Goal: Task Accomplishment & Management: Use online tool/utility

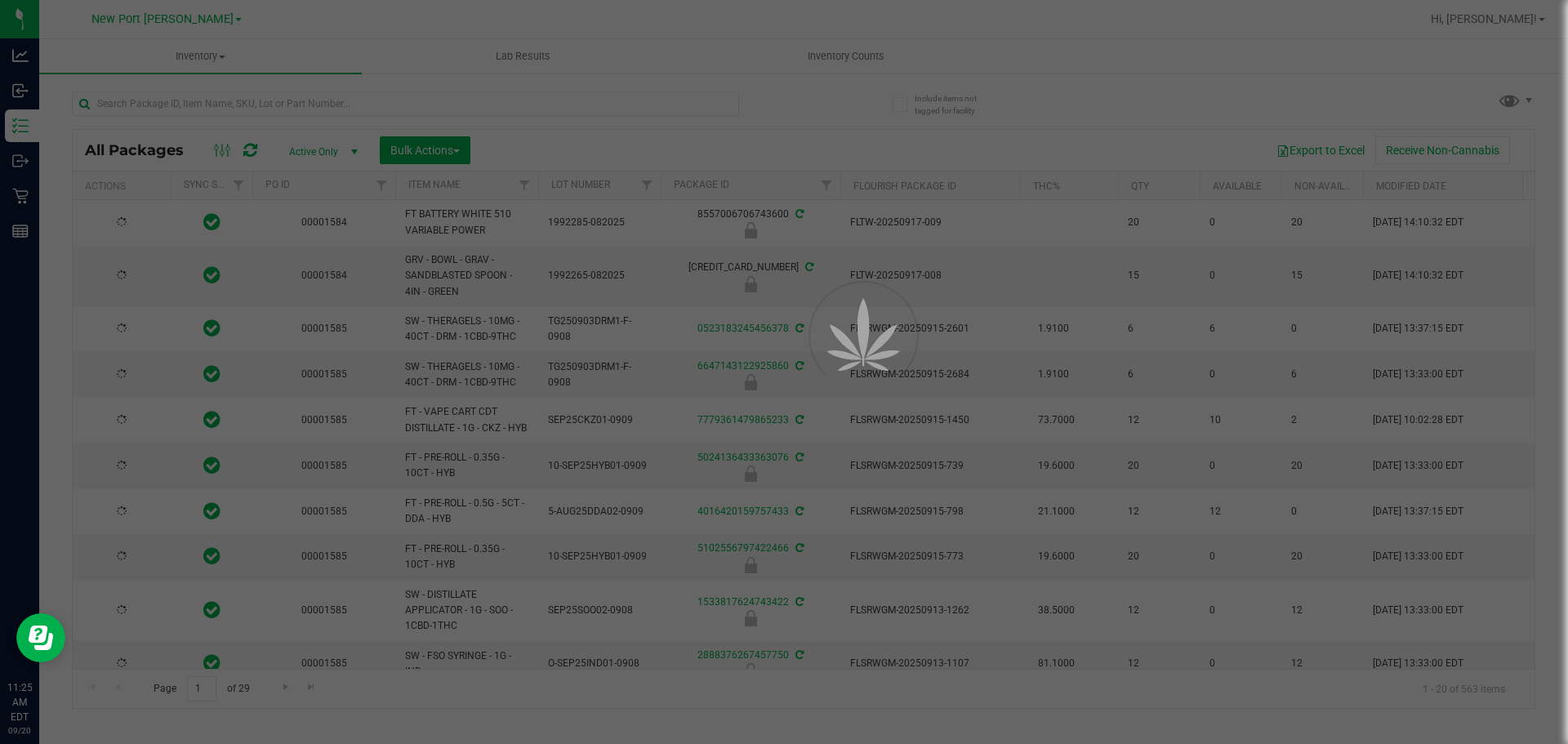
click at [265, 105] on div at bounding box center [784, 372] width 1568 height 744
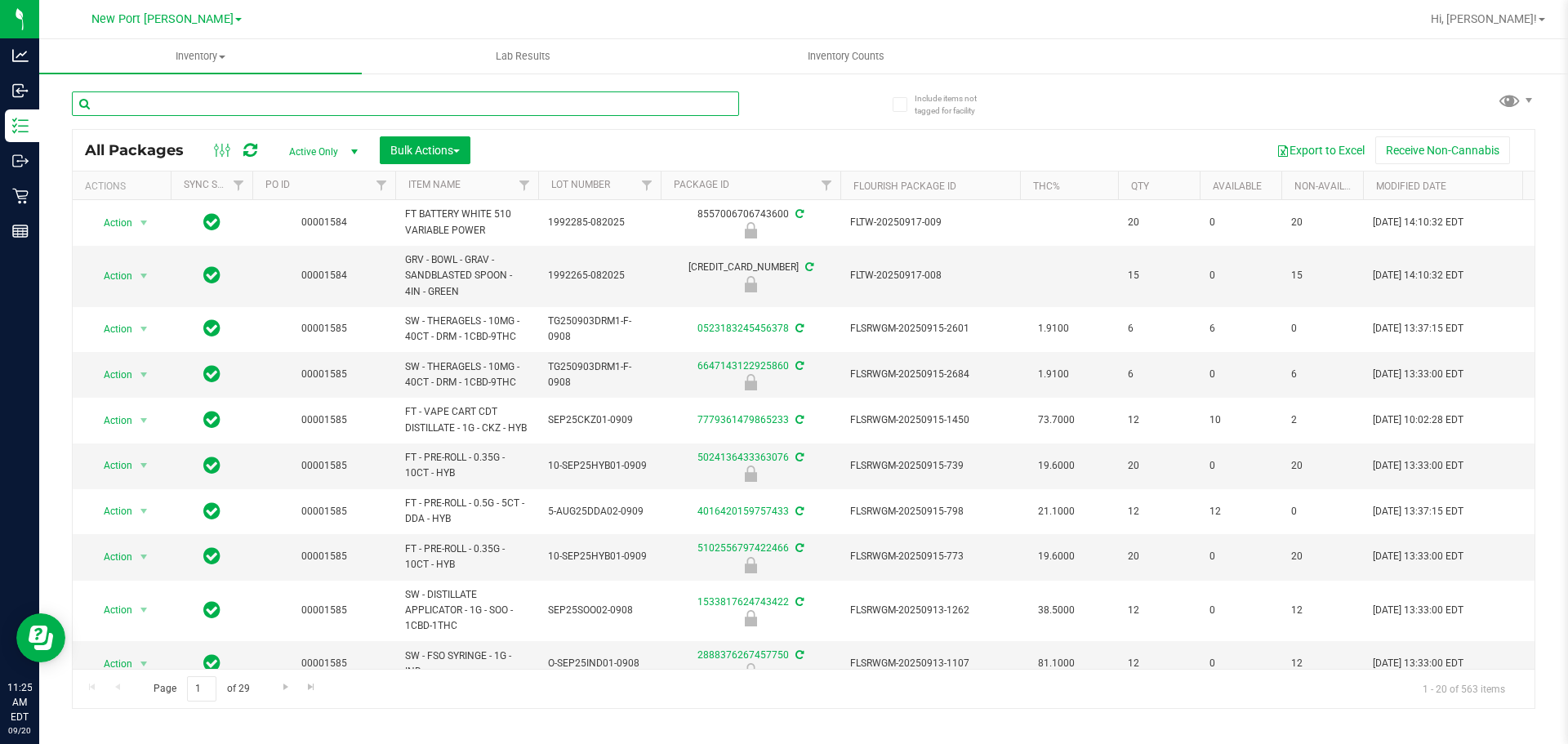
click at [136, 109] on input "text" at bounding box center [405, 104] width 667 height 24
type input "rhb"
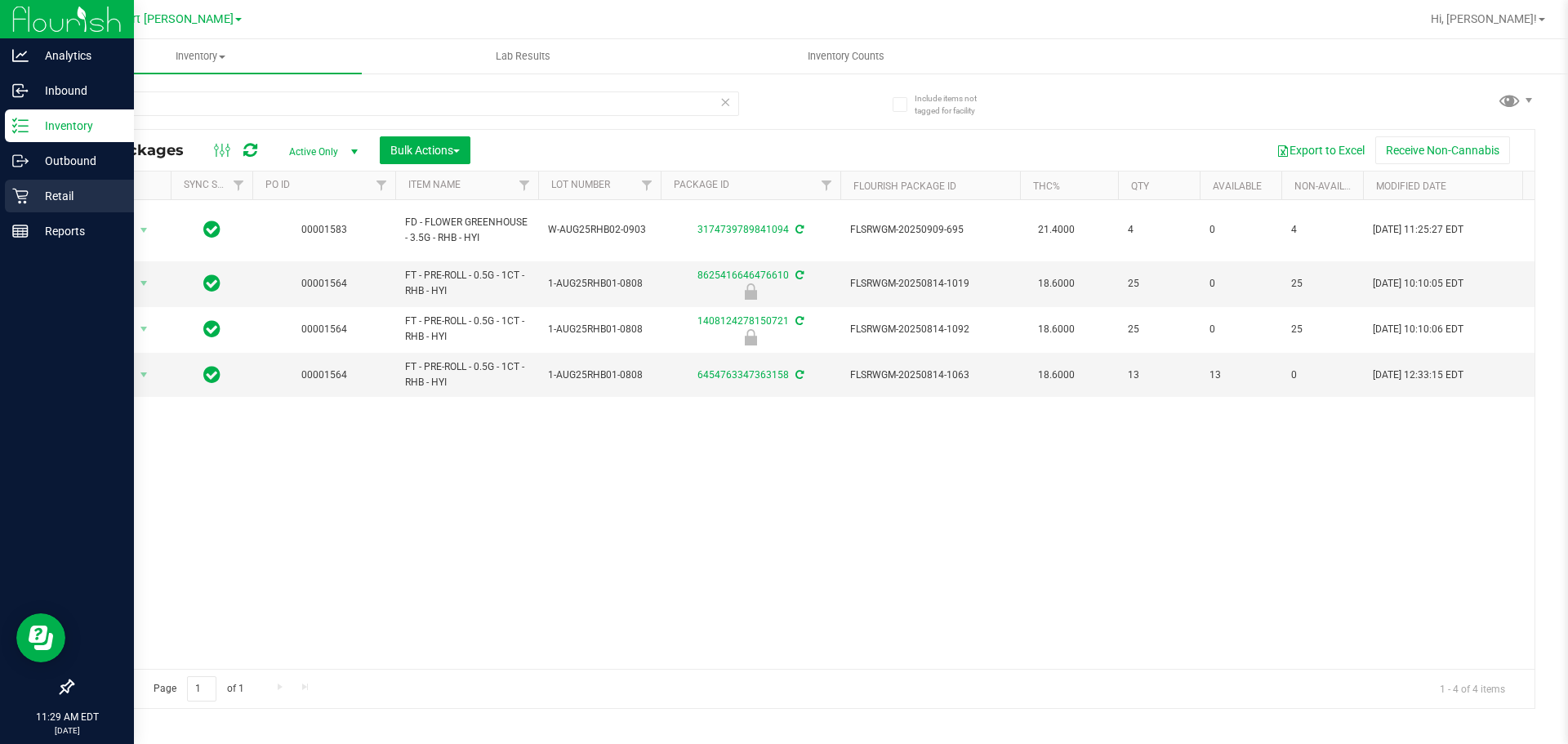
click at [14, 199] on icon at bounding box center [21, 196] width 17 height 17
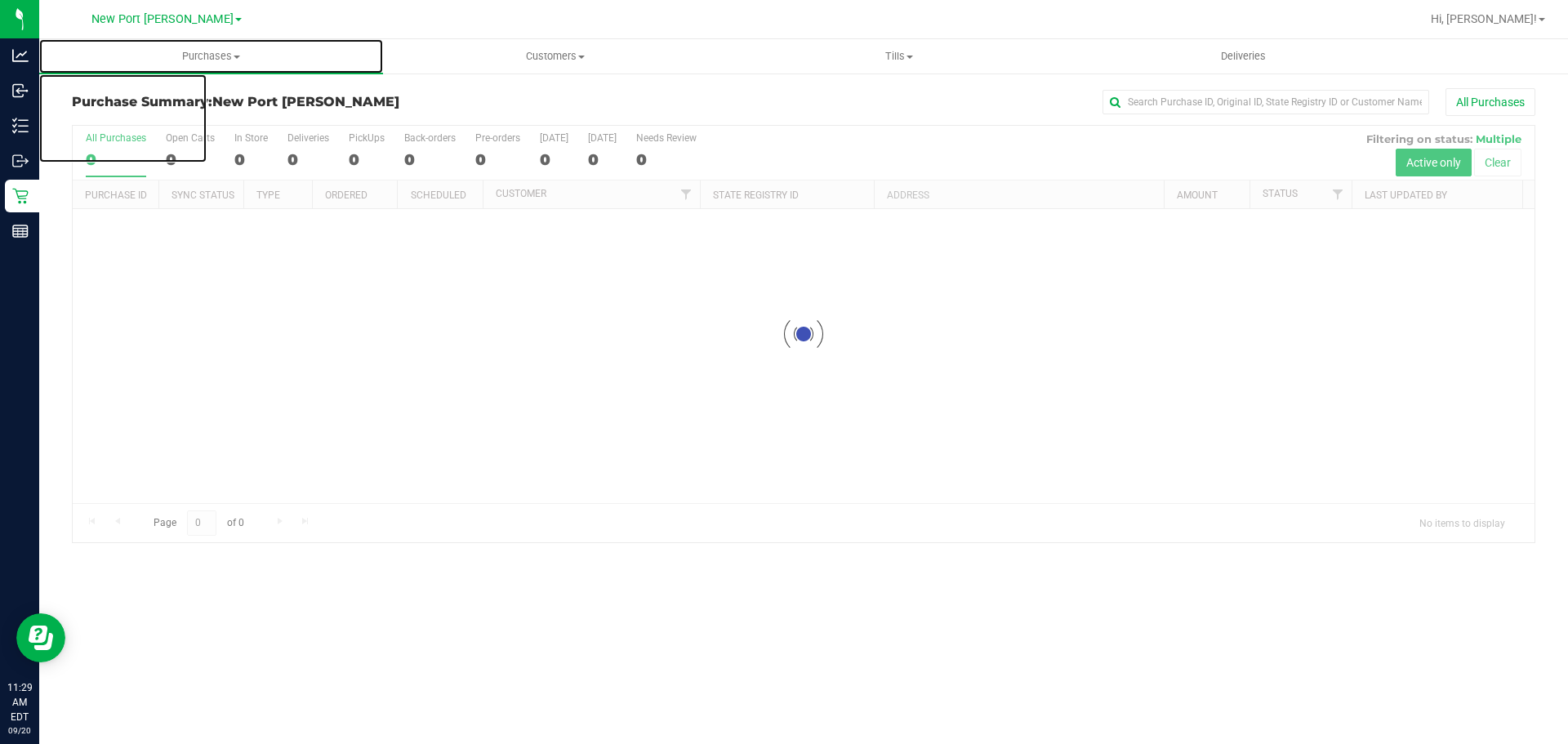
click at [187, 60] on span "Purchases" at bounding box center [211, 57] width 344 height 15
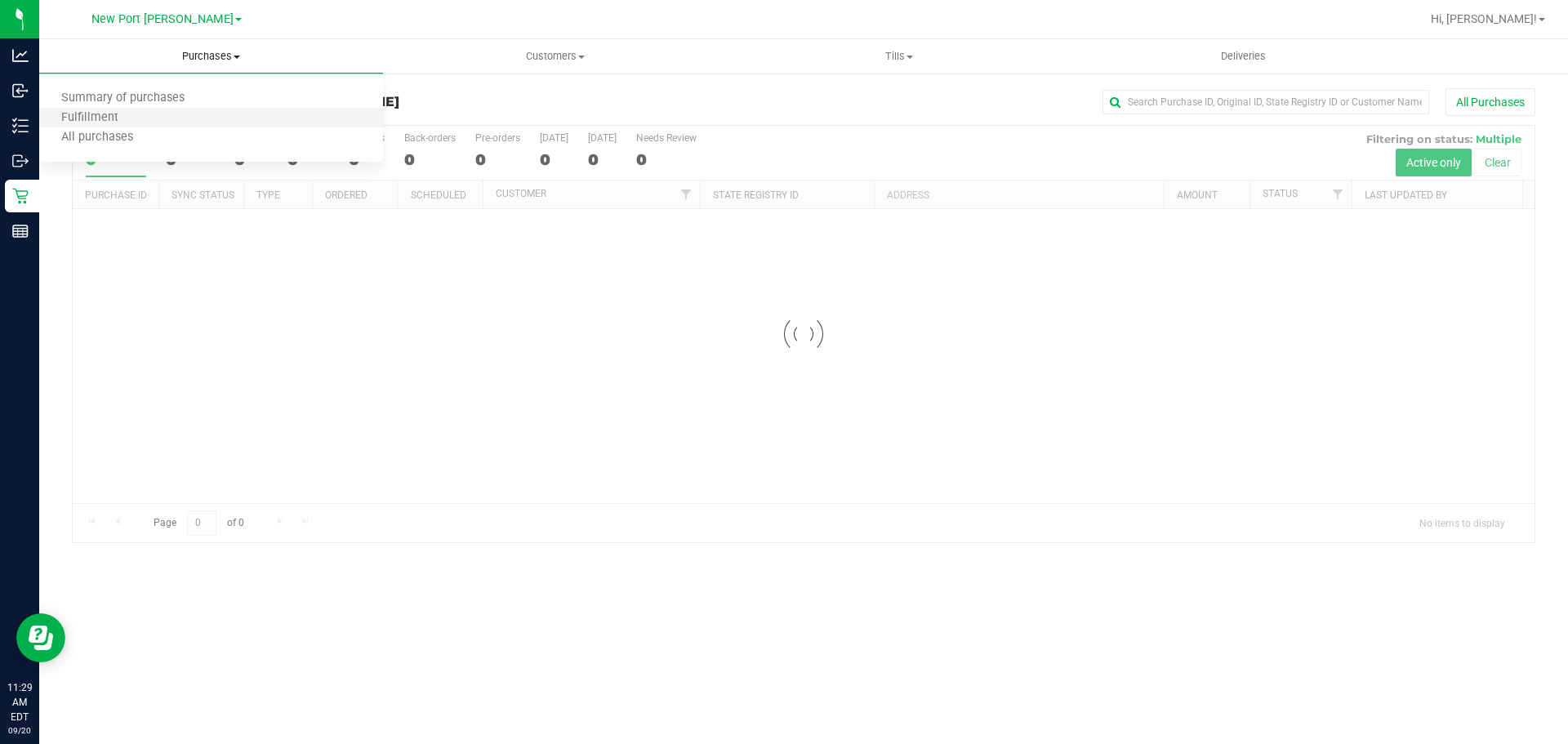
click at [187, 117] on li "Fulfillment" at bounding box center [211, 118] width 344 height 19
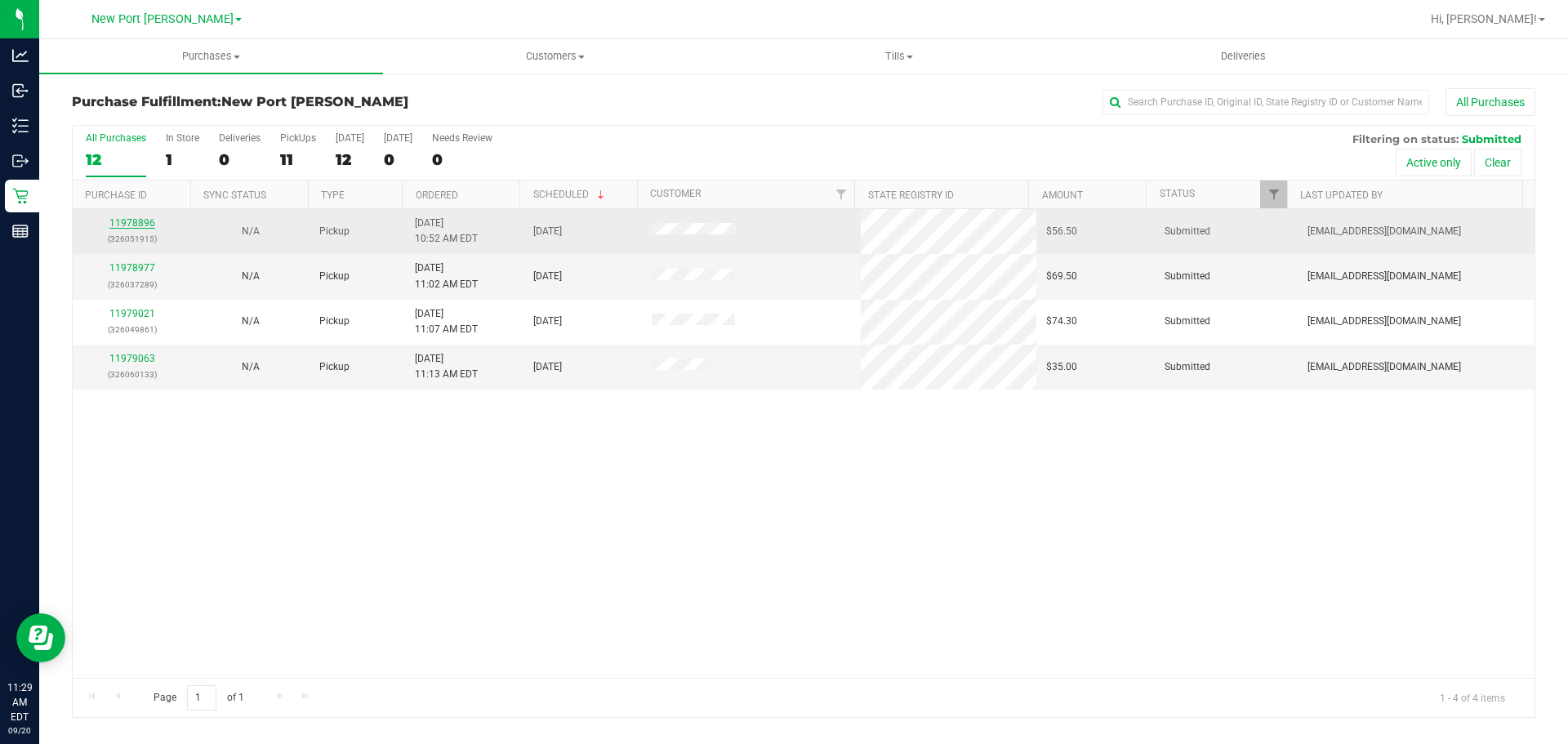
click at [131, 226] on link "11978896" at bounding box center [132, 223] width 46 height 12
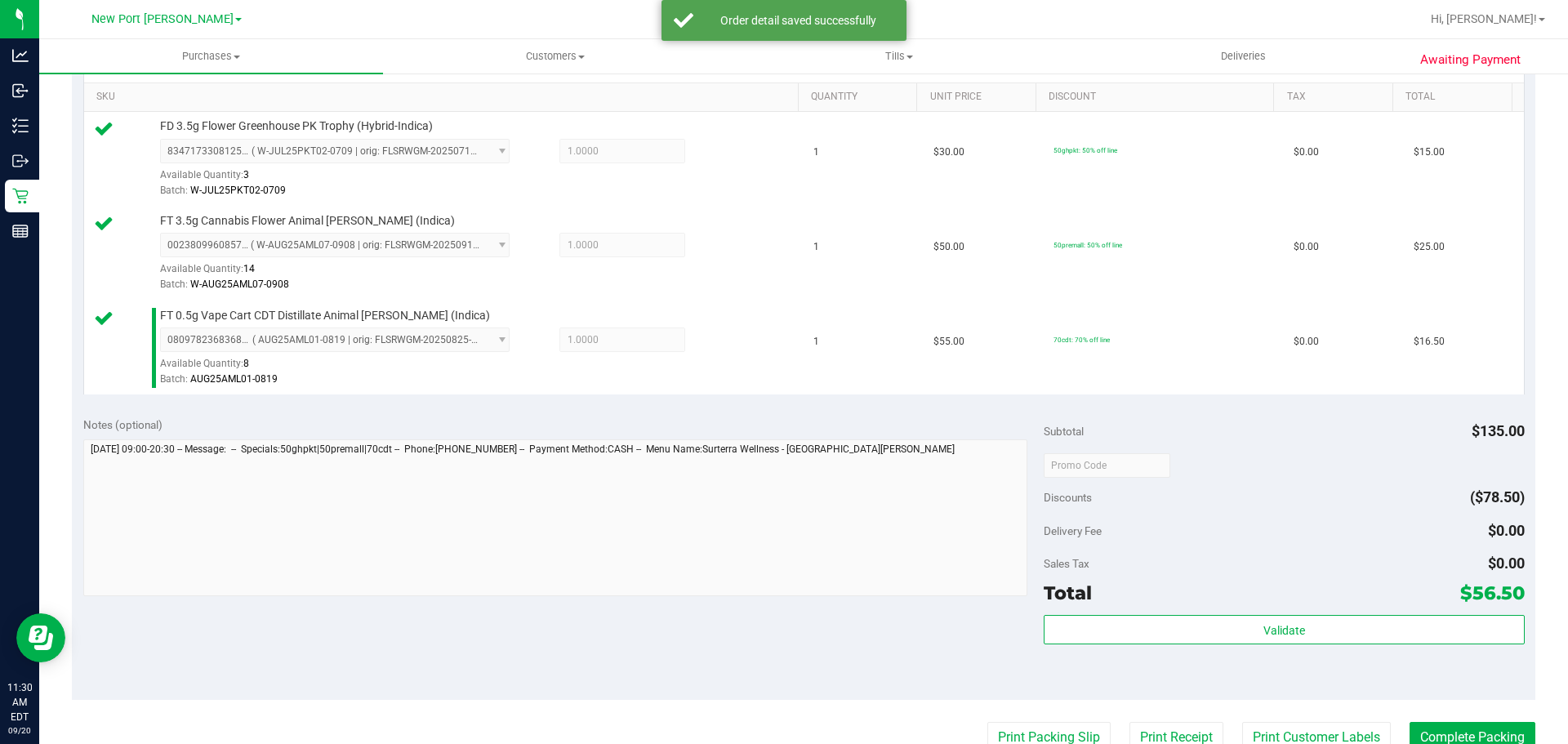
scroll to position [490, 0]
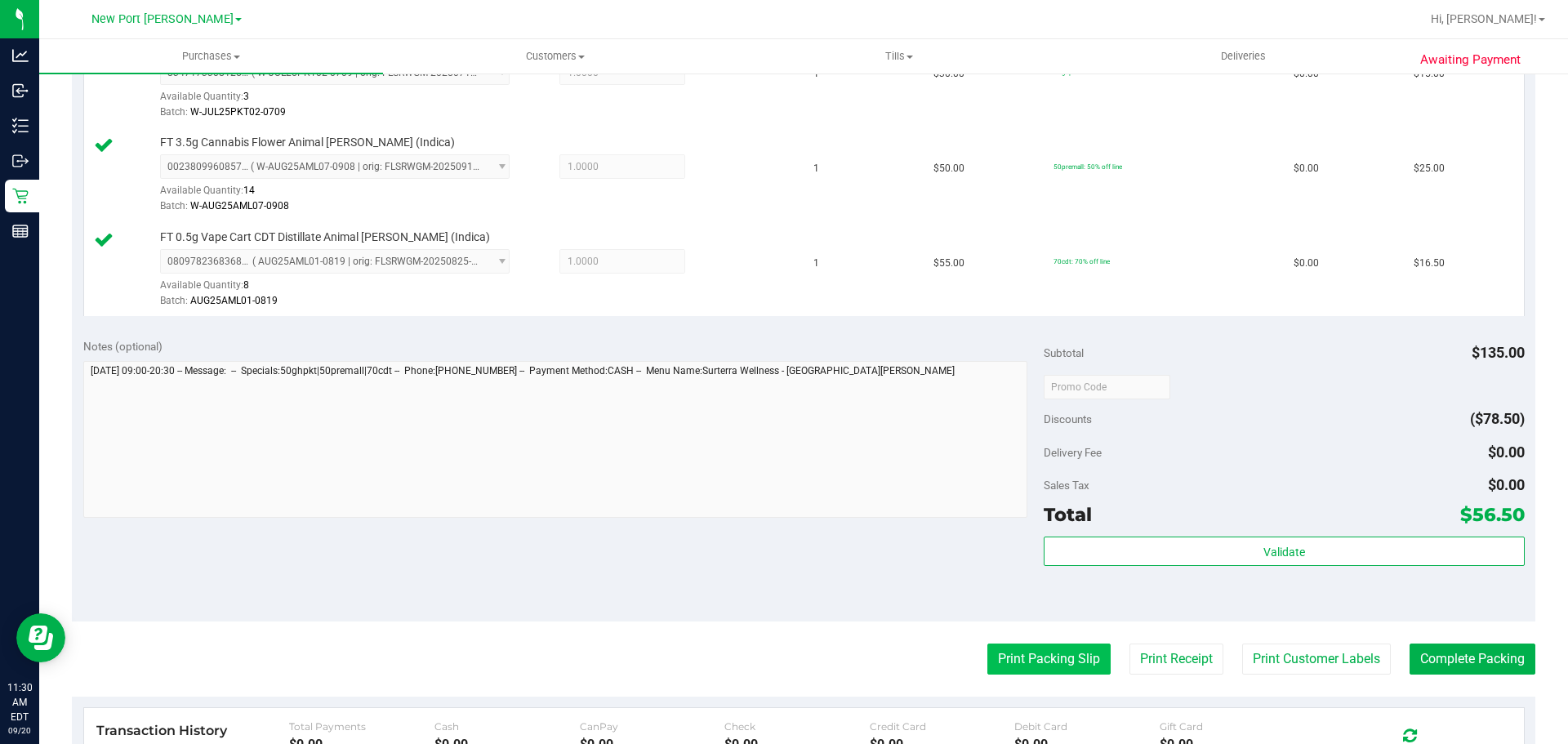
click at [990, 662] on button "Print Packing Slip" at bounding box center [1050, 659] width 124 height 31
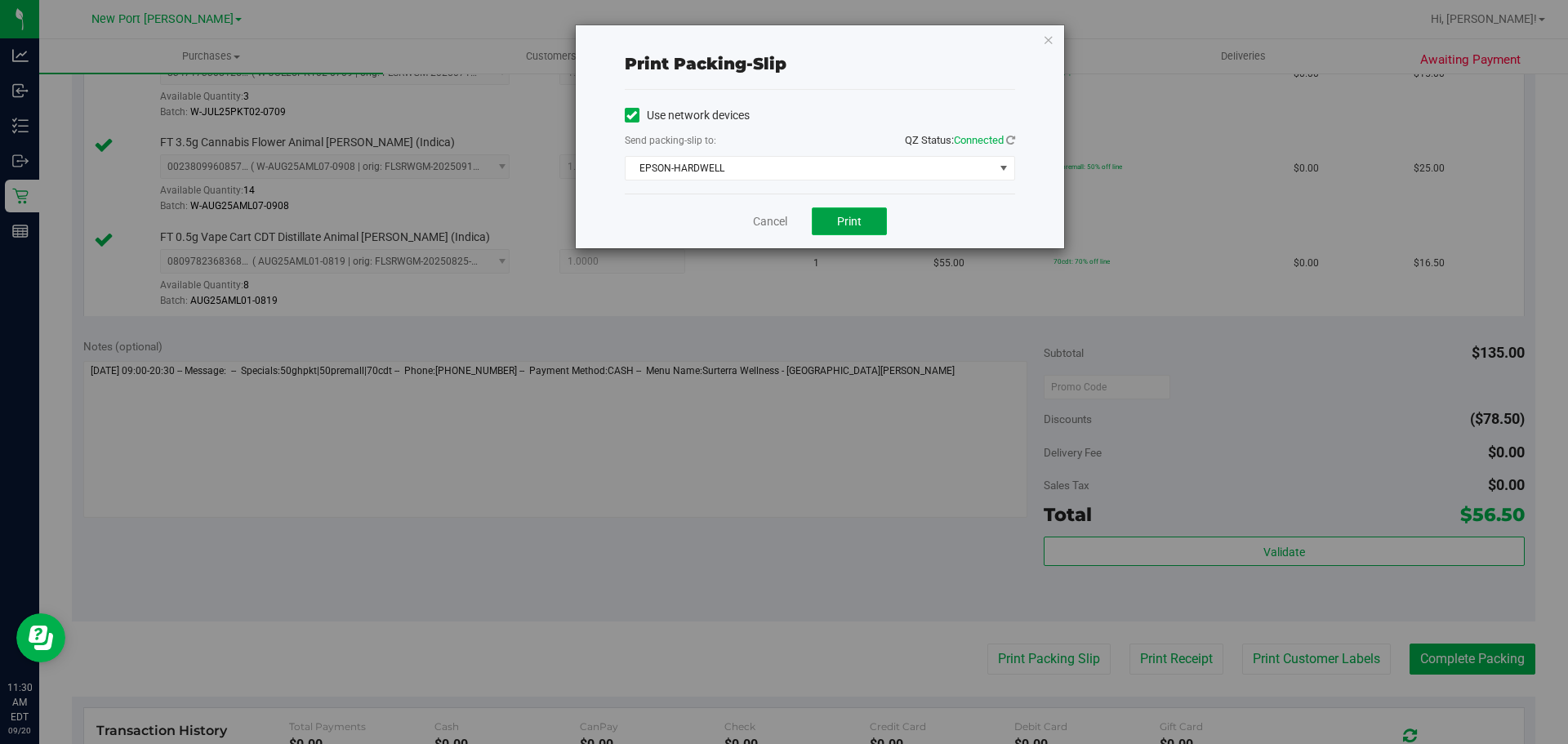
click at [837, 227] on span "Print" at bounding box center [849, 221] width 24 height 13
click at [789, 228] on div "Cancel Print" at bounding box center [820, 221] width 391 height 55
click at [781, 222] on link "Cancel" at bounding box center [770, 221] width 34 height 18
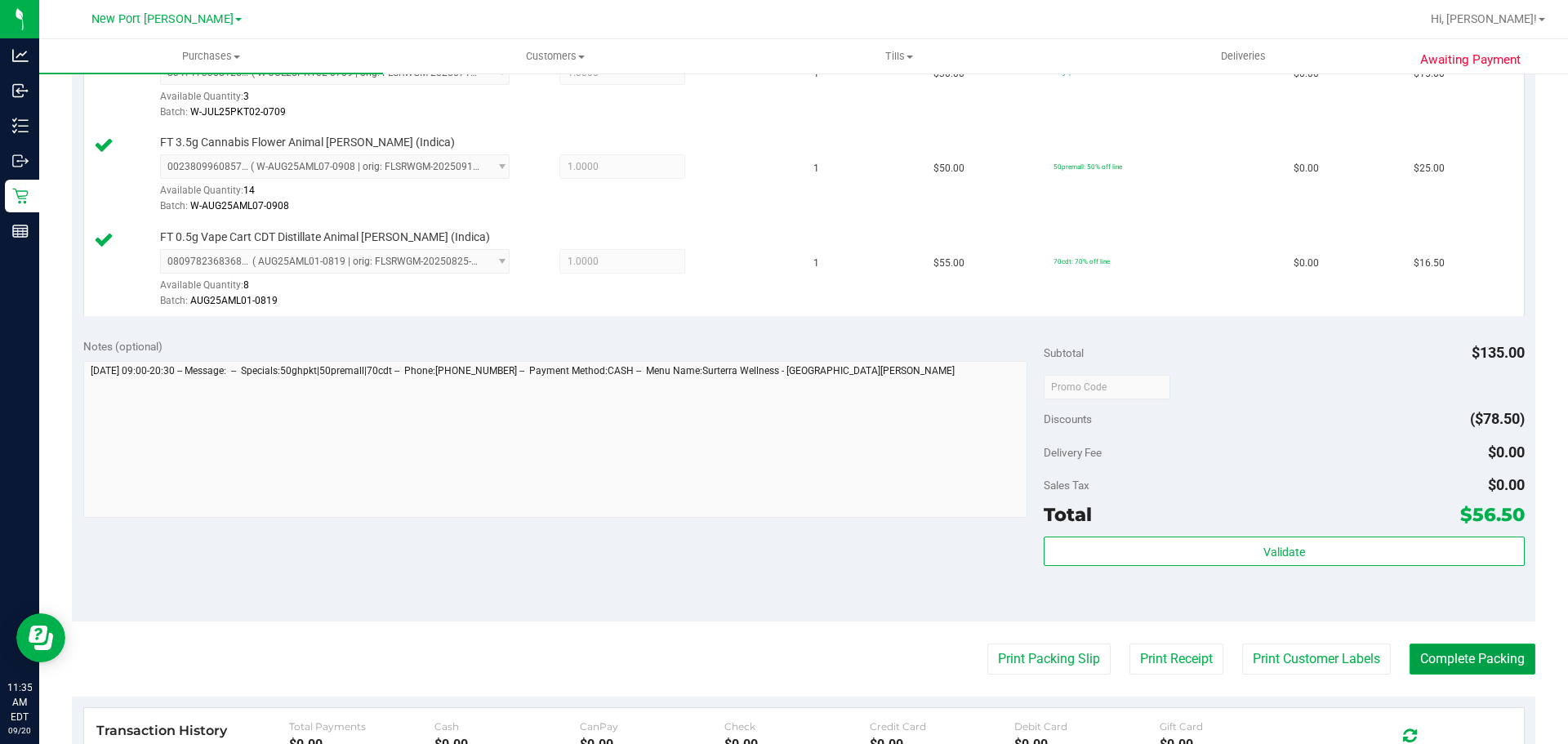
click at [1466, 660] on button "Complete Packing" at bounding box center [1473, 659] width 126 height 31
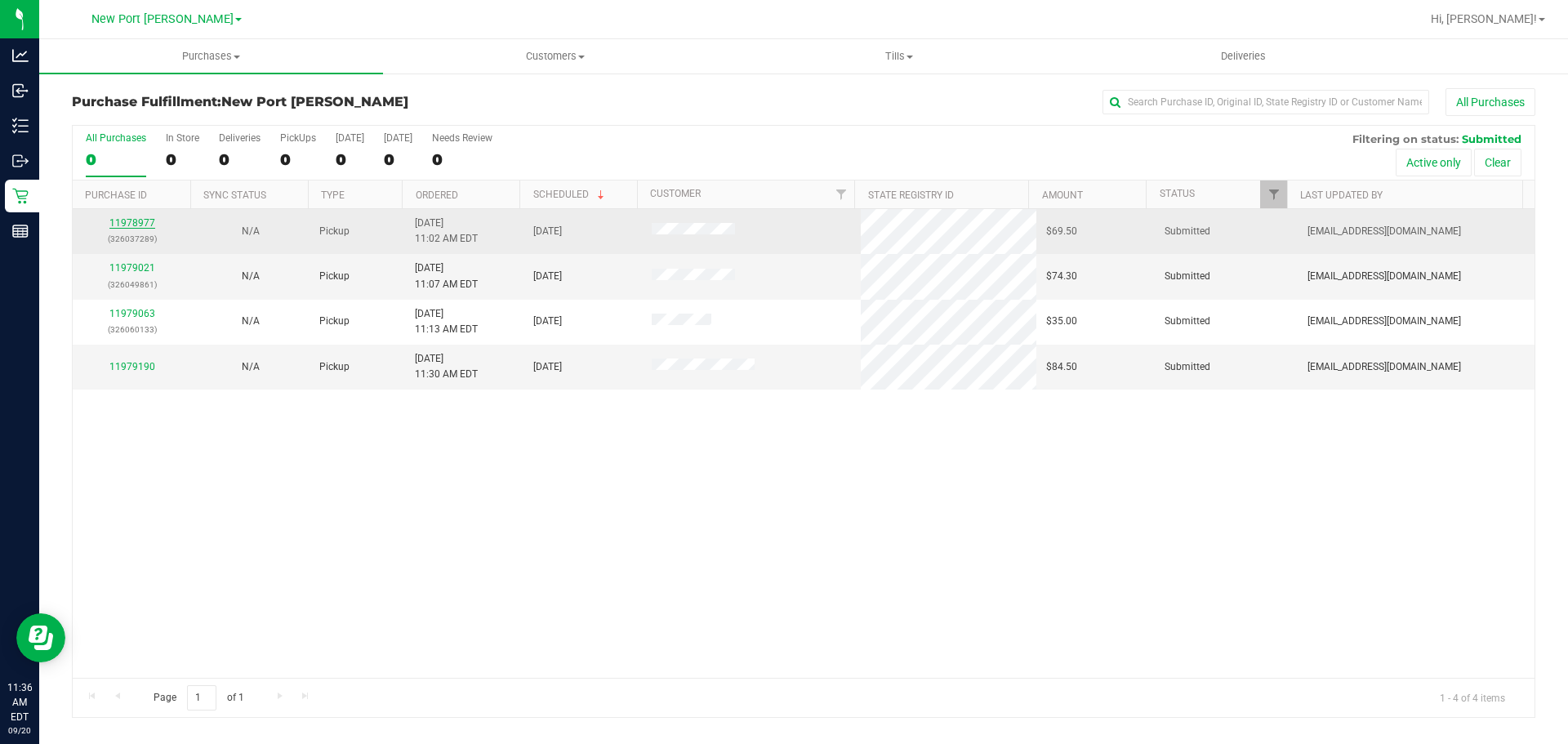
click at [139, 224] on link "11978977" at bounding box center [132, 223] width 46 height 12
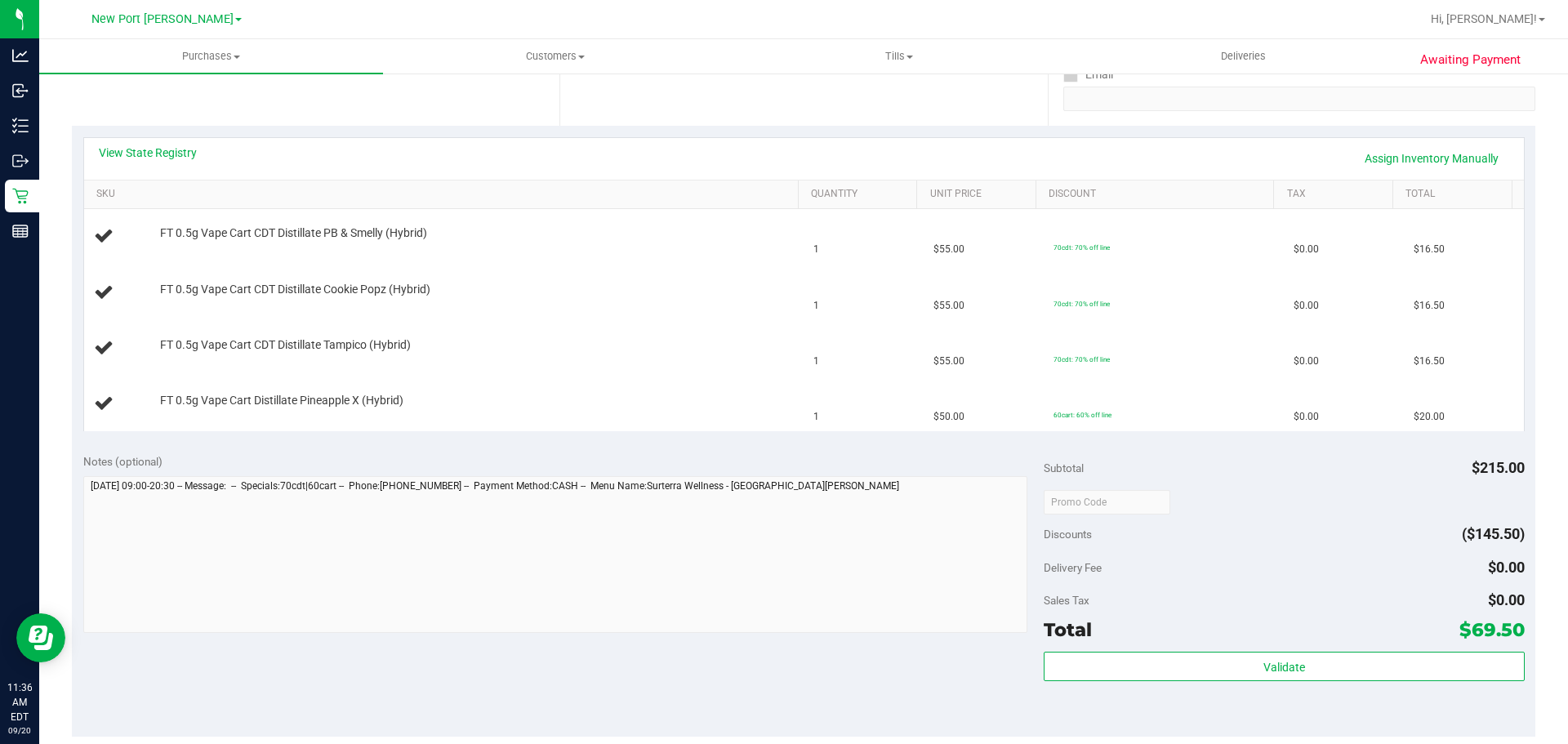
scroll to position [408, 0]
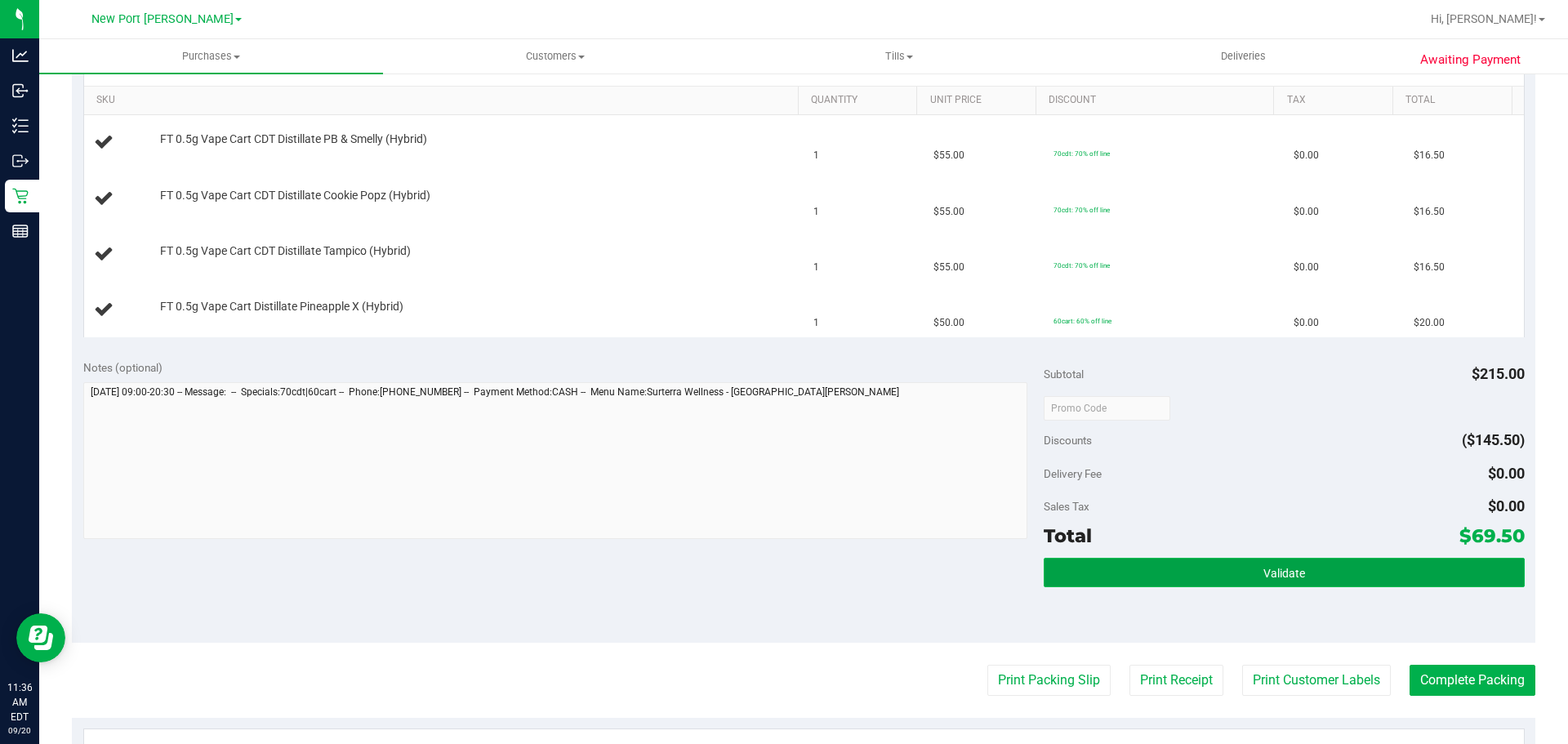
click at [1153, 581] on button "Validate" at bounding box center [1283, 572] width 480 height 29
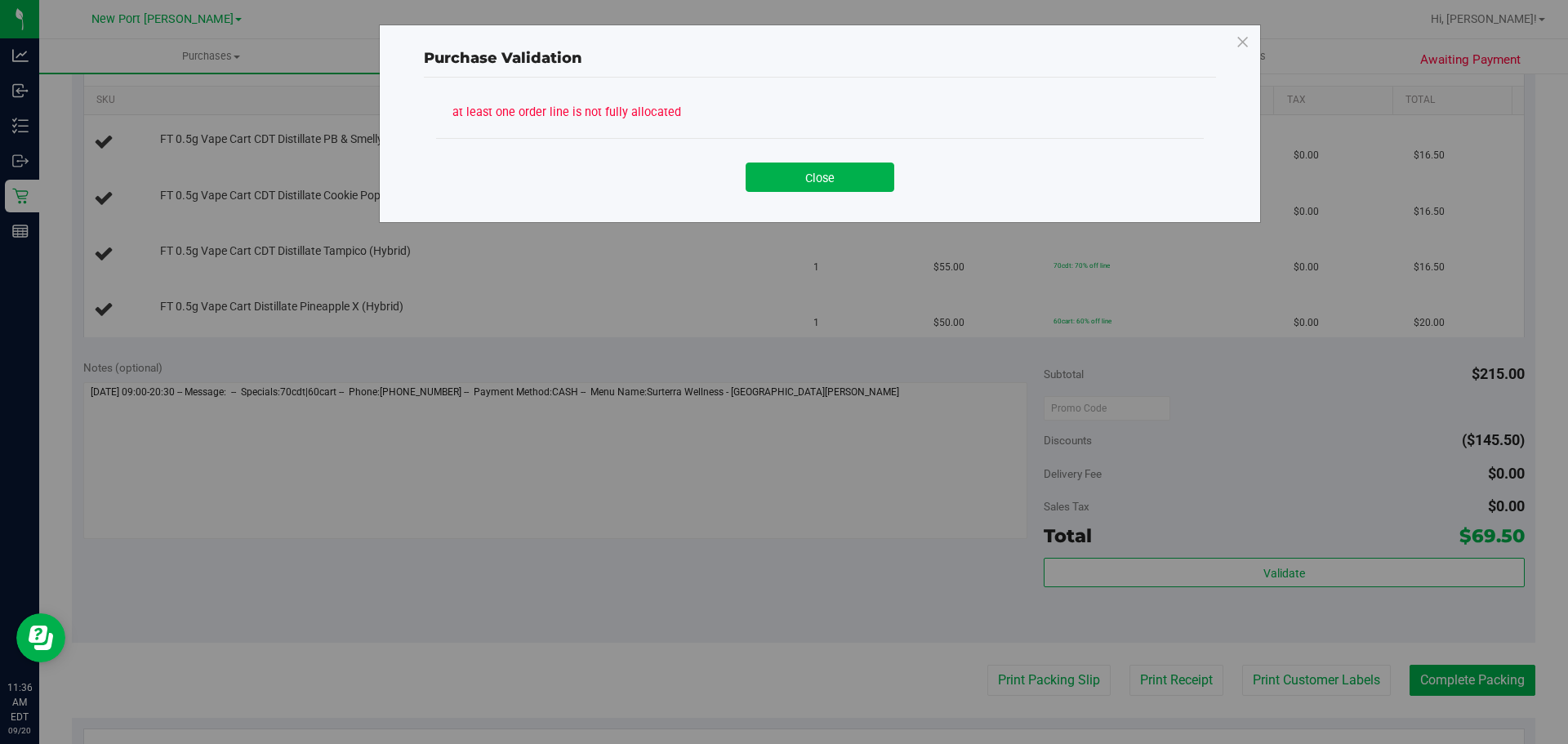
click at [773, 159] on div "Close" at bounding box center [820, 171] width 743 height 41
click at [790, 165] on button "Close" at bounding box center [820, 177] width 149 height 29
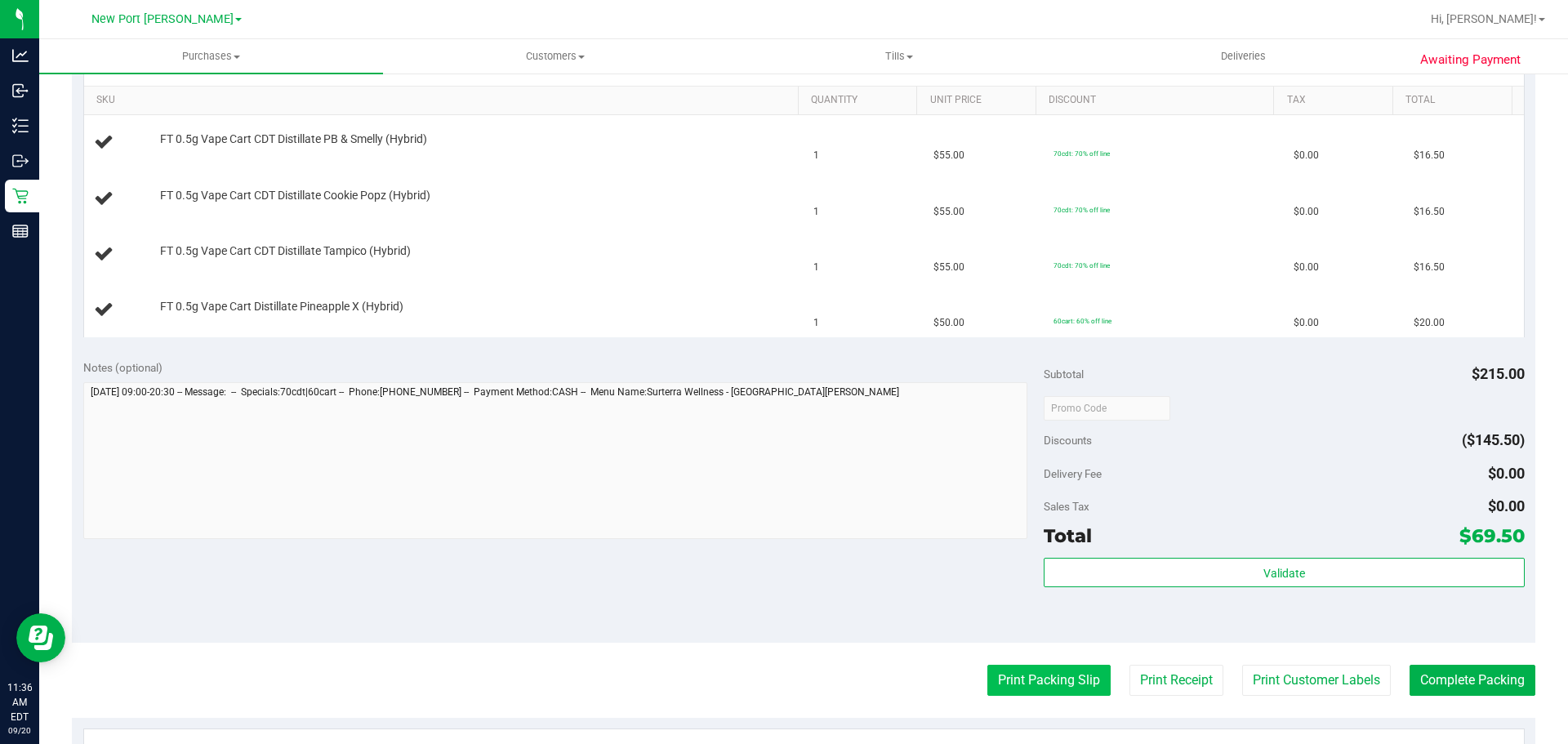
click at [1075, 666] on button "Print Packing Slip" at bounding box center [1050, 680] width 124 height 31
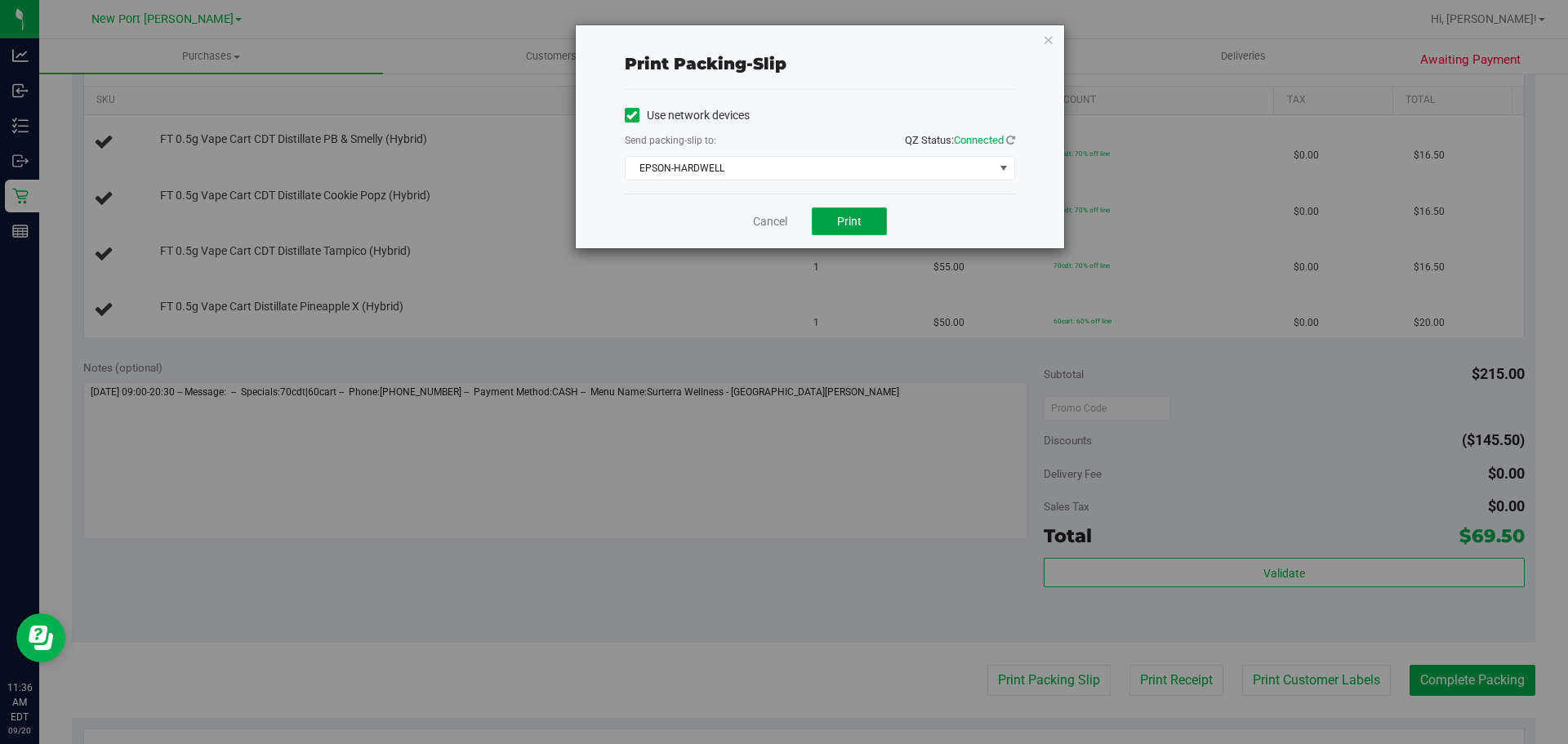
click at [847, 219] on span "Print" at bounding box center [849, 221] width 24 height 13
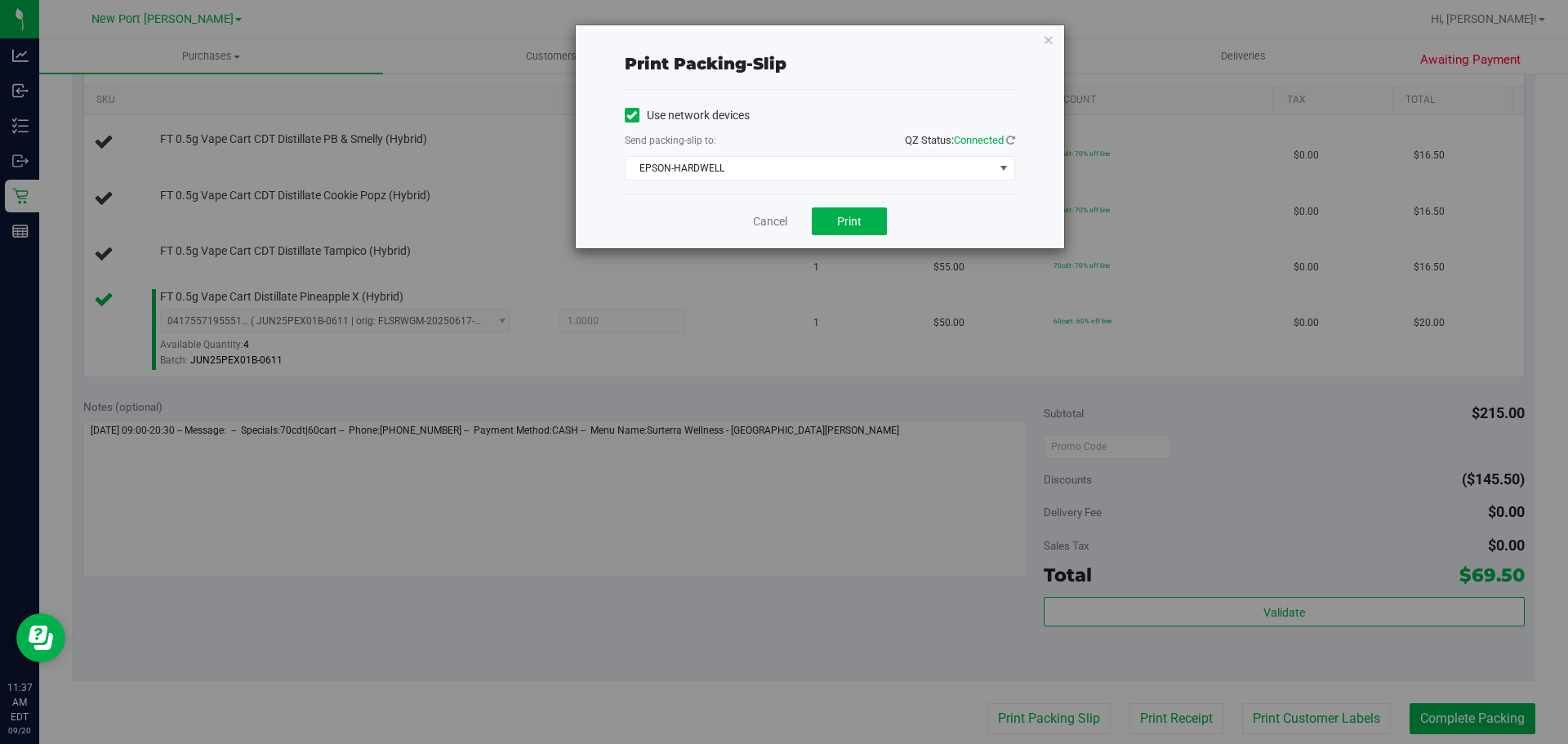
click at [769, 204] on div "Cancel Print" at bounding box center [820, 221] width 391 height 55
click at [778, 230] on link "Cancel" at bounding box center [770, 221] width 34 height 18
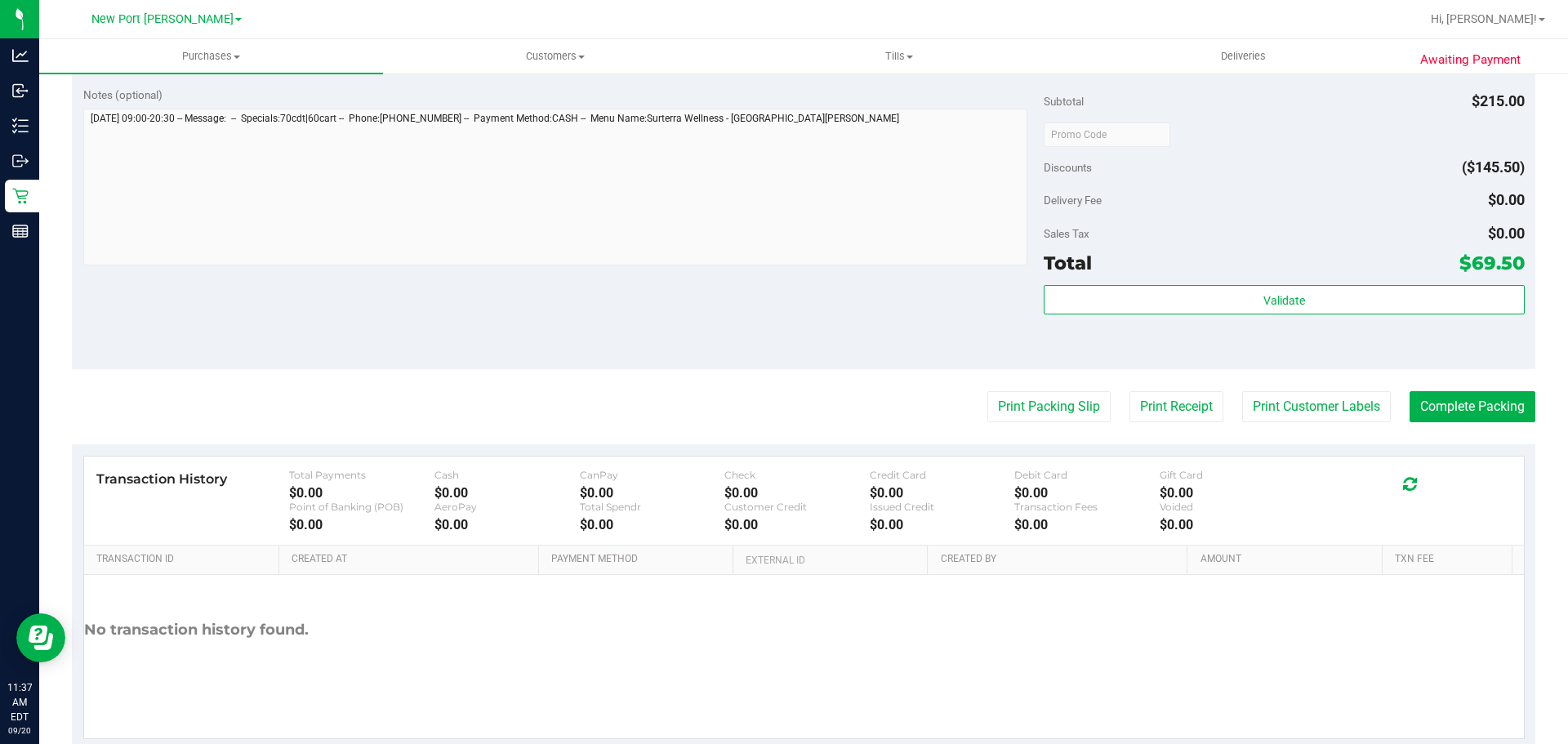
scroll to position [875, 0]
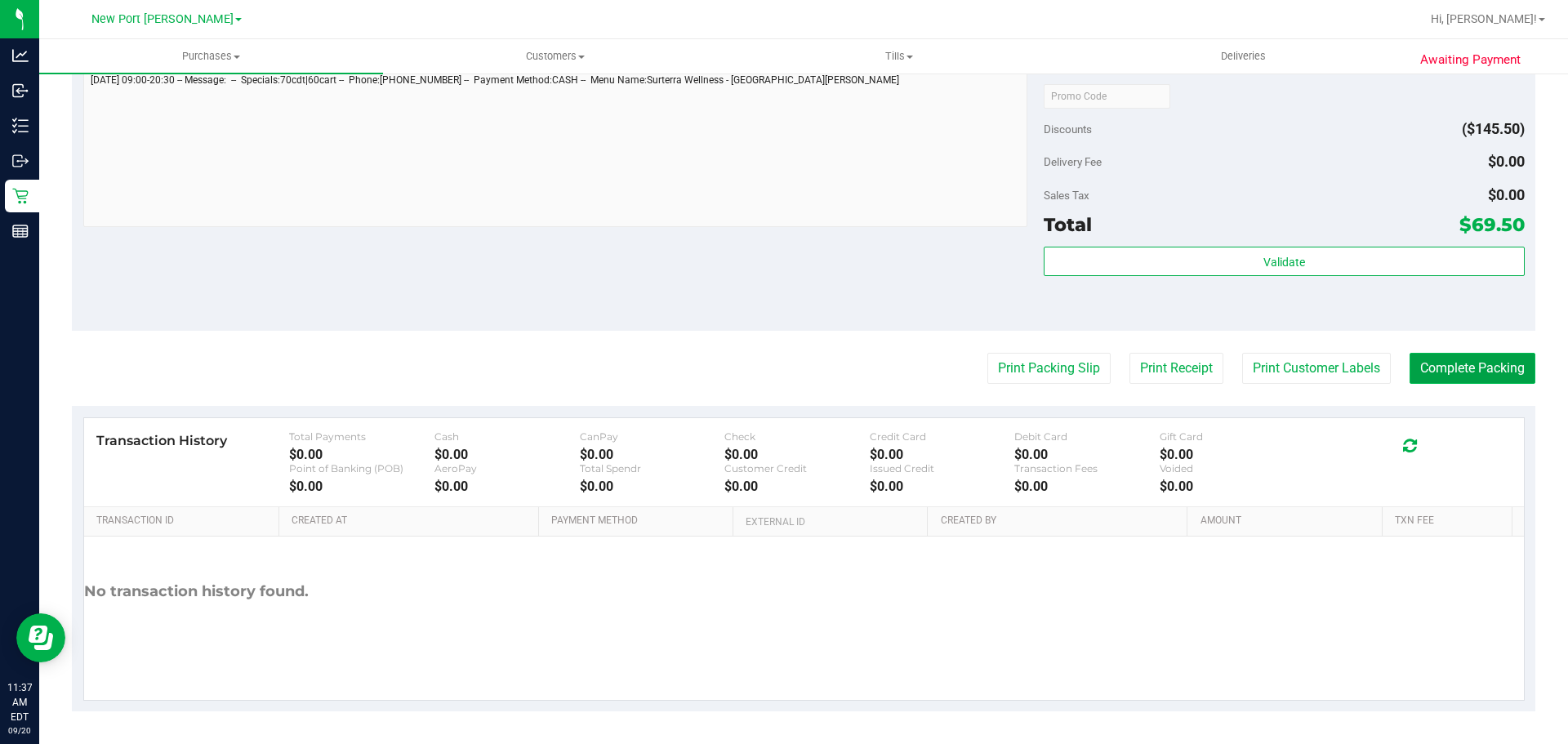
click at [1424, 364] on button "Complete Packing" at bounding box center [1473, 368] width 126 height 31
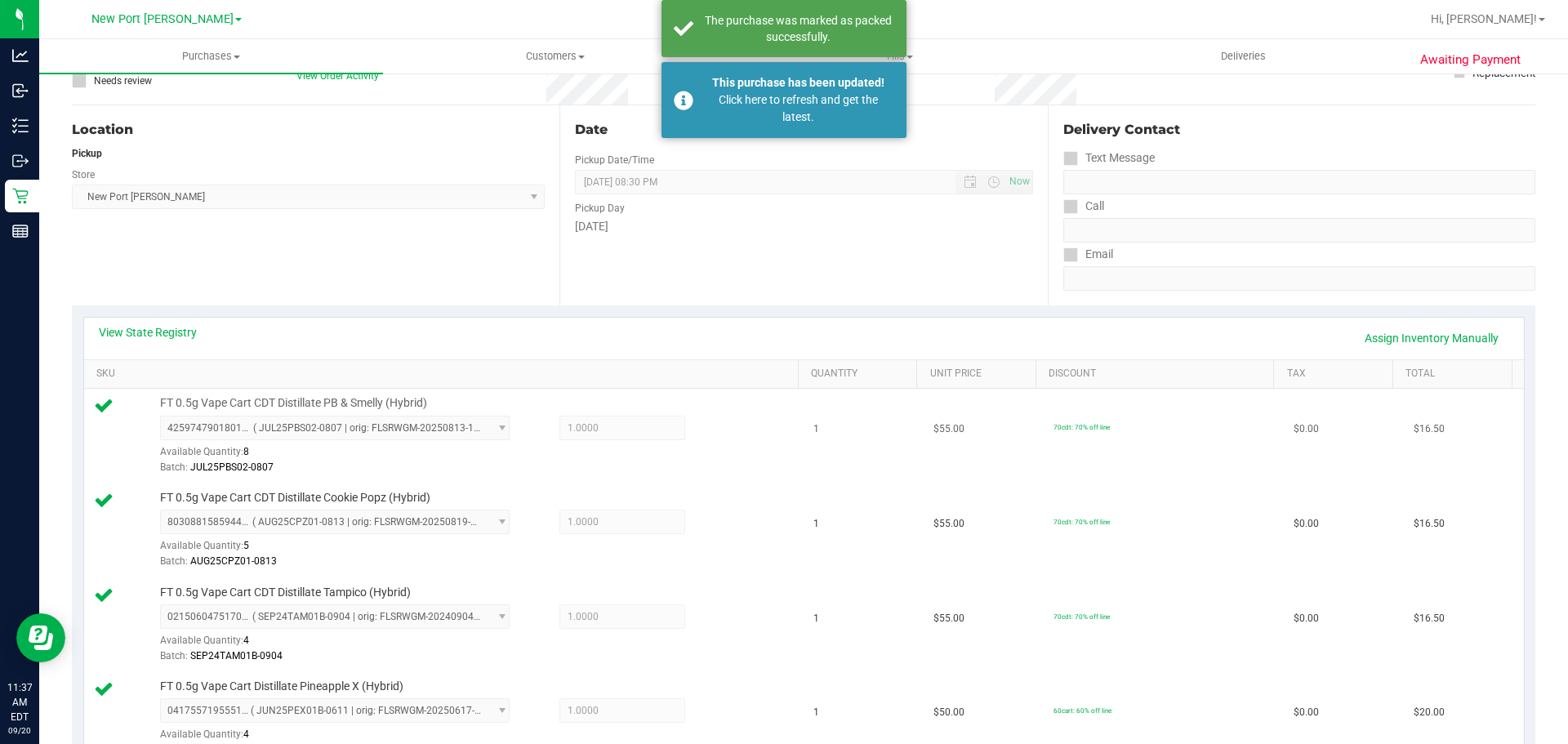
scroll to position [0, 0]
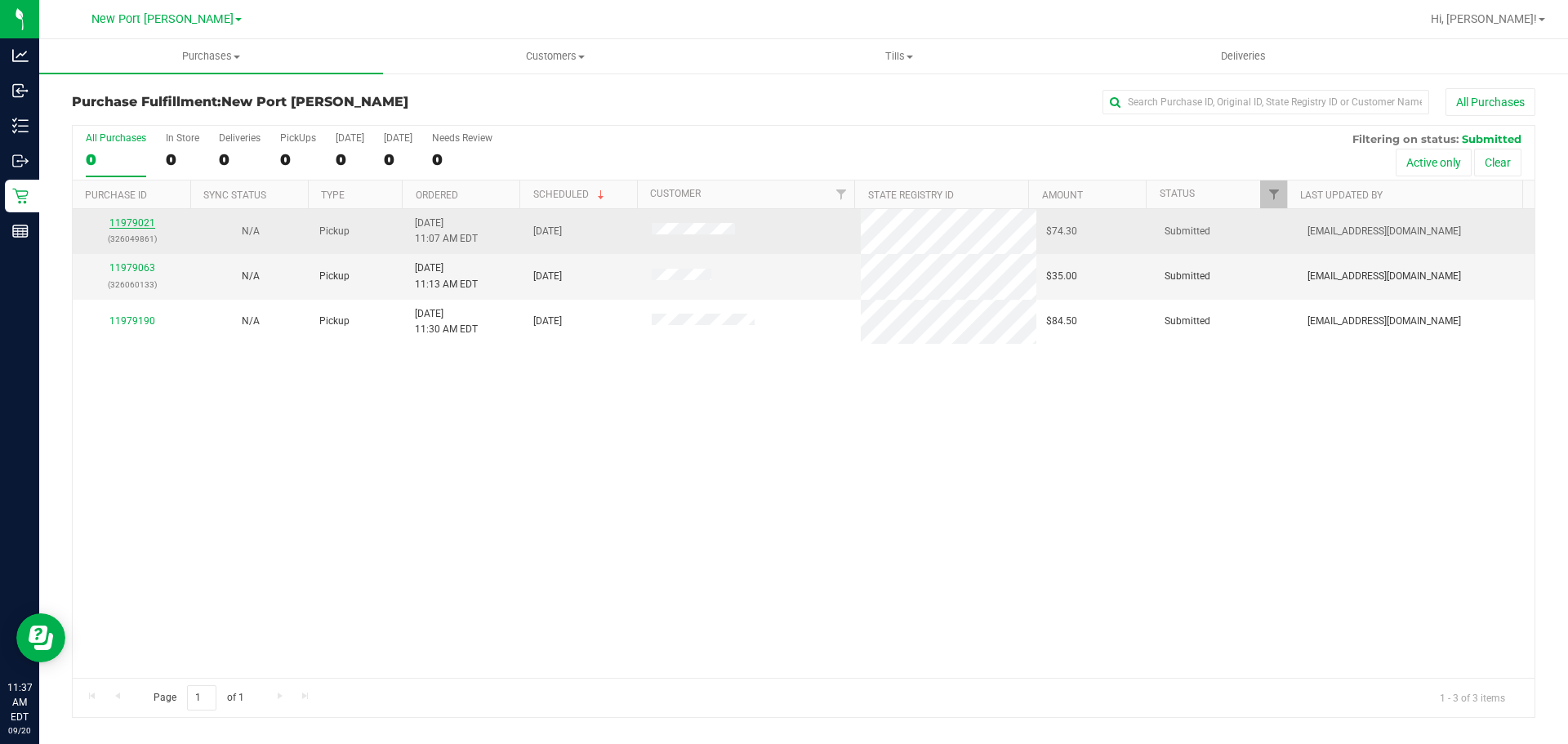
click at [112, 228] on link "11979021" at bounding box center [132, 223] width 46 height 12
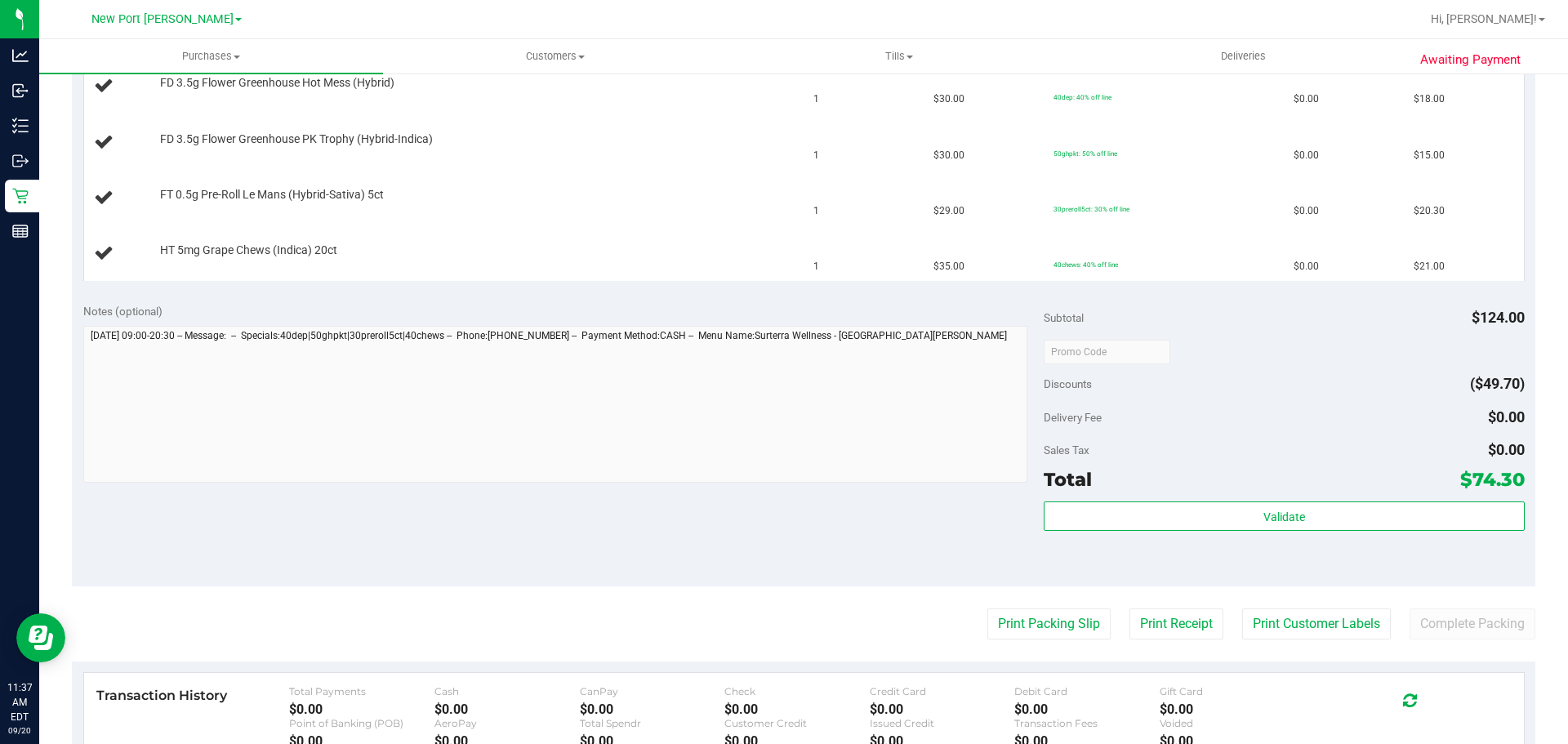
scroll to position [490, 0]
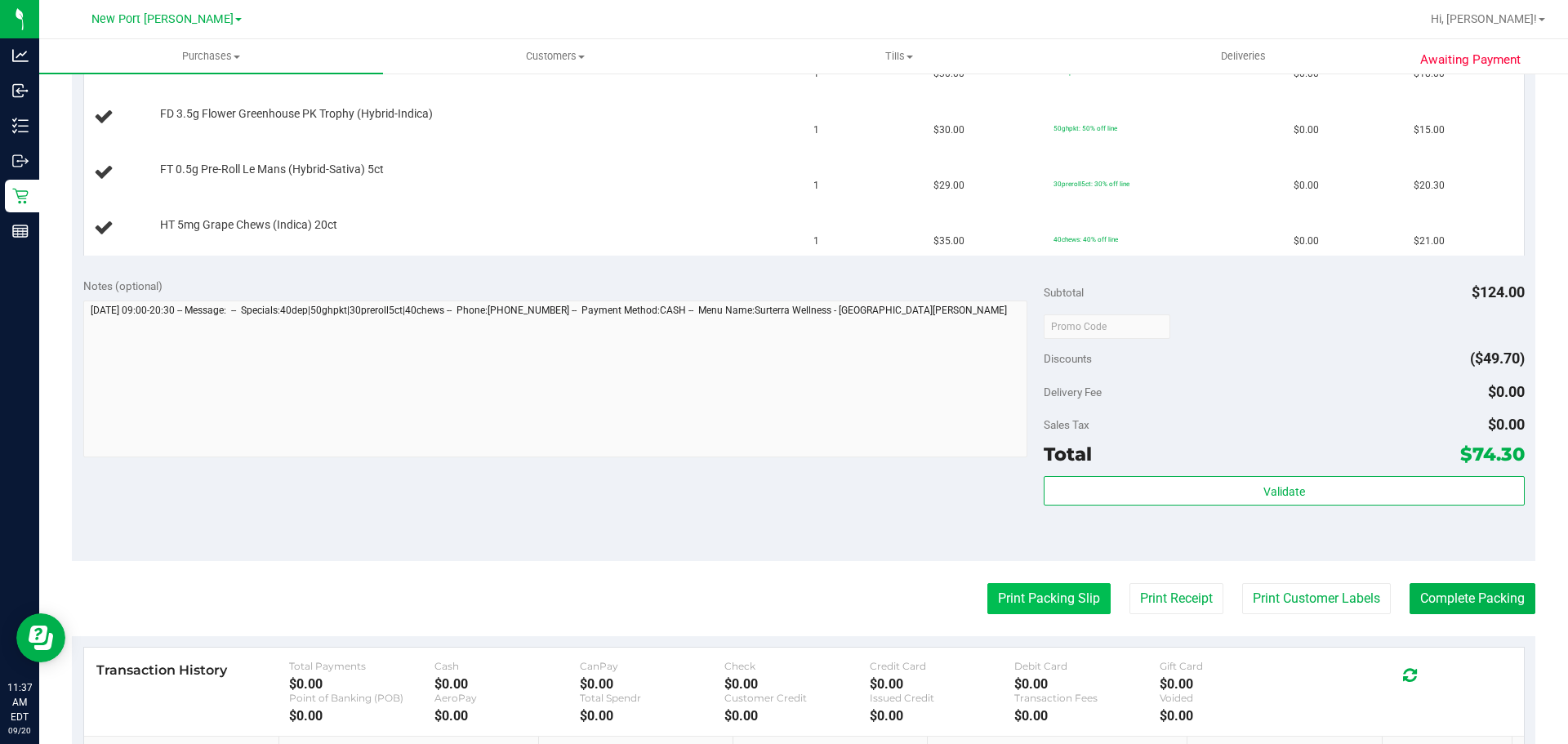
click at [1064, 585] on button "Print Packing Slip" at bounding box center [1050, 599] width 124 height 31
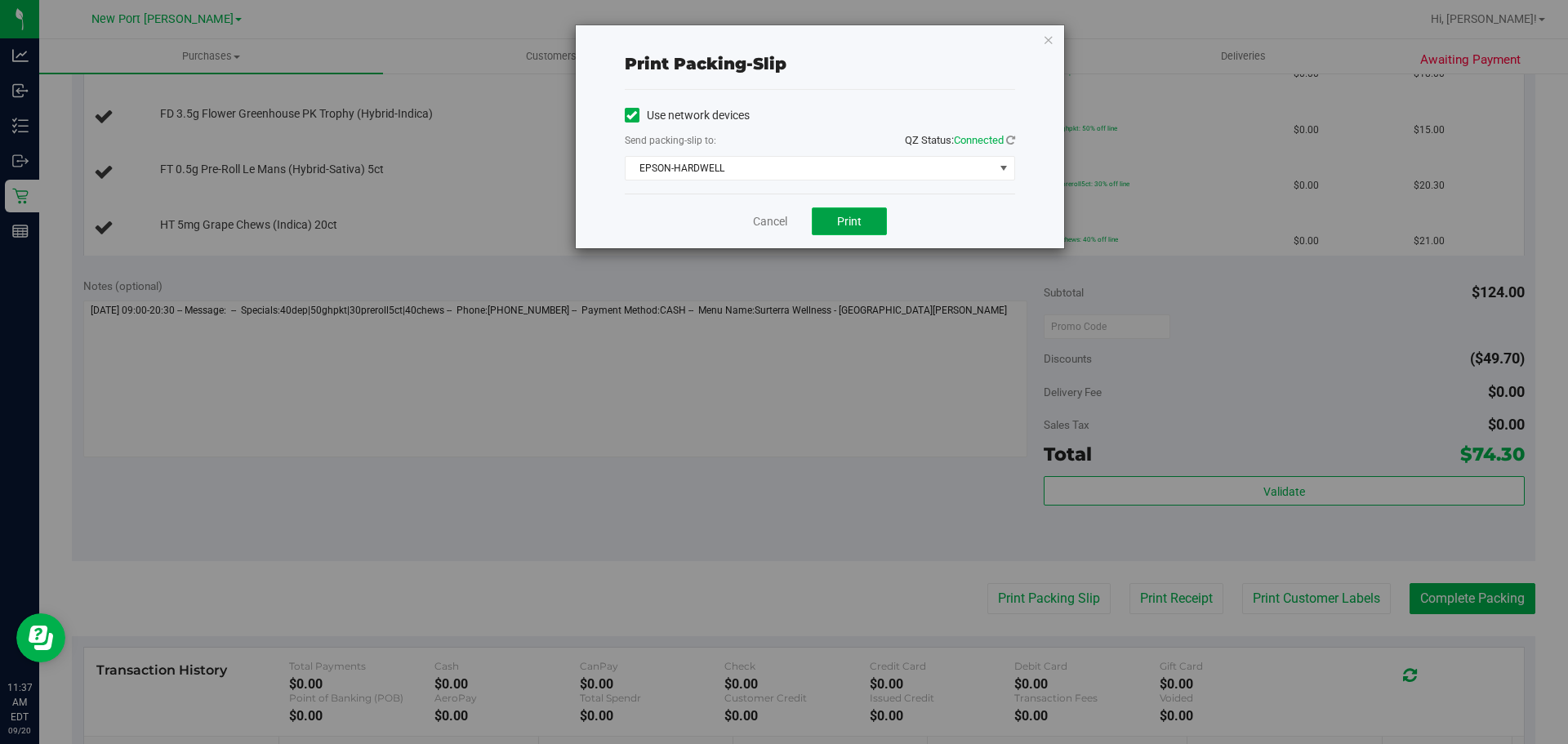
click at [853, 213] on button "Print" at bounding box center [849, 221] width 75 height 28
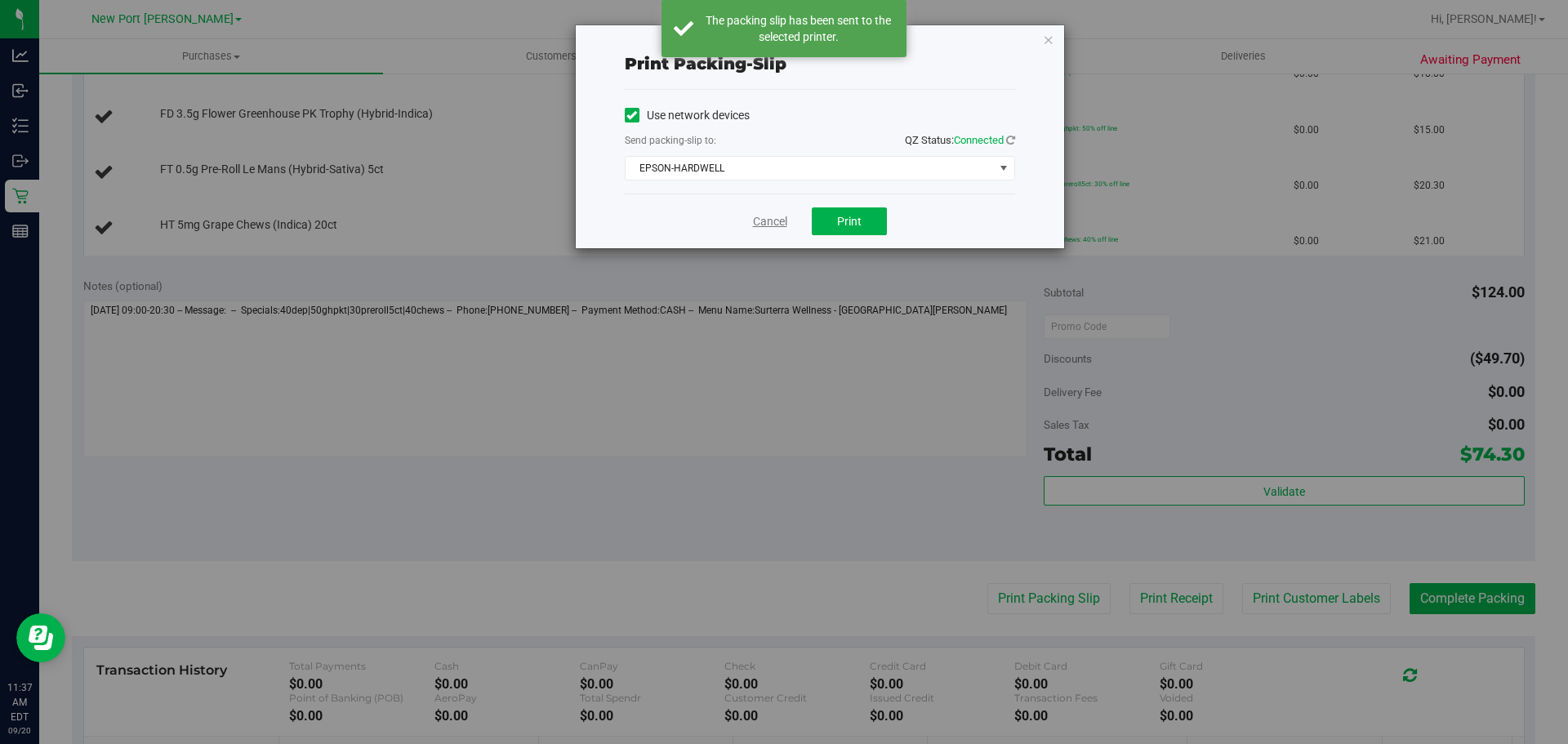
click at [783, 220] on link "Cancel" at bounding box center [770, 221] width 34 height 18
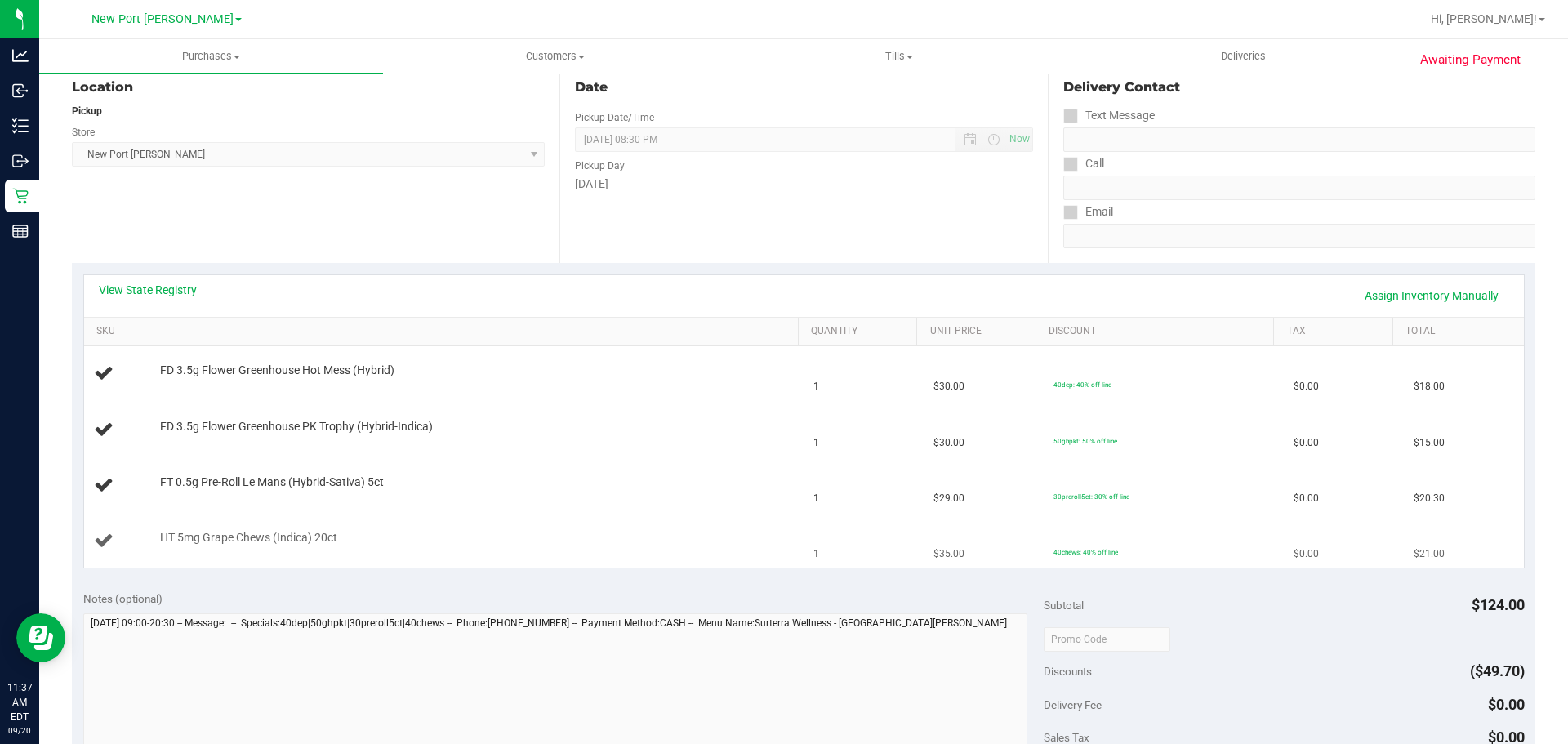
scroll to position [326, 0]
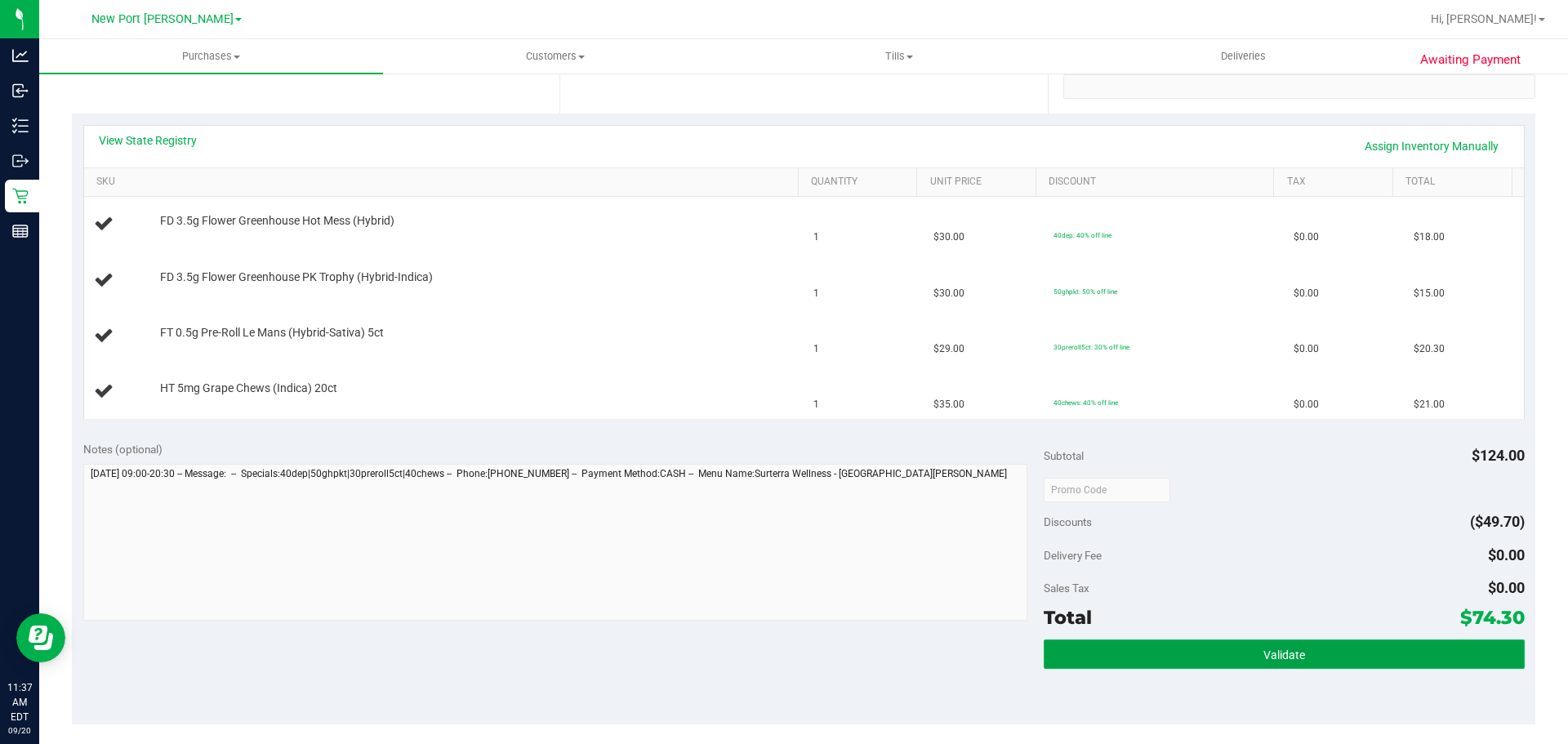
click at [1367, 646] on button "Validate" at bounding box center [1283, 654] width 480 height 29
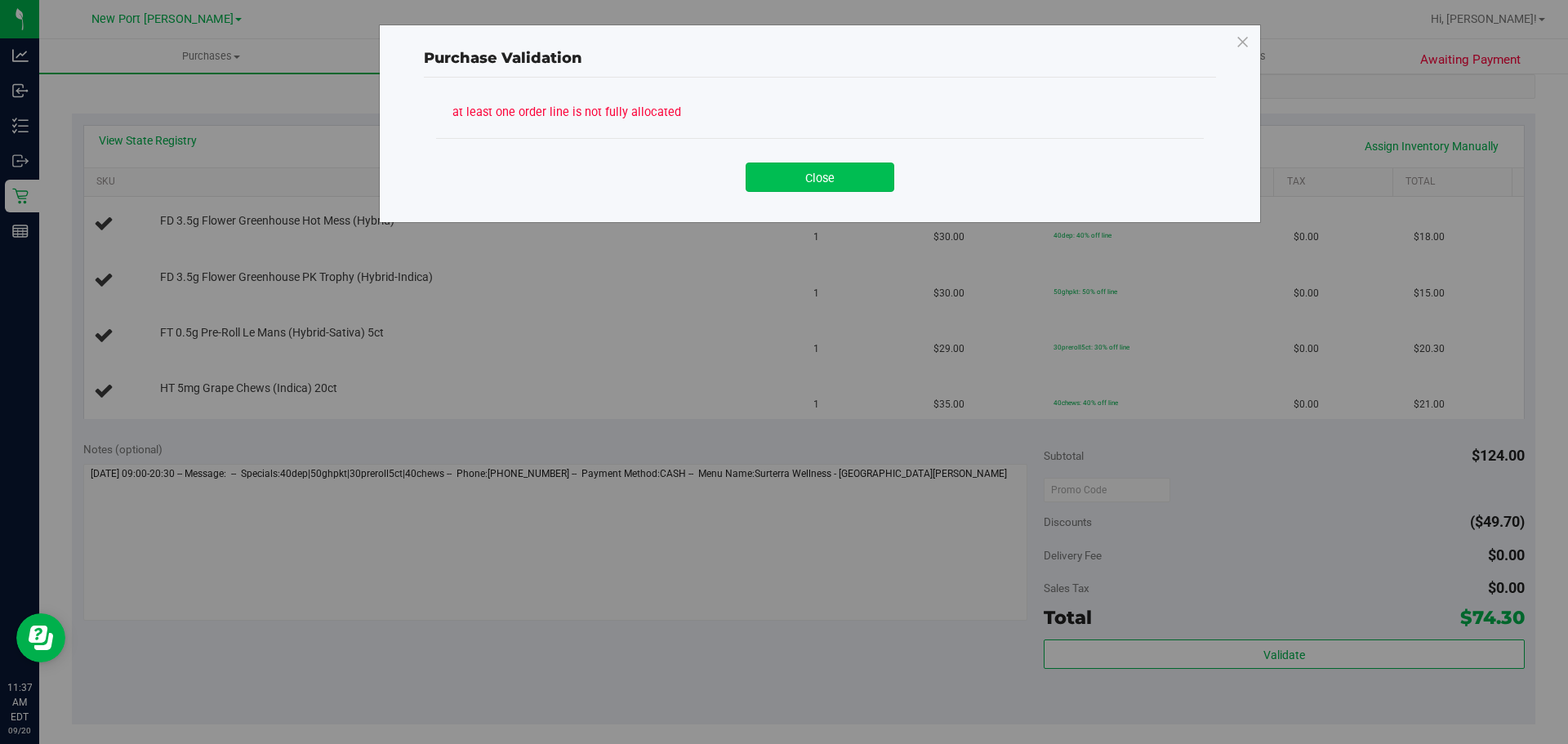
click at [817, 186] on button "Close" at bounding box center [820, 177] width 149 height 29
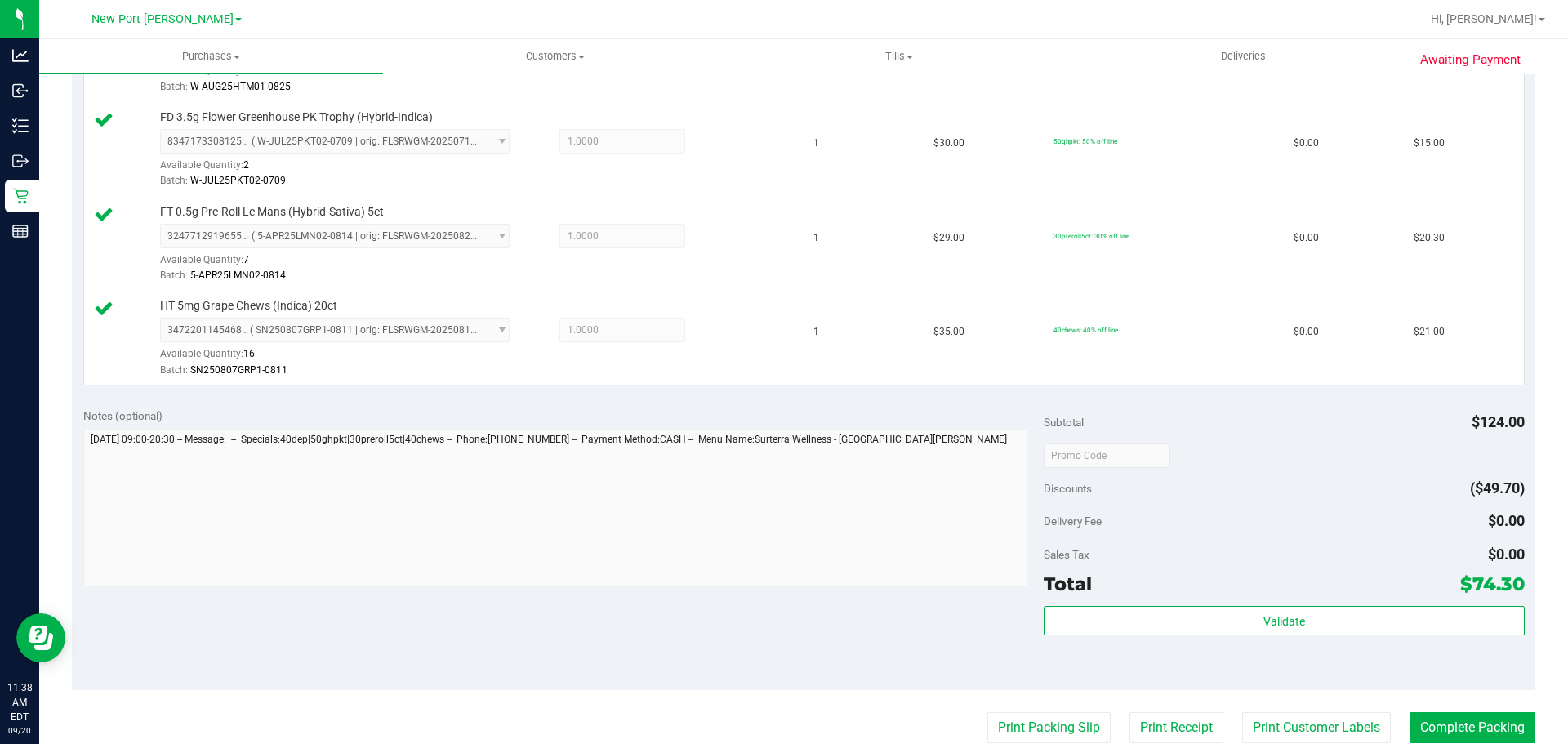
scroll to position [817, 0]
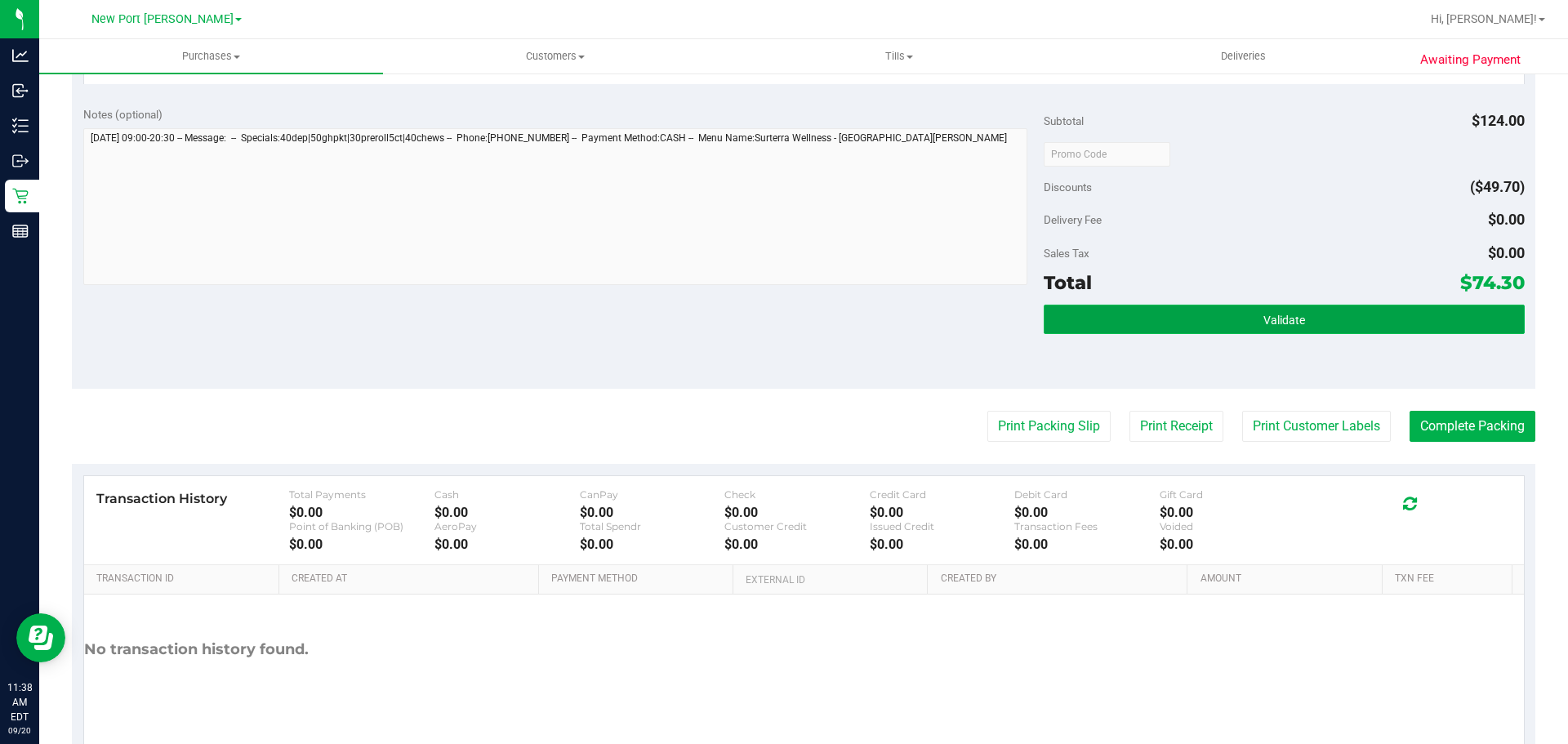
click at [1100, 313] on button "Validate" at bounding box center [1283, 319] width 480 height 29
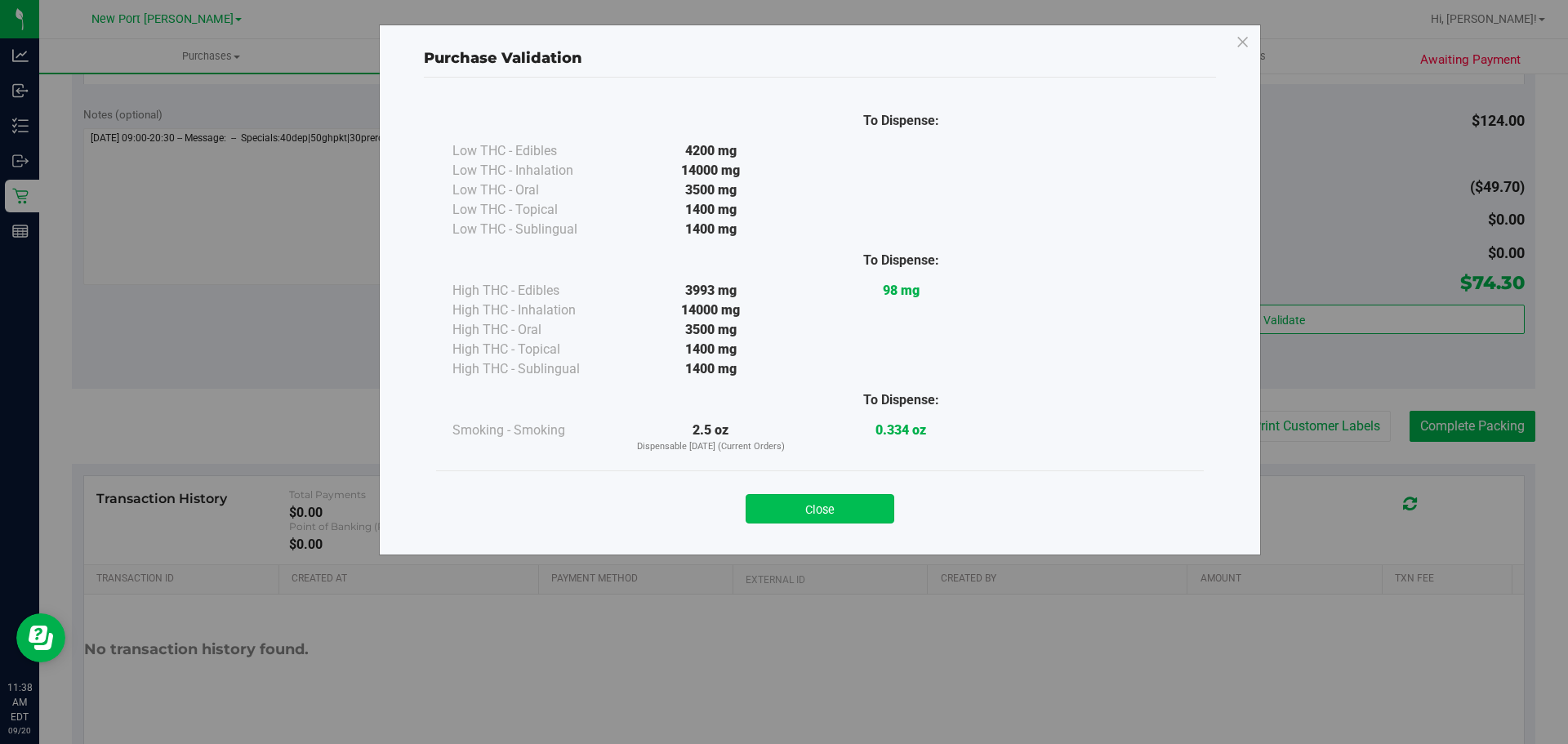
click at [824, 514] on button "Close" at bounding box center [820, 509] width 149 height 29
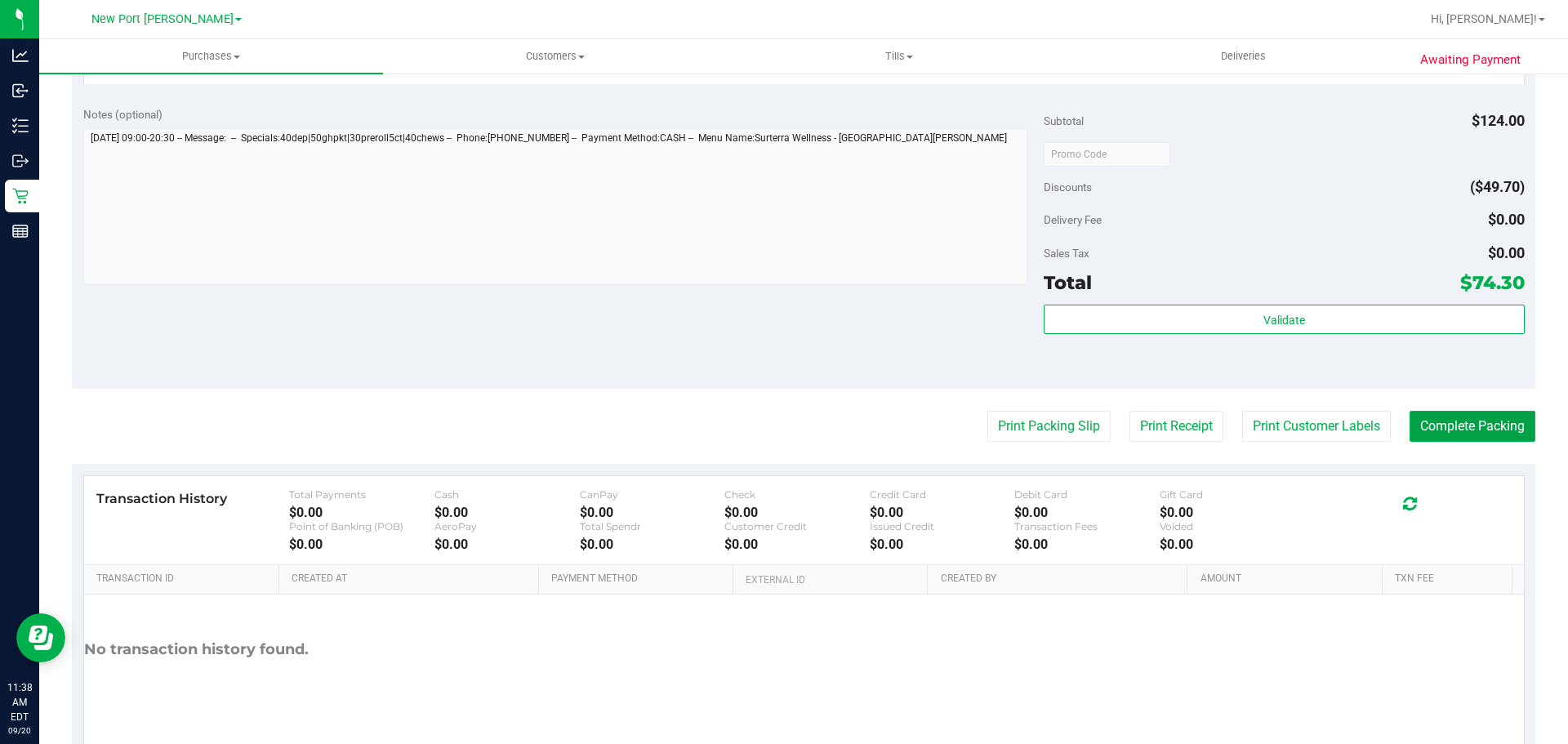
click at [1499, 434] on button "Complete Packing" at bounding box center [1473, 426] width 126 height 31
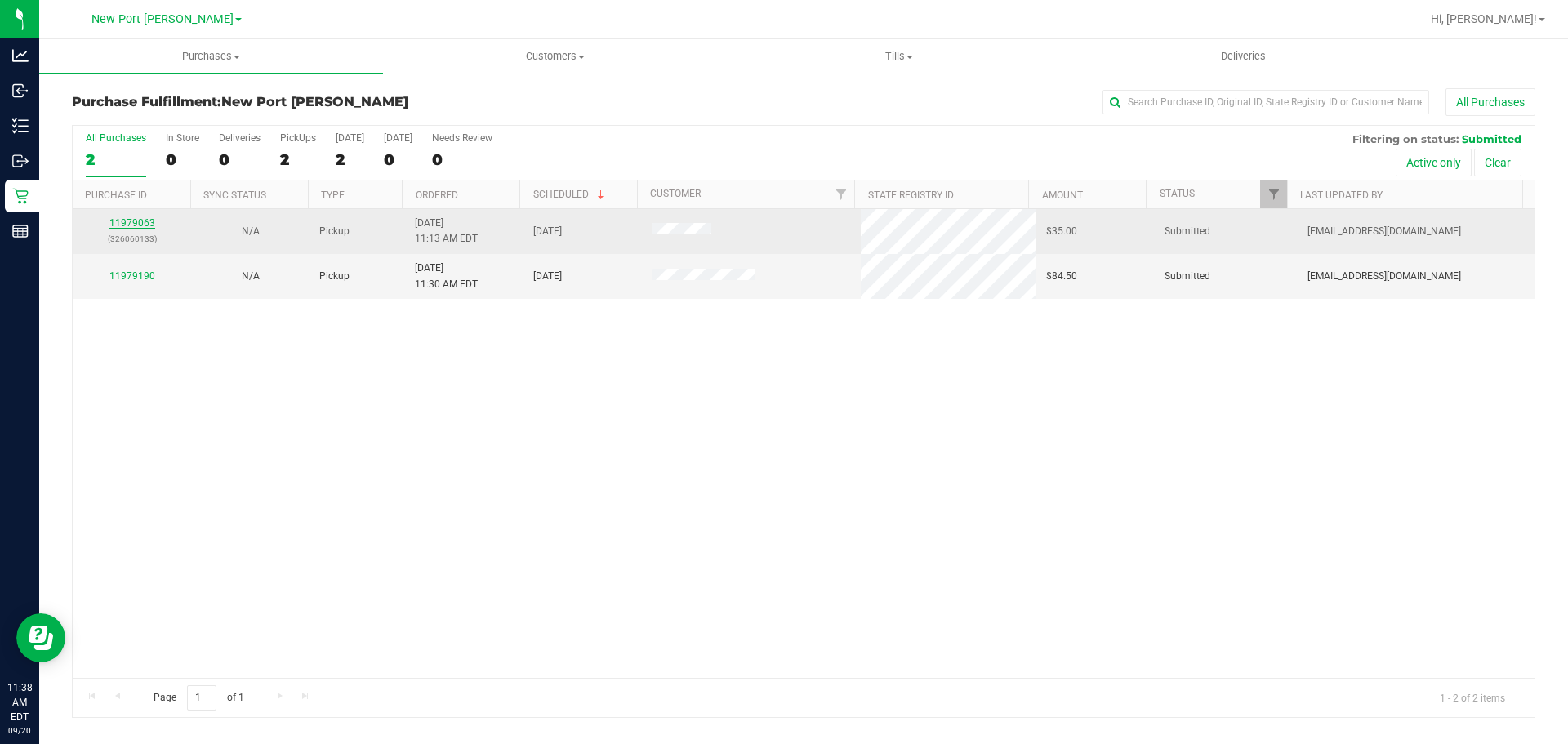
click at [131, 225] on link "11979063" at bounding box center [132, 223] width 46 height 12
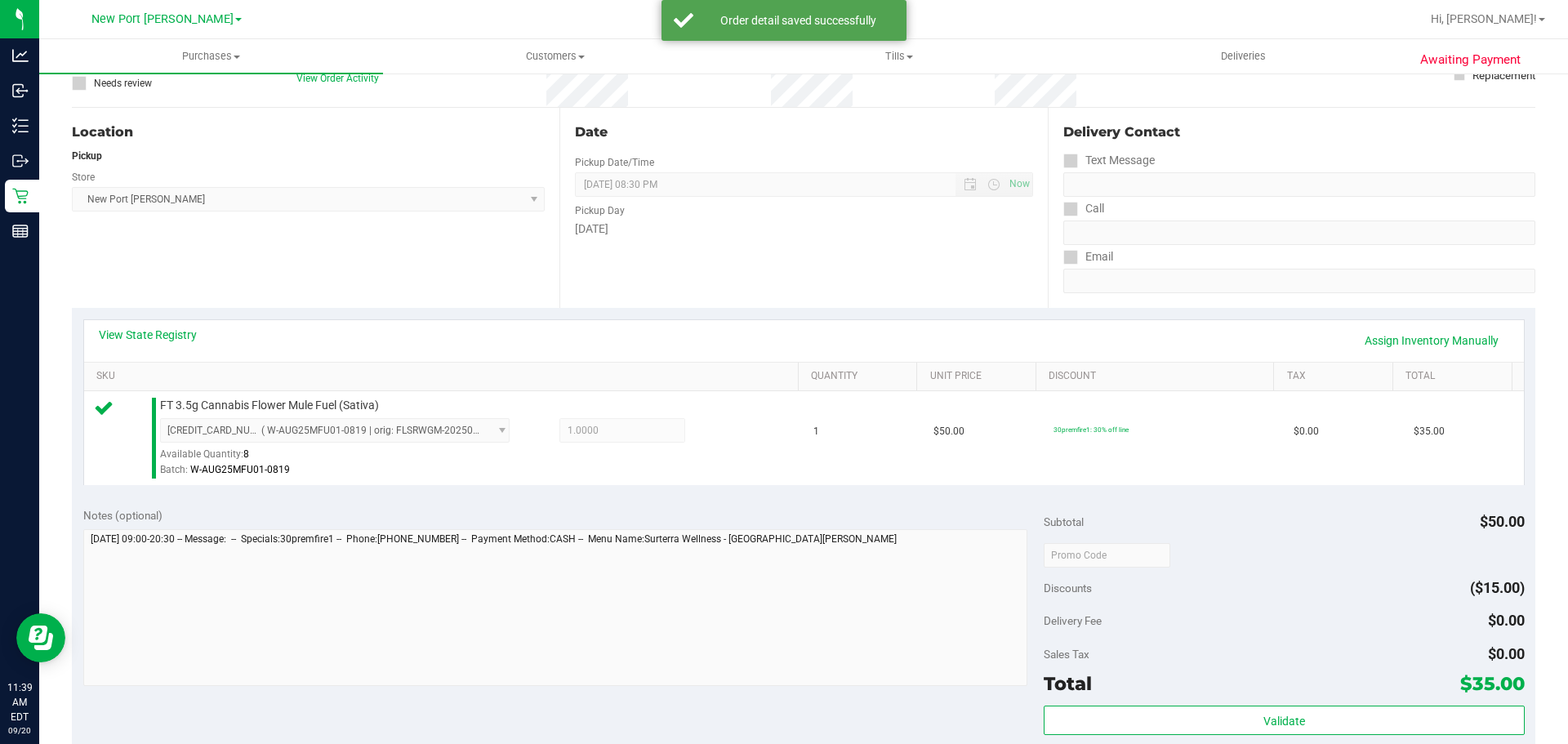
scroll to position [408, 0]
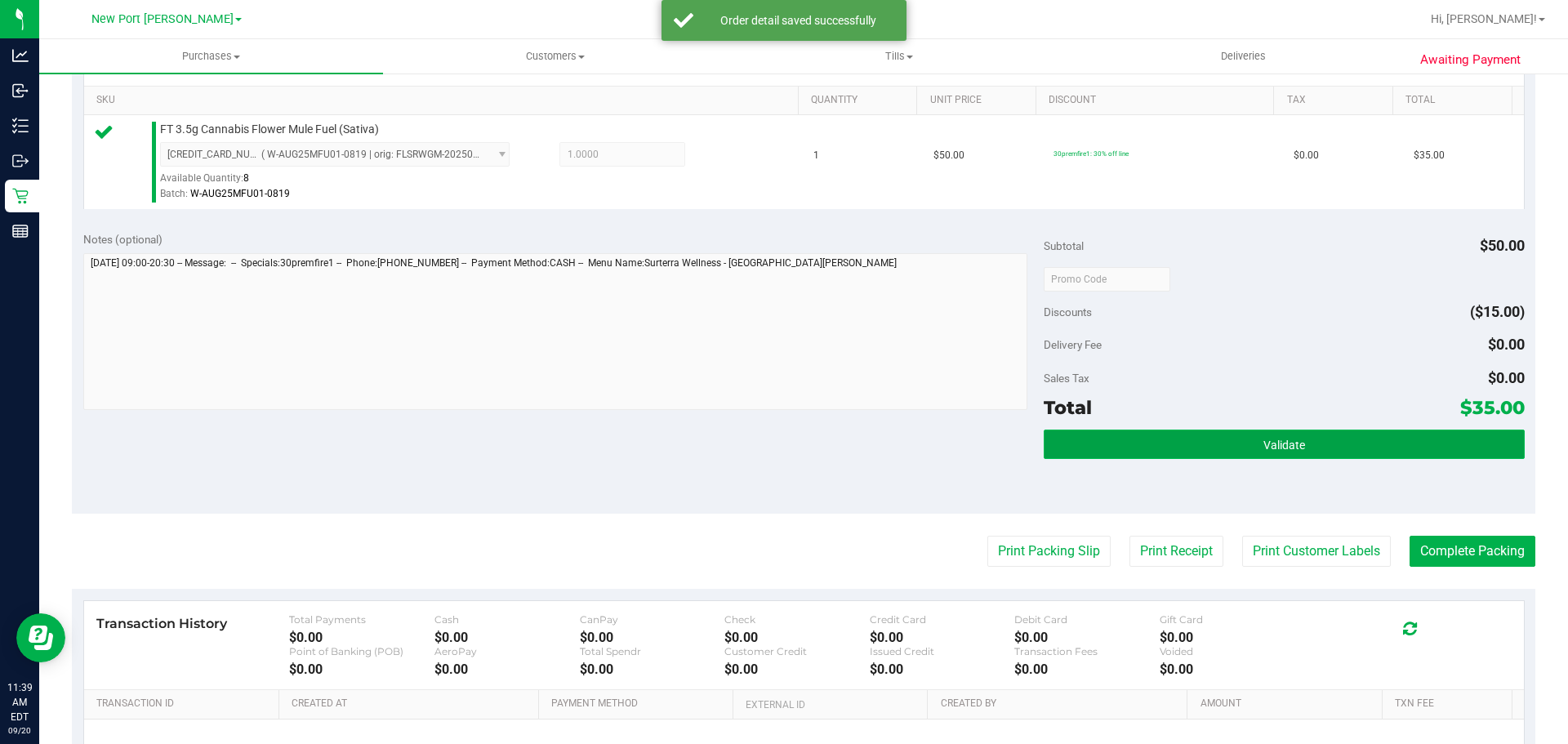
click at [1305, 445] on button "Validate" at bounding box center [1283, 444] width 480 height 29
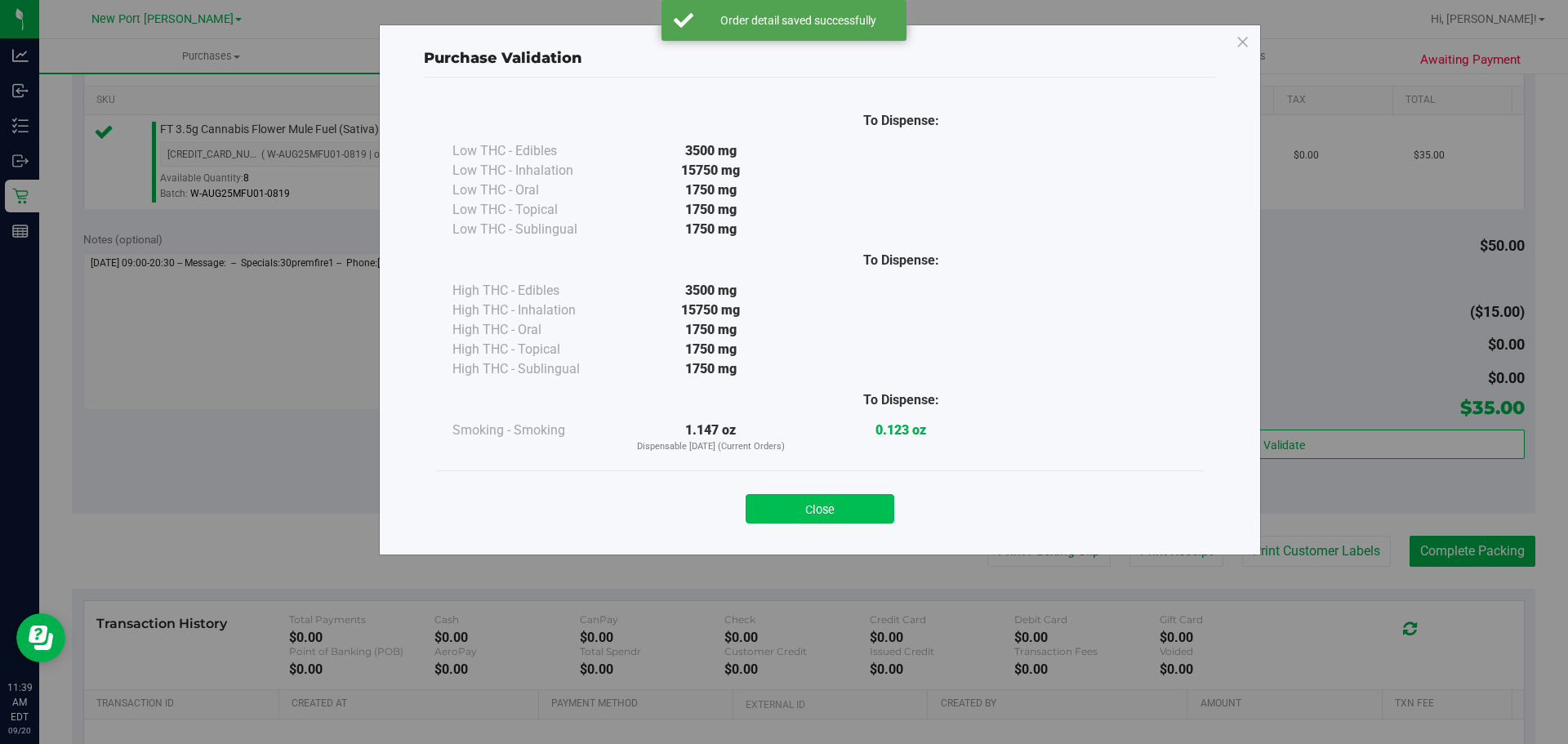
click at [784, 494] on button "Close" at bounding box center [820, 509] width 149 height 29
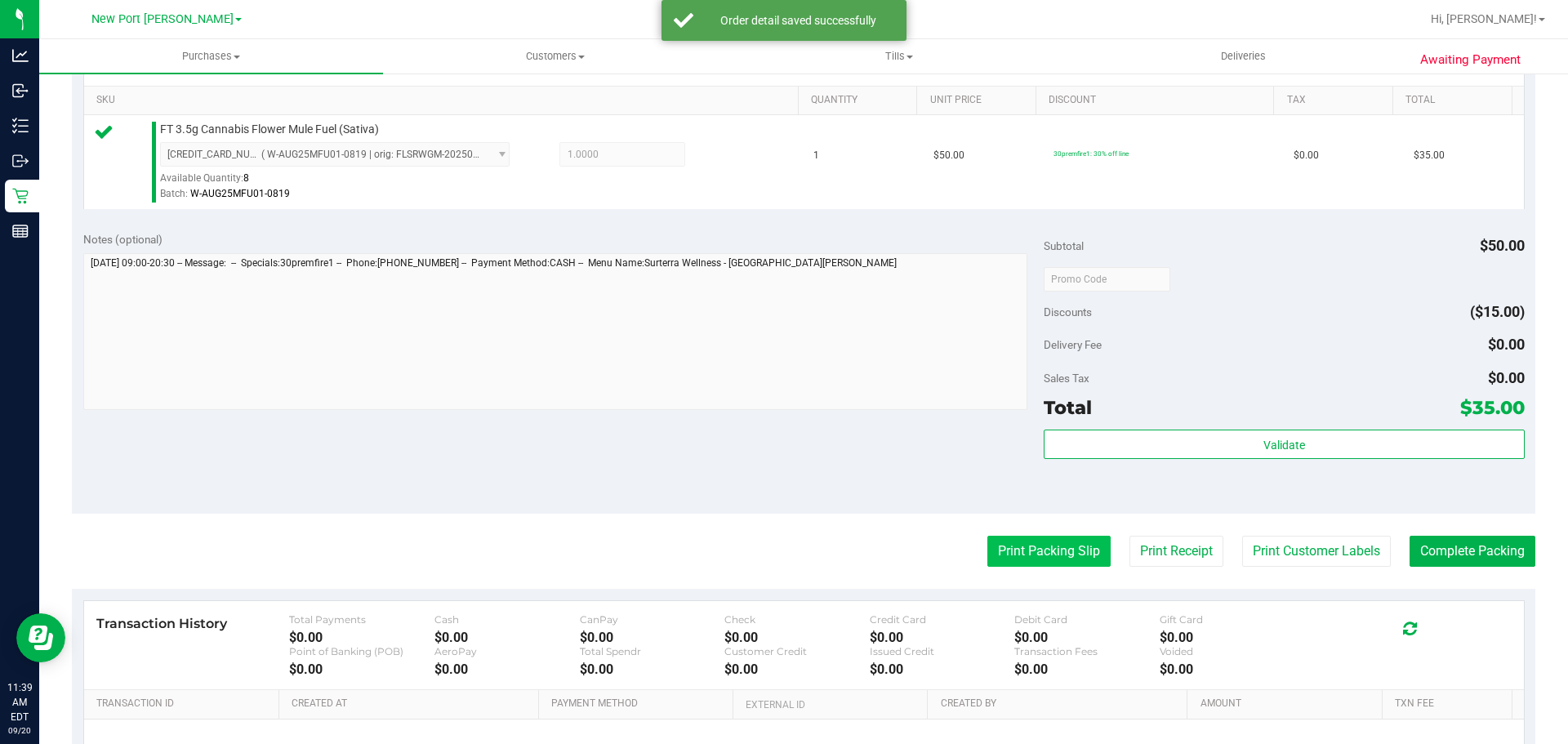
click at [988, 549] on button "Print Packing Slip" at bounding box center [1050, 551] width 124 height 31
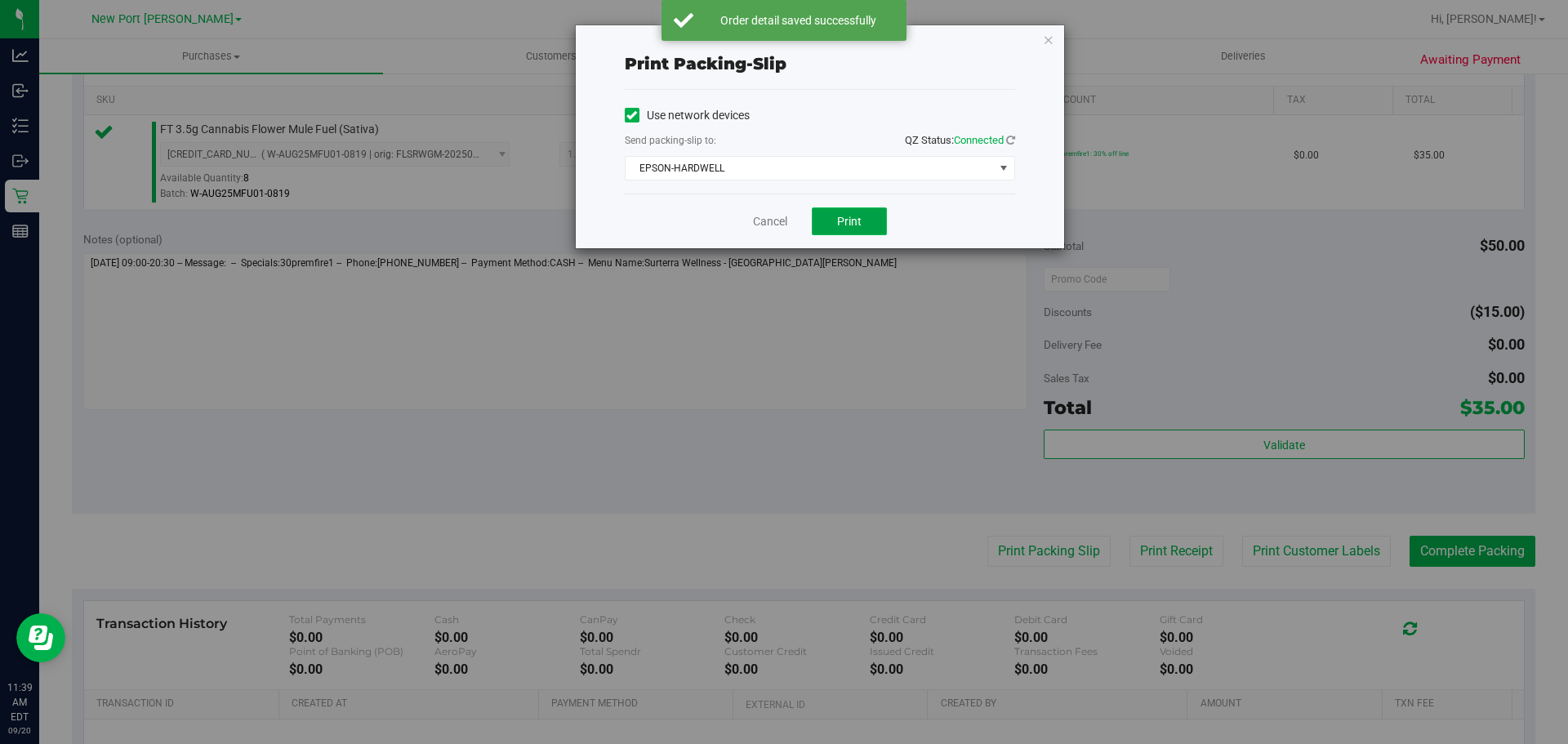
click at [878, 219] on button "Print" at bounding box center [849, 221] width 75 height 28
click at [781, 228] on link "Cancel" at bounding box center [770, 221] width 34 height 18
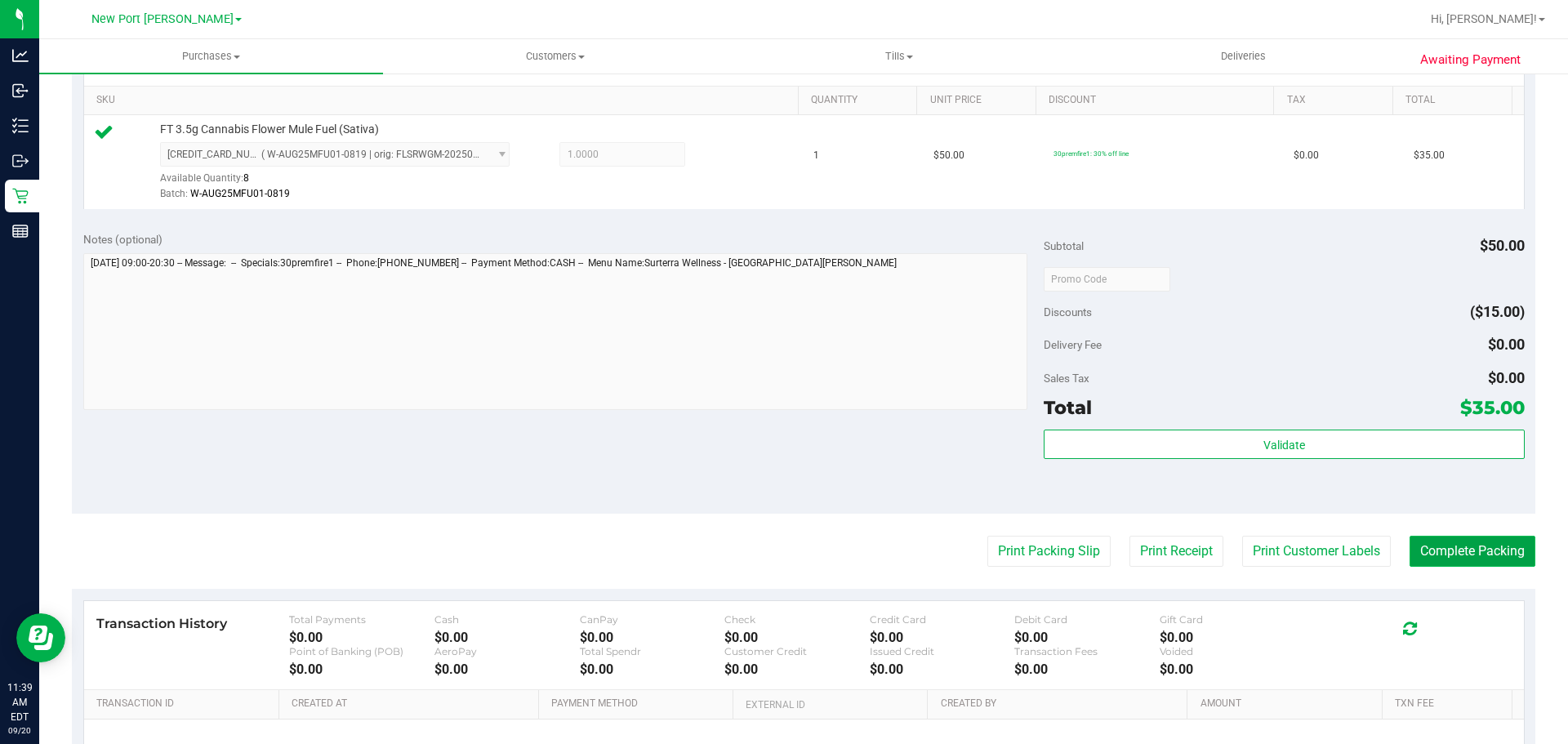
click at [1486, 549] on button "Complete Packing" at bounding box center [1473, 551] width 126 height 31
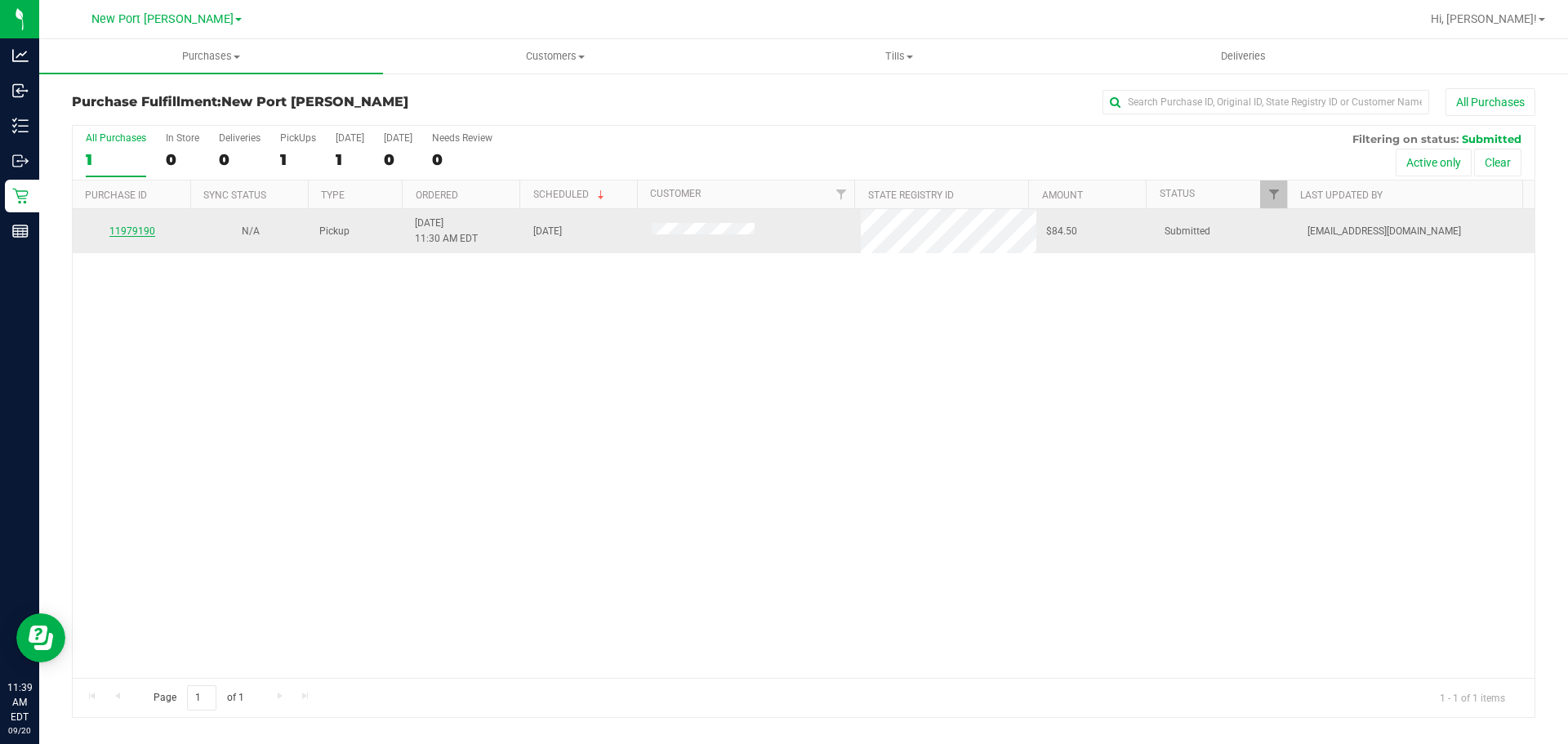
click at [125, 234] on link "11979190" at bounding box center [132, 231] width 46 height 12
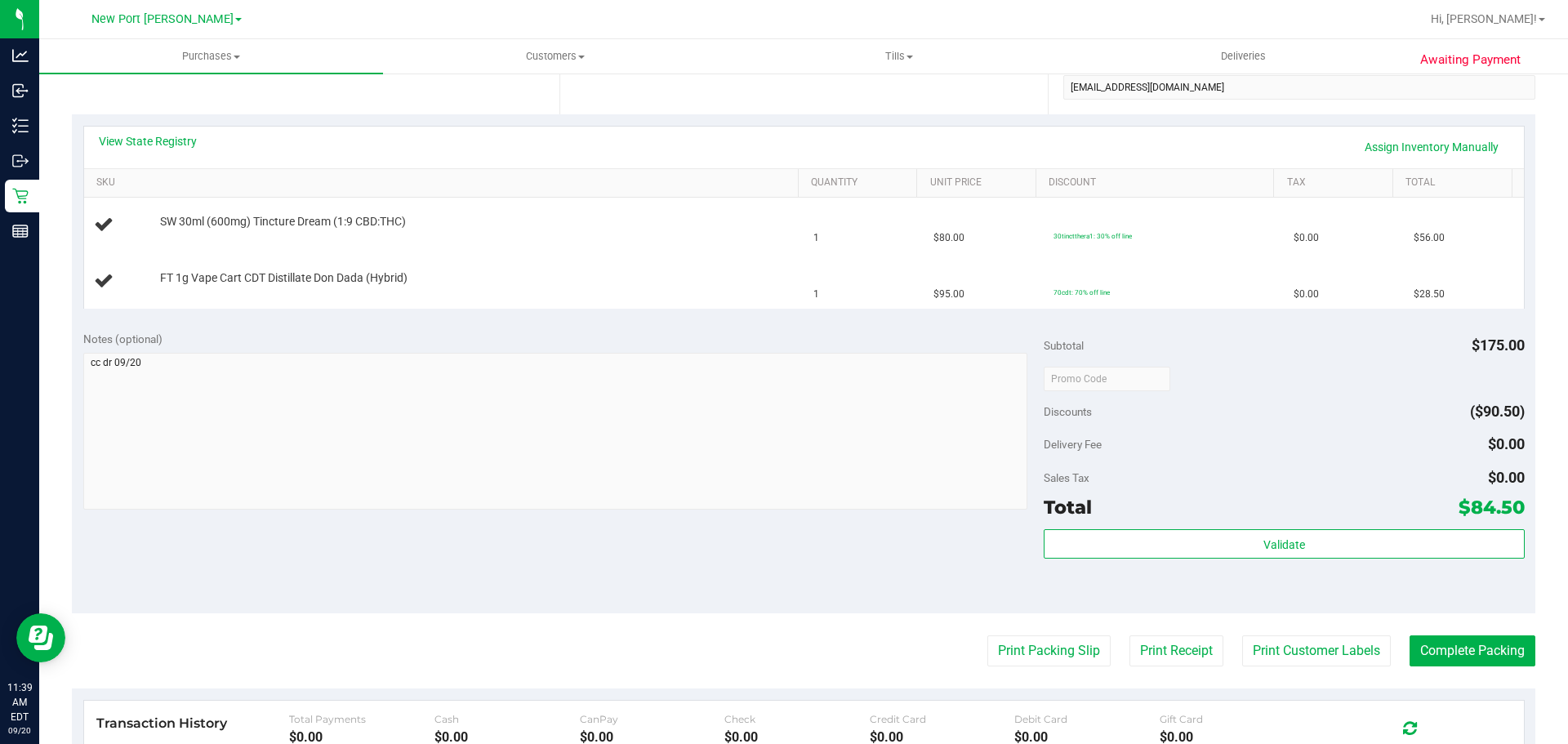
scroll to position [326, 0]
click at [1056, 663] on button "Print Packing Slip" at bounding box center [1050, 650] width 124 height 31
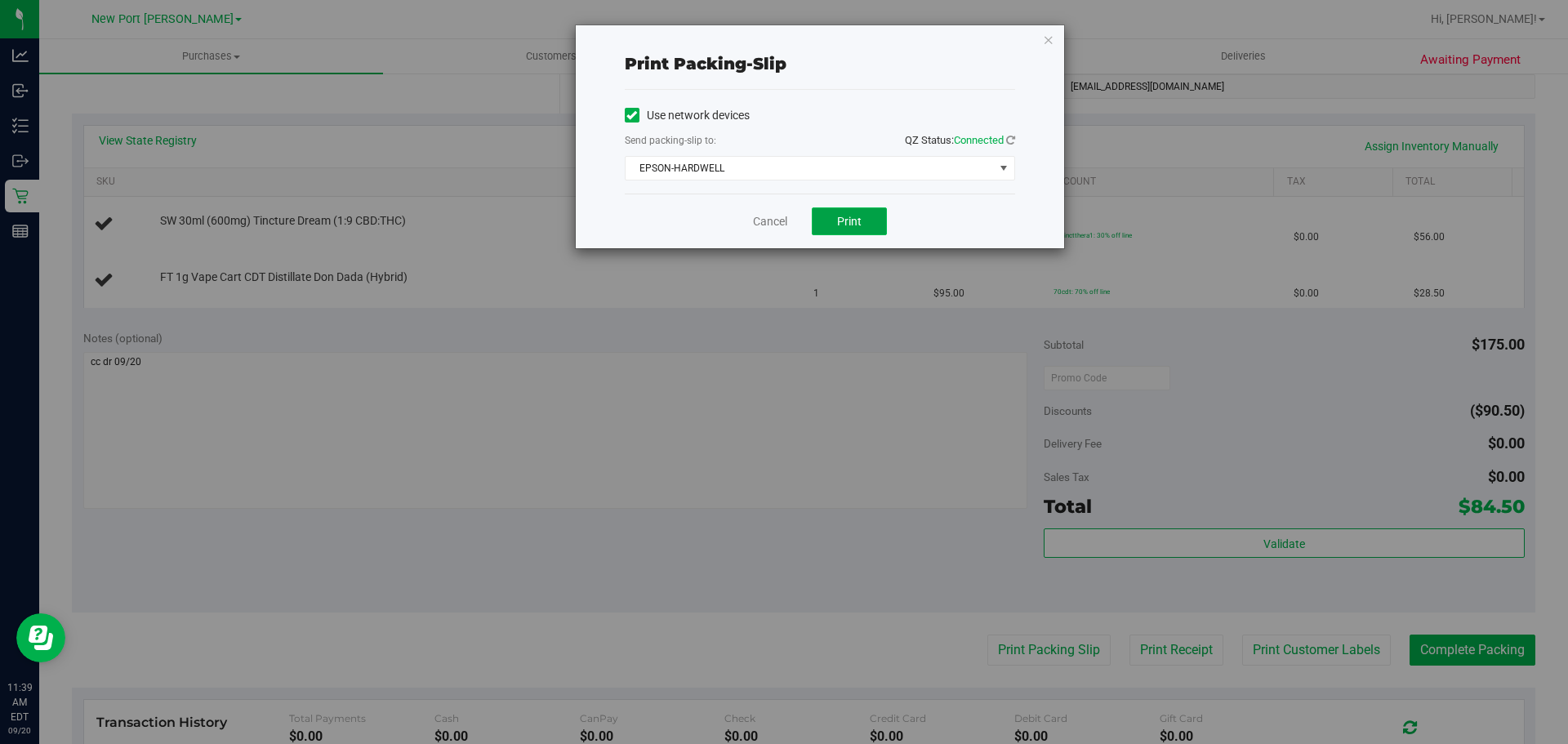
click at [842, 222] on span "Print" at bounding box center [849, 221] width 24 height 13
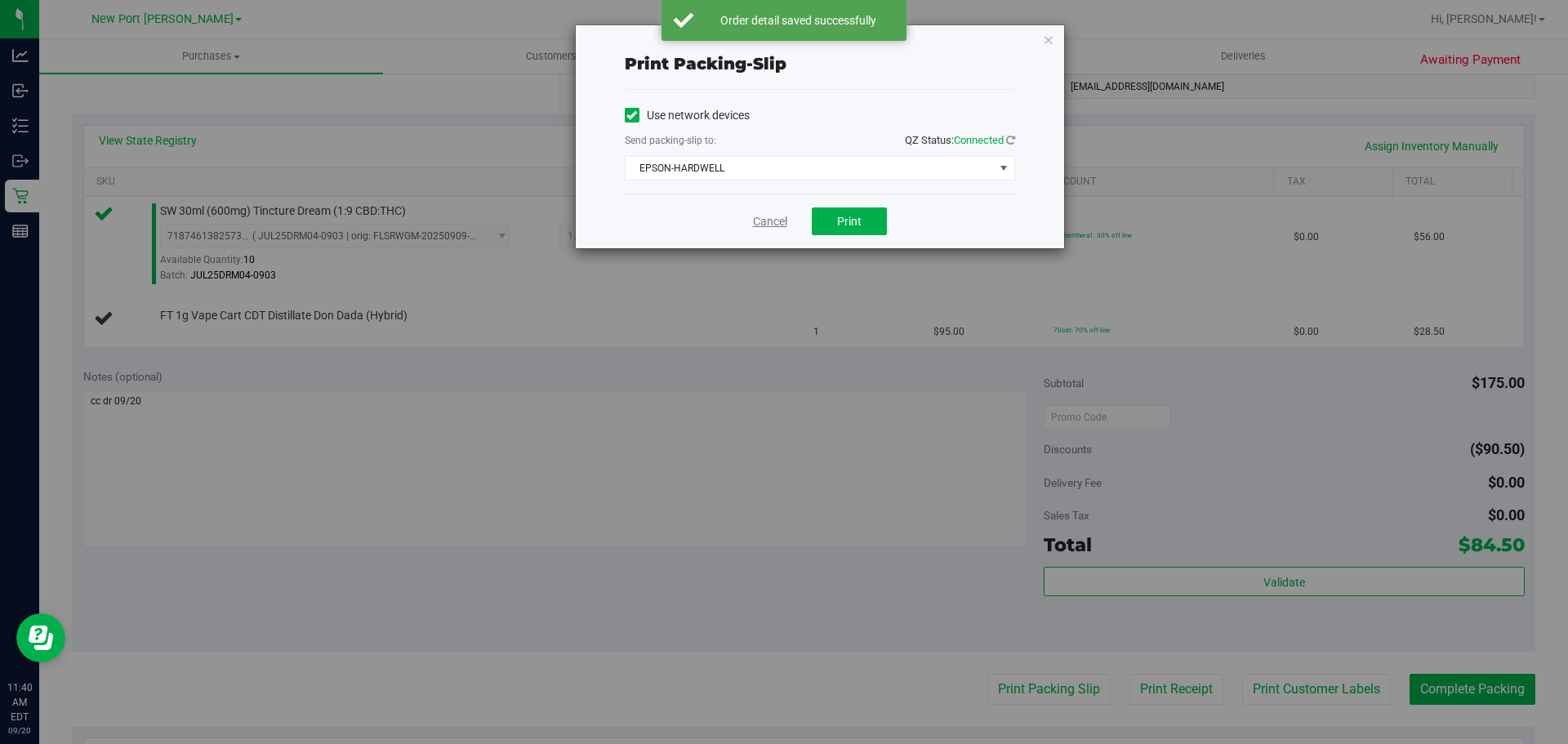
click at [774, 219] on link "Cancel" at bounding box center [770, 221] width 34 height 18
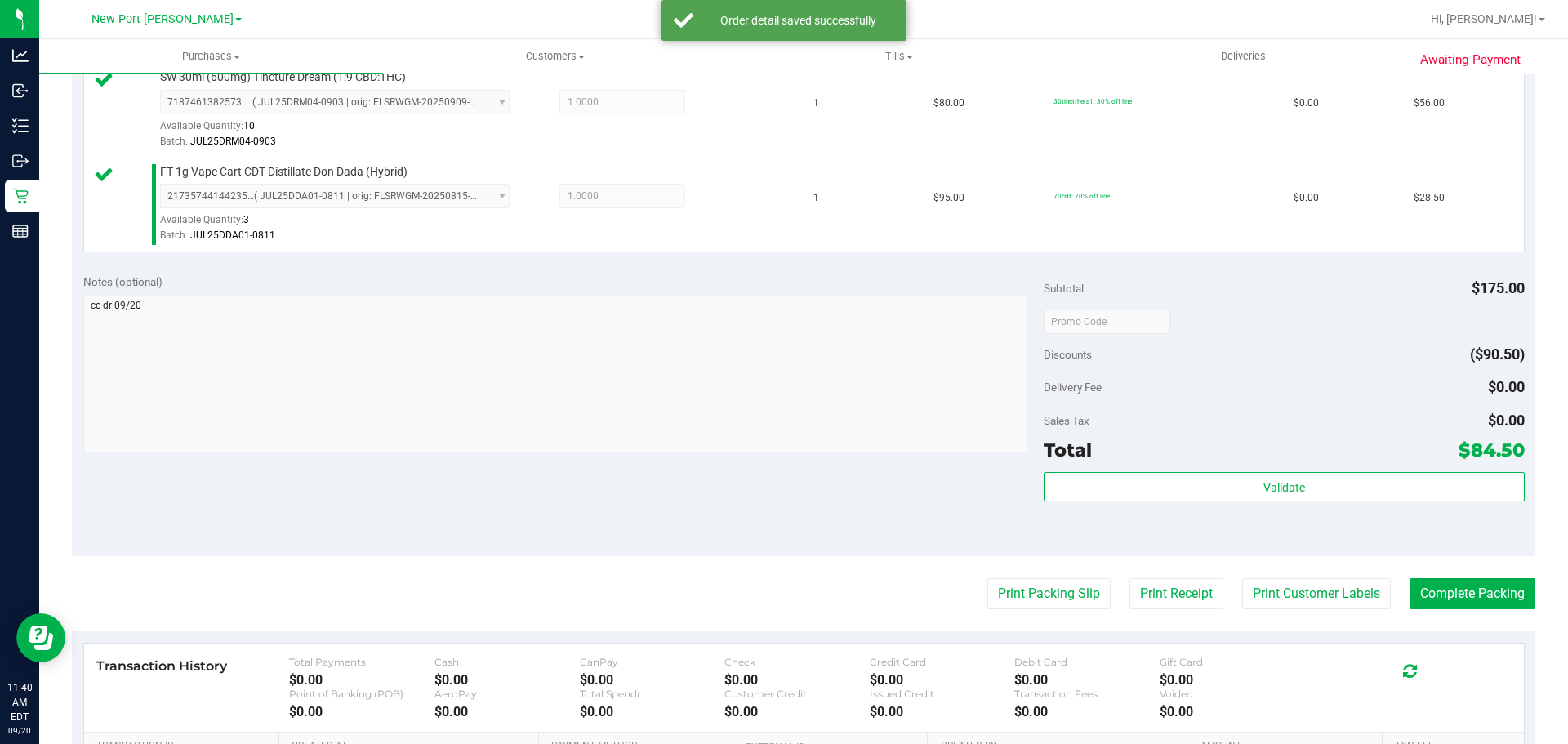
scroll to position [686, 0]
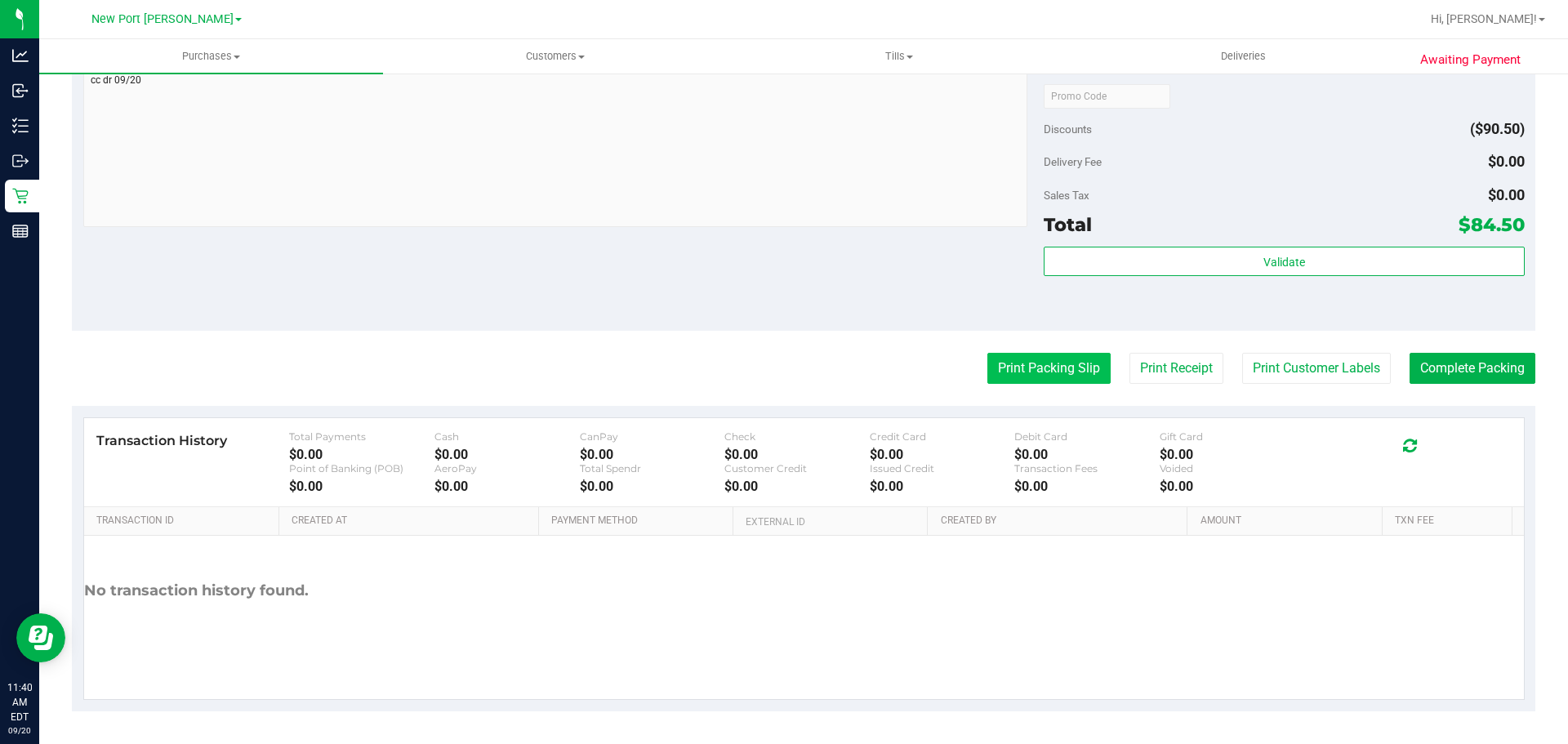
click at [1000, 358] on button "Print Packing Slip" at bounding box center [1050, 368] width 124 height 31
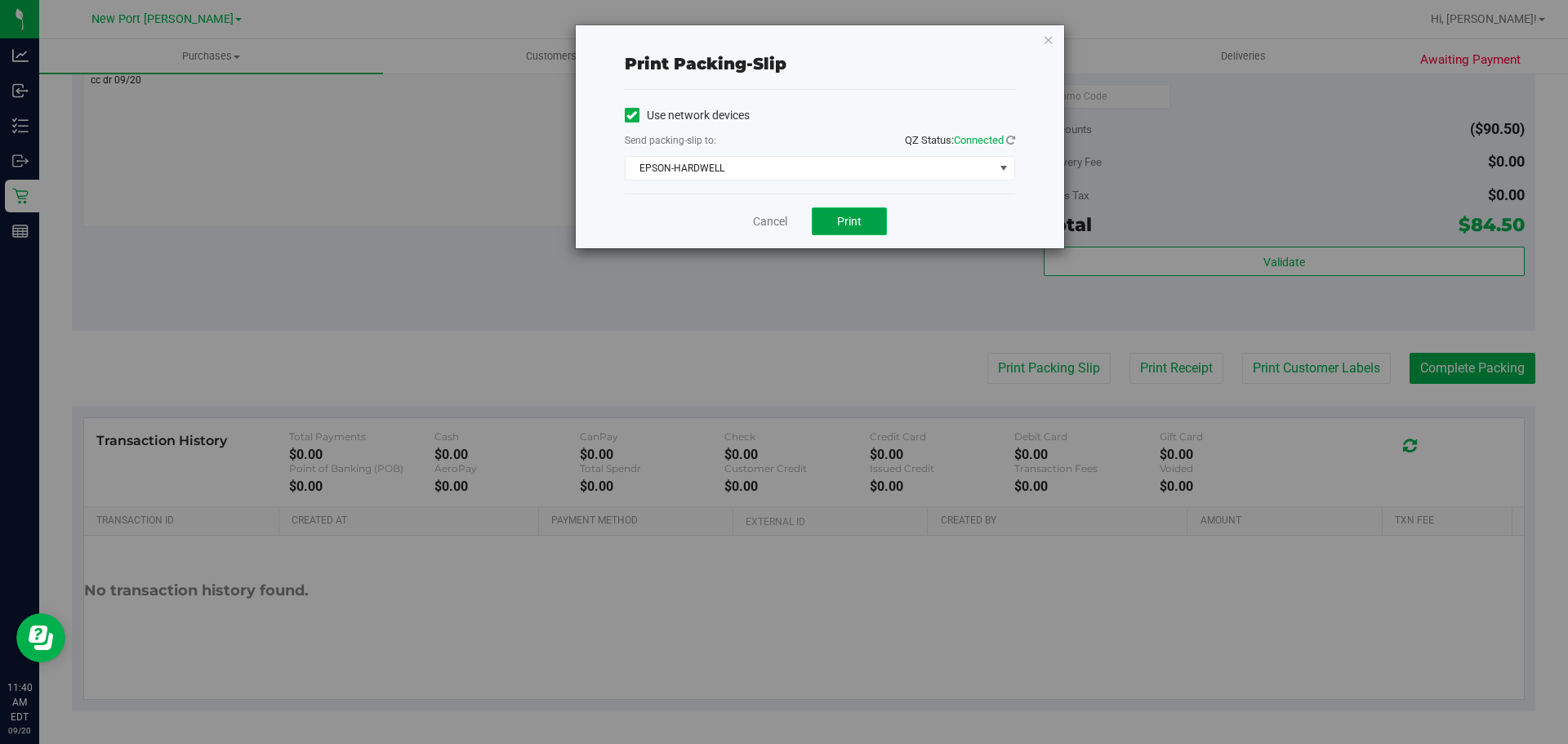
click at [867, 225] on button "Print" at bounding box center [849, 221] width 75 height 28
click at [767, 211] on div "Cancel Print" at bounding box center [820, 221] width 391 height 55
click at [768, 215] on link "Cancel" at bounding box center [770, 221] width 34 height 18
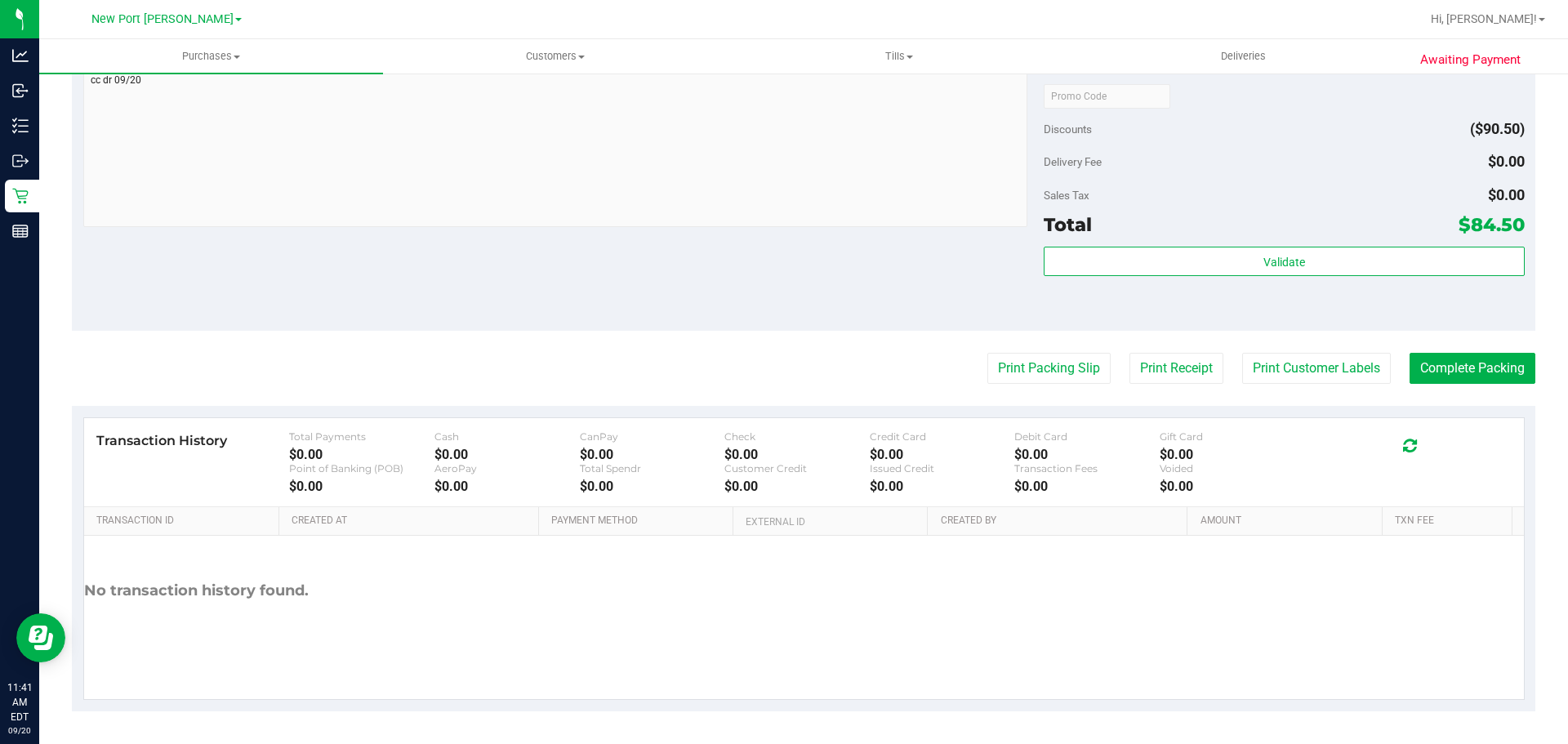
click at [1431, 350] on purchase-details "Back Edit Purchase Cancel Purchase View Profile # 11979190 BioTrack ID: - Submi…" at bounding box center [803, 57] width 1464 height 1309
click at [1439, 361] on button "Complete Packing" at bounding box center [1473, 368] width 126 height 31
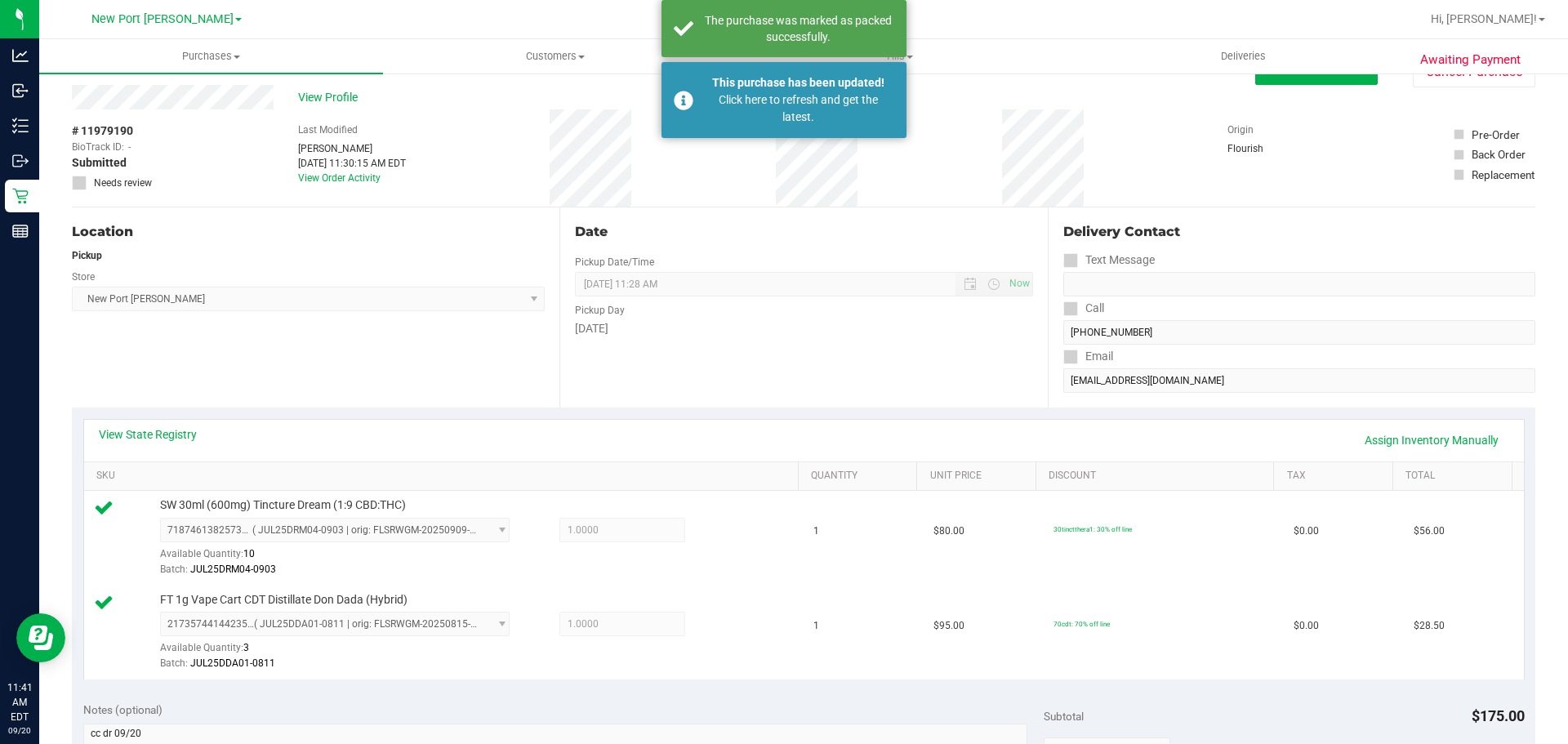
scroll to position [0, 0]
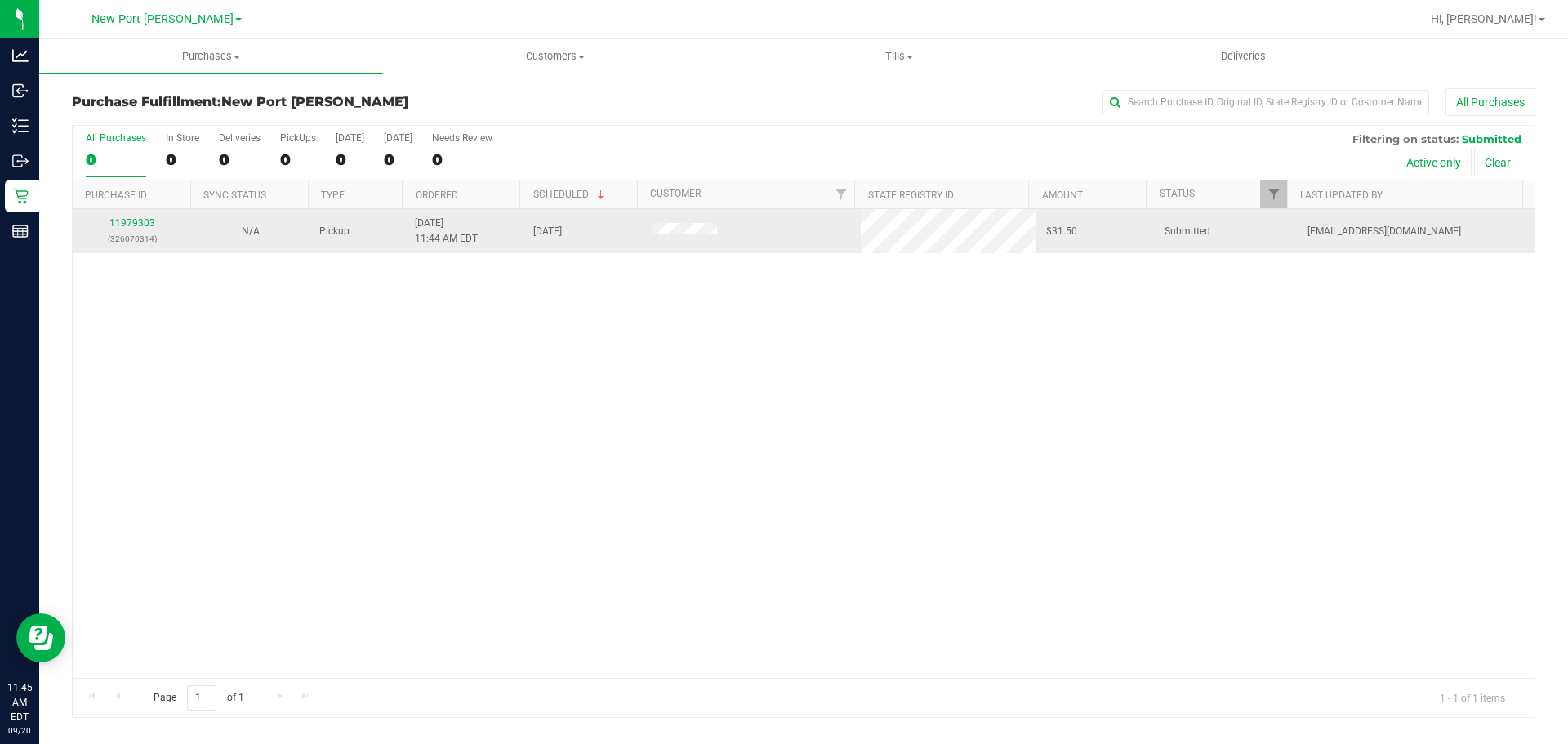
click at [144, 216] on div "11979303 (326070314)" at bounding box center [132, 230] width 99 height 31
click at [146, 220] on link "11979303" at bounding box center [132, 223] width 46 height 12
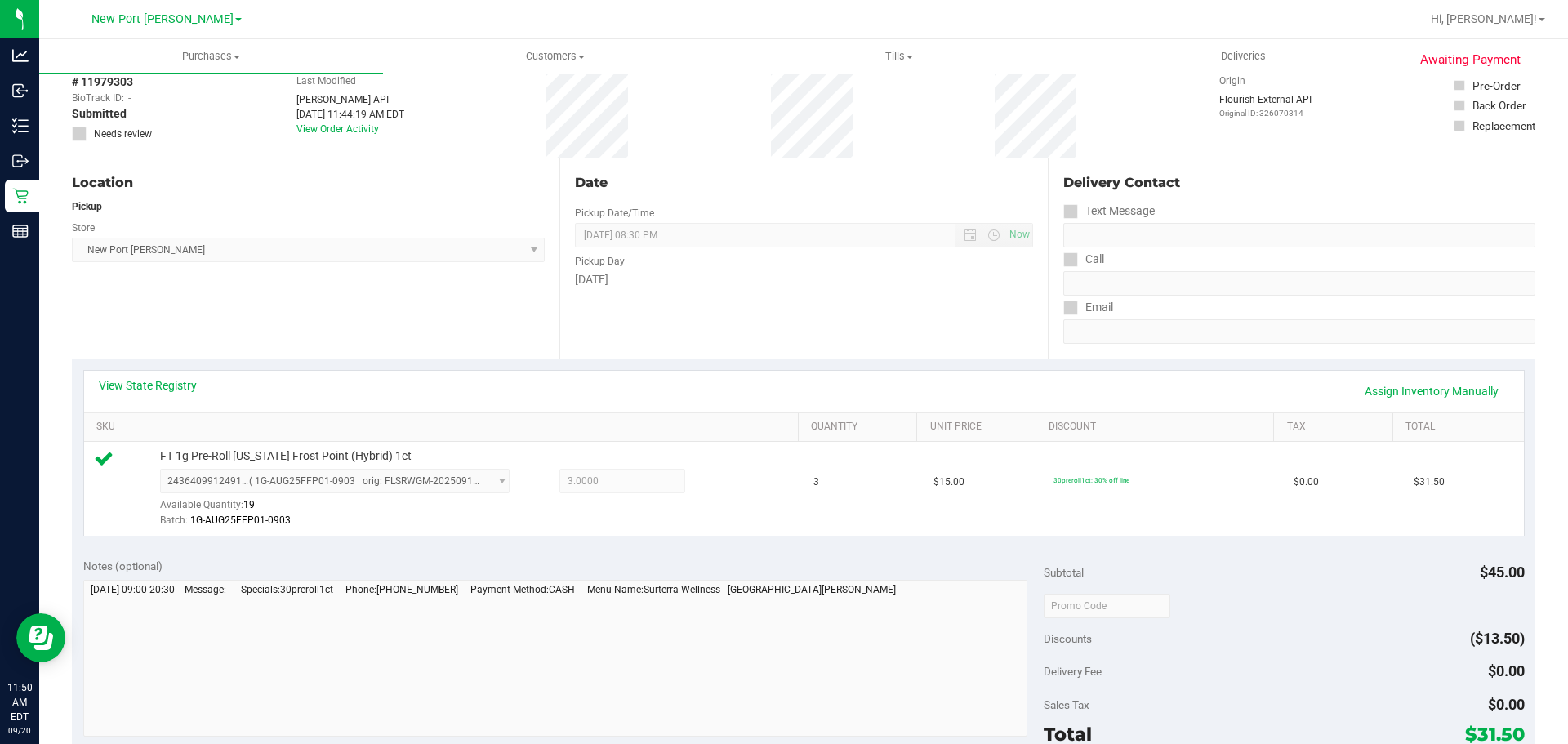
scroll to position [591, 0]
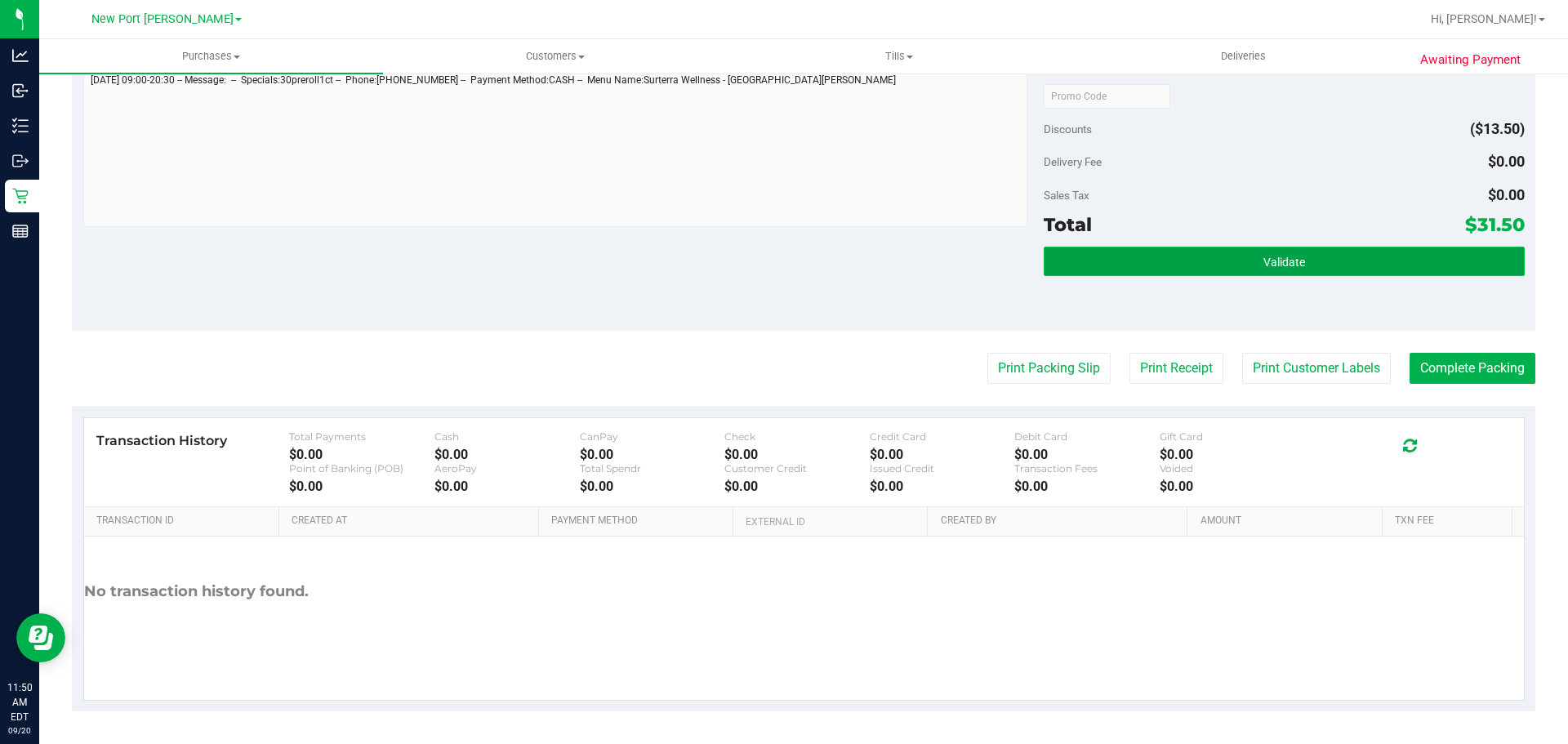
click at [1125, 259] on button "Validate" at bounding box center [1283, 261] width 480 height 29
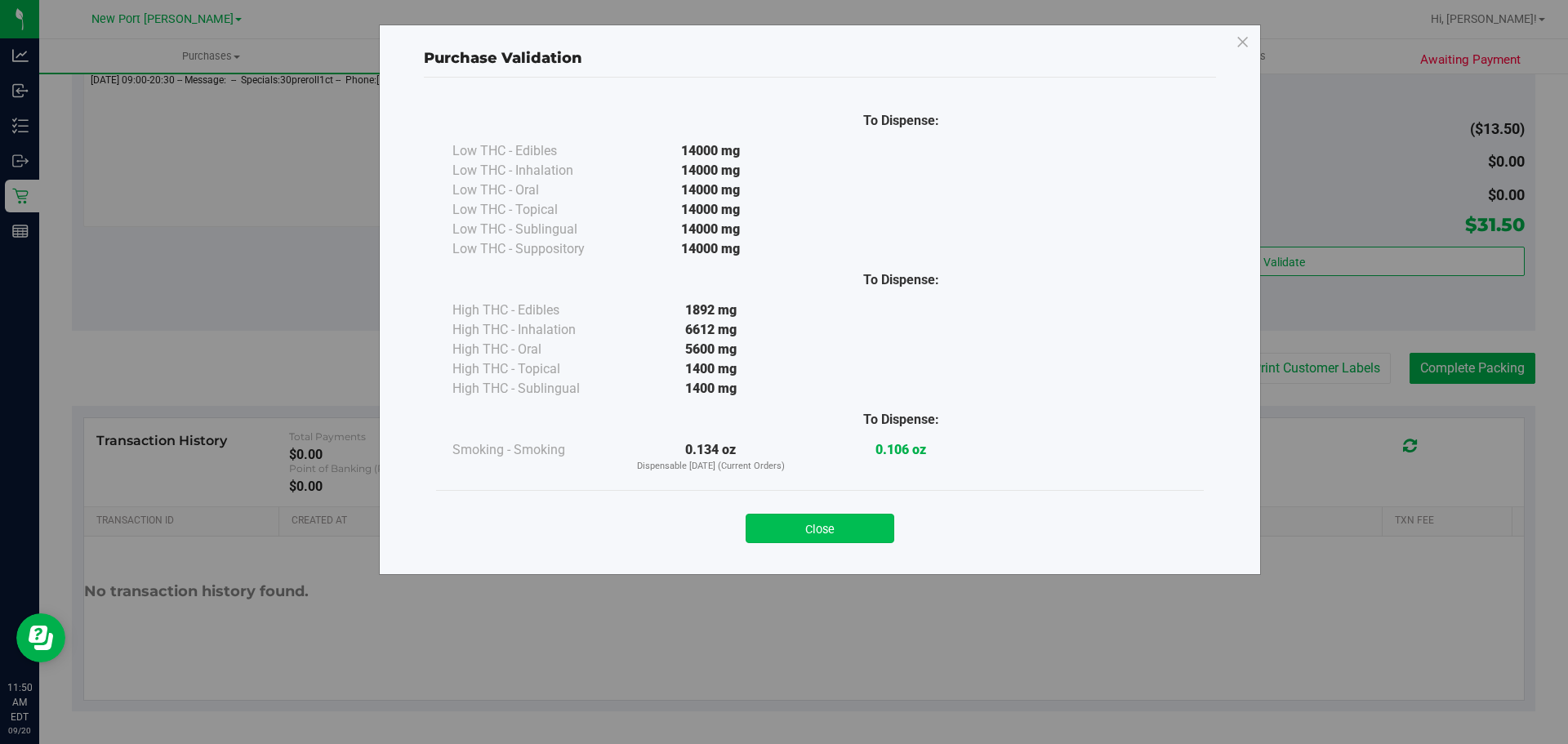
click at [813, 544] on div "Close" at bounding box center [820, 523] width 768 height 66
click at [813, 541] on button "Close" at bounding box center [820, 528] width 149 height 29
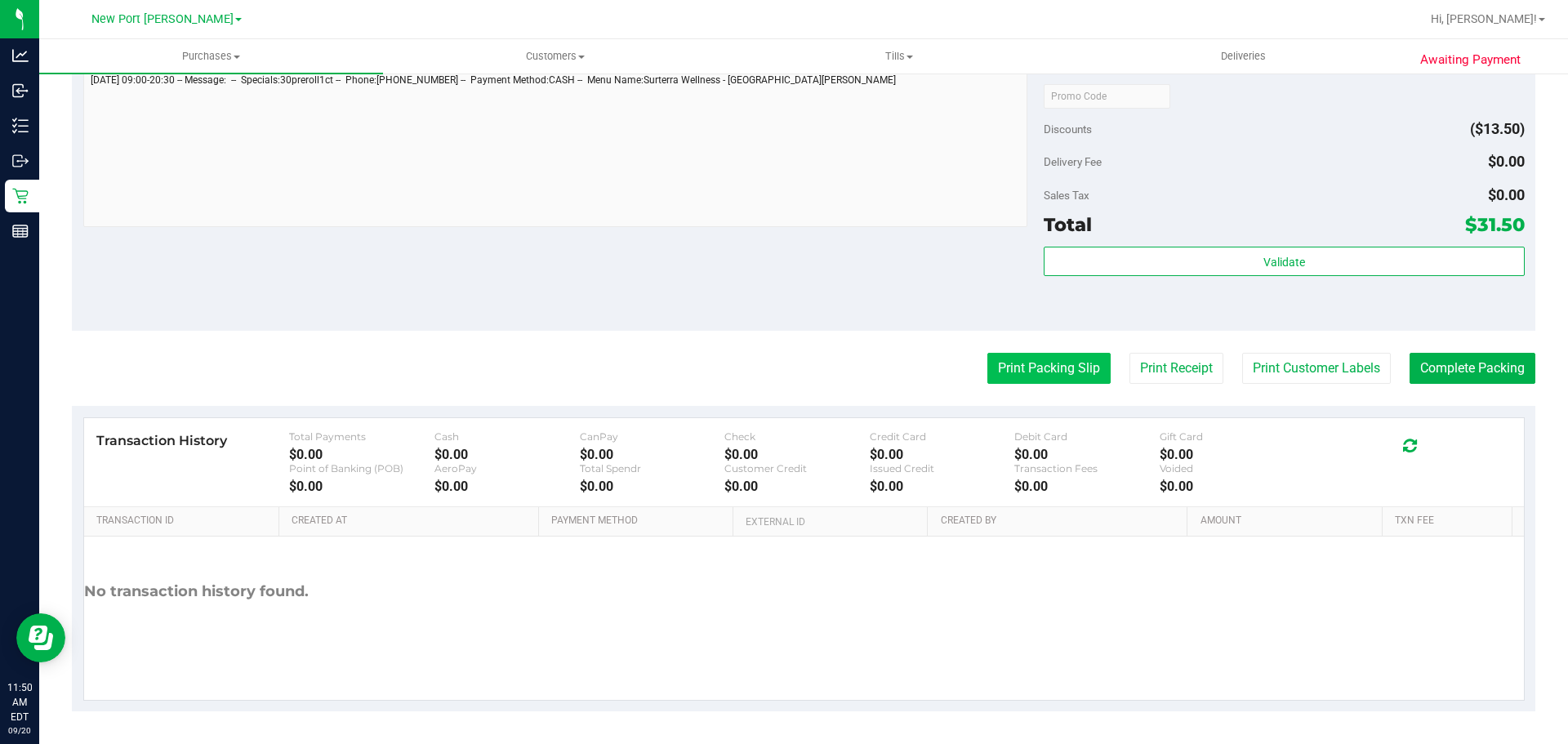
click at [988, 368] on button "Print Packing Slip" at bounding box center [1050, 368] width 124 height 31
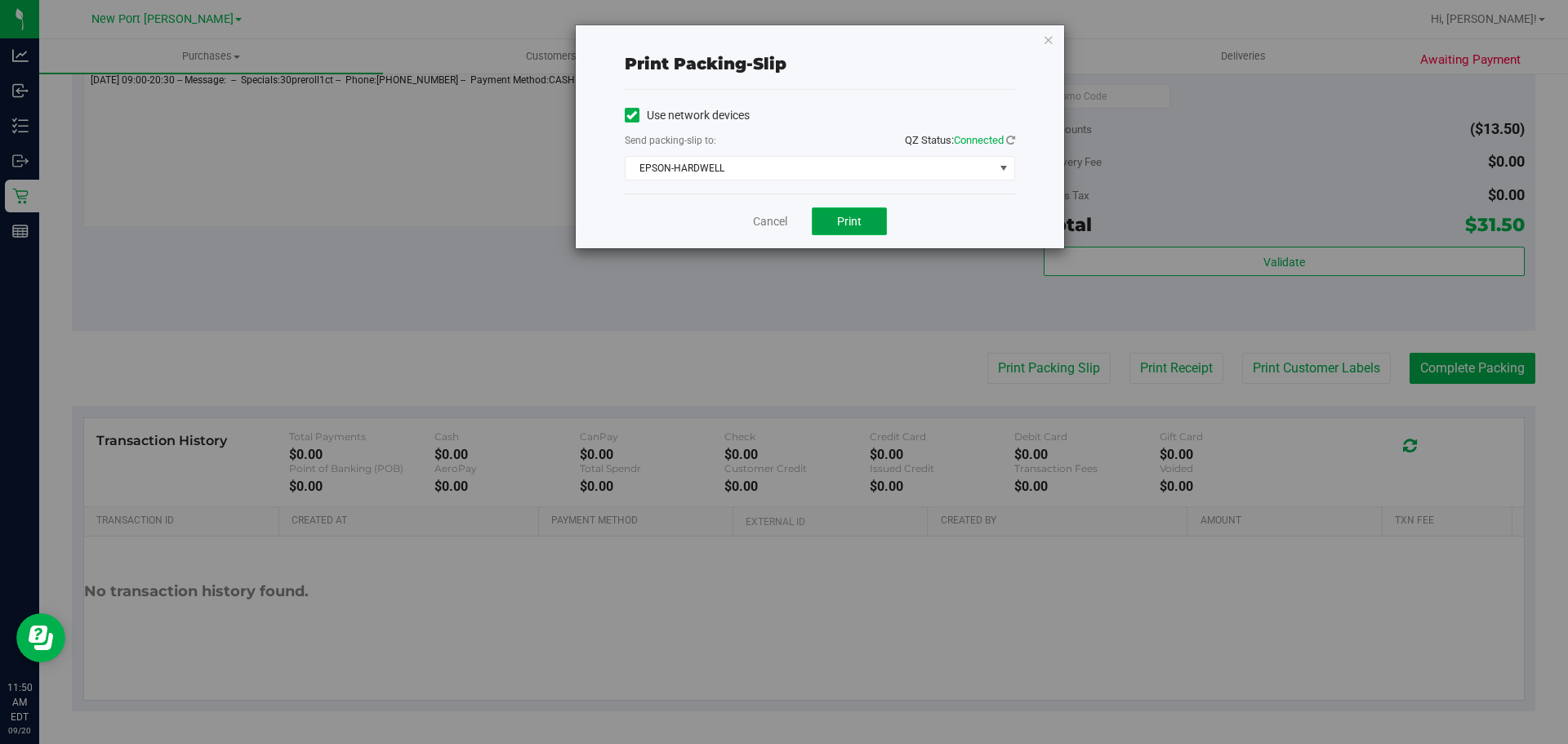
click at [878, 220] on button "Print" at bounding box center [849, 221] width 75 height 28
click at [774, 236] on div "Cancel Print" at bounding box center [820, 221] width 391 height 55
click at [771, 227] on link "Cancel" at bounding box center [770, 221] width 34 height 18
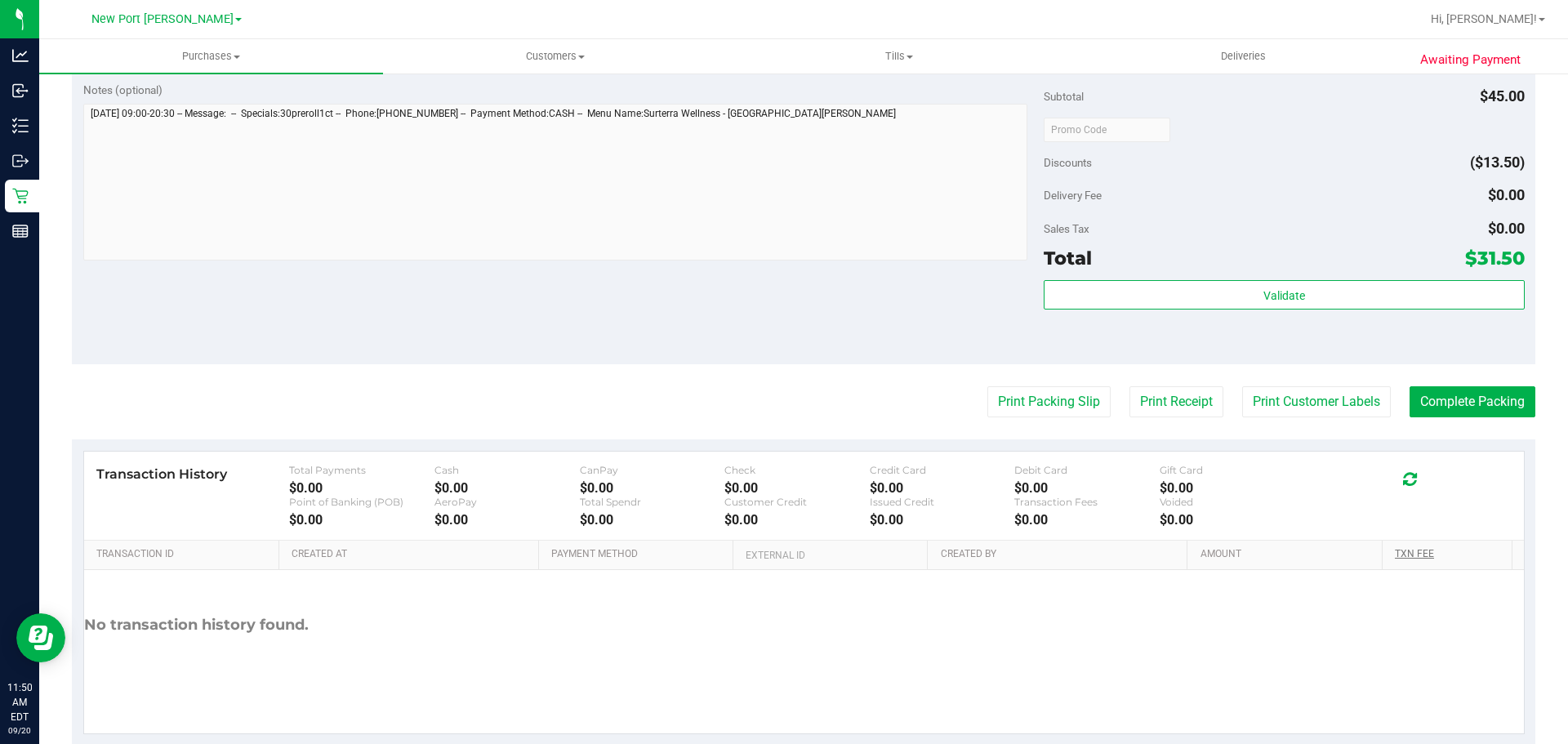
scroll to position [572, 0]
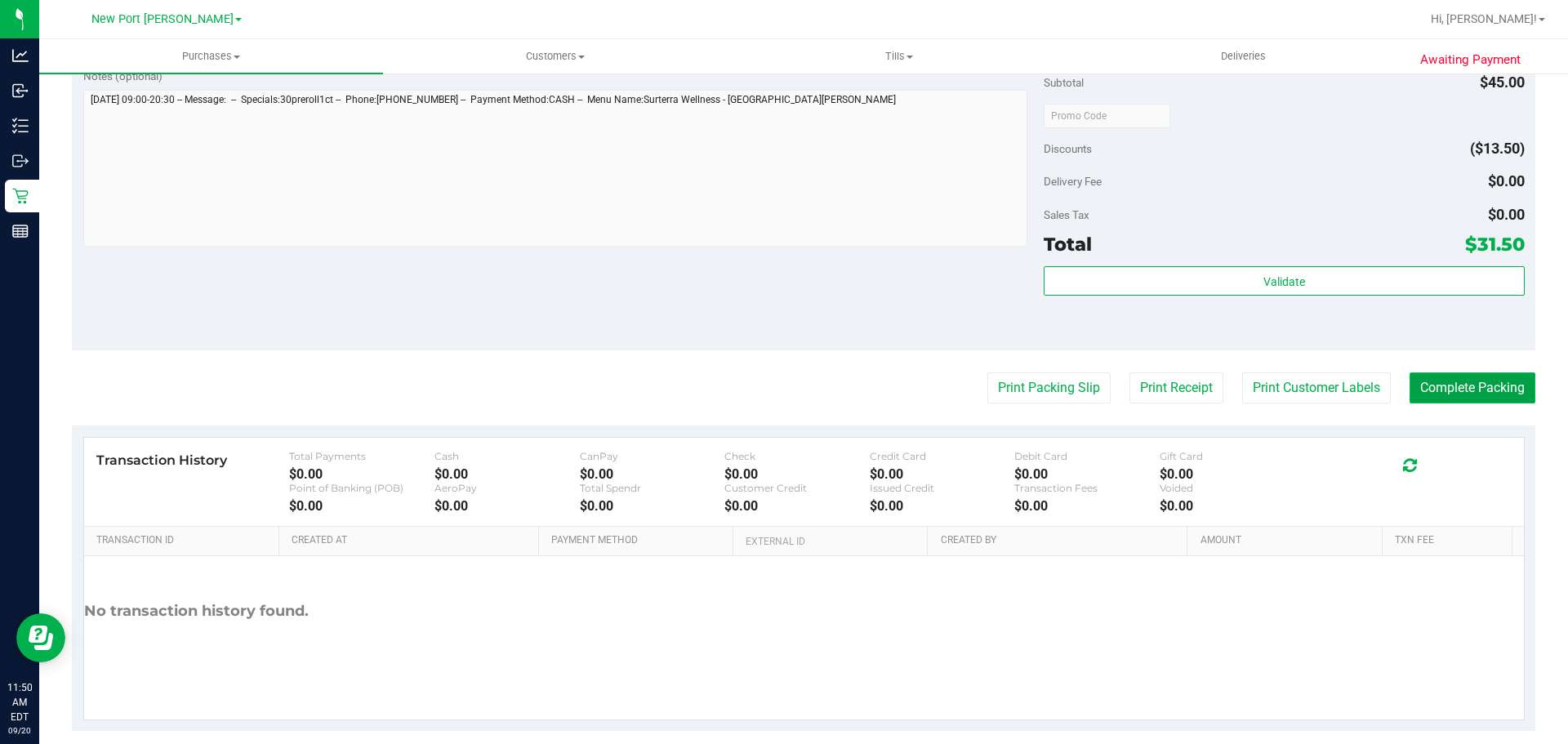
click at [1480, 386] on button "Complete Packing" at bounding box center [1473, 387] width 126 height 31
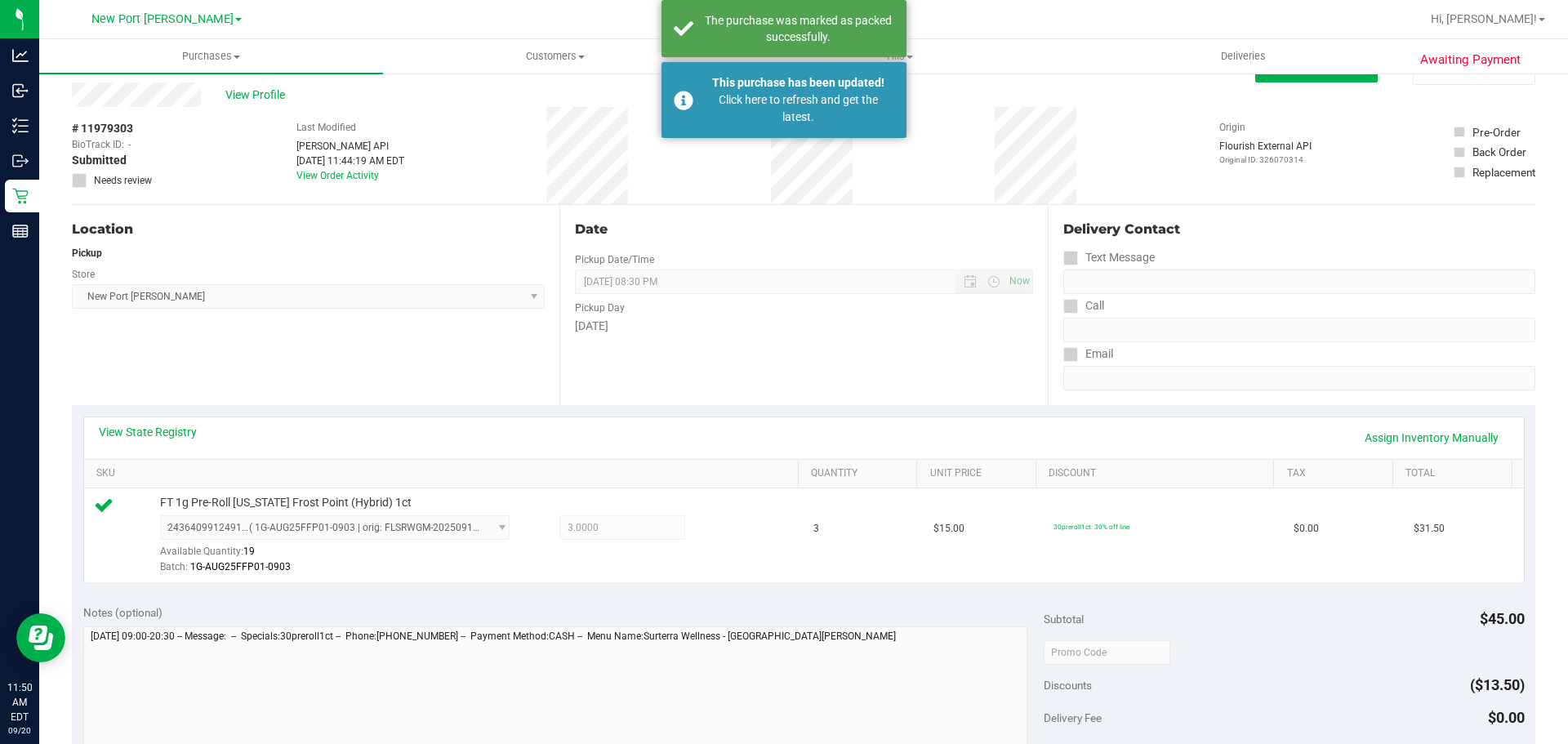
scroll to position [0, 0]
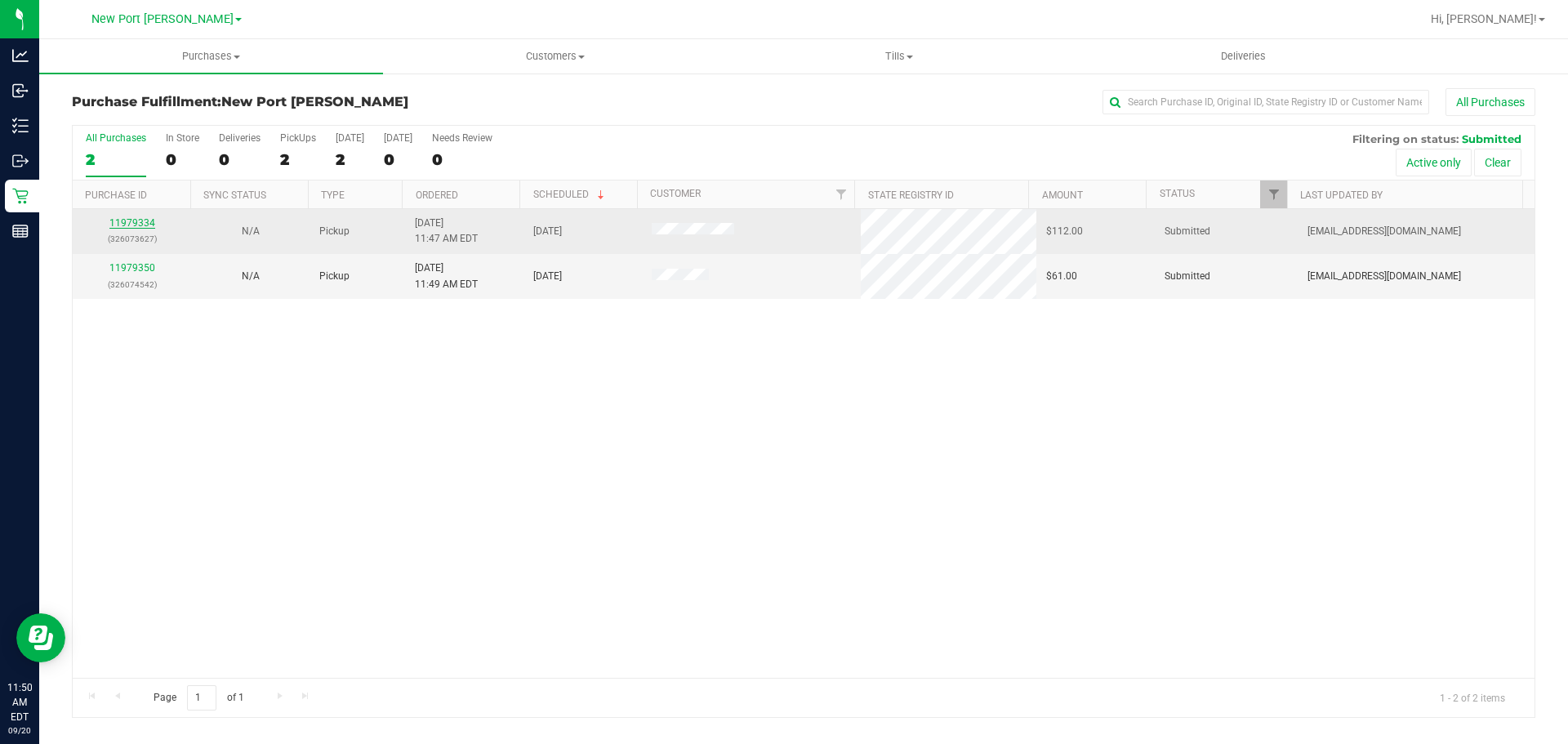
click at [125, 228] on link "11979334" at bounding box center [132, 223] width 46 height 12
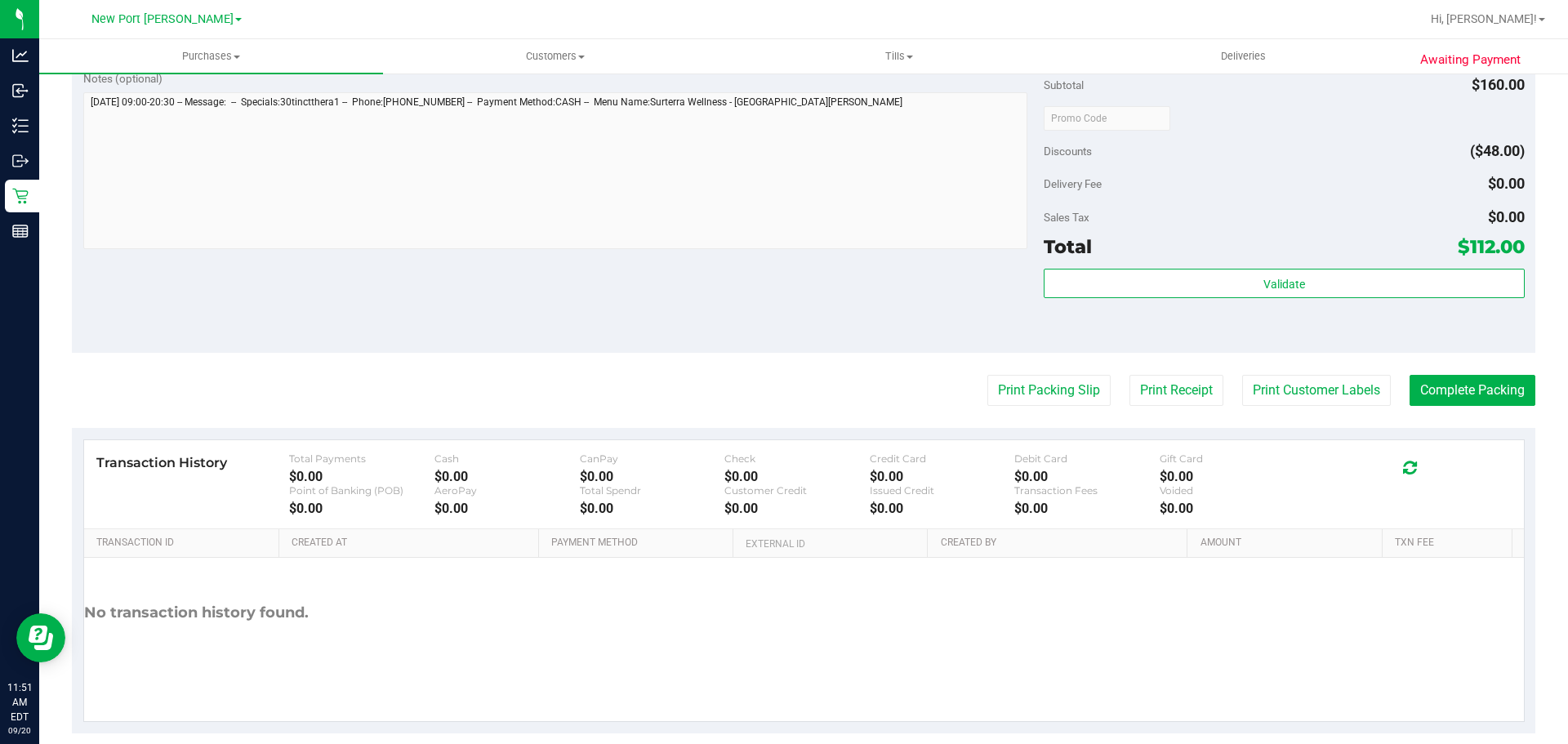
scroll to position [553, 0]
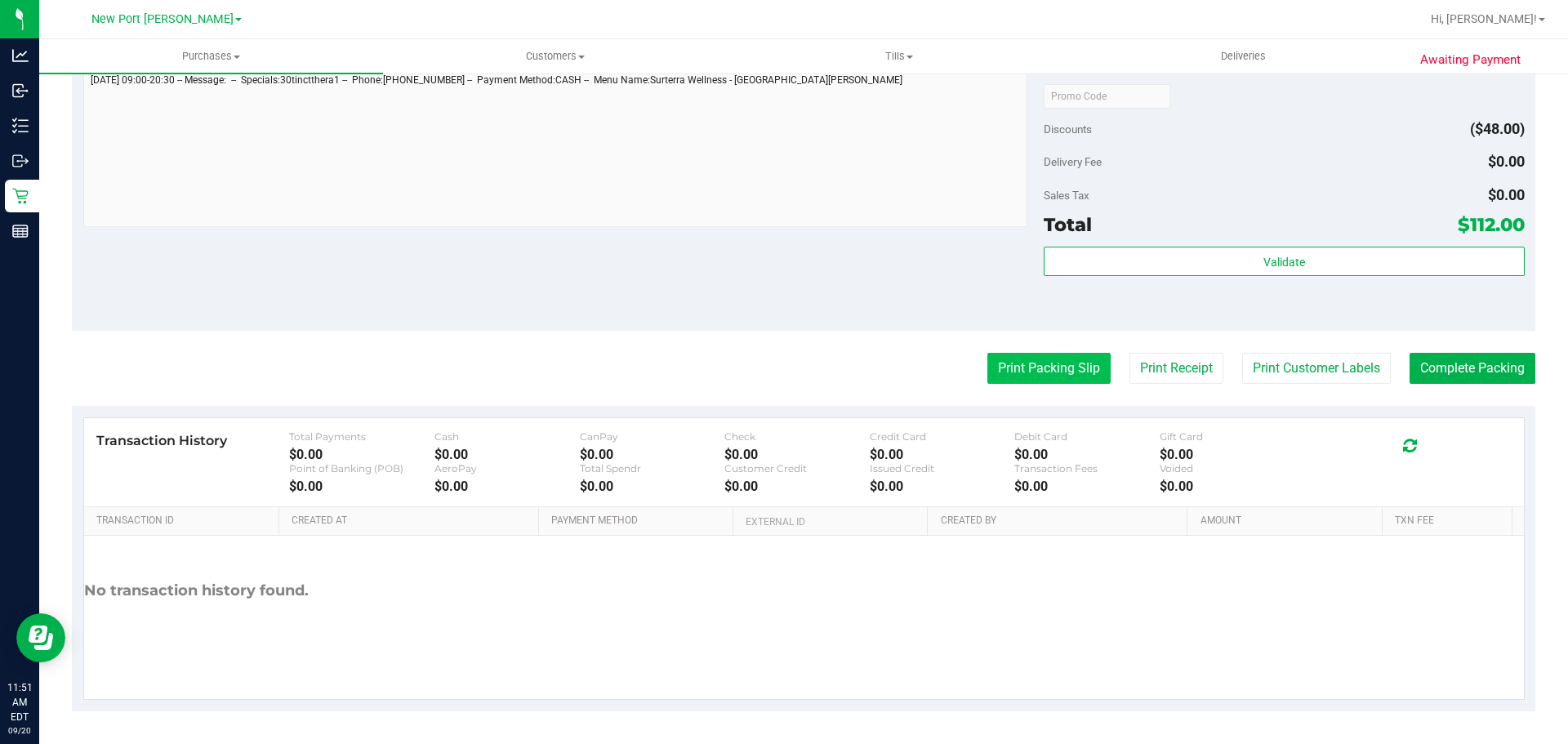
click at [1044, 355] on button "Print Packing Slip" at bounding box center [1050, 368] width 124 height 31
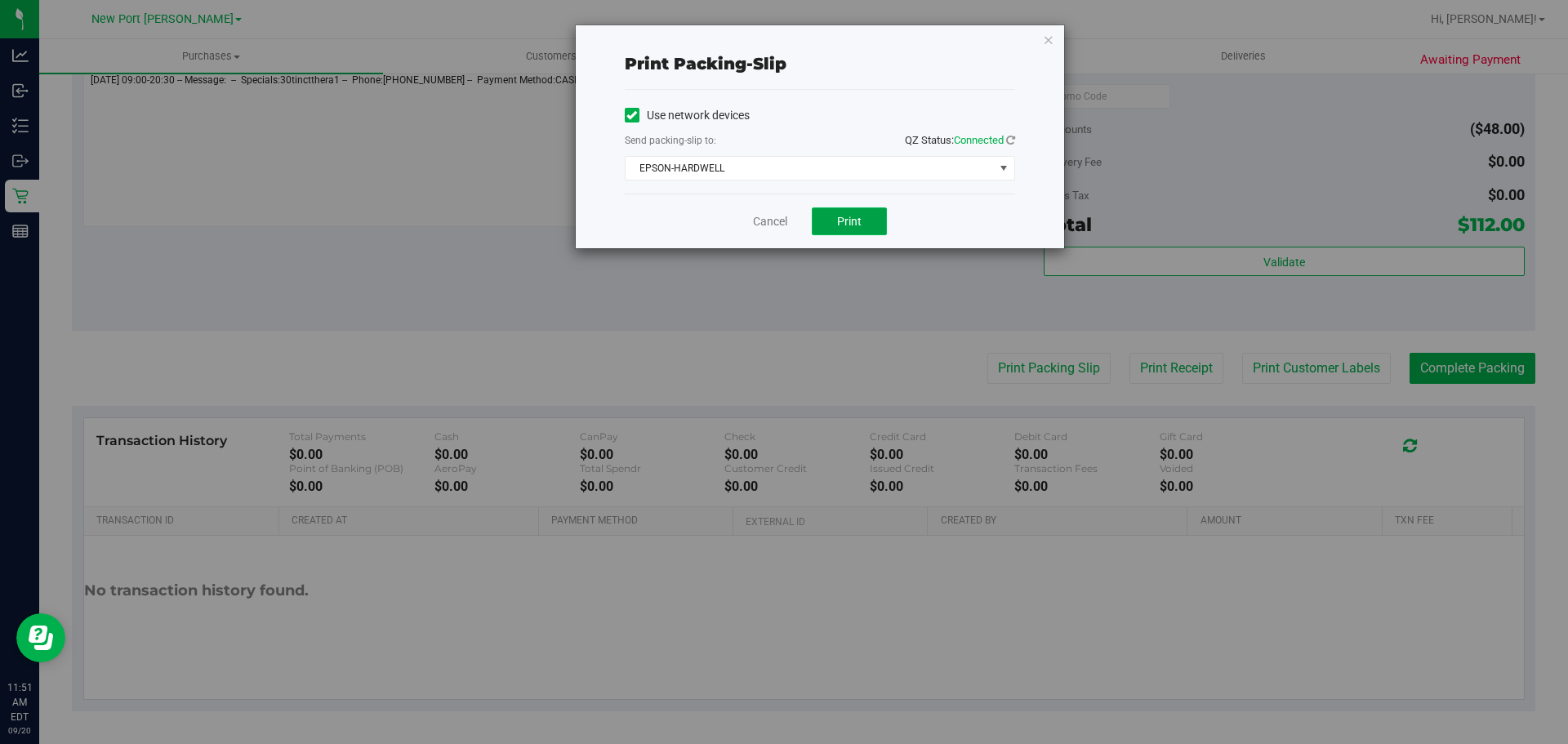
click at [869, 221] on button "Print" at bounding box center [849, 221] width 75 height 28
click at [753, 223] on link "Cancel" at bounding box center [770, 221] width 34 height 18
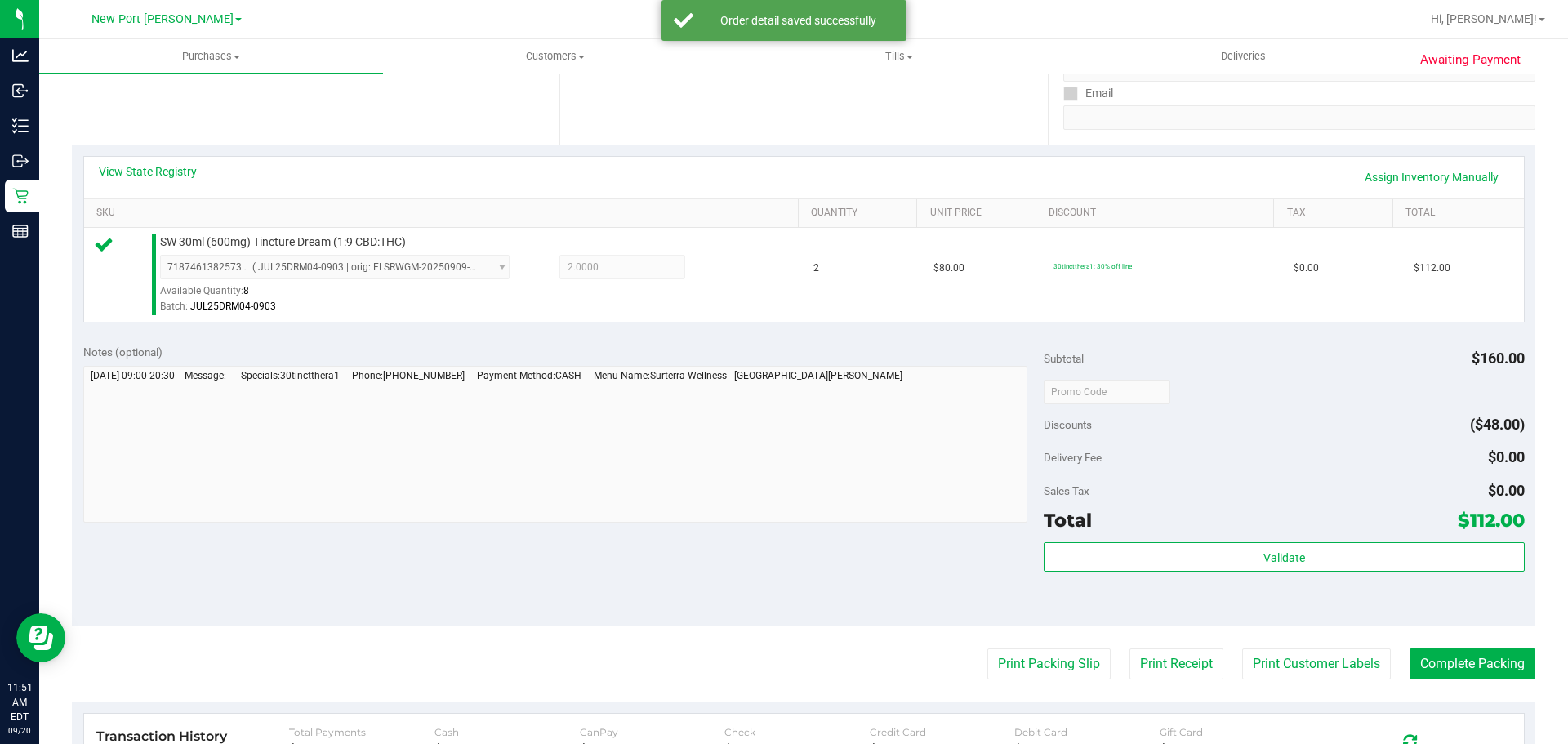
scroll to position [509, 0]
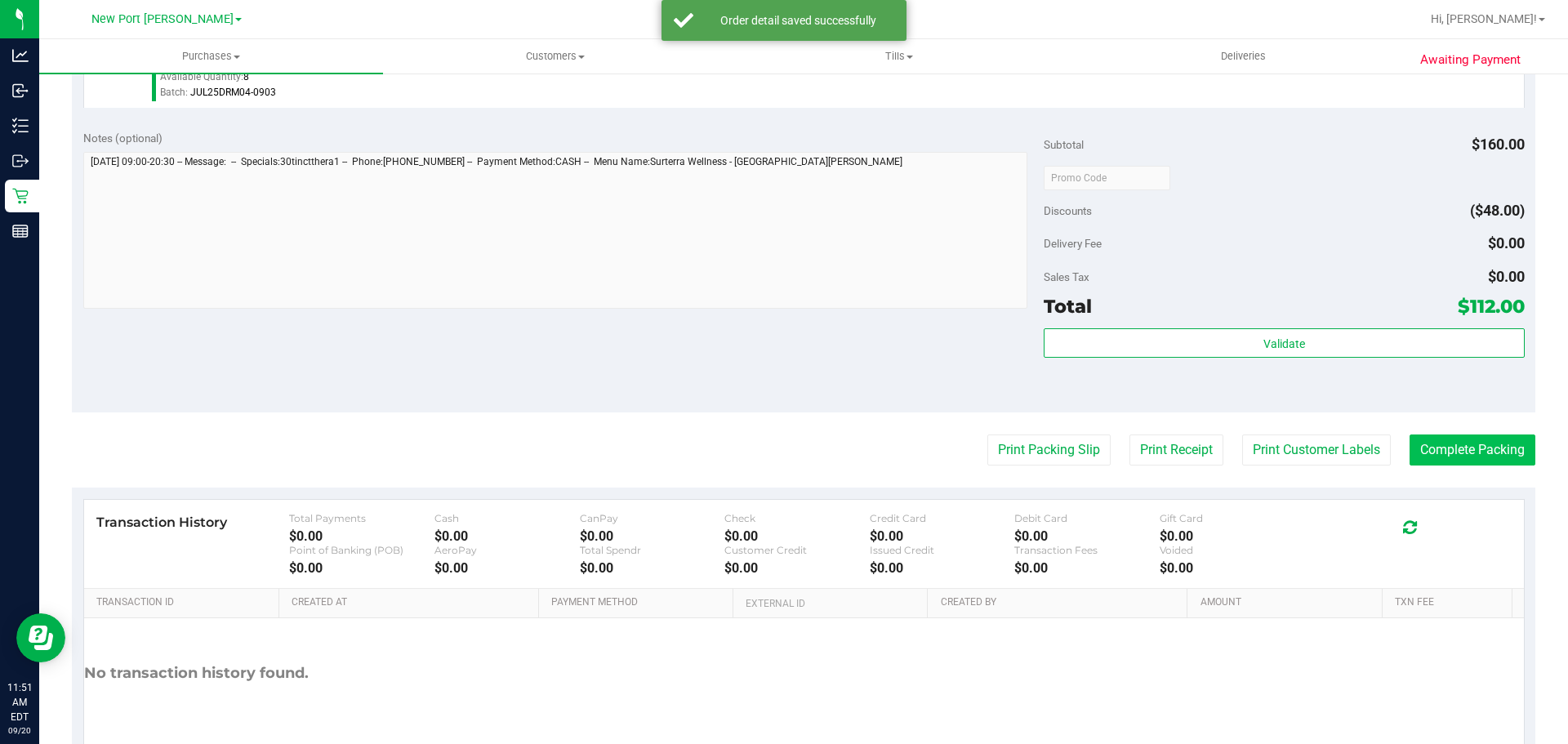
click at [1496, 438] on purchase-details "Back Edit Purchase Cancel Purchase View Profile # 11979334 BioTrack ID: - Submi…" at bounding box center [803, 185] width 1464 height 1215
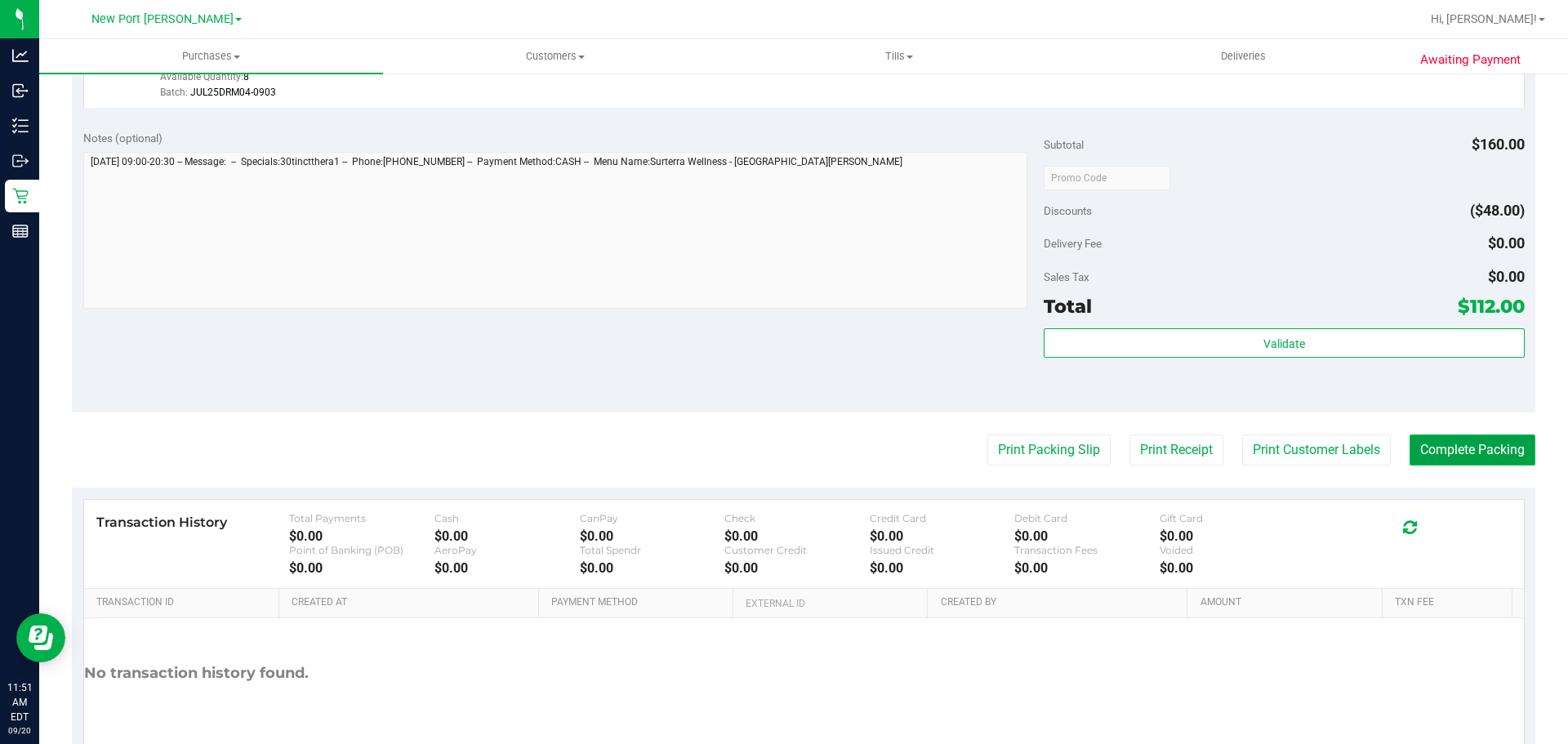
click at [1496, 439] on button "Complete Packing" at bounding box center [1473, 449] width 126 height 31
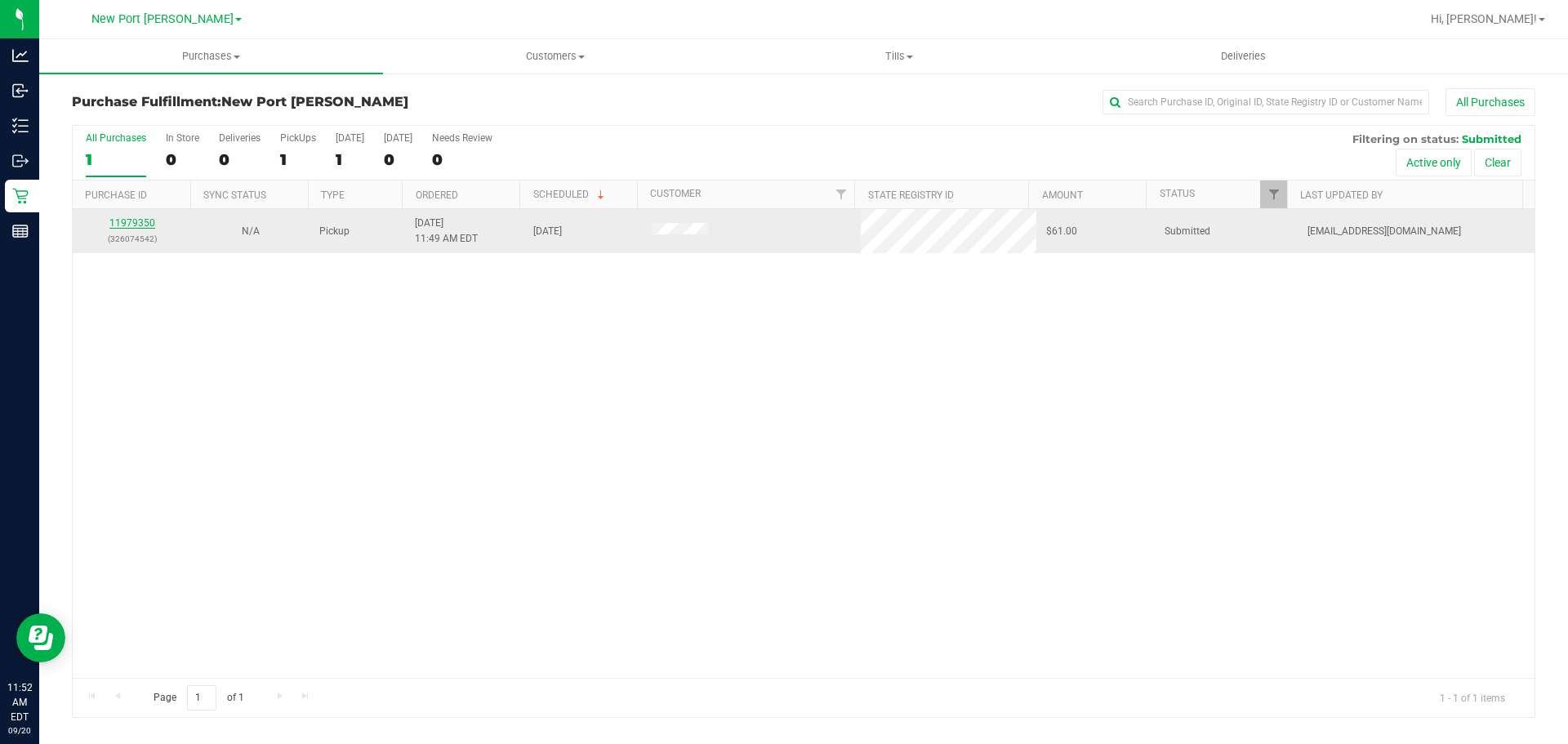
click at [143, 221] on link "11979350" at bounding box center [132, 223] width 46 height 12
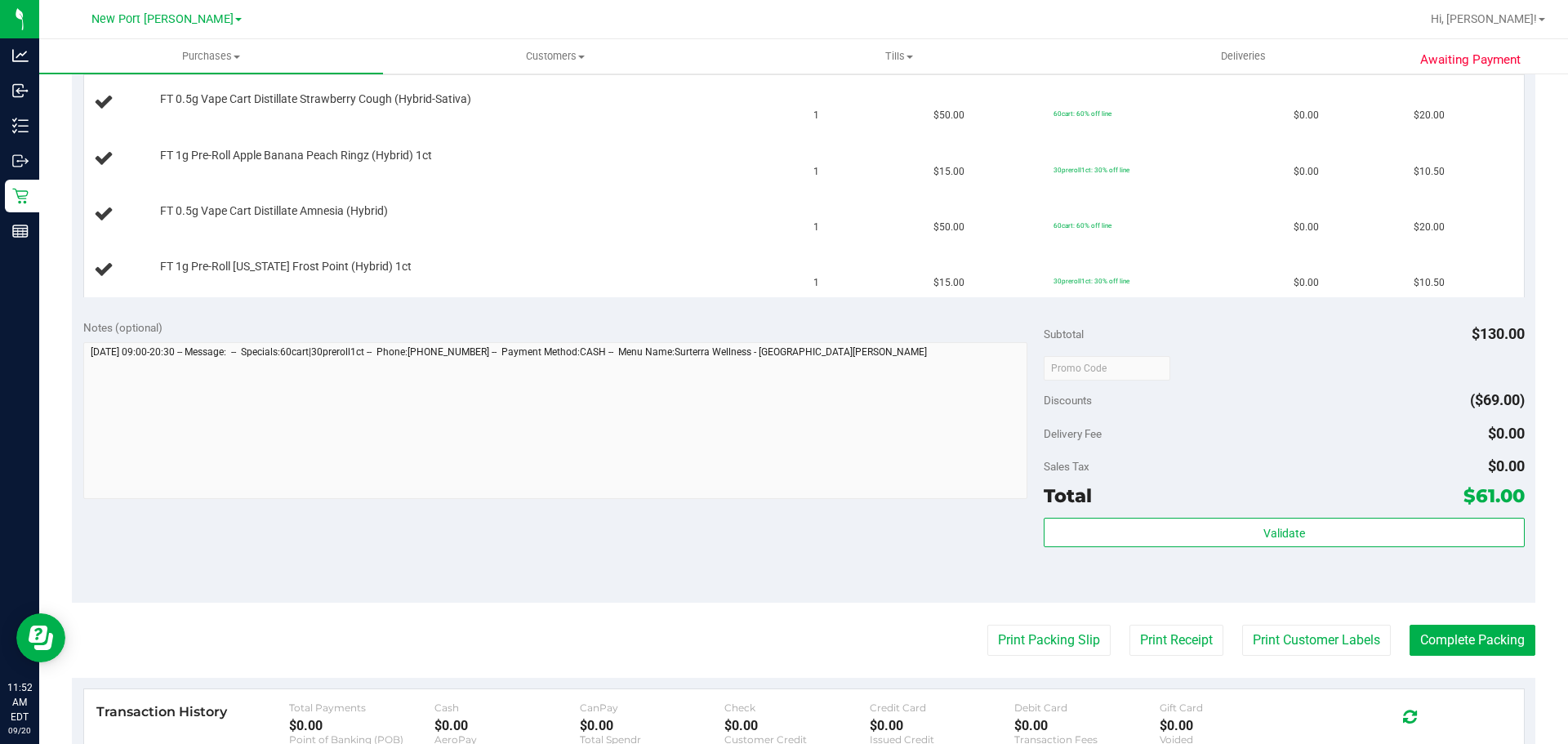
scroll to position [572, 0]
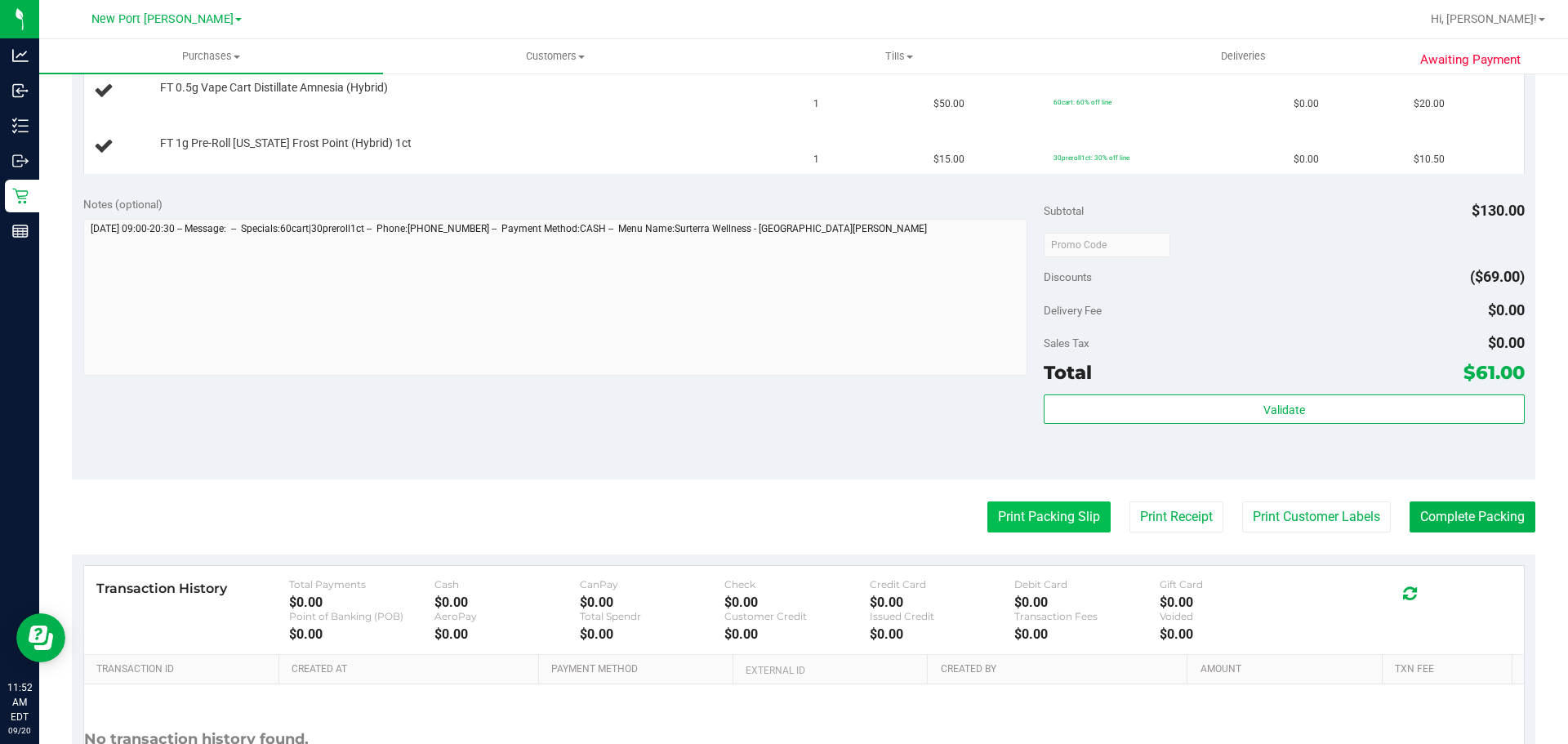
click at [990, 521] on button "Print Packing Slip" at bounding box center [1050, 517] width 124 height 31
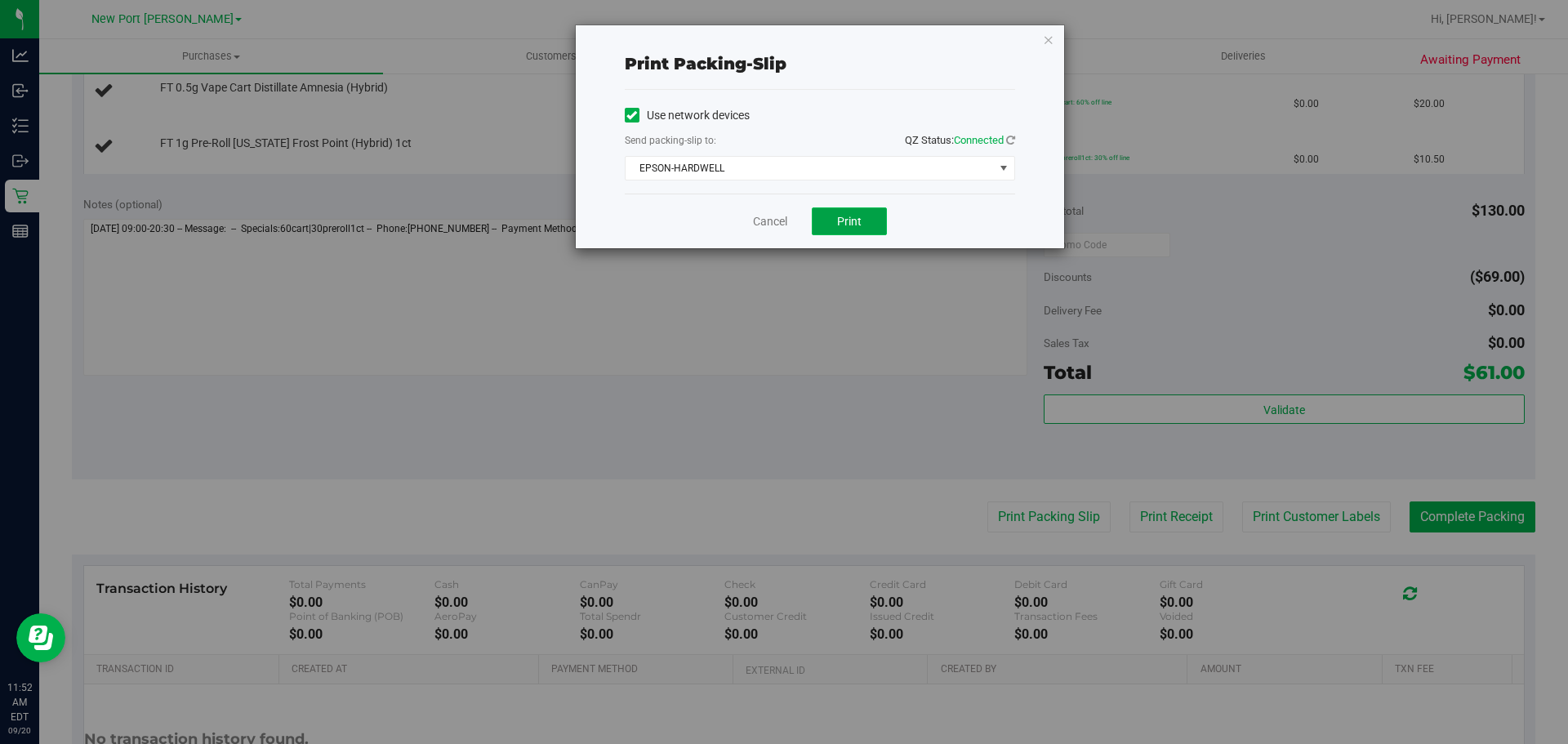
click at [861, 227] on span "Print" at bounding box center [849, 221] width 24 height 13
click at [764, 214] on link "Cancel" at bounding box center [770, 221] width 34 height 18
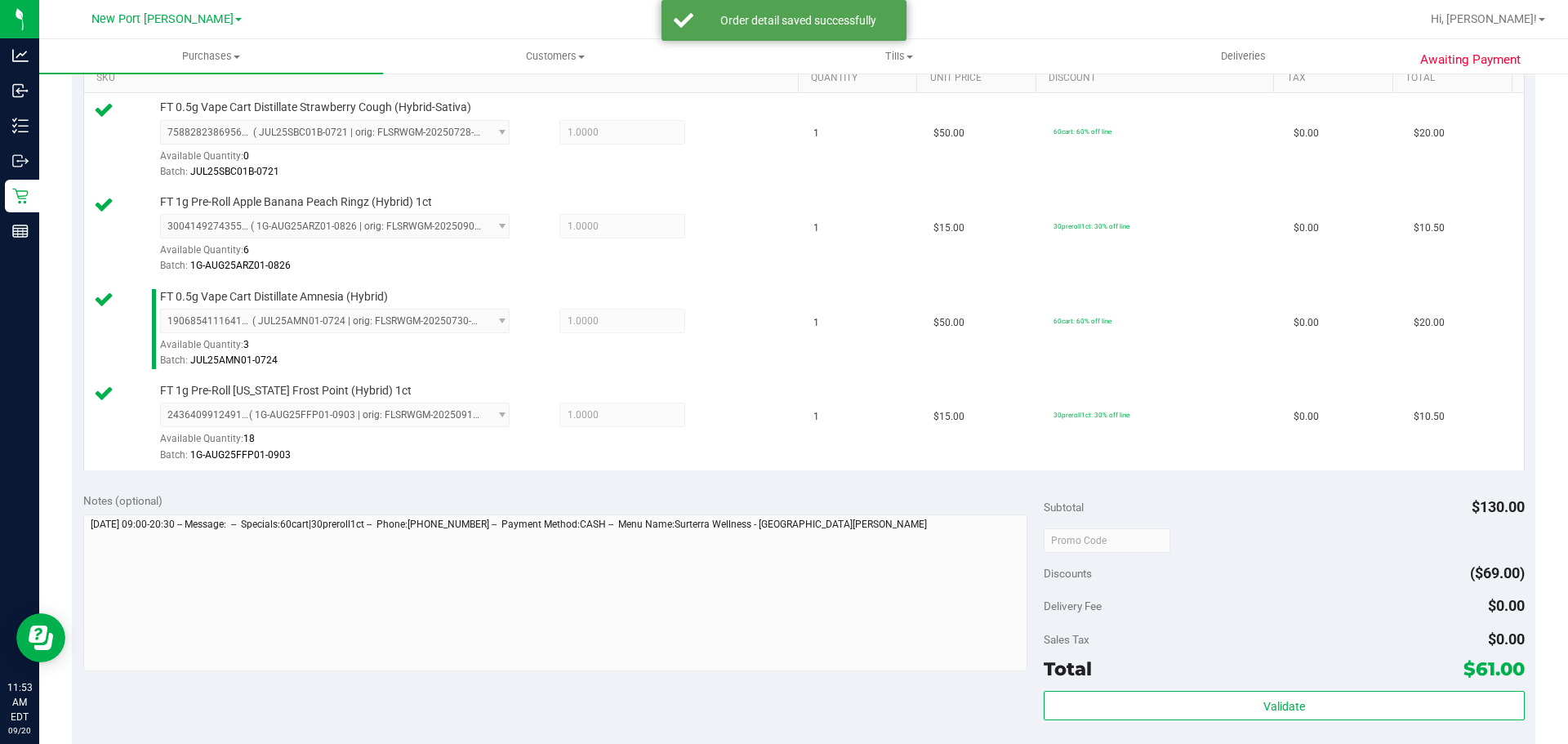
scroll to position [490, 0]
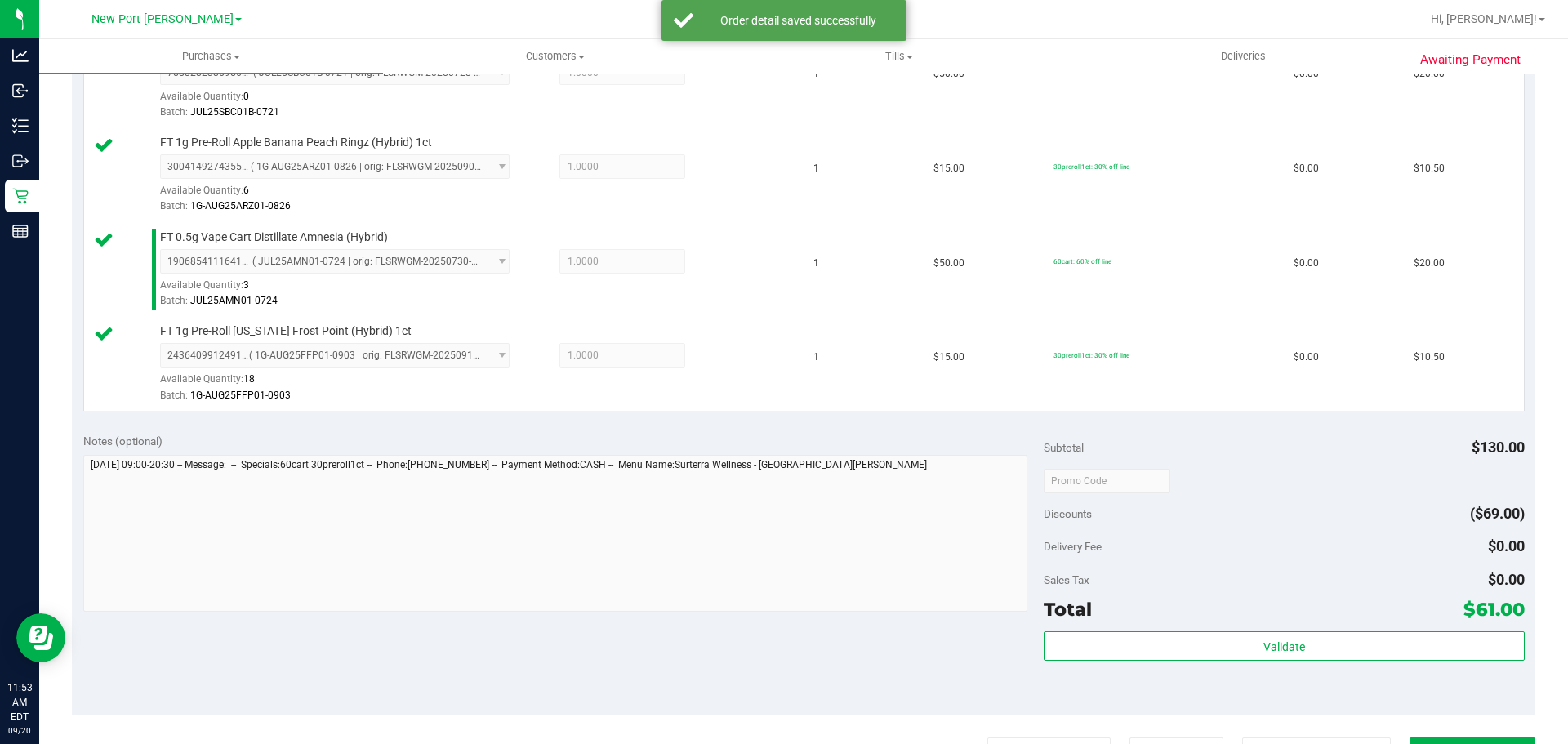
click at [1143, 630] on div "Subtotal $130.00 Discounts ($69.00) Delivery Fee $0.00 Sales Tax $0.00 Total $6…" at bounding box center [1283, 569] width 480 height 272
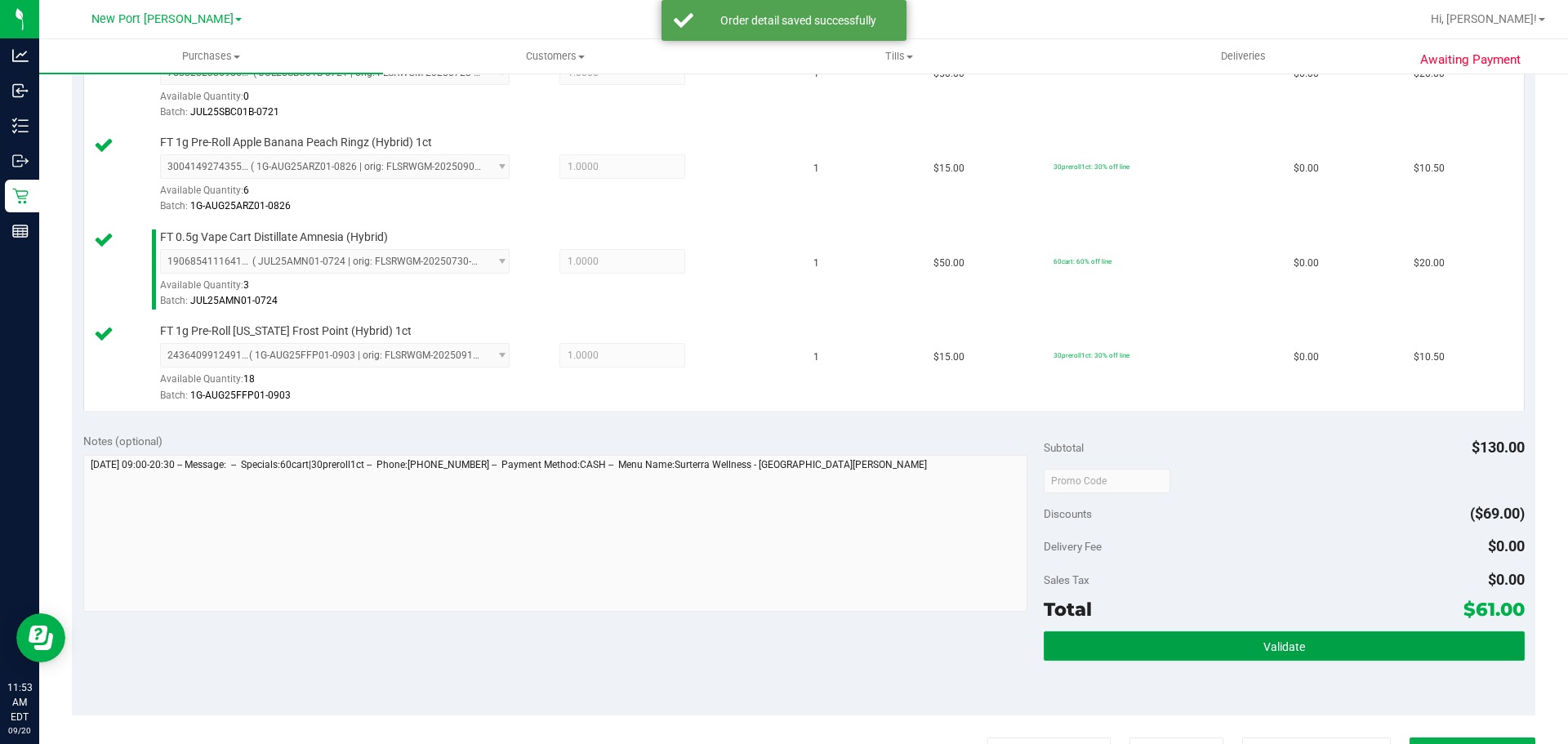
click at [1143, 633] on button "Validate" at bounding box center [1283, 645] width 480 height 29
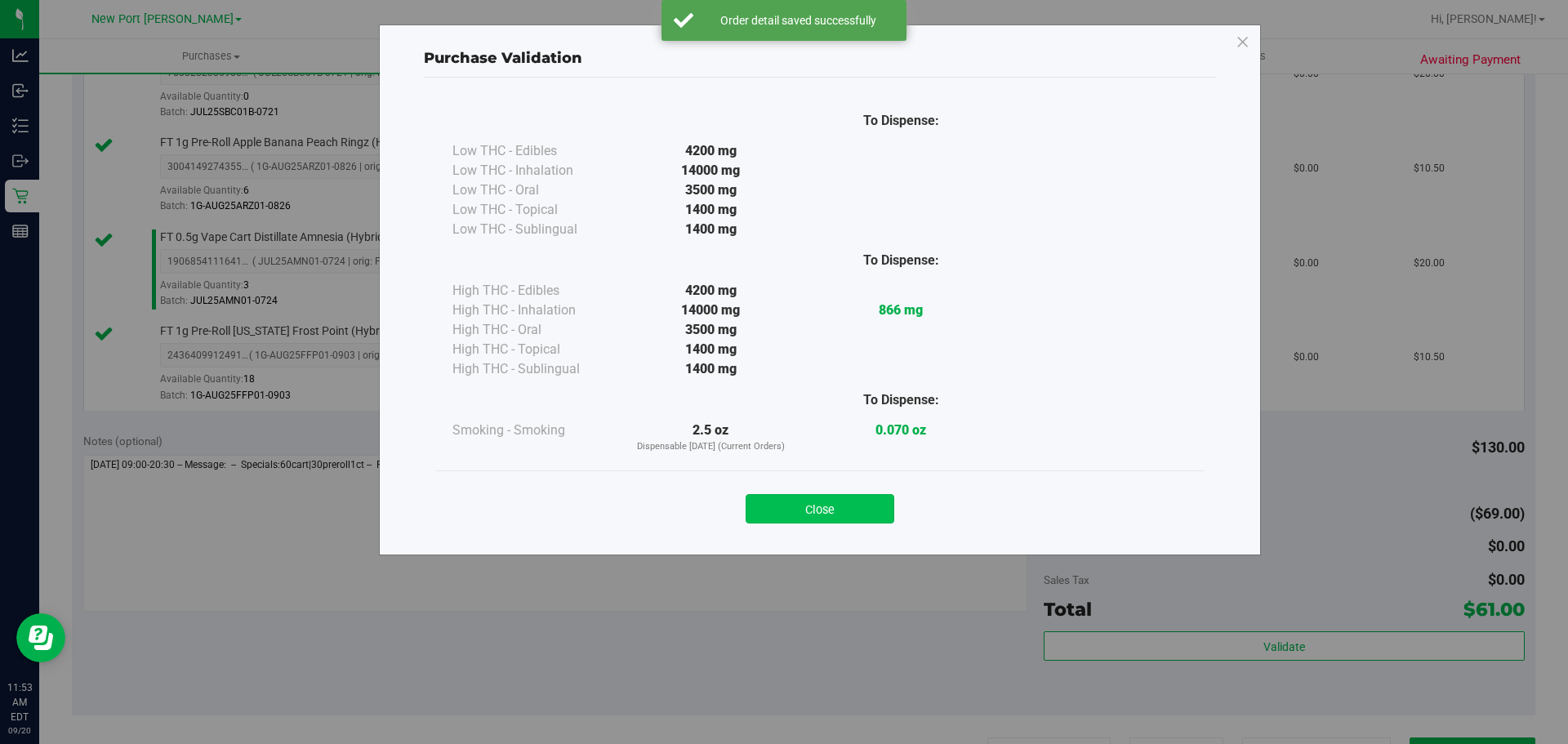
click at [766, 504] on button "Close" at bounding box center [820, 509] width 149 height 29
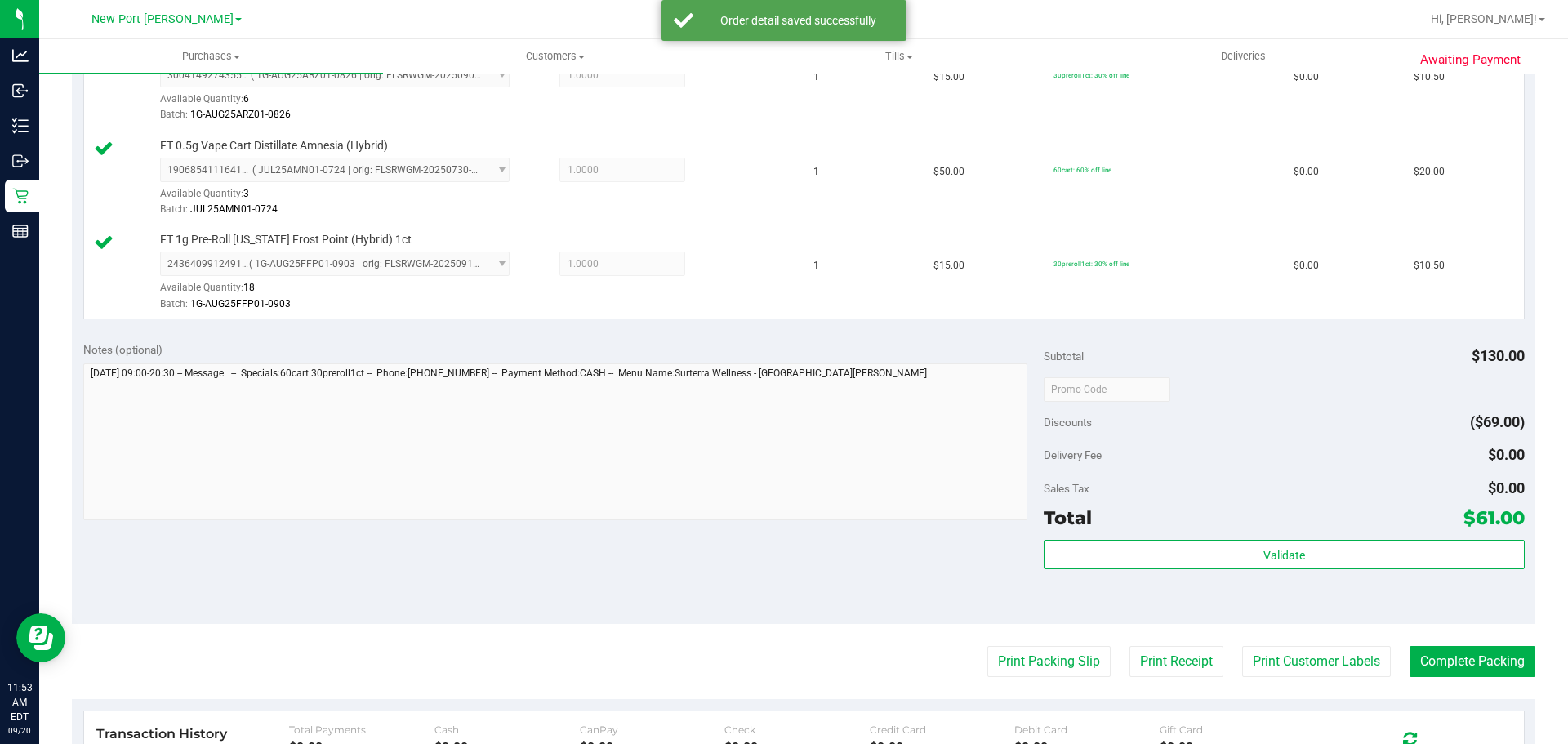
scroll to position [817, 0]
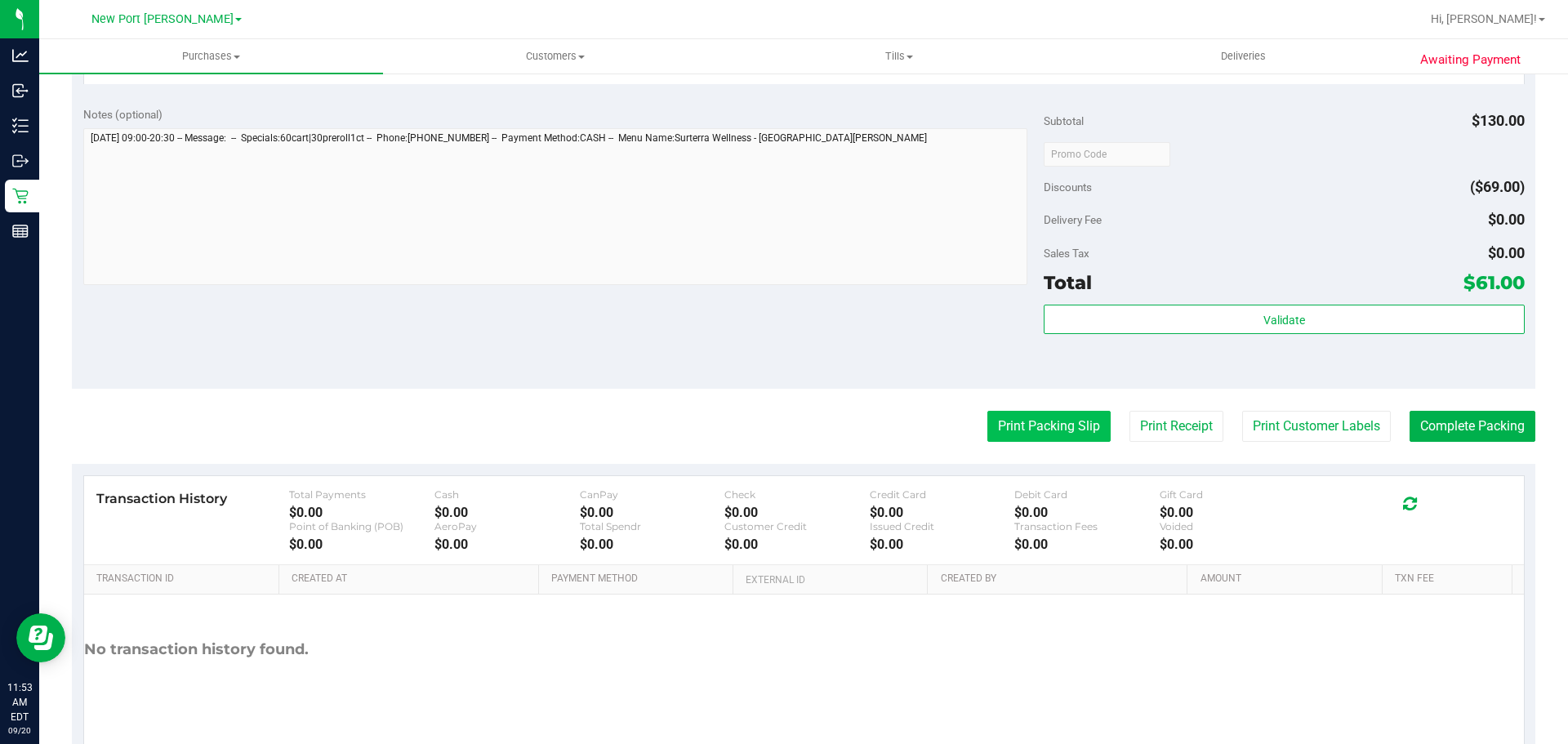
click at [1050, 423] on button "Print Packing Slip" at bounding box center [1050, 426] width 124 height 31
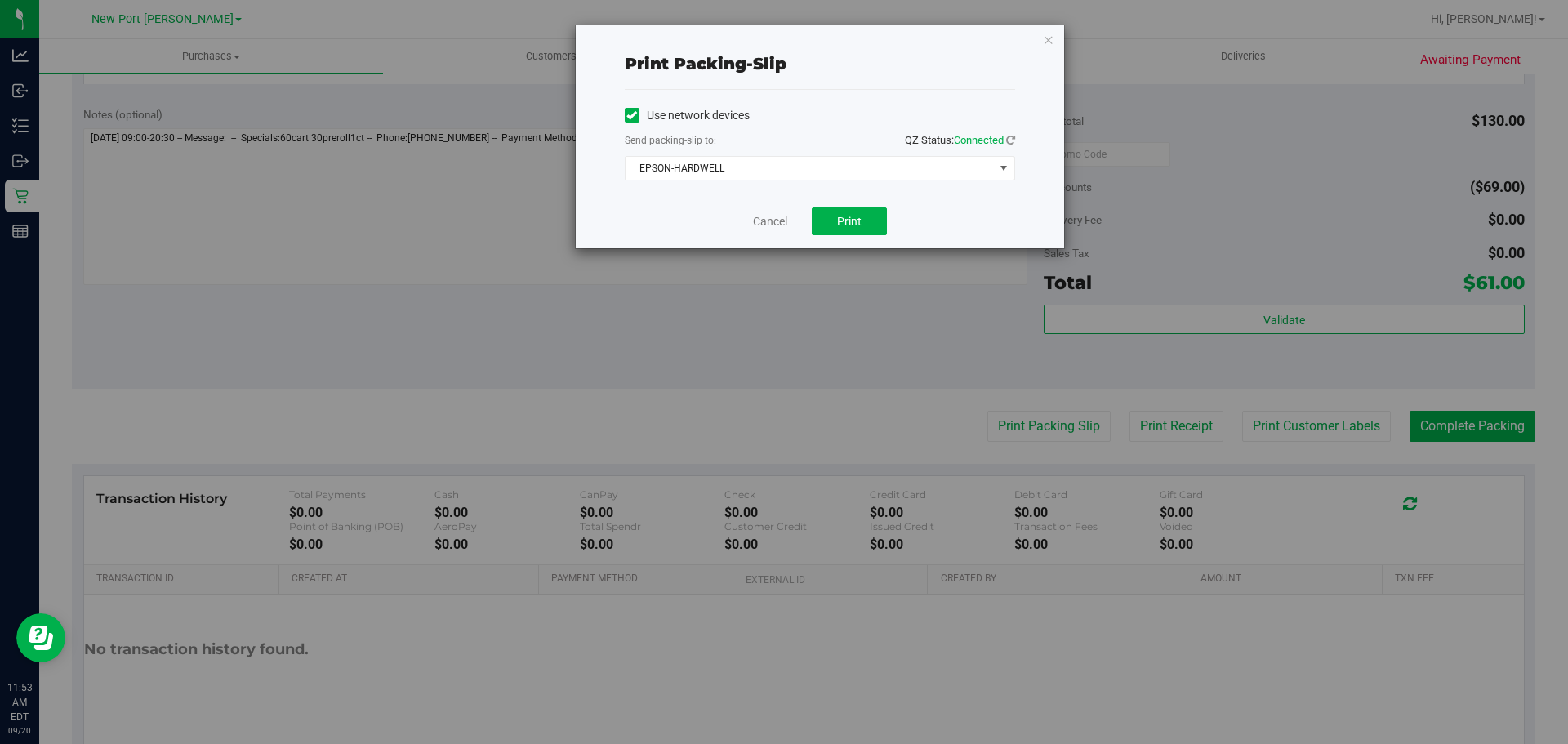
click at [888, 215] on div "Cancel Print" at bounding box center [820, 221] width 391 height 55
click at [871, 216] on button "Print" at bounding box center [849, 221] width 75 height 28
click at [760, 216] on div "Cancel Print" at bounding box center [820, 221] width 391 height 55
click at [760, 216] on link "Cancel" at bounding box center [770, 221] width 34 height 18
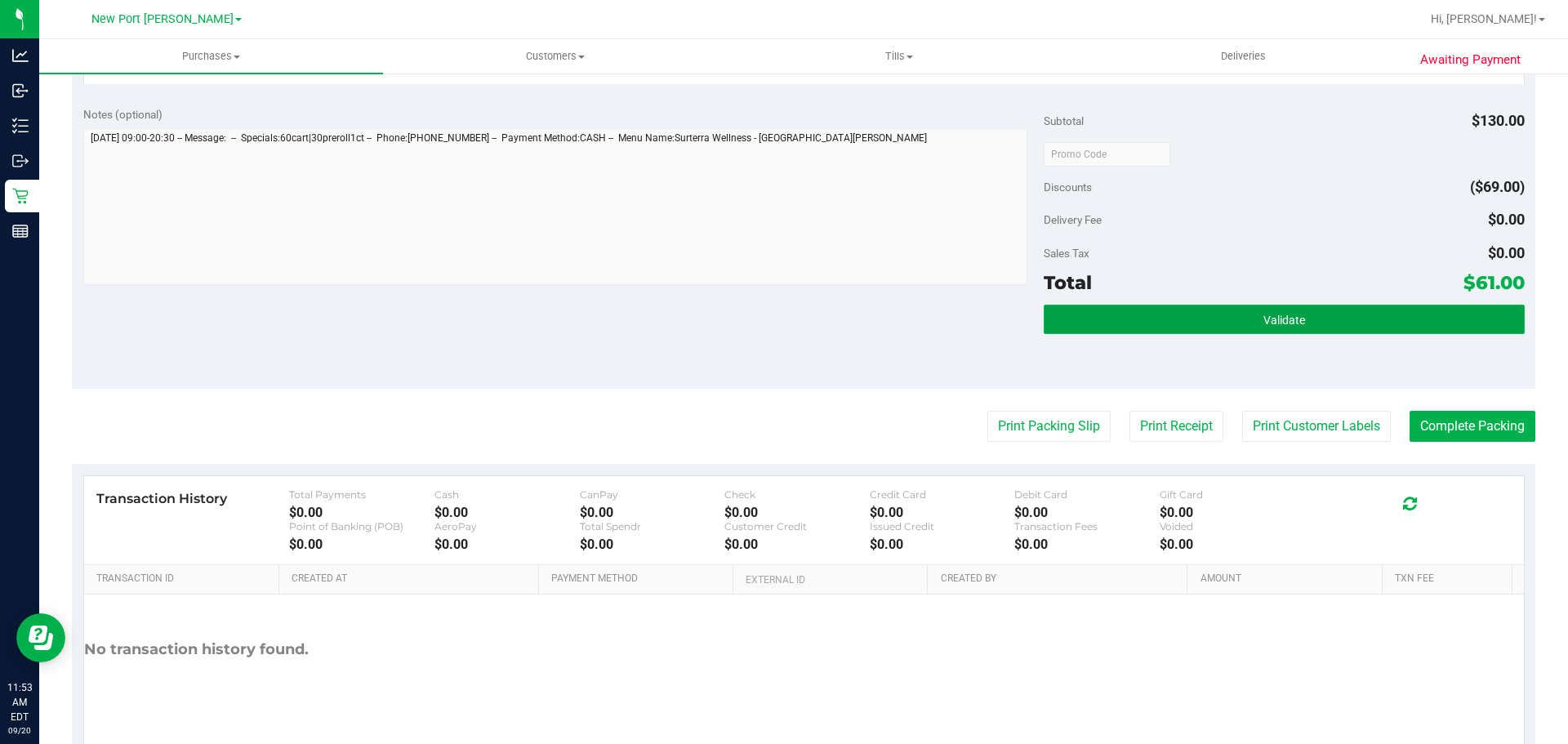
click at [1229, 309] on button "Validate" at bounding box center [1283, 319] width 480 height 29
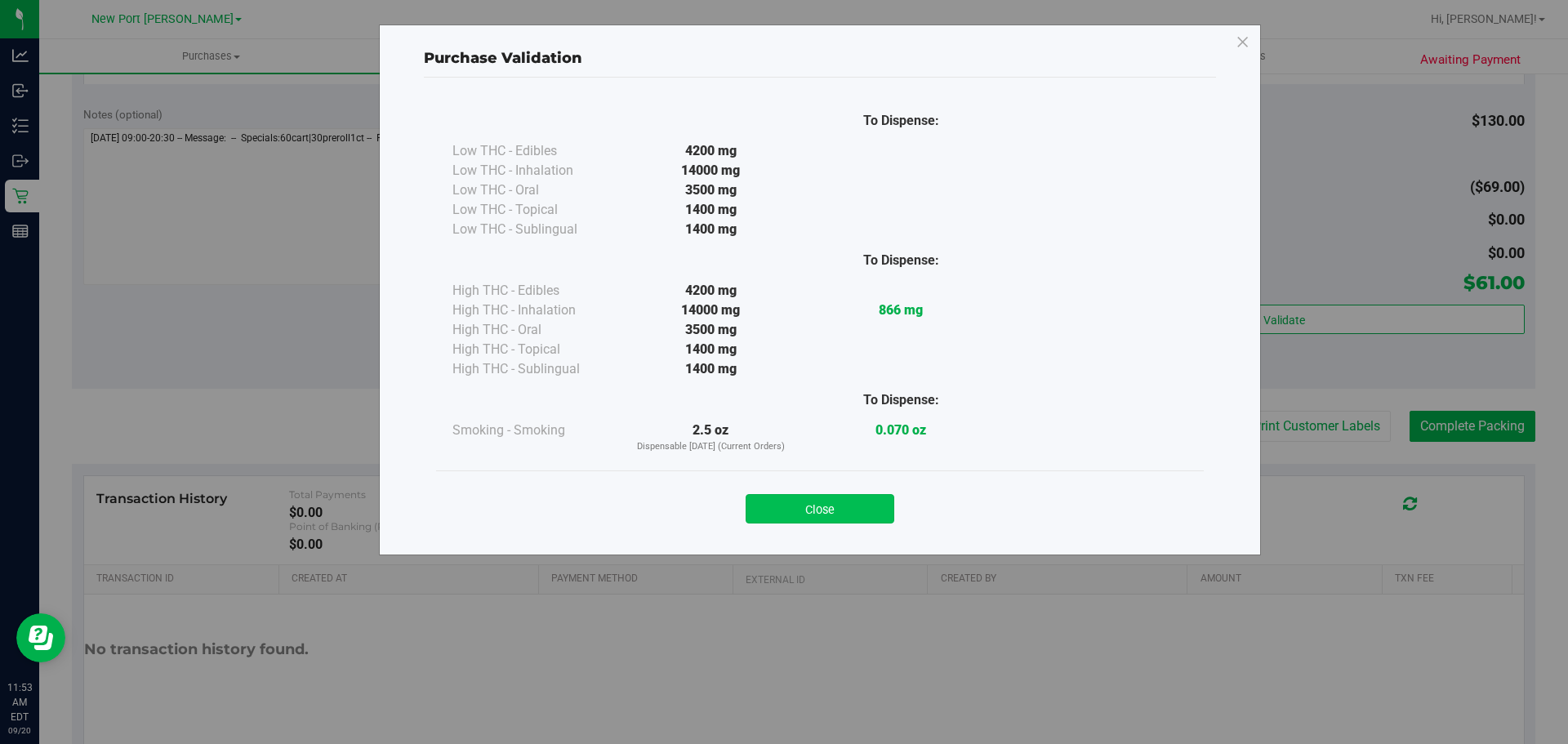
click at [837, 514] on button "Close" at bounding box center [820, 509] width 149 height 29
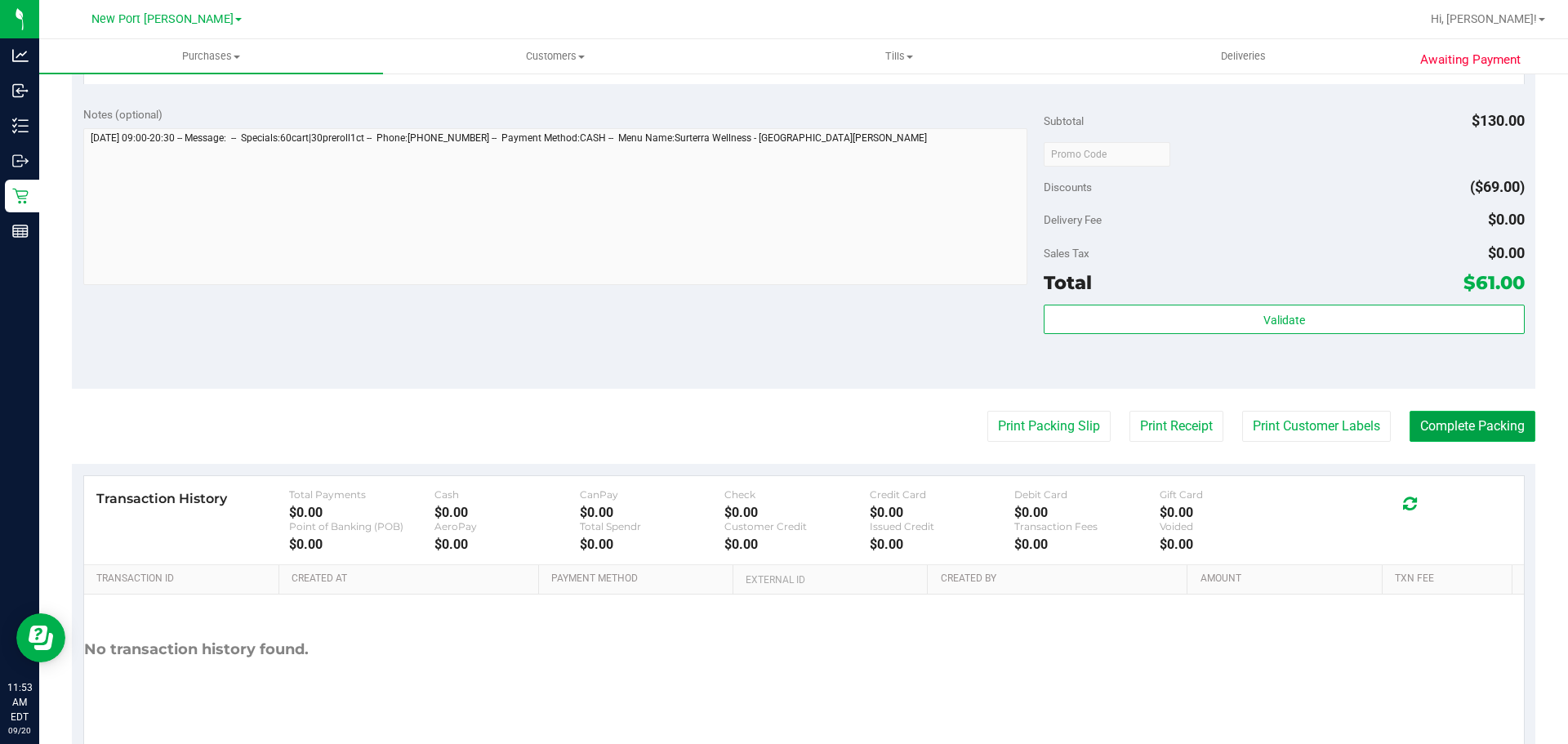
click at [1467, 422] on button "Complete Packing" at bounding box center [1473, 426] width 126 height 31
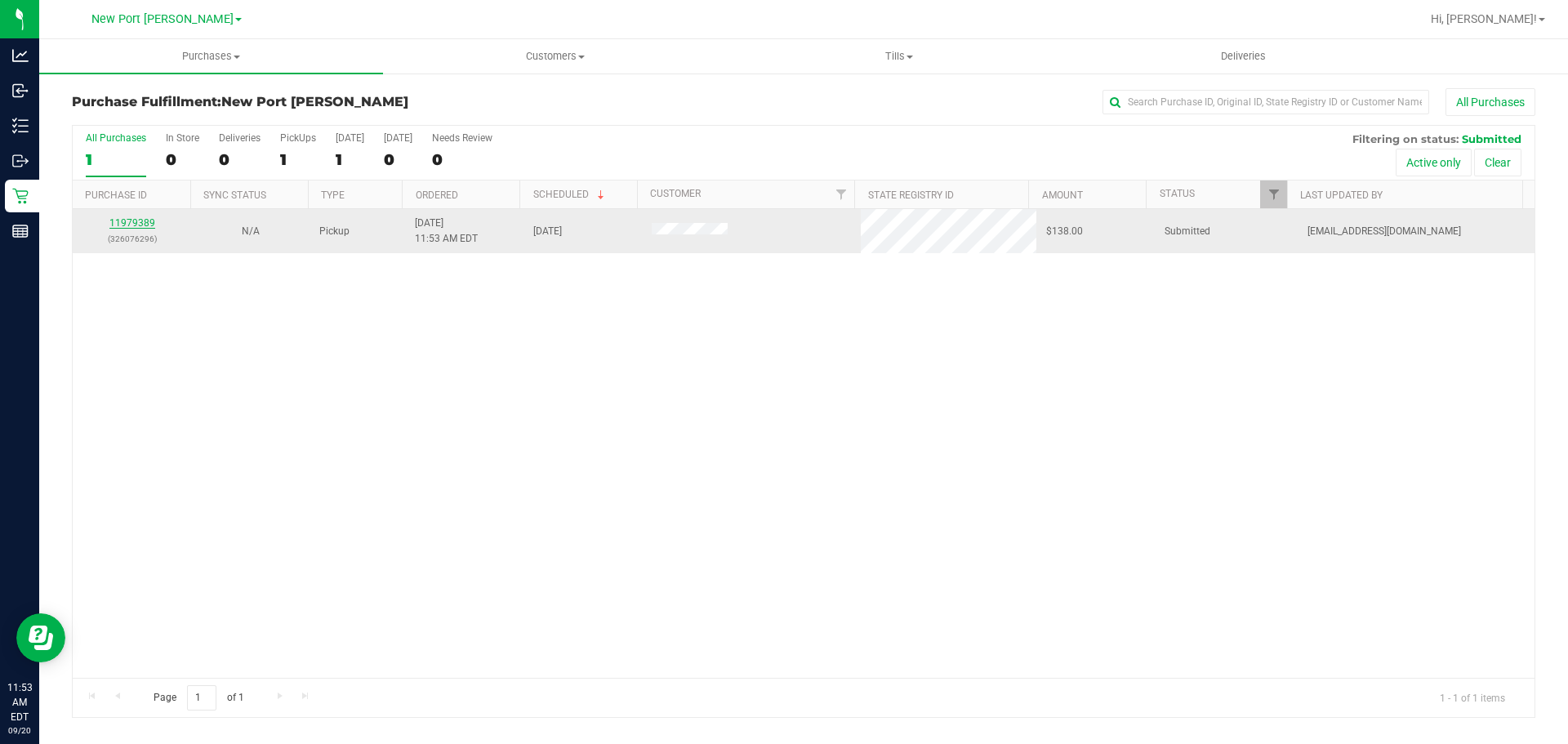
click at [149, 227] on link "11979389" at bounding box center [132, 223] width 46 height 12
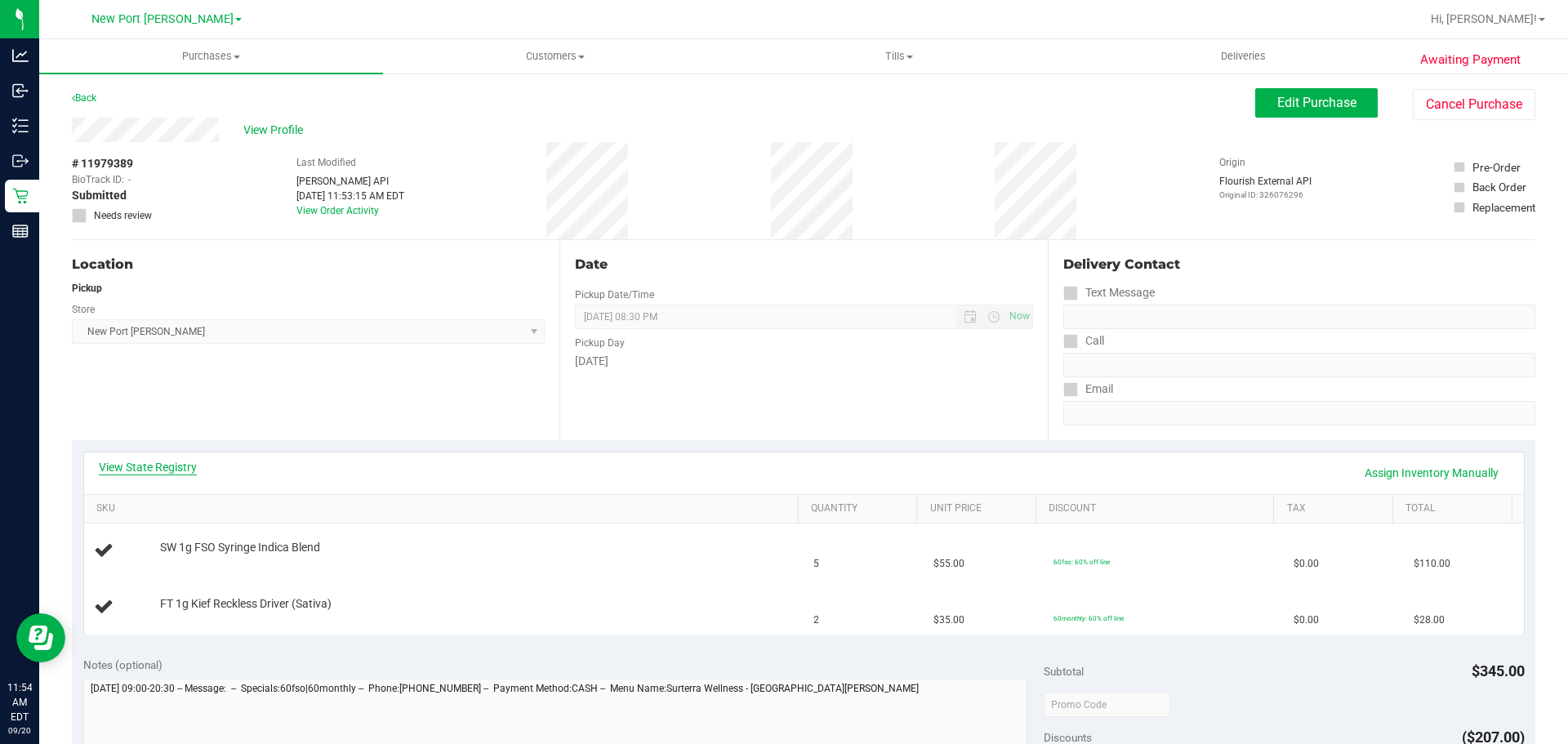
click at [139, 473] on link "View State Registry" at bounding box center [147, 468] width 98 height 17
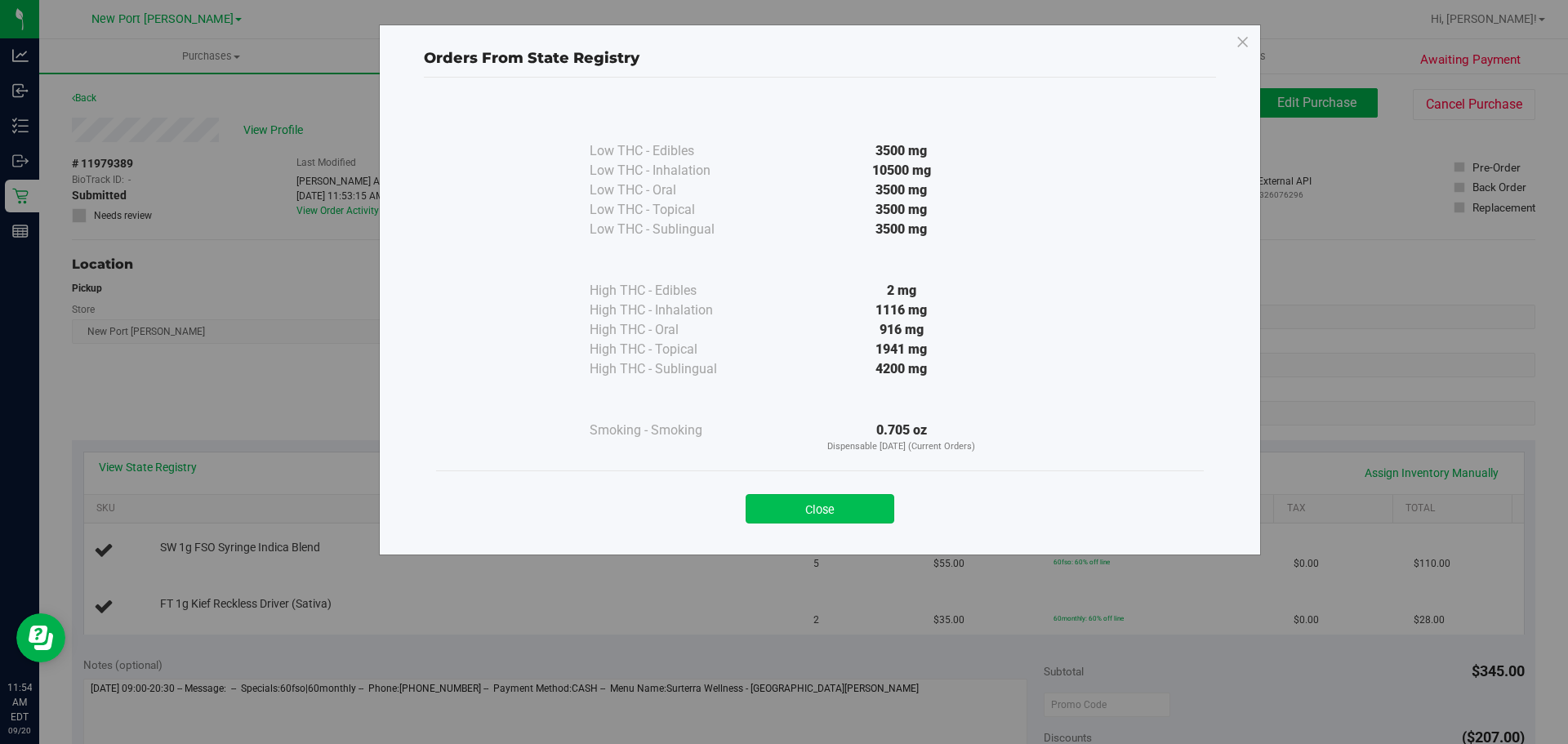
click at [798, 506] on button "Close" at bounding box center [820, 509] width 149 height 29
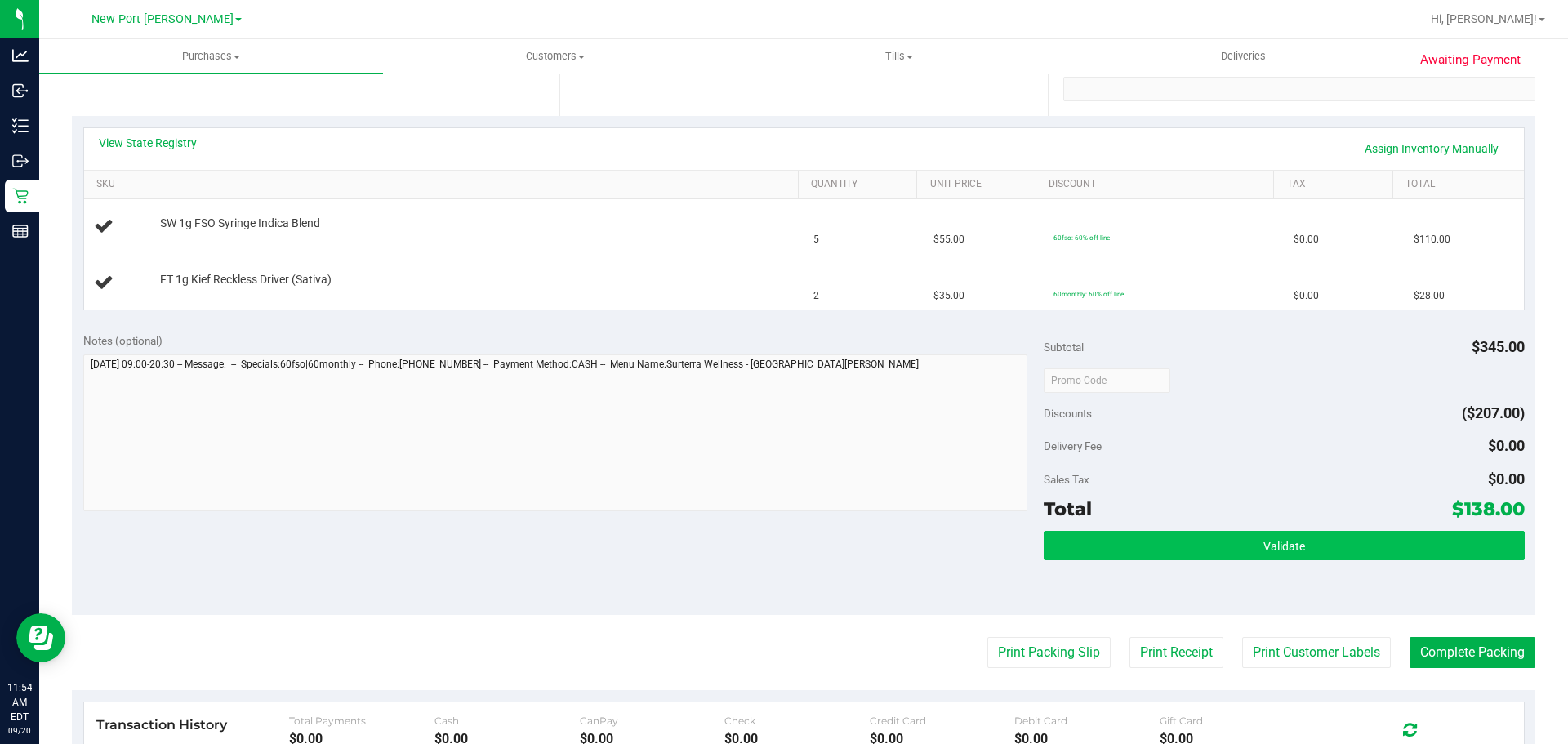
scroll to position [326, 0]
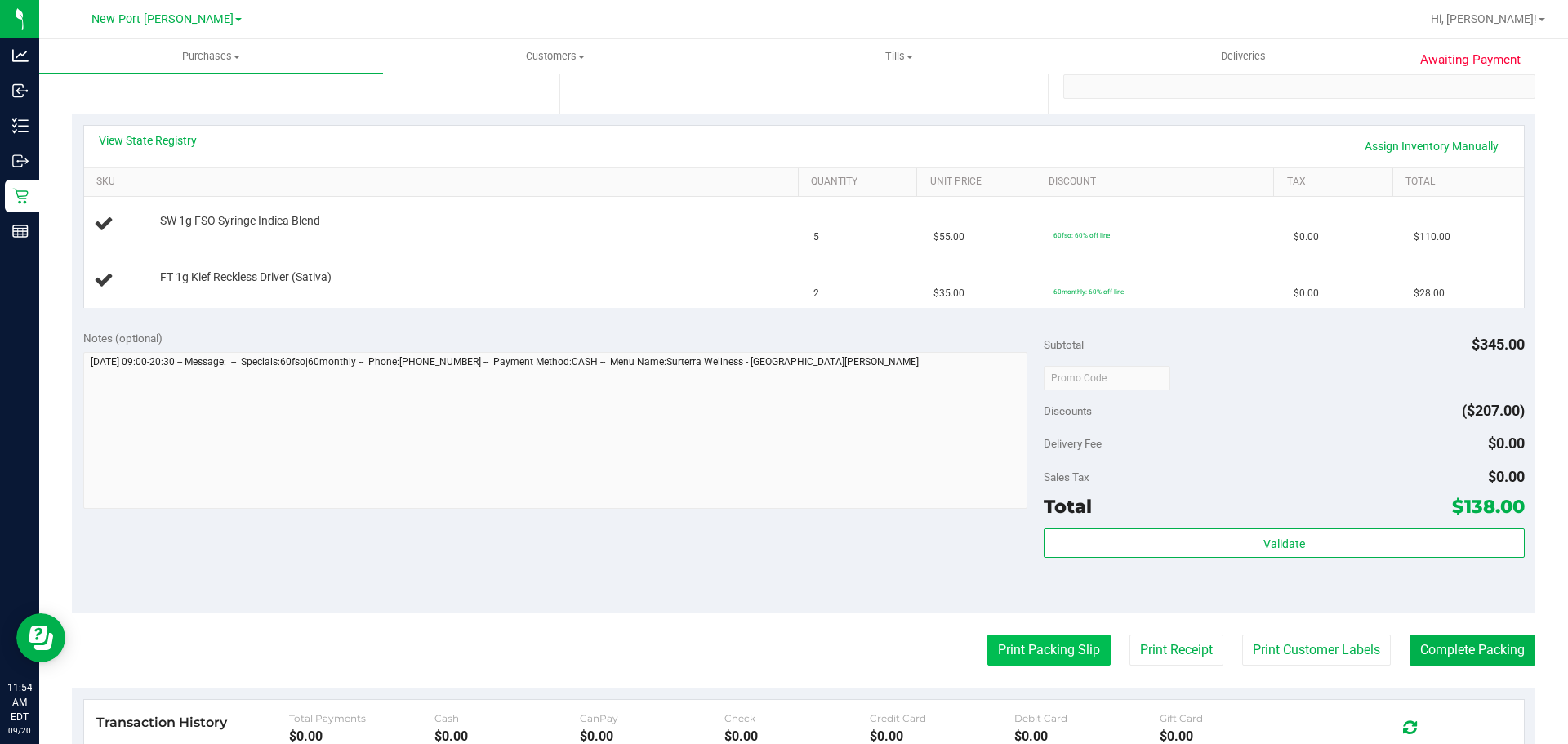
click at [1063, 639] on button "Print Packing Slip" at bounding box center [1050, 650] width 124 height 31
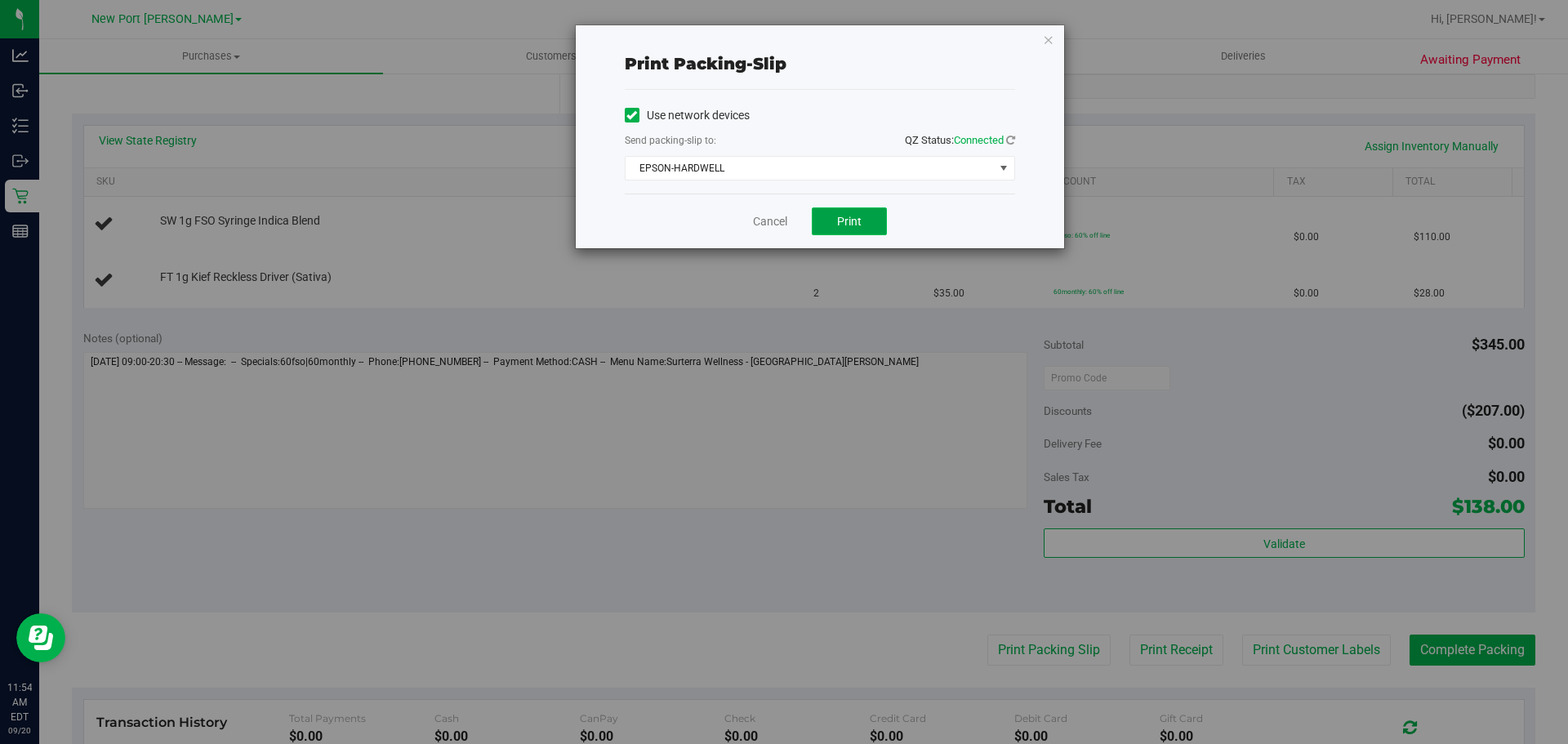
click at [840, 208] on button "Print" at bounding box center [849, 221] width 75 height 28
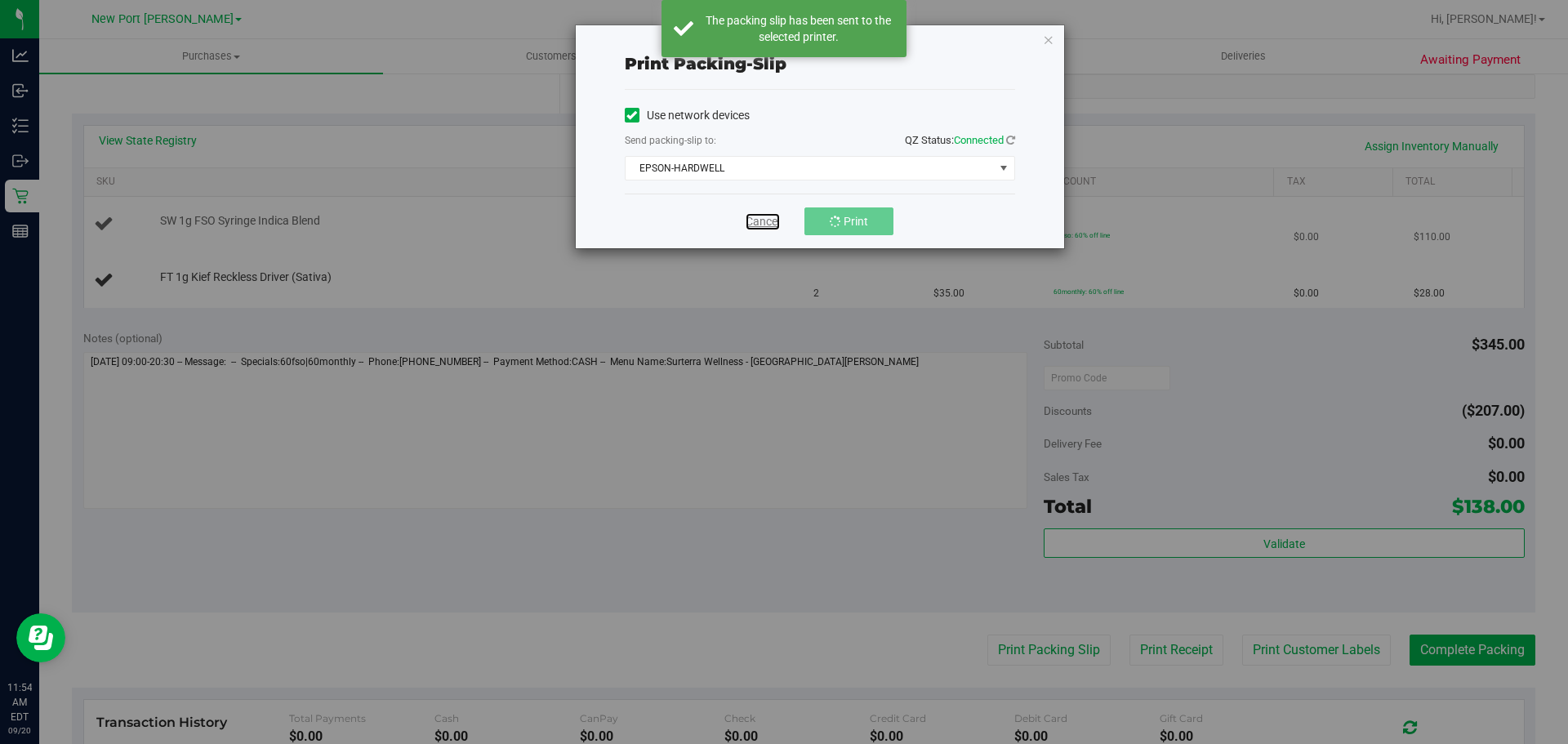
click at [778, 225] on link "Cancel" at bounding box center [762, 221] width 34 height 18
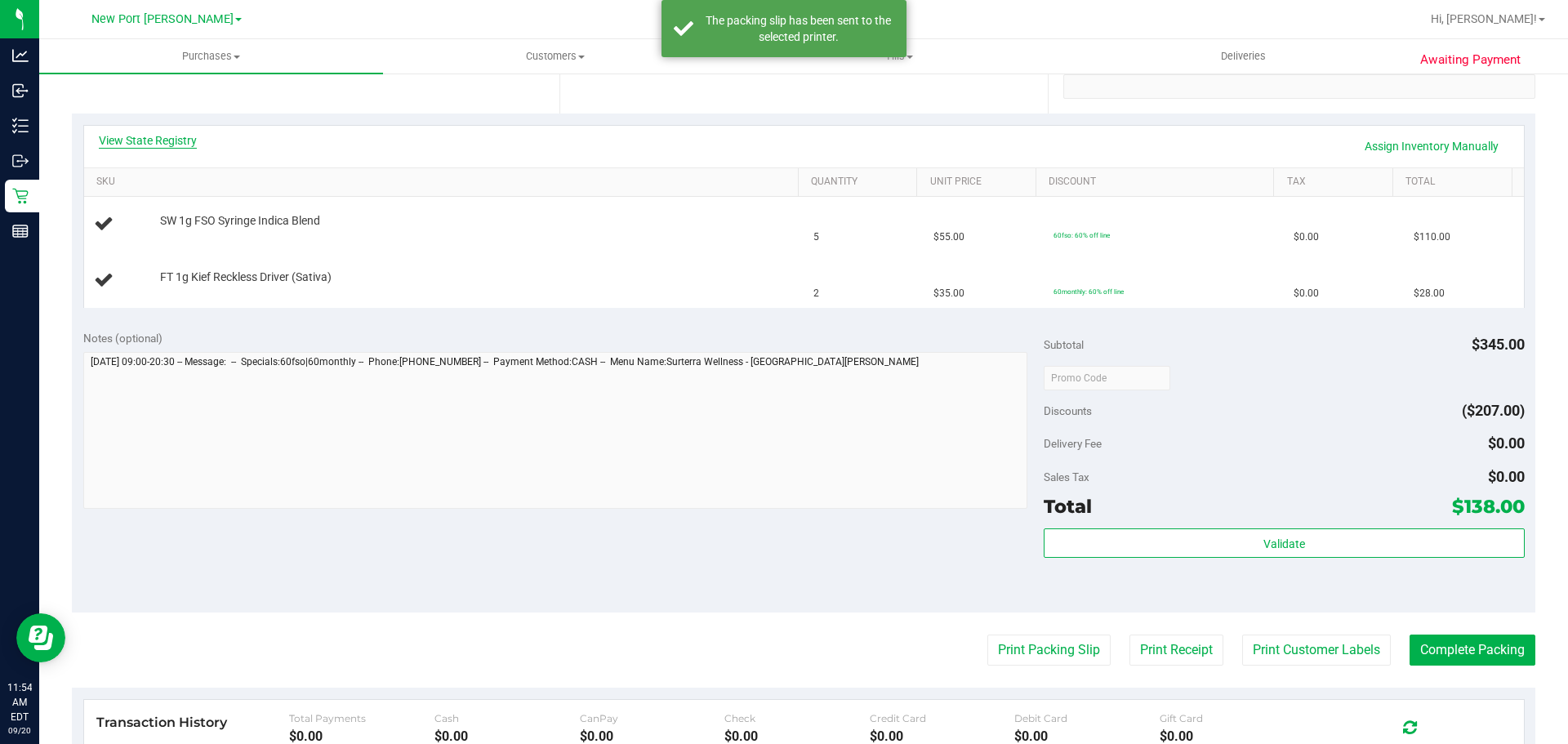
click at [193, 137] on link "View State Registry" at bounding box center [147, 140] width 98 height 17
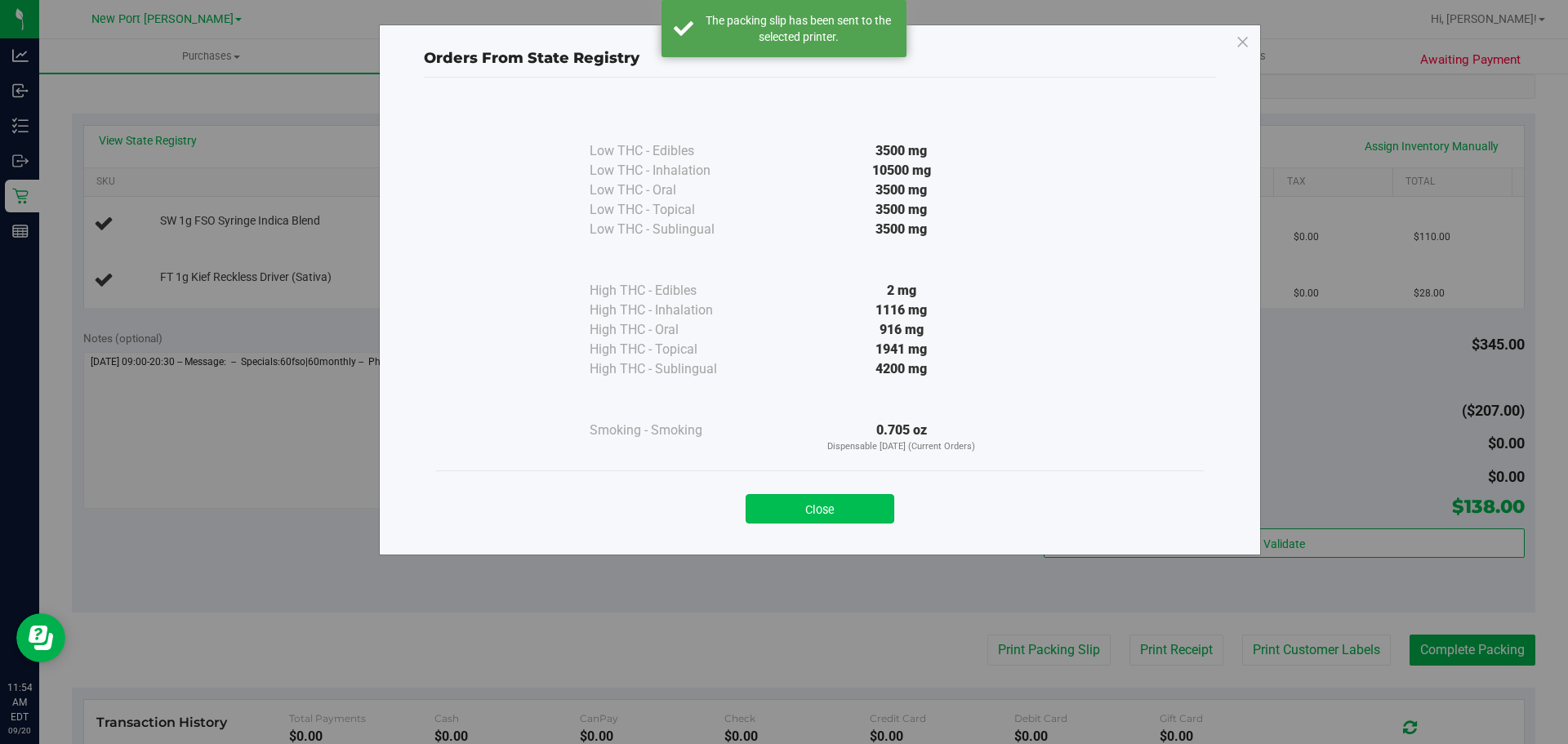
click at [852, 507] on button "Close" at bounding box center [820, 509] width 149 height 29
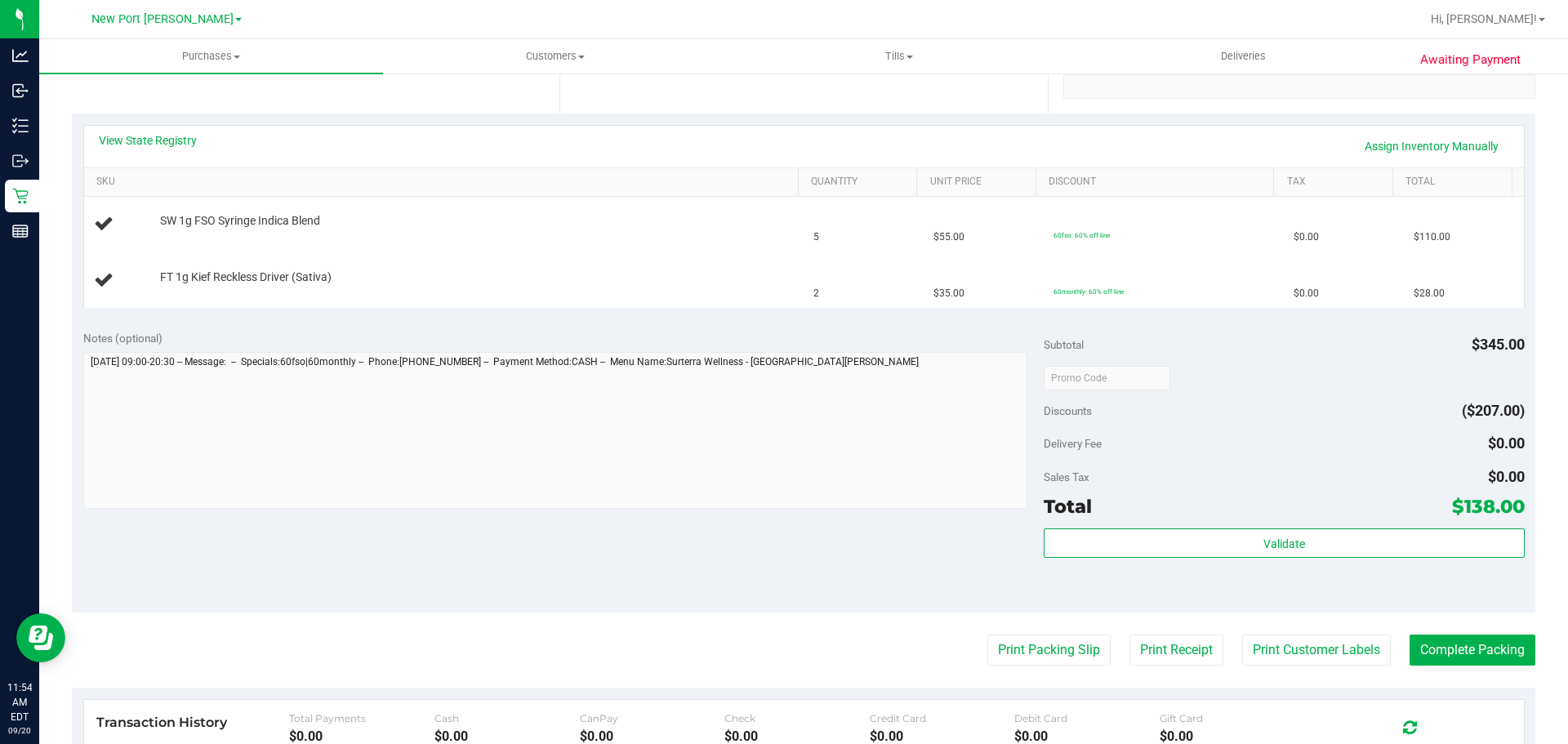
click at [994, 666] on purchase-details "Back Edit Purchase Cancel Purchase View Profile # 11979389 BioTrack ID: - Submi…" at bounding box center [803, 377] width 1464 height 1232
click at [994, 662] on button "Print Packing Slip" at bounding box center [1050, 650] width 124 height 31
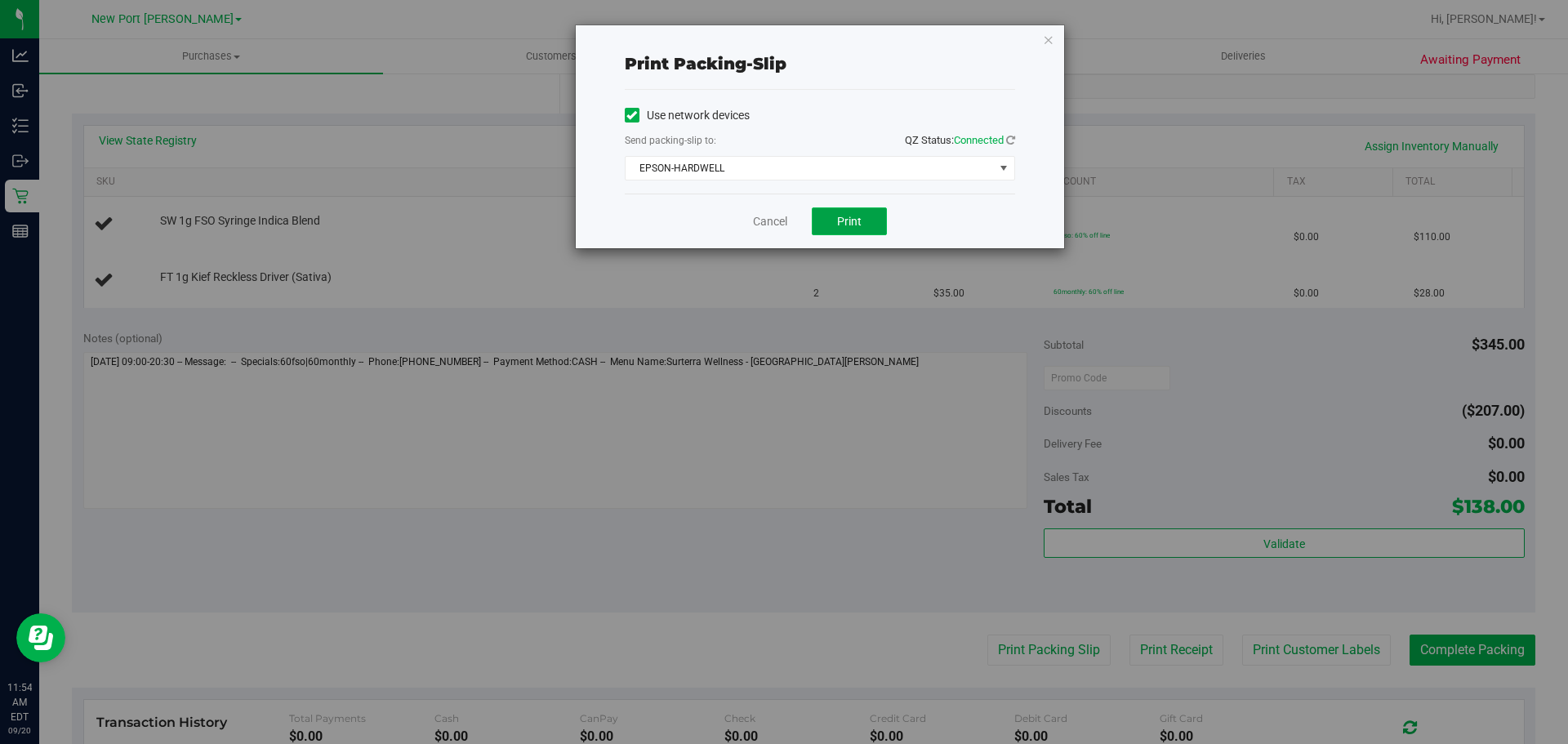
click at [871, 224] on button "Print" at bounding box center [849, 221] width 75 height 28
click at [779, 210] on div "Cancel Print" at bounding box center [820, 221] width 391 height 55
click at [751, 225] on div "Cancel Print" at bounding box center [820, 221] width 391 height 55
click at [771, 221] on link "Cancel" at bounding box center [770, 221] width 34 height 18
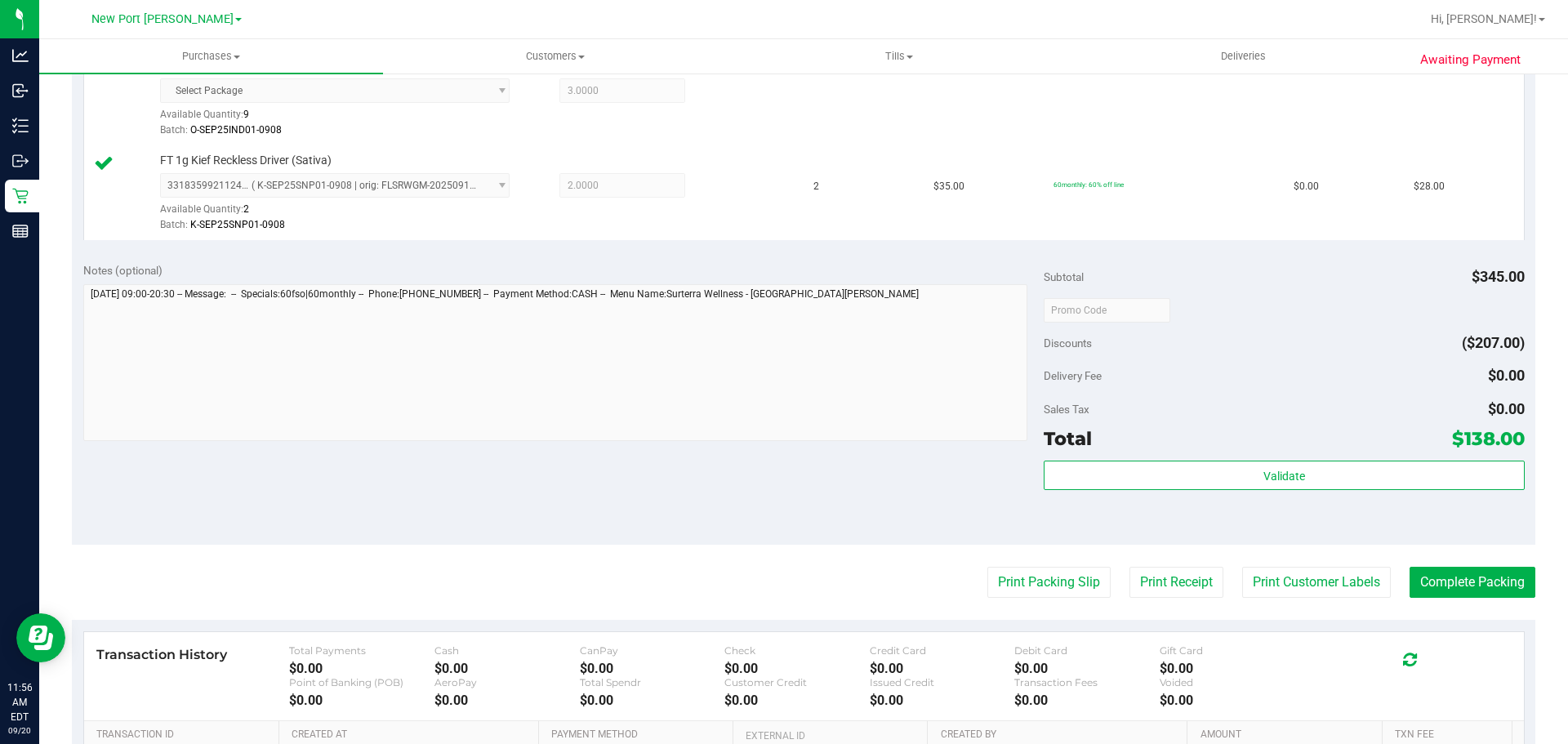
scroll to position [654, 0]
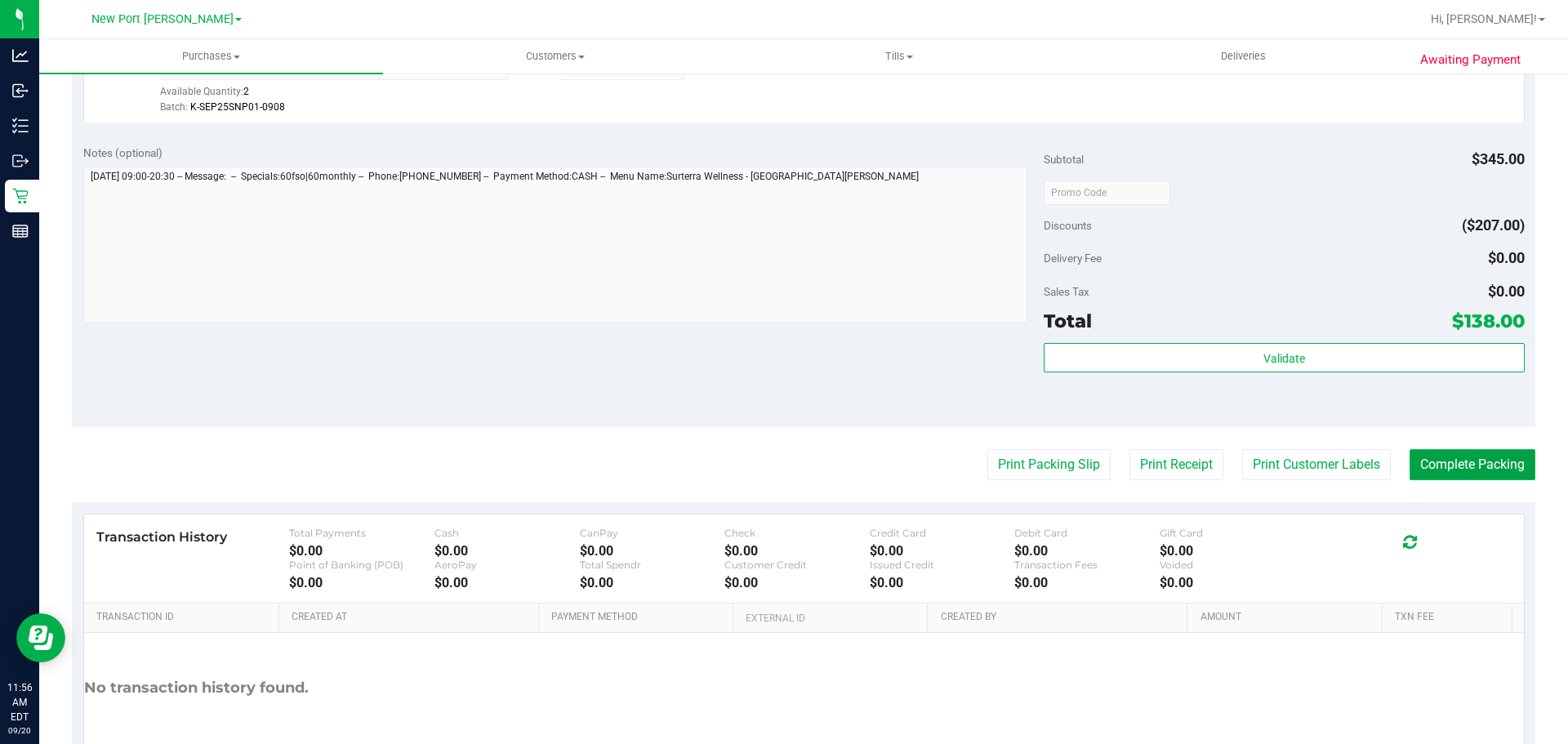
click at [1427, 460] on button "Complete Packing" at bounding box center [1473, 464] width 126 height 31
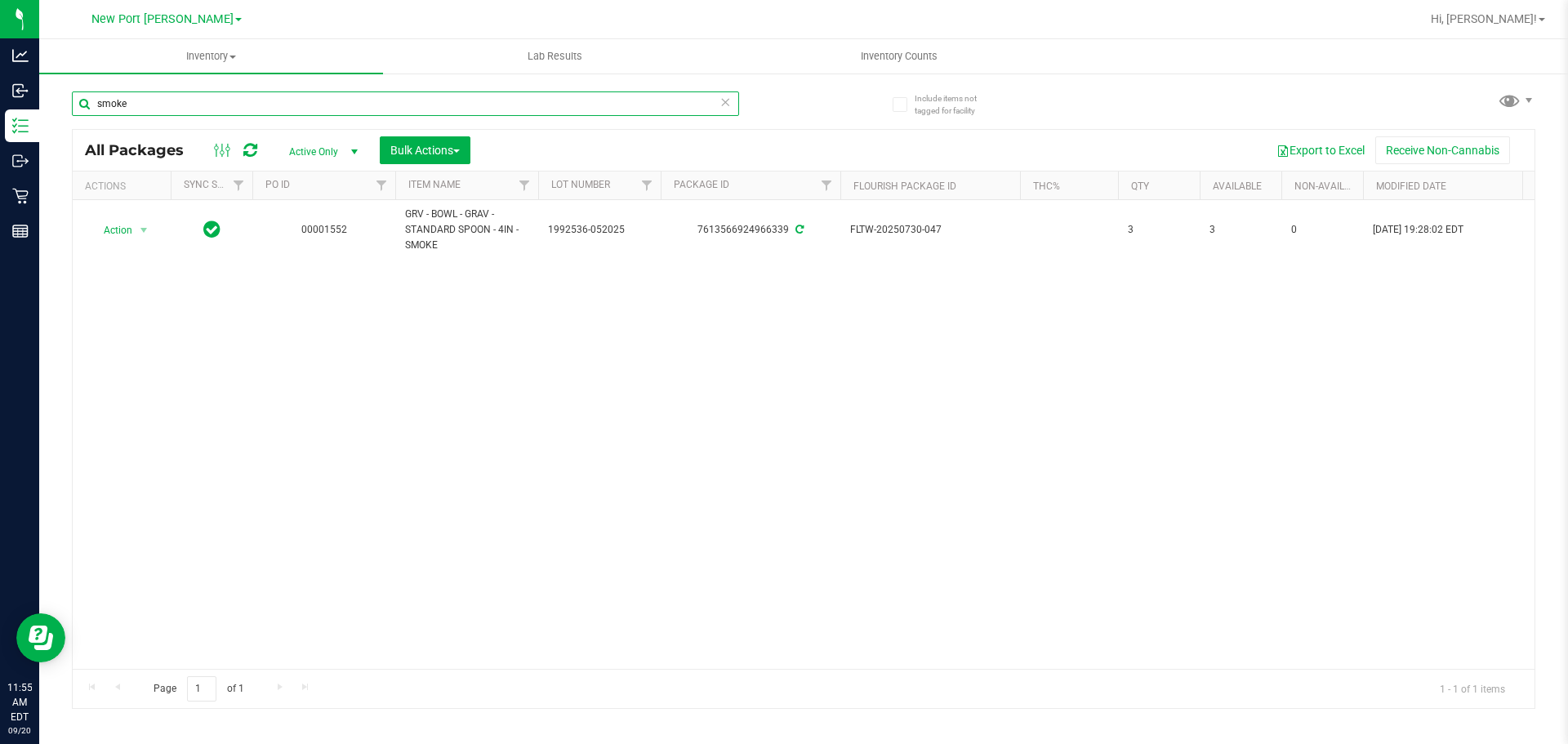
click at [166, 104] on input "smoke" at bounding box center [405, 104] width 667 height 24
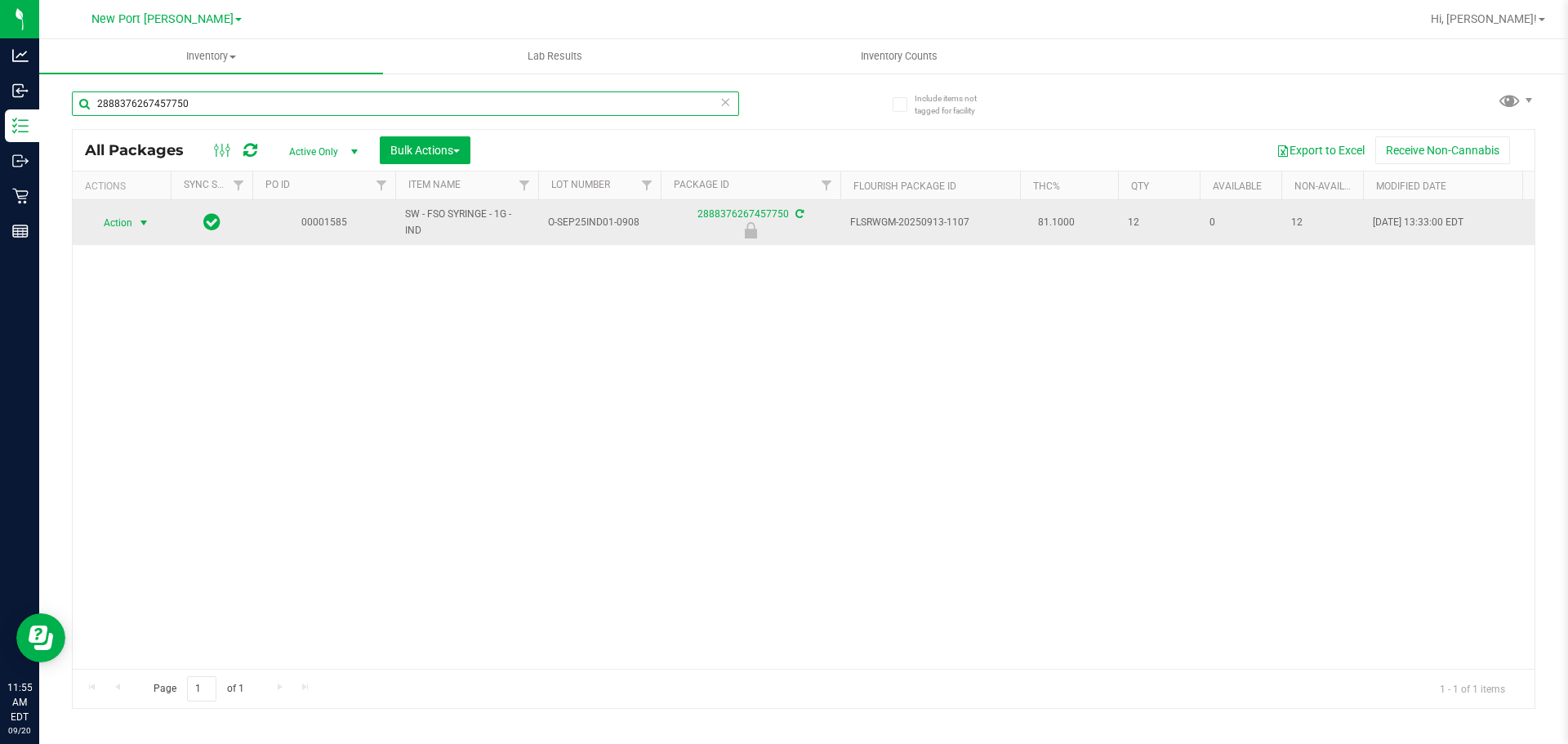
type input "2888376267457750"
click at [124, 230] on span "Action" at bounding box center [111, 222] width 44 height 23
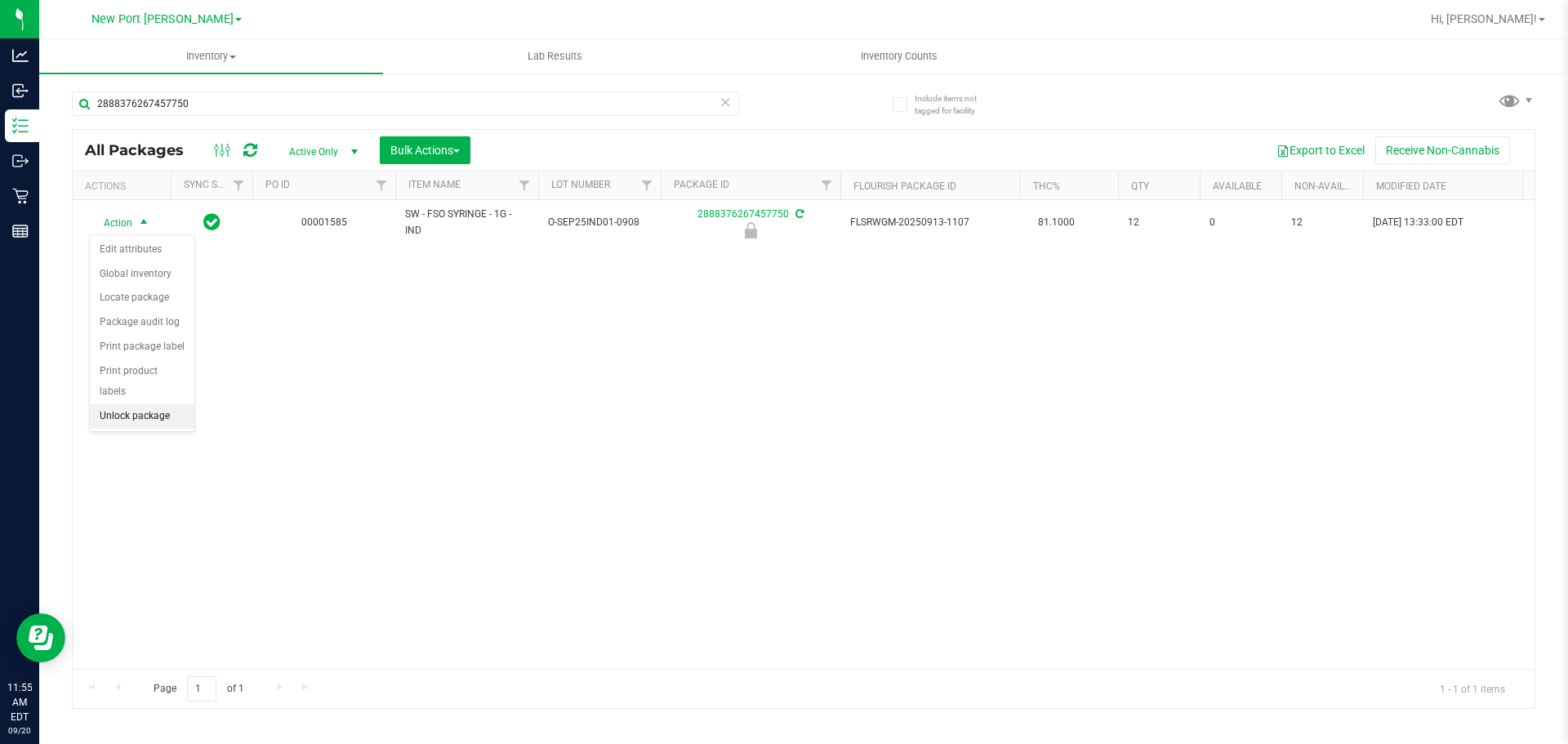
click at [148, 404] on li "Unlock package" at bounding box center [142, 416] width 104 height 24
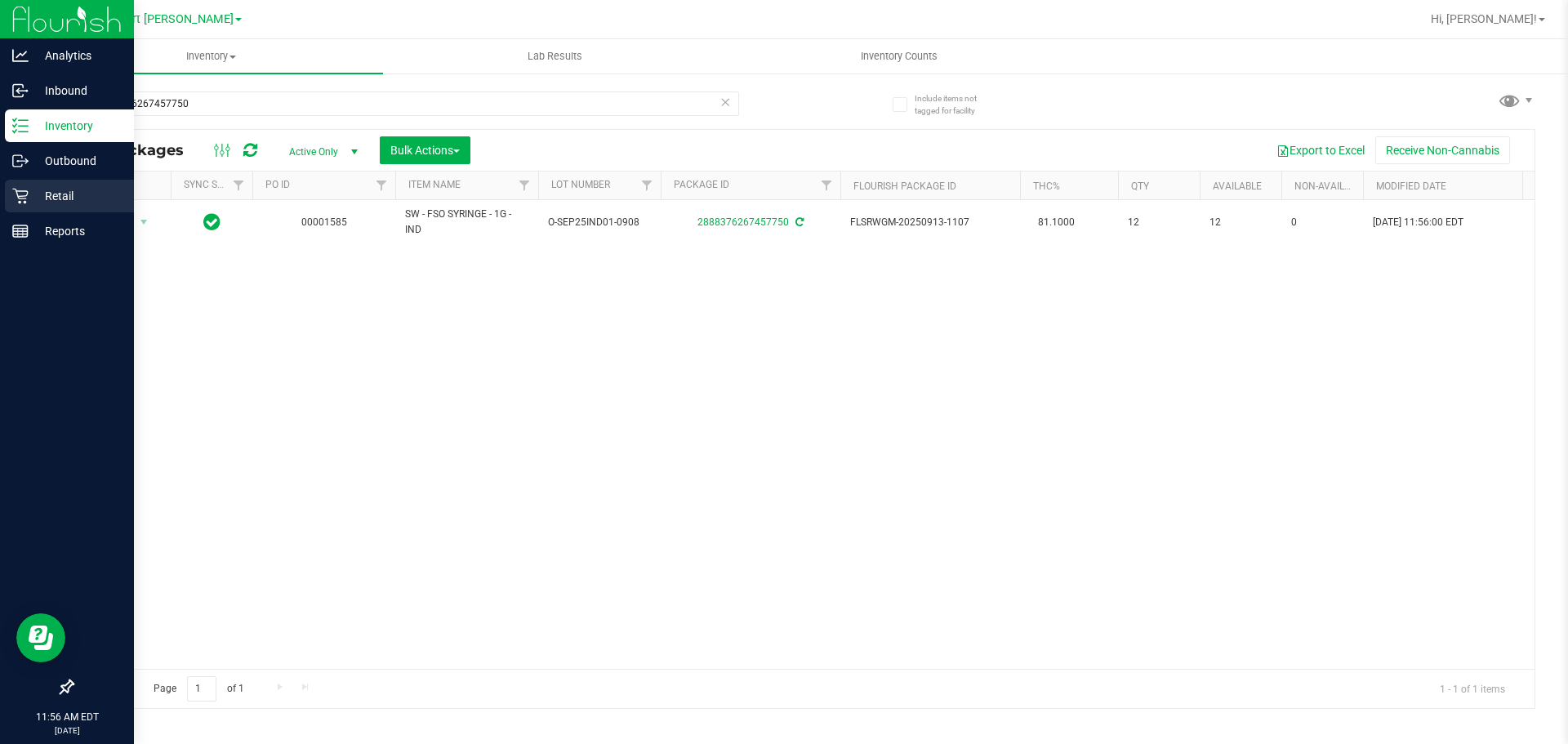
click at [28, 191] on icon at bounding box center [21, 196] width 17 height 17
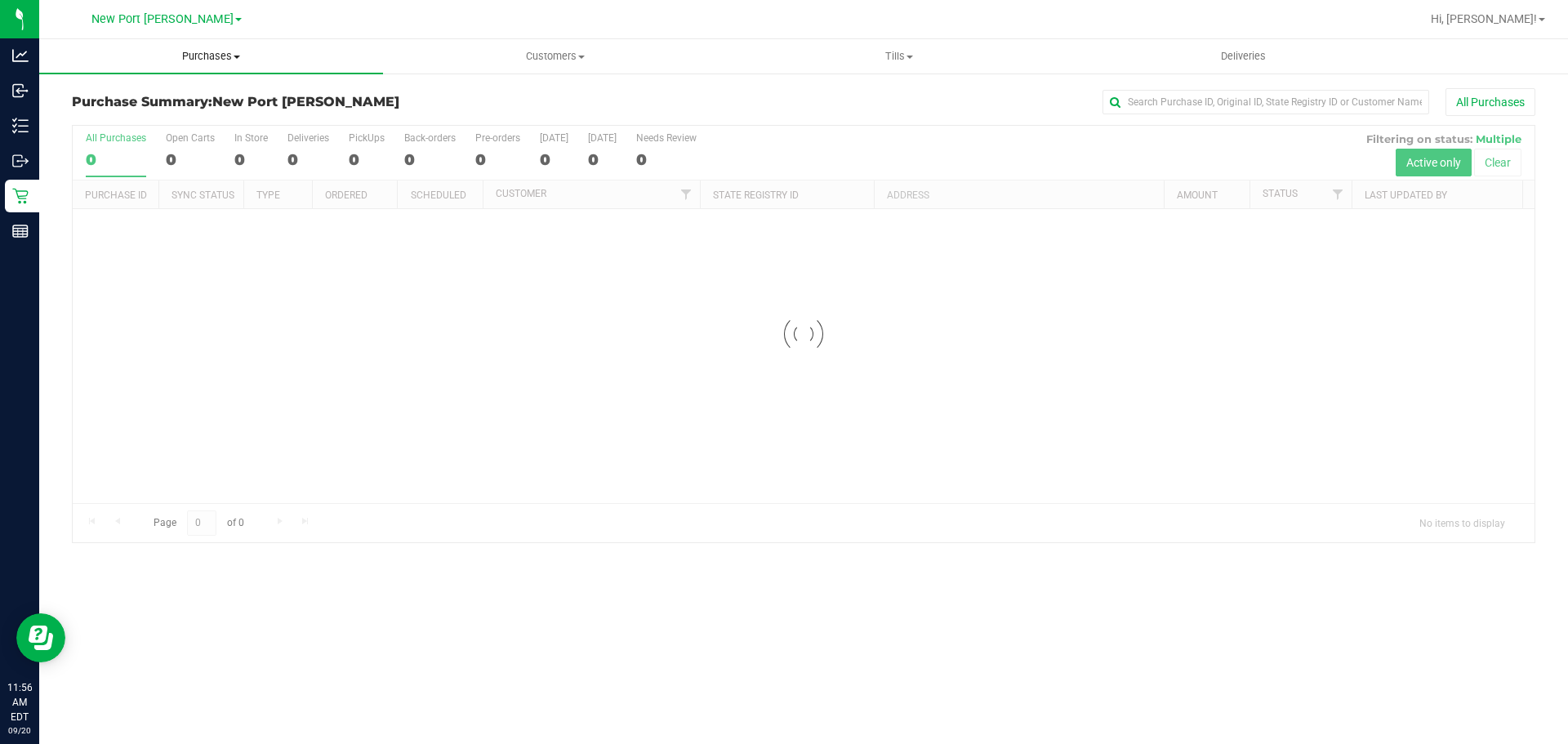
click at [205, 48] on uib-tab-heading "Purchases Summary of purchases Fulfillment All purchases" at bounding box center [211, 56] width 344 height 34
click at [180, 115] on li "Fulfillment" at bounding box center [211, 118] width 344 height 19
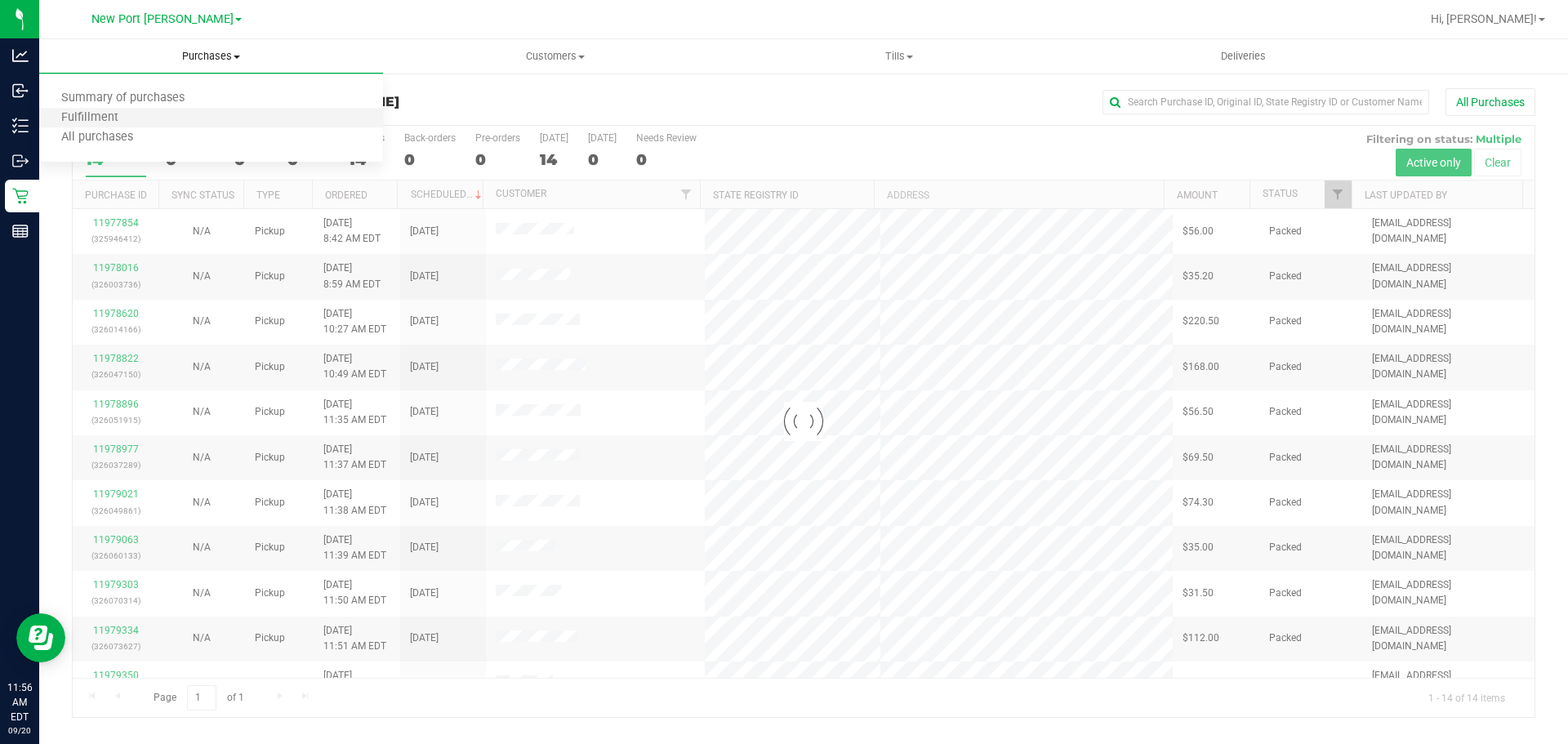
click at [180, 115] on li "Fulfillment" at bounding box center [211, 118] width 344 height 19
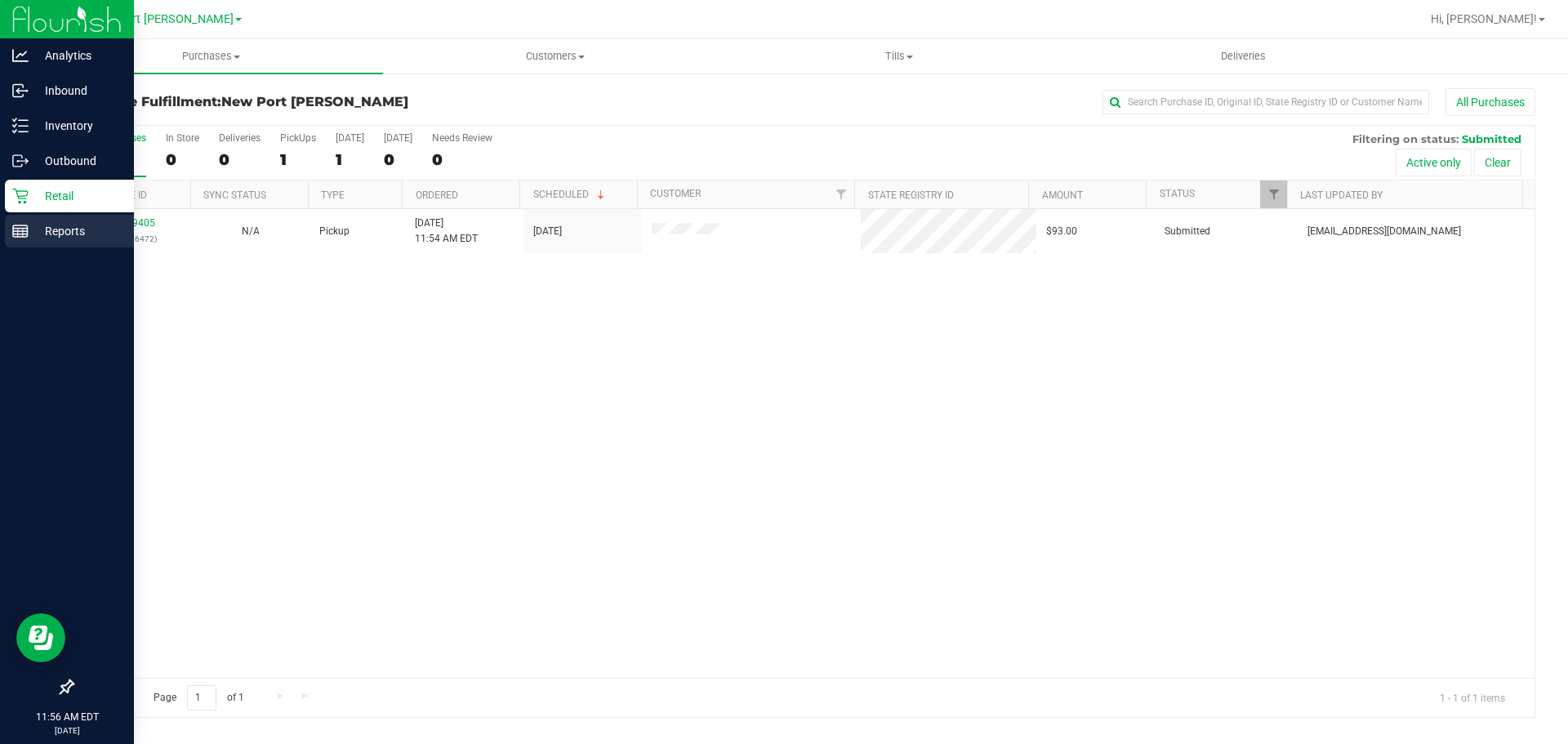
click at [14, 225] on icon at bounding box center [21, 231] width 17 height 17
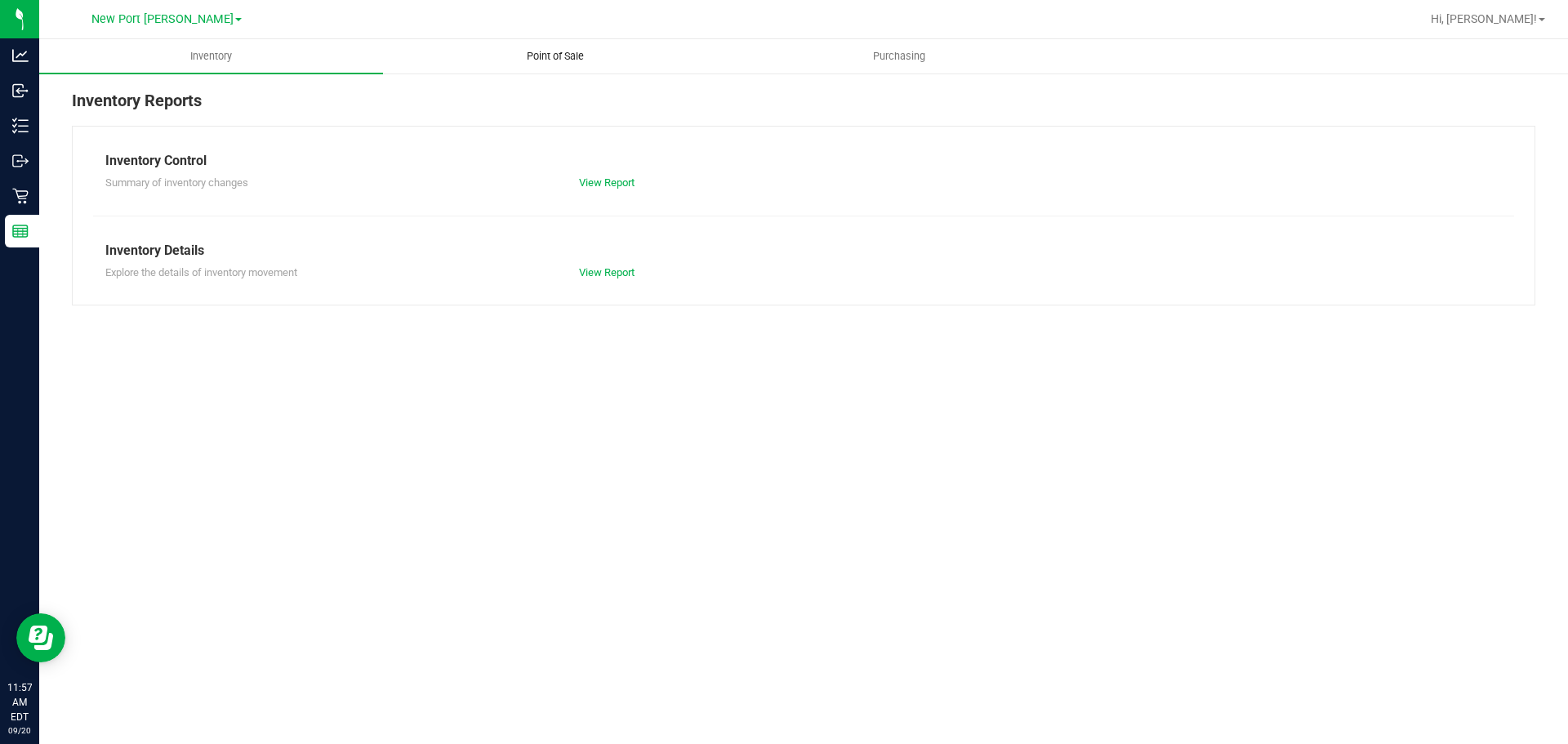
click at [554, 52] on span "Point of Sale" at bounding box center [555, 57] width 101 height 15
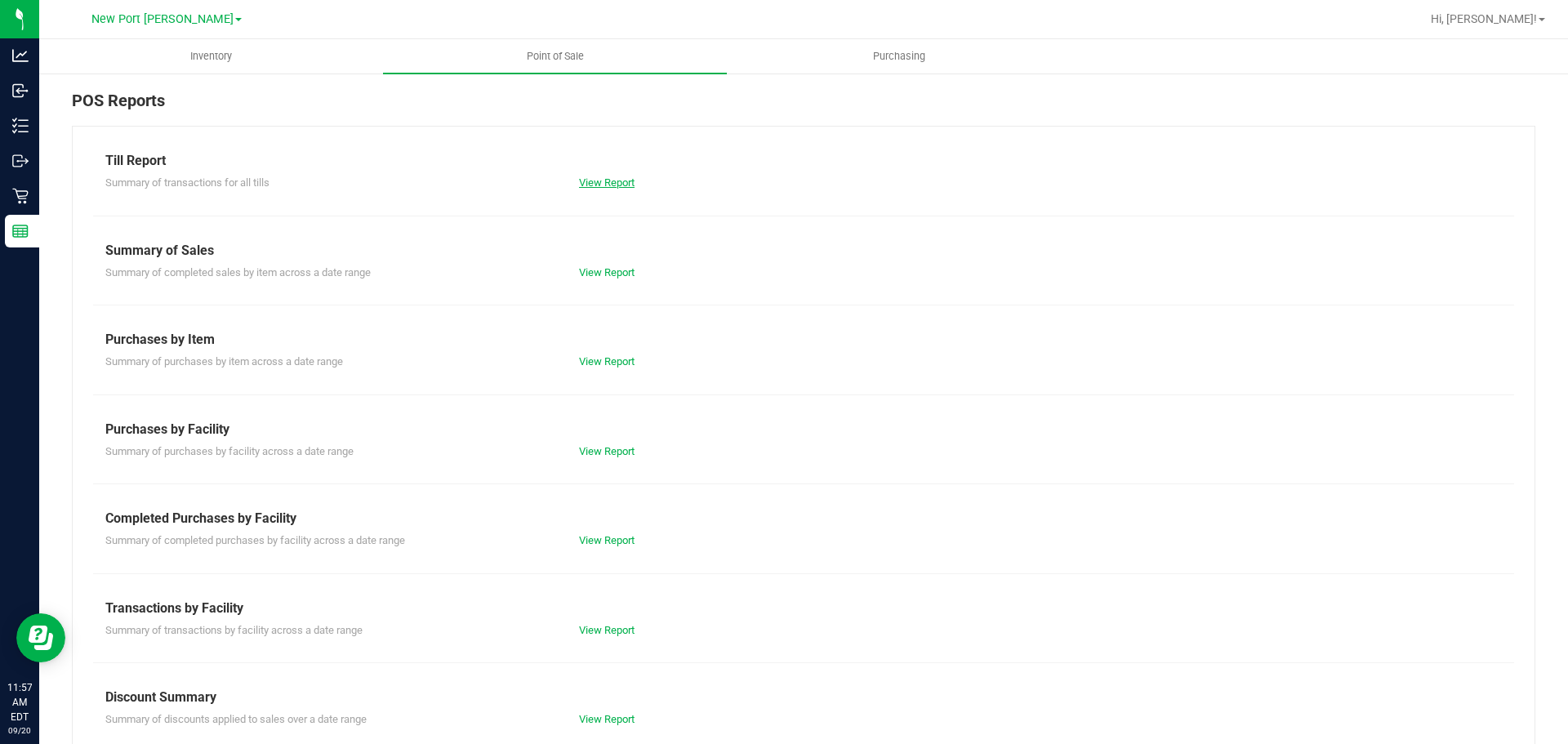
click at [588, 185] on link "View Report" at bounding box center [607, 182] width 56 height 13
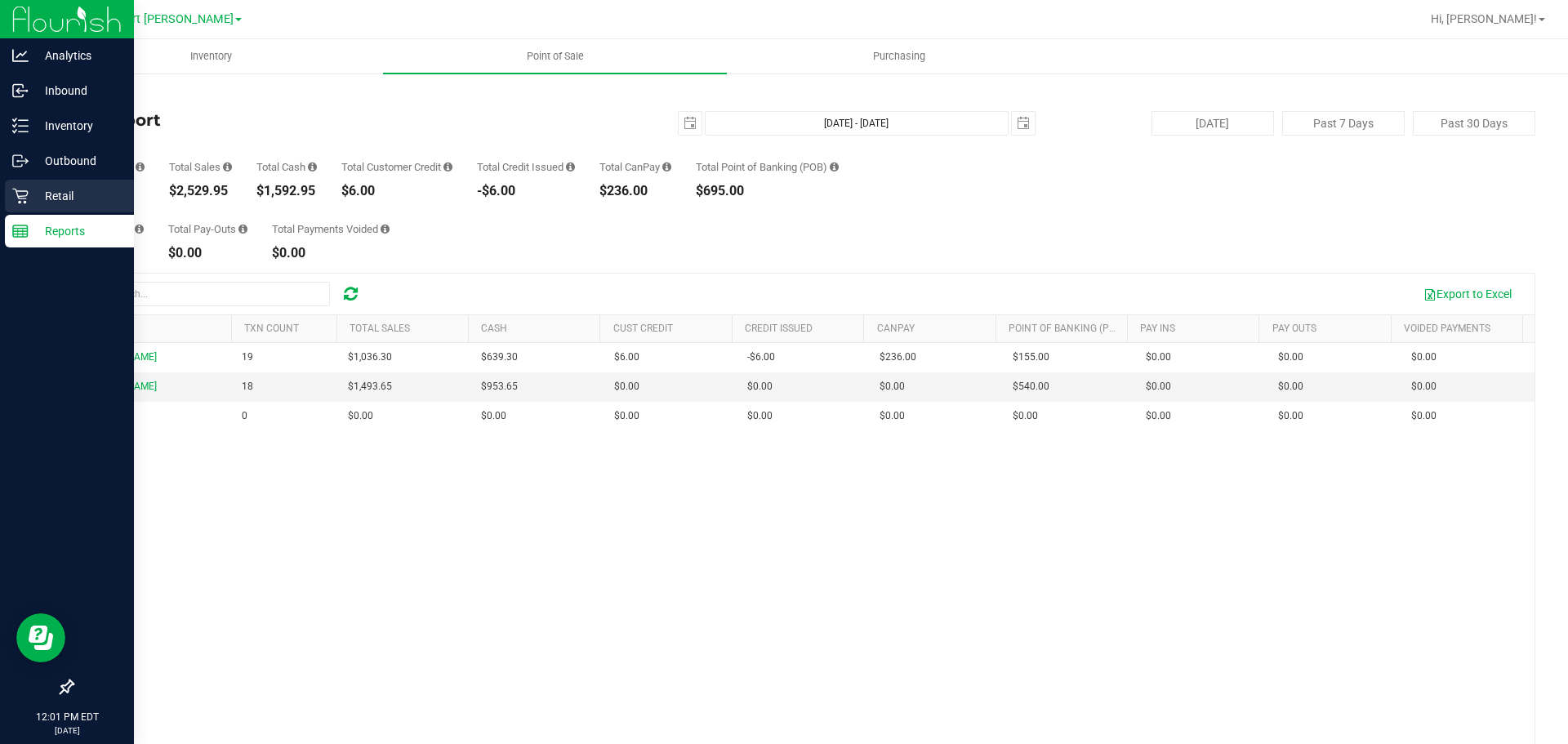
click at [83, 208] on div "Retail" at bounding box center [69, 195] width 129 height 33
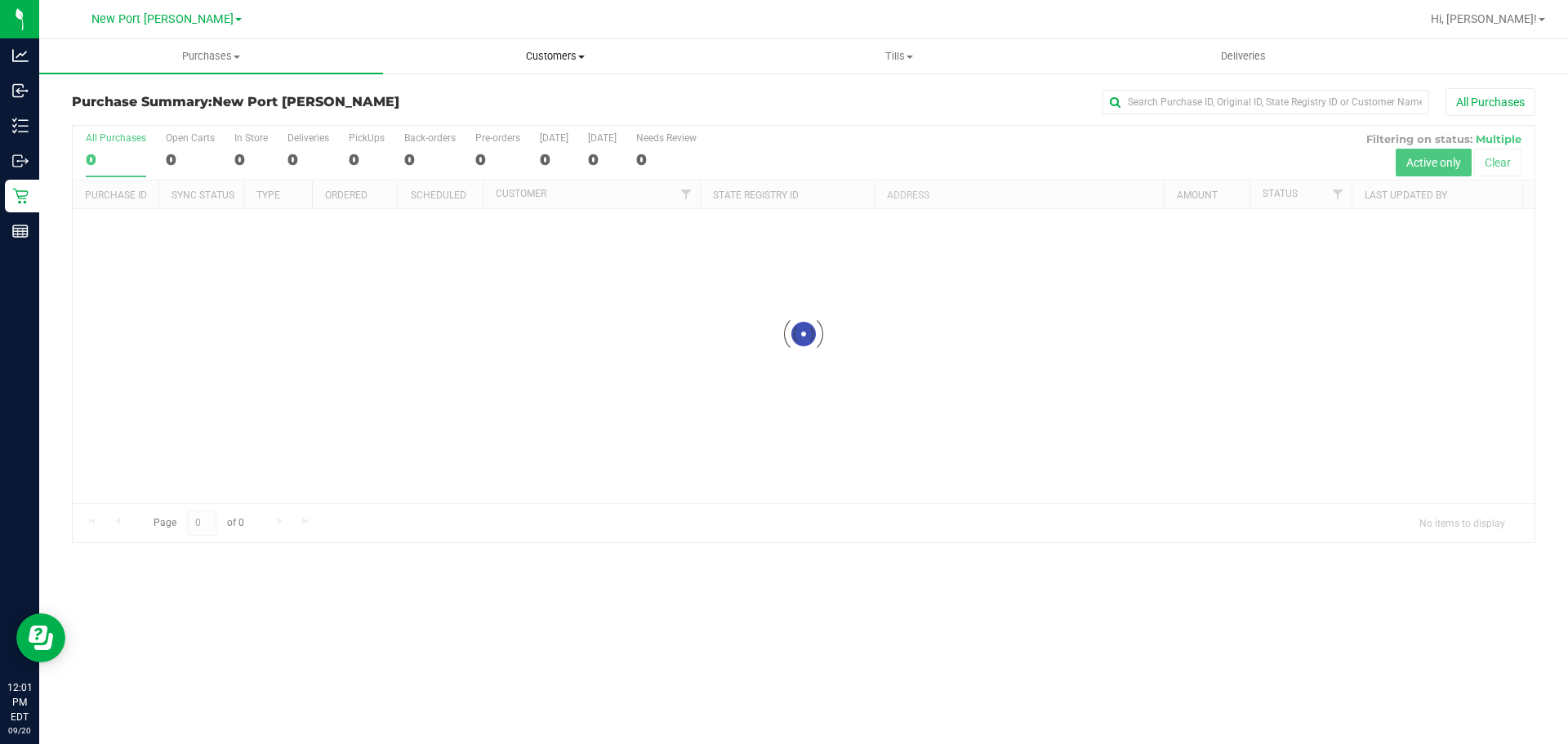
click at [518, 53] on span "Customers" at bounding box center [555, 57] width 342 height 15
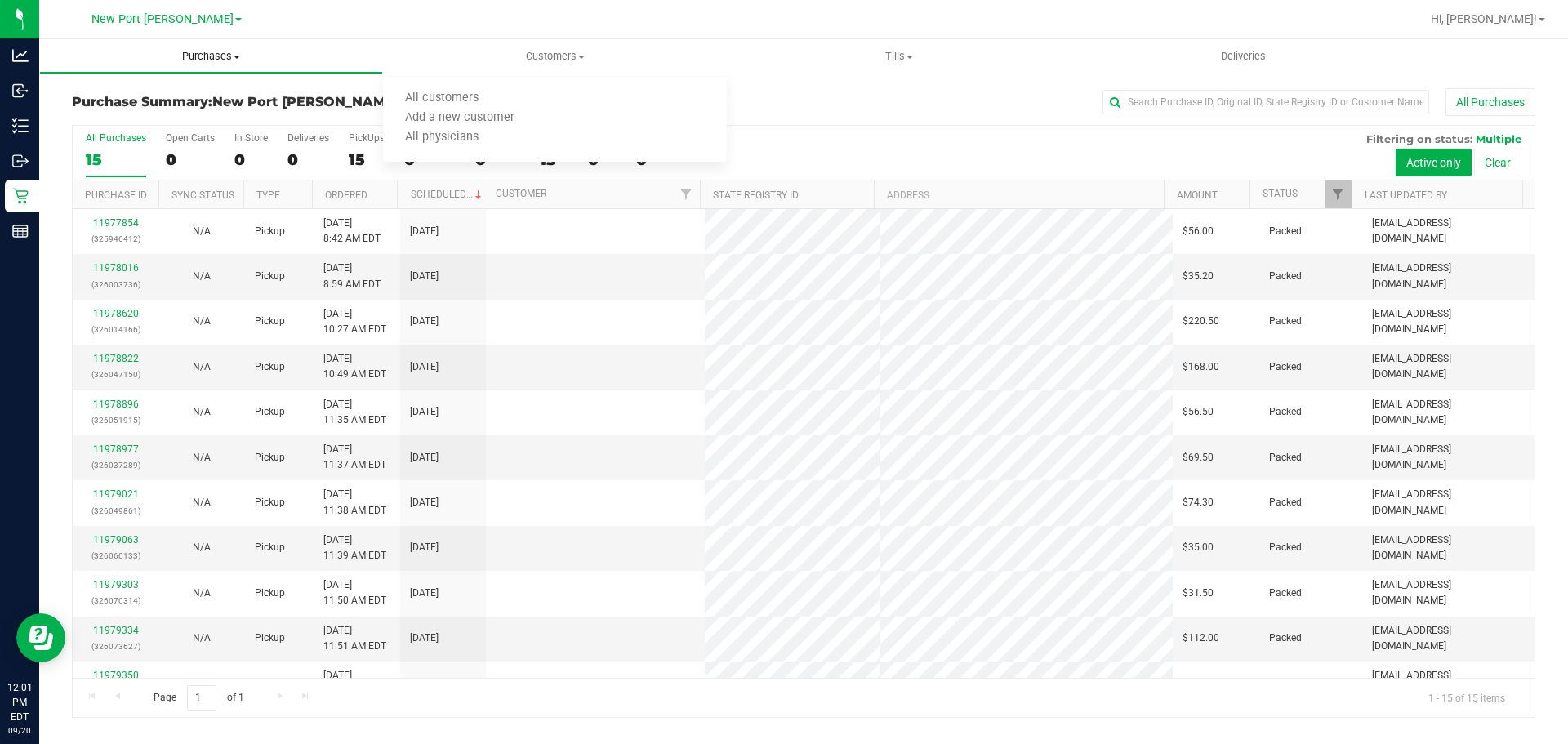
click at [166, 63] on span "Purchases" at bounding box center [211, 57] width 342 height 15
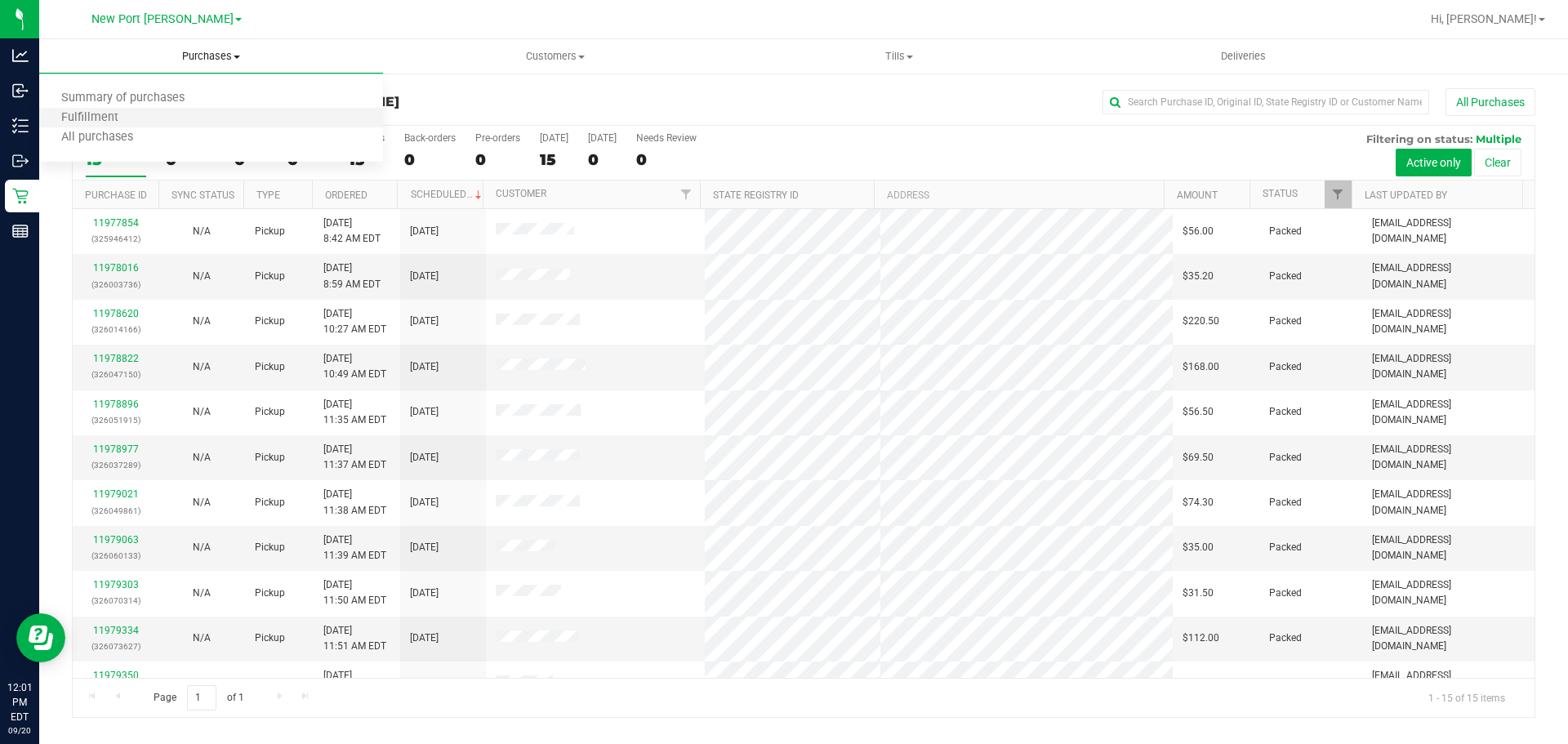
click at [142, 110] on li "Fulfillment" at bounding box center [211, 118] width 344 height 19
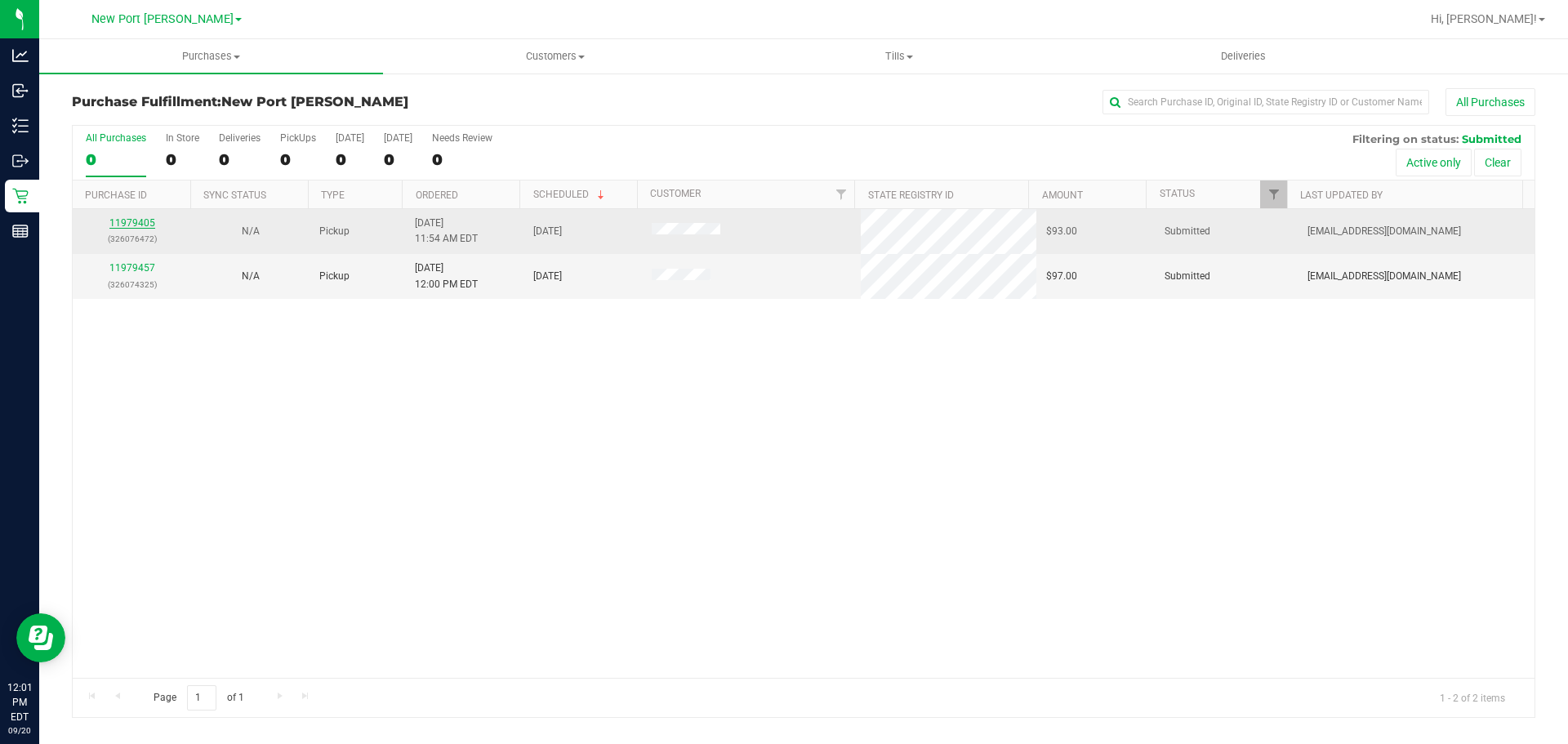
click at [132, 225] on link "11979405" at bounding box center [132, 223] width 46 height 12
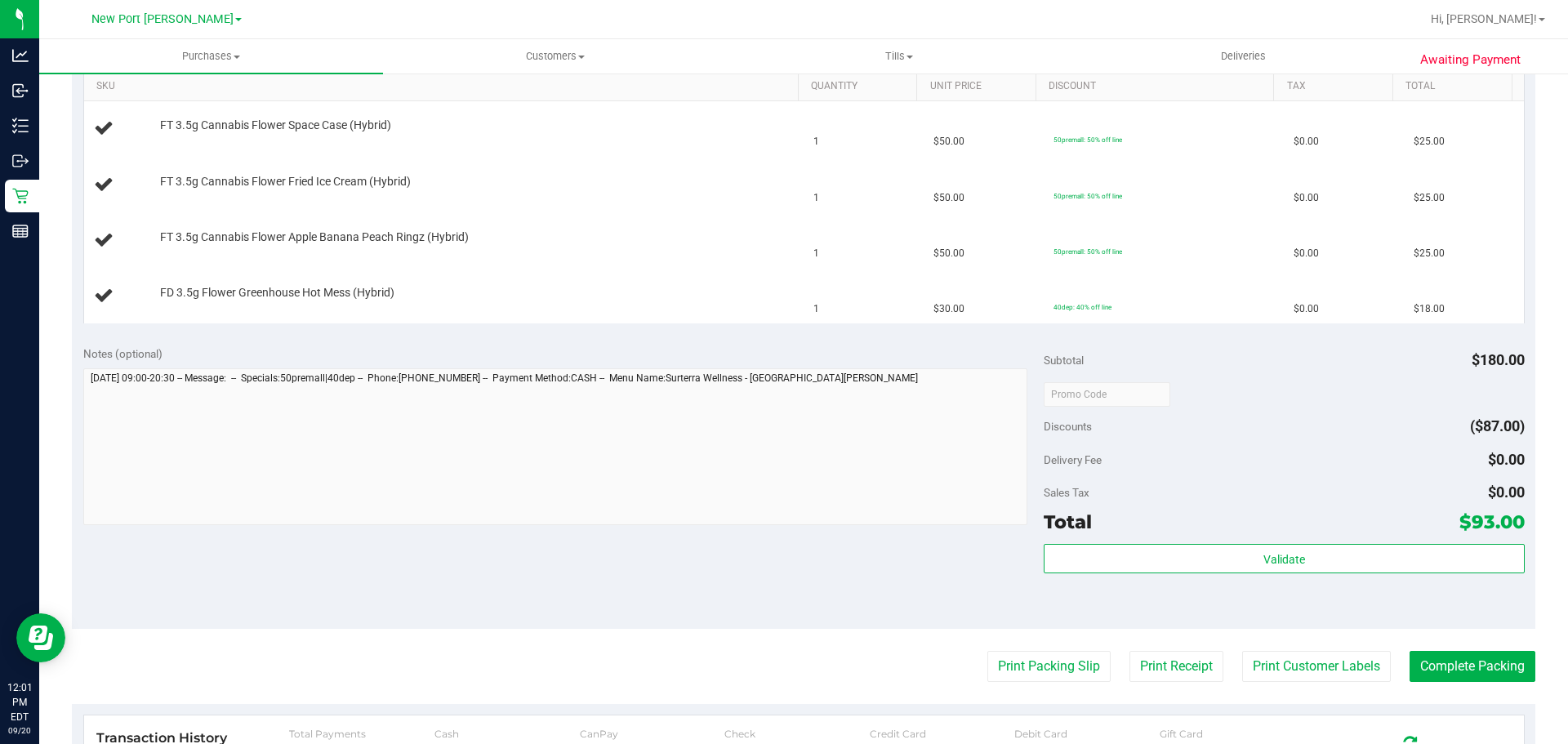
scroll to position [572, 0]
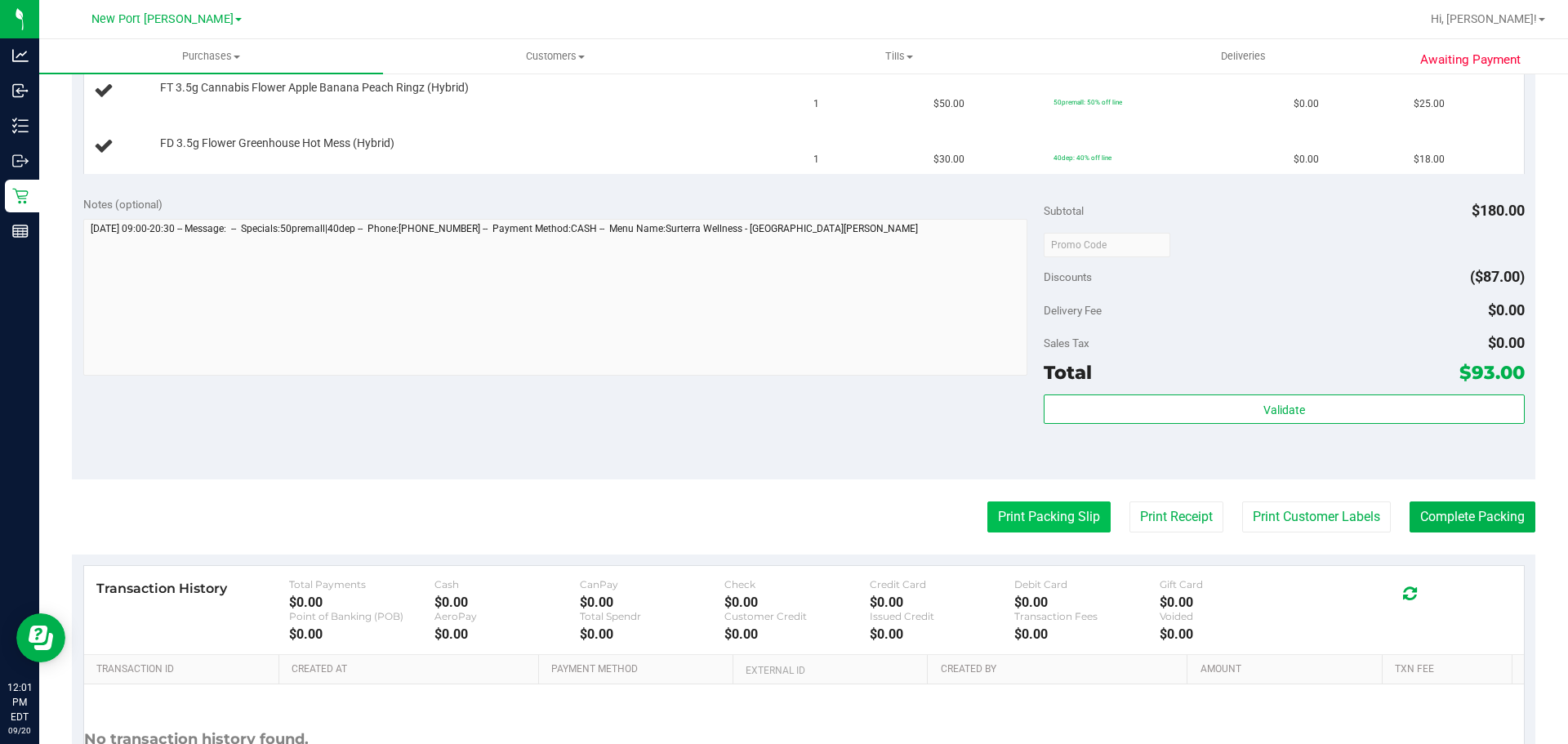
click at [1016, 516] on button "Print Packing Slip" at bounding box center [1050, 517] width 124 height 31
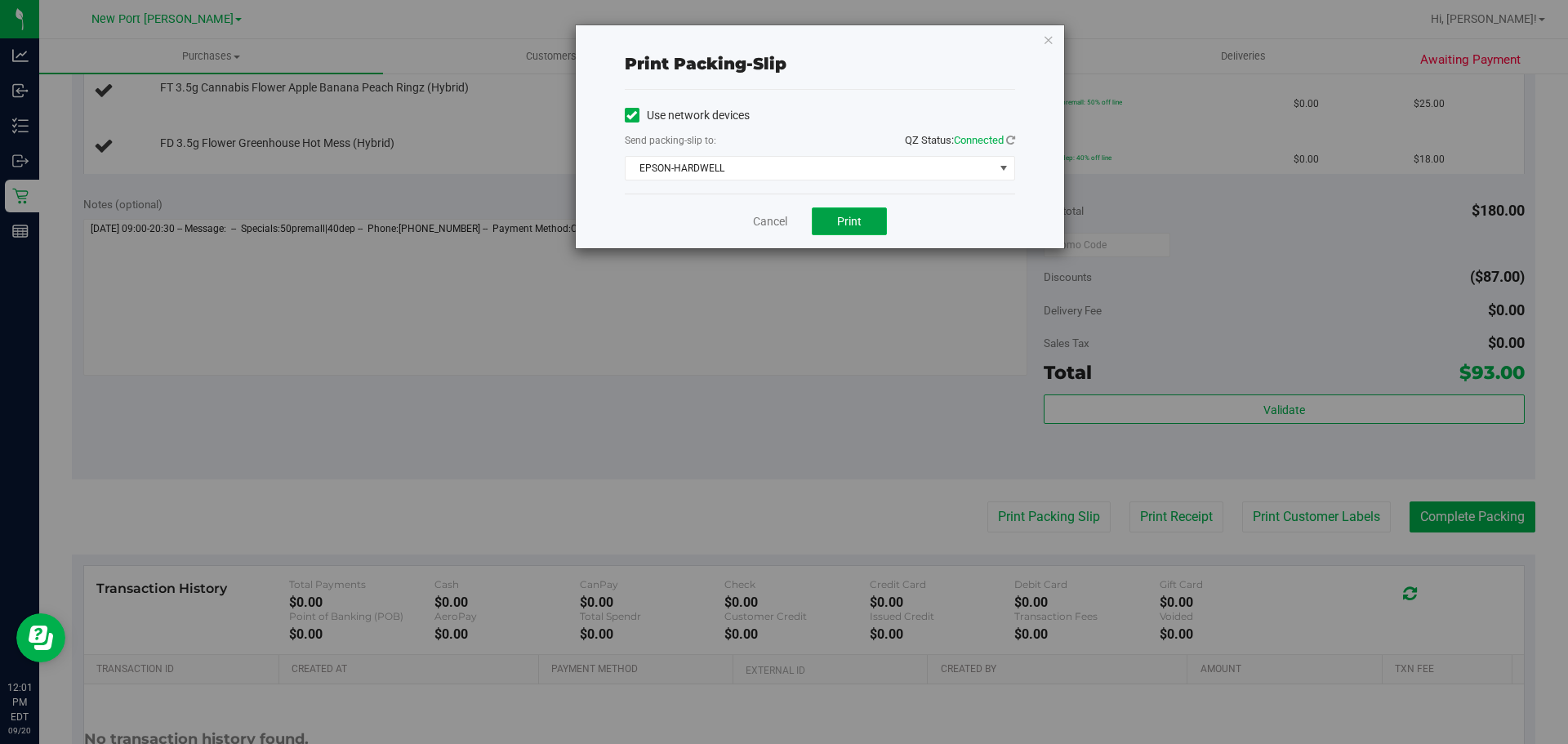
click at [843, 221] on span "Print" at bounding box center [849, 221] width 24 height 13
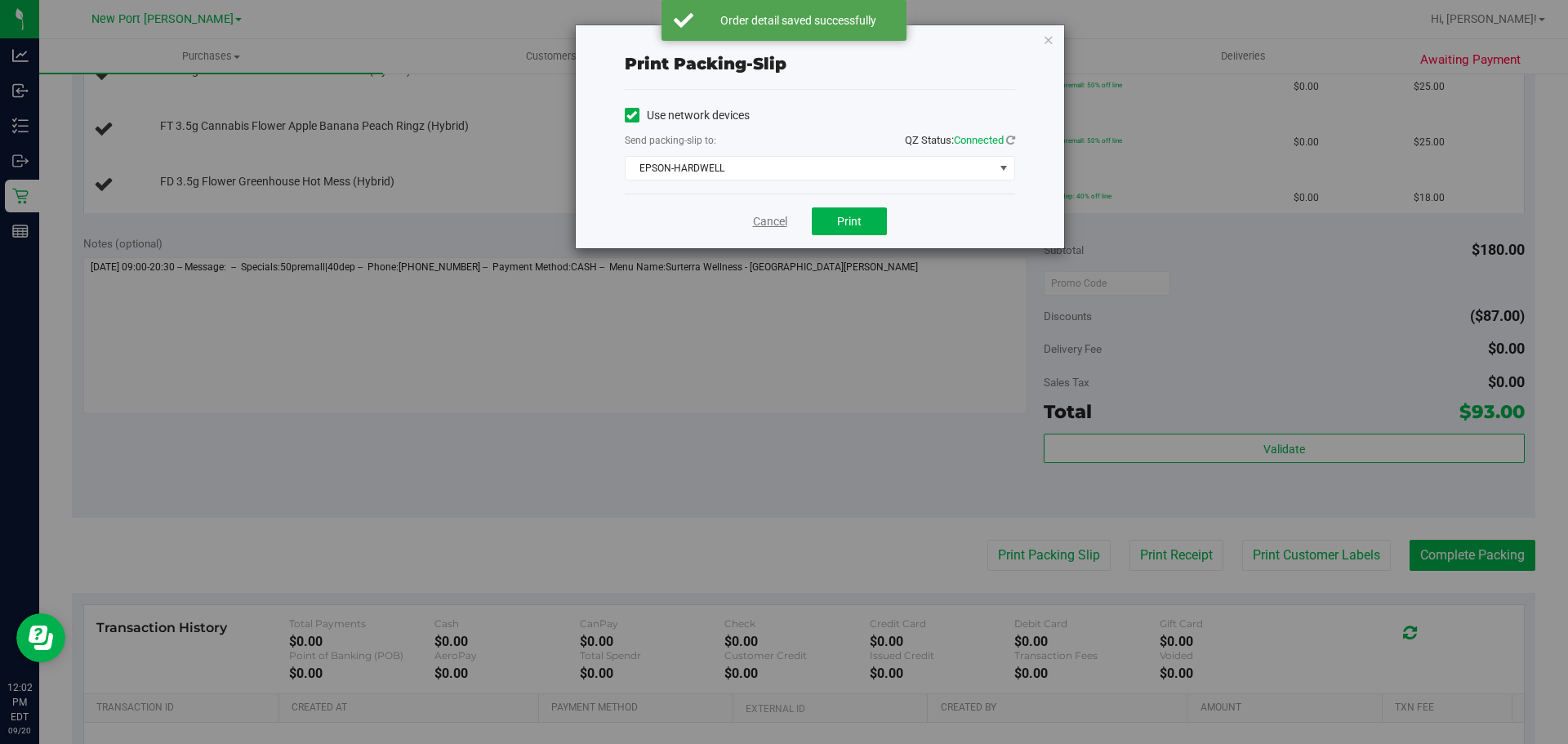
click at [778, 223] on link "Cancel" at bounding box center [770, 221] width 34 height 18
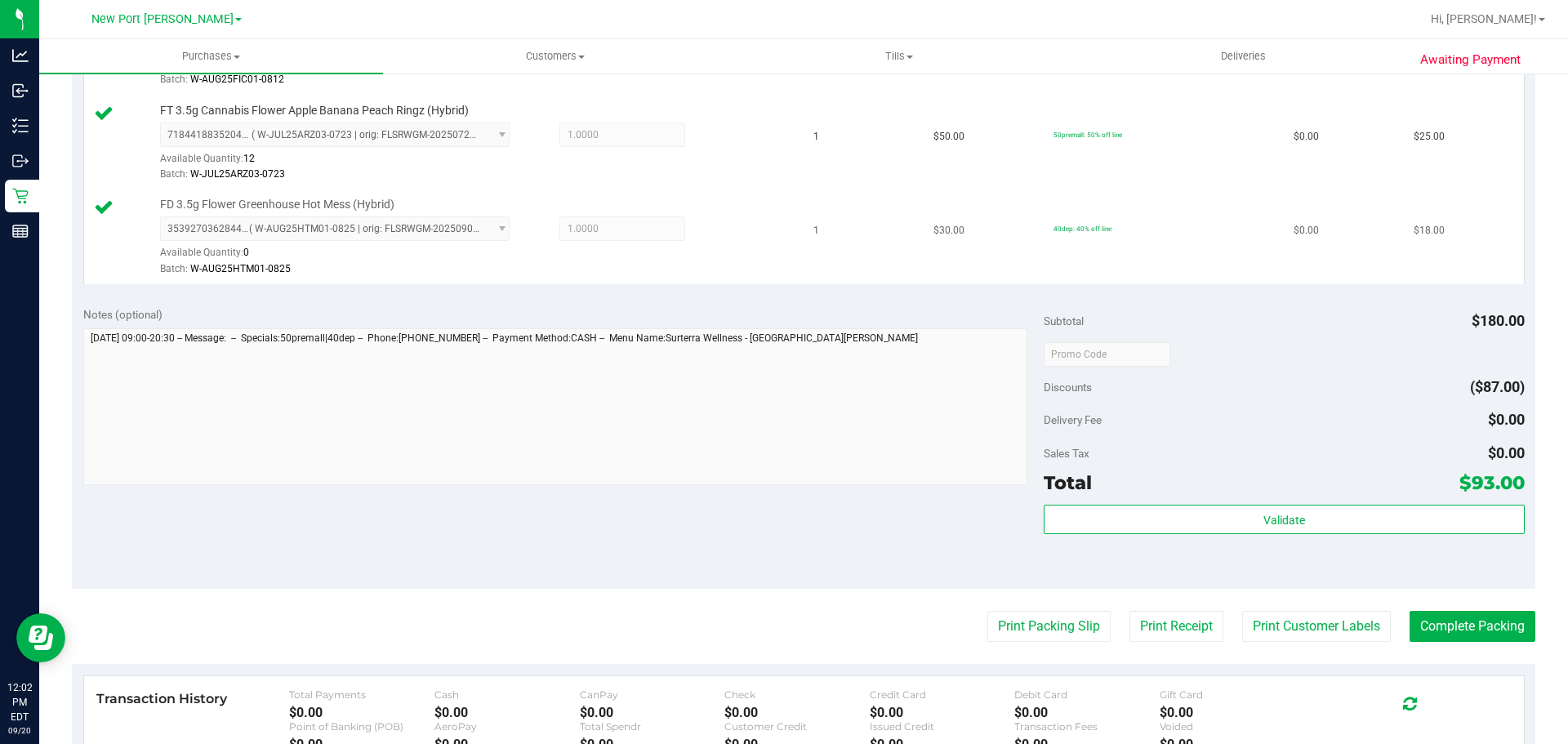
scroll to position [875, 0]
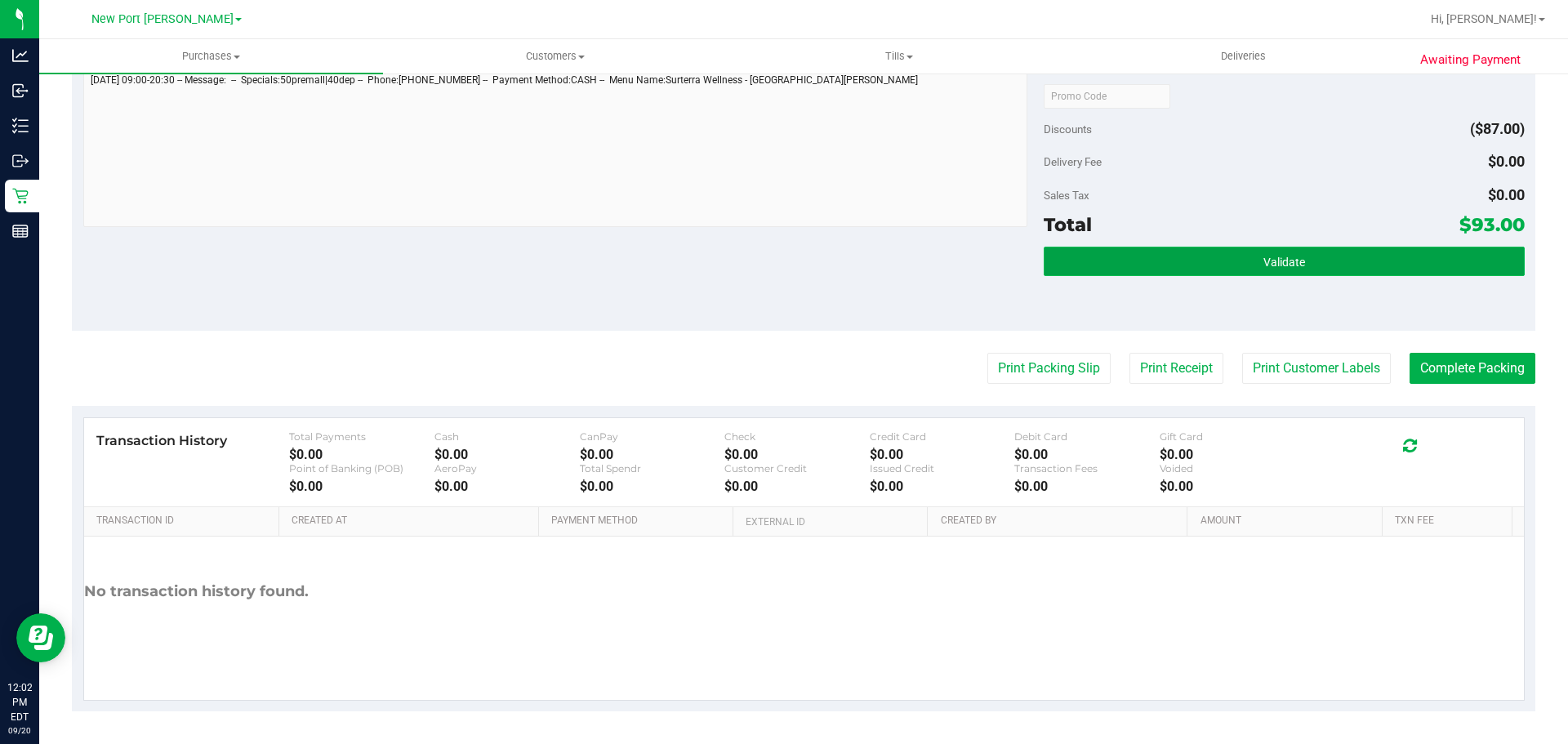
click at [1136, 258] on button "Validate" at bounding box center [1283, 261] width 480 height 29
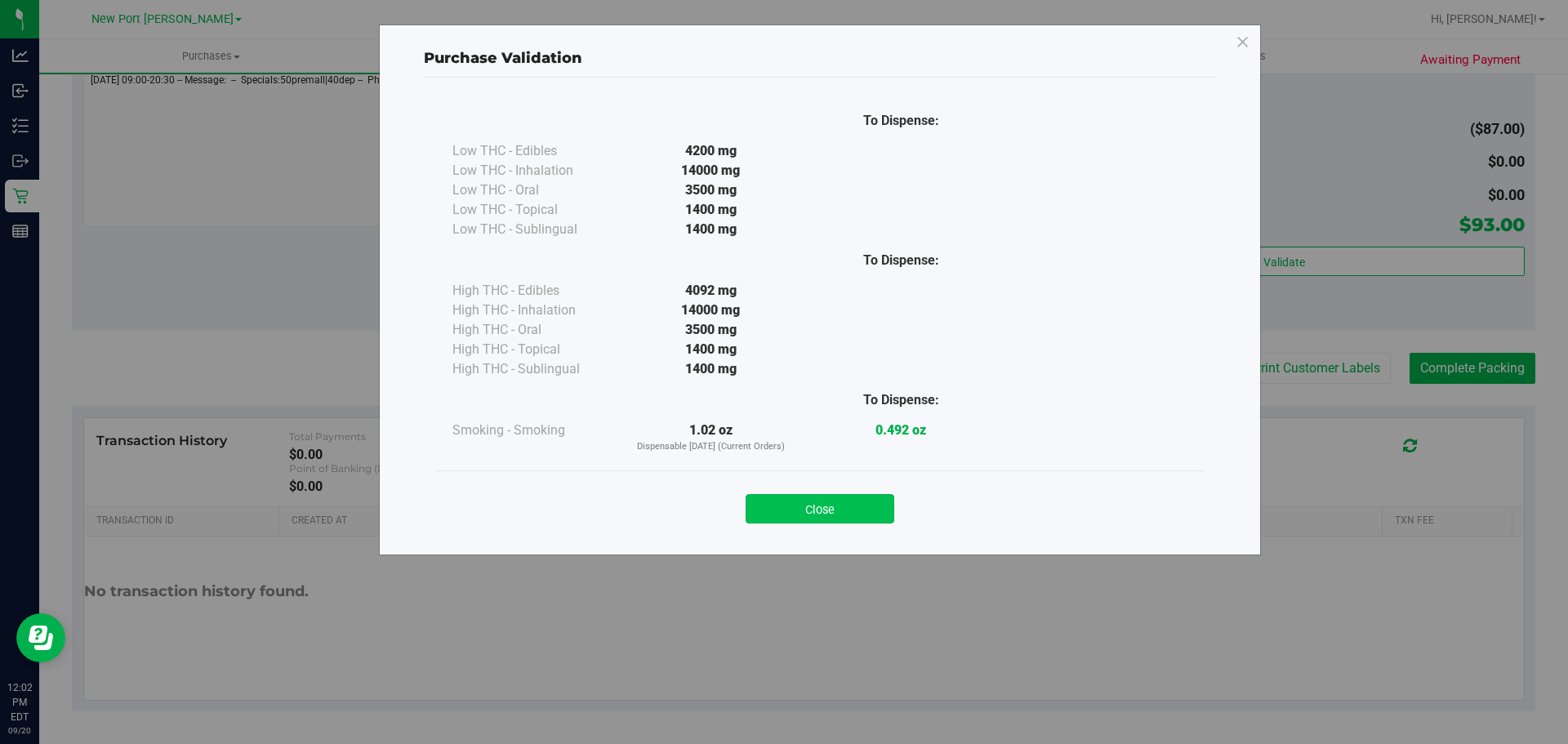
click at [848, 499] on button "Close" at bounding box center [820, 509] width 149 height 29
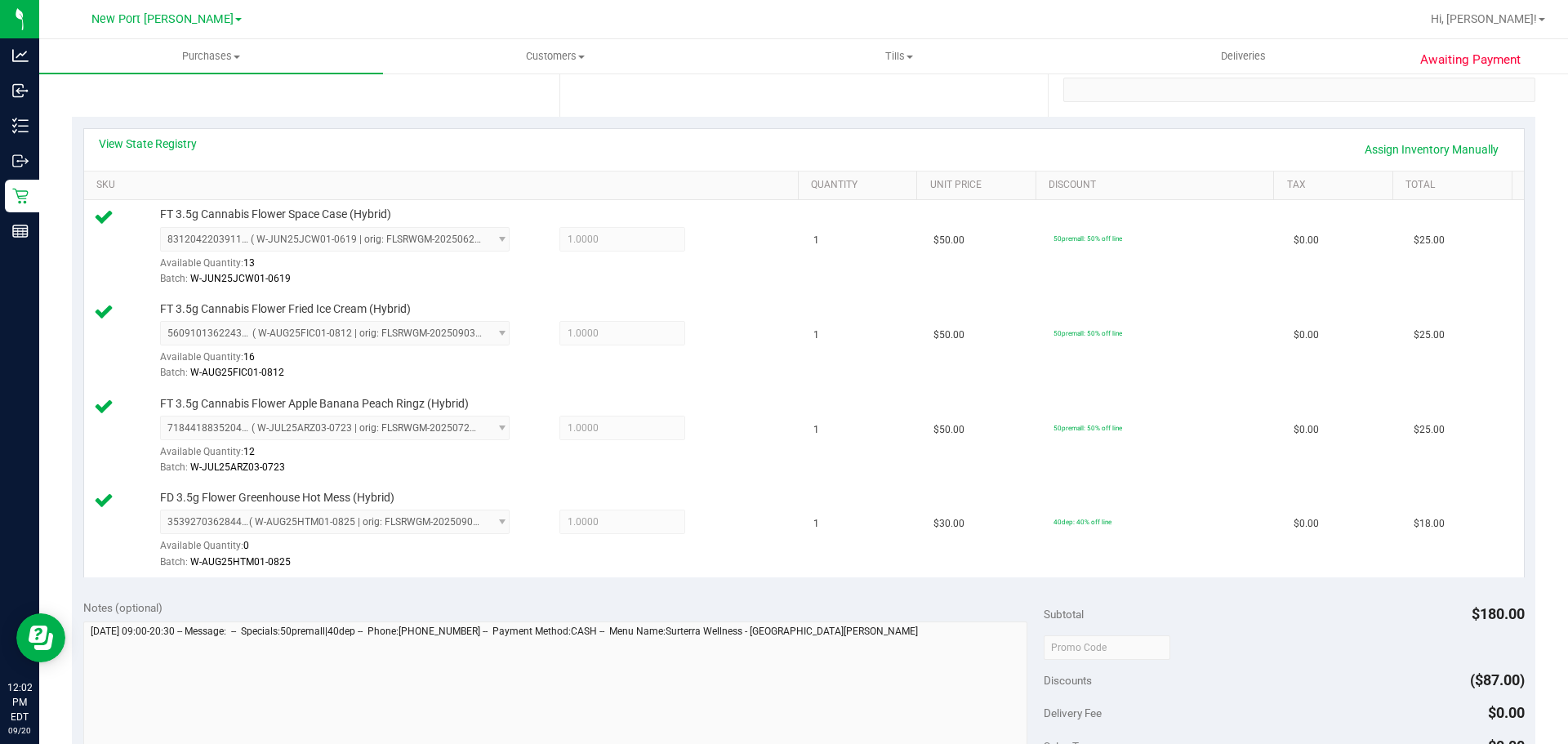
scroll to position [654, 0]
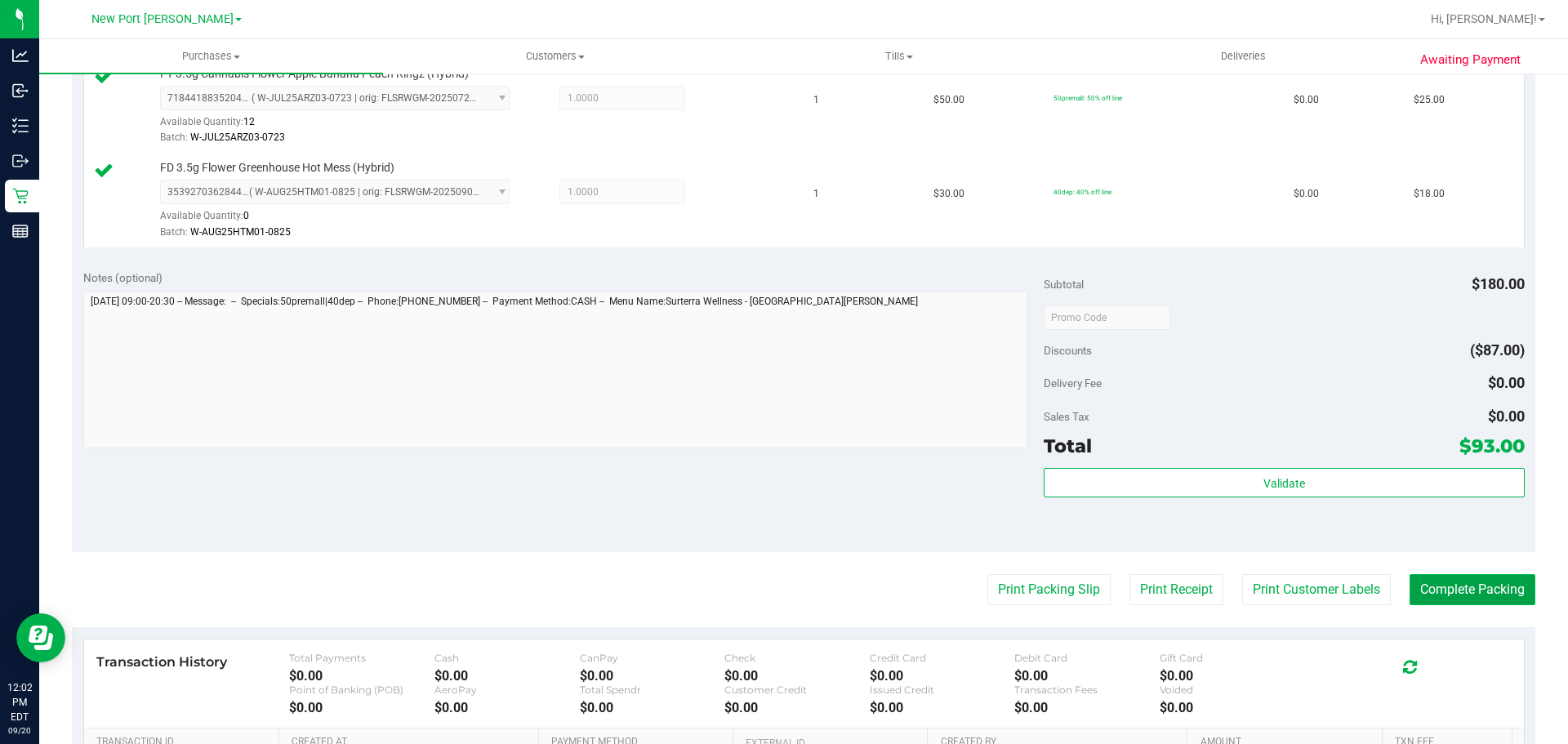
click at [1474, 595] on button "Complete Packing" at bounding box center [1473, 590] width 126 height 31
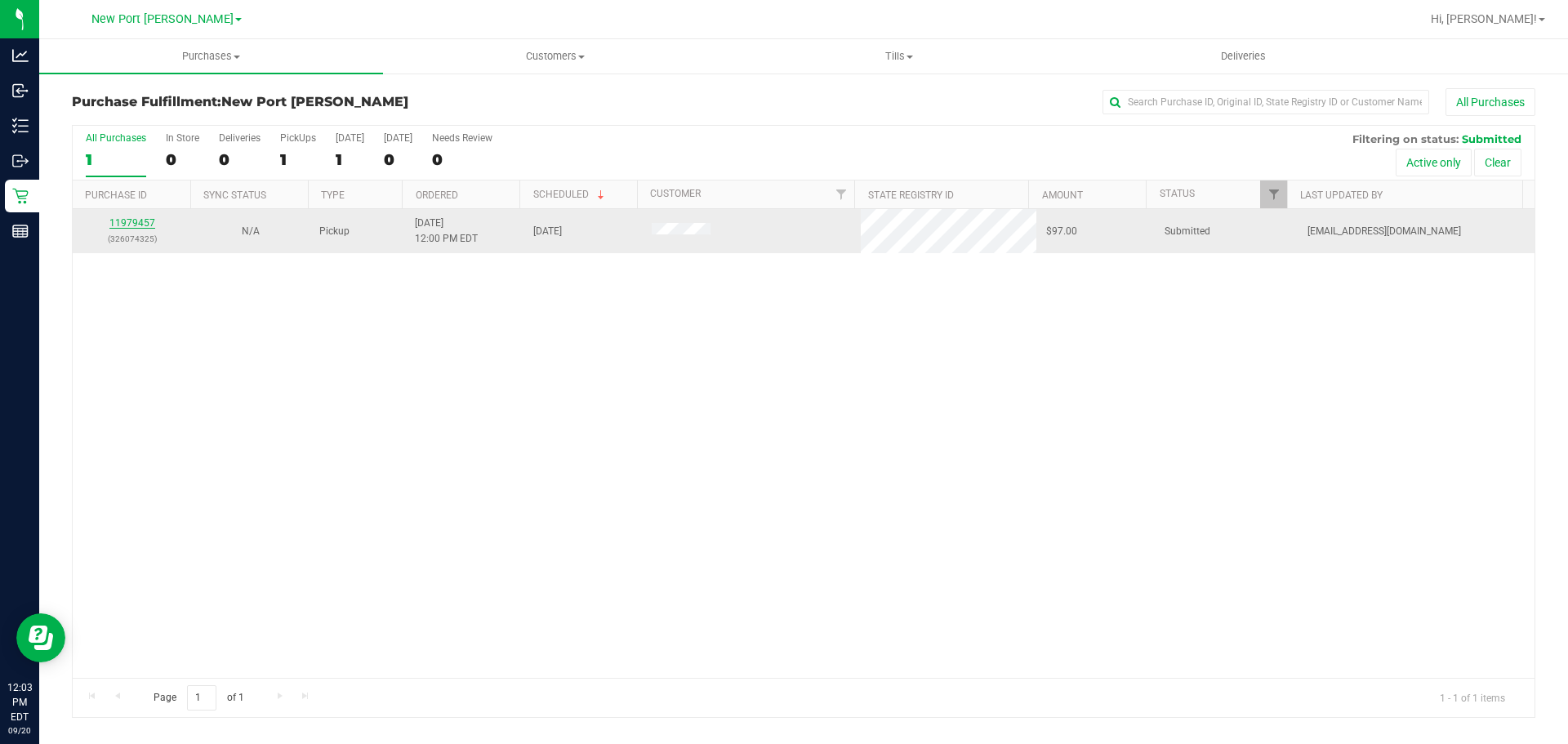
click at [139, 227] on link "11979457" at bounding box center [132, 223] width 46 height 12
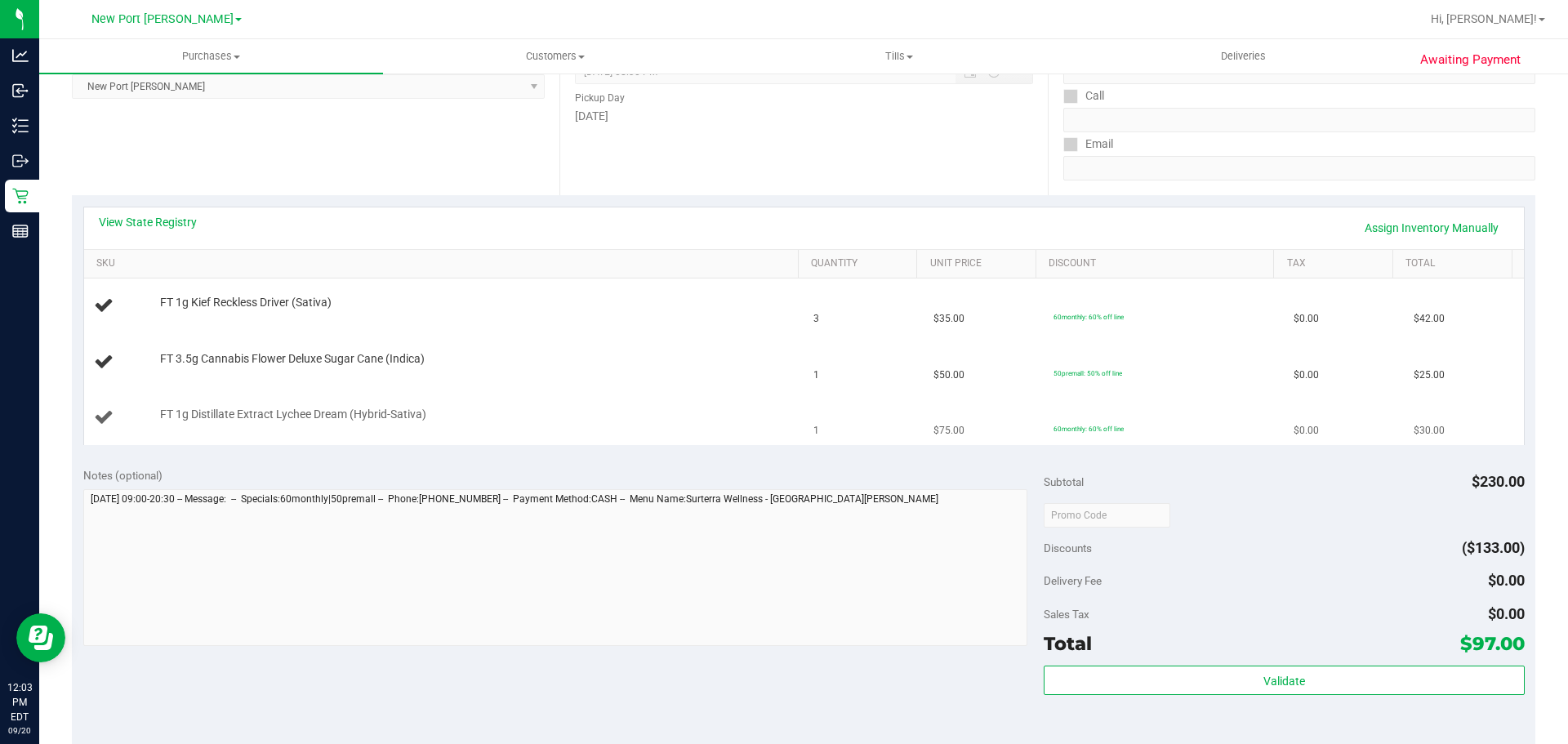
scroll to position [408, 0]
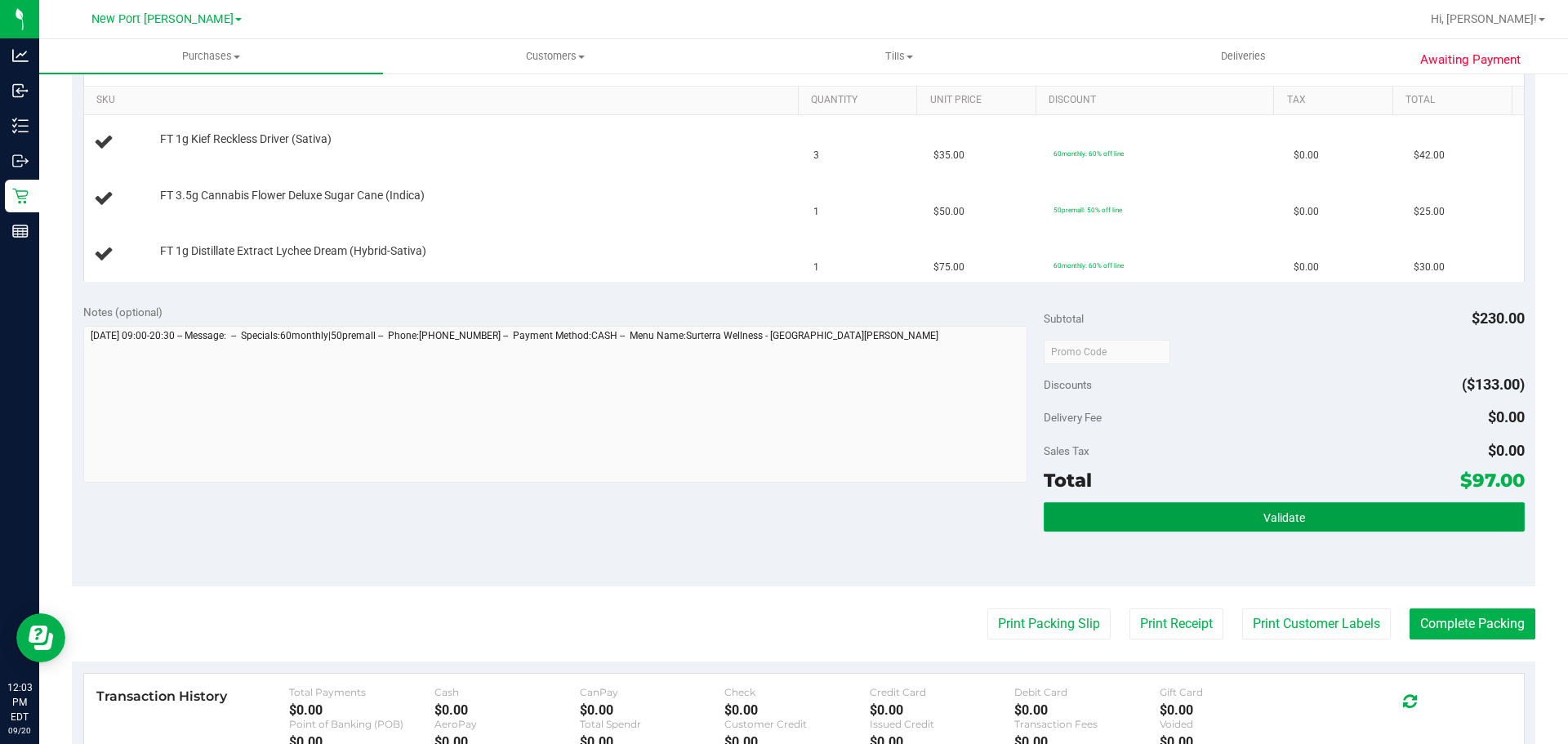
click at [1095, 517] on button "Validate" at bounding box center [1283, 517] width 480 height 29
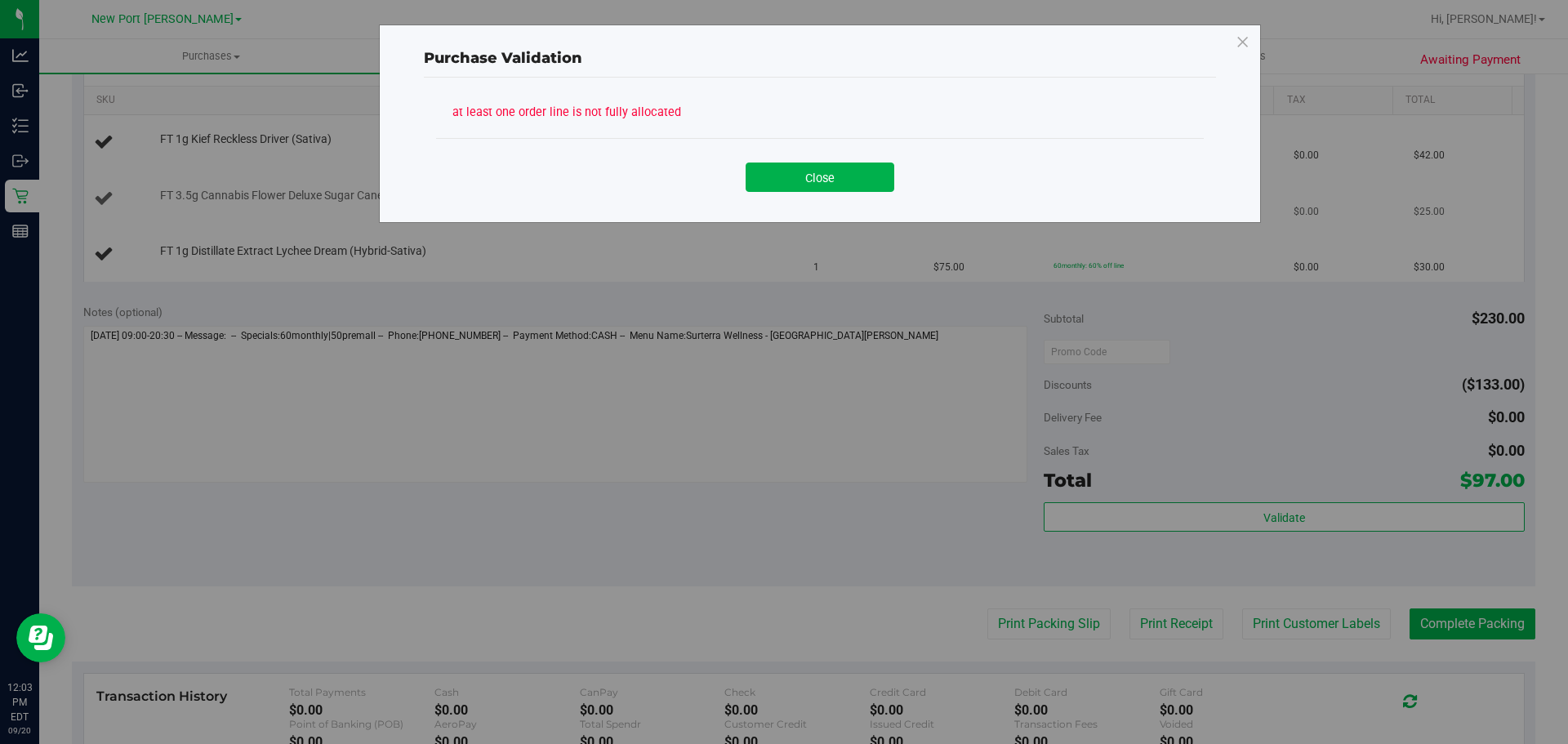
click at [766, 178] on button "Close" at bounding box center [820, 177] width 149 height 29
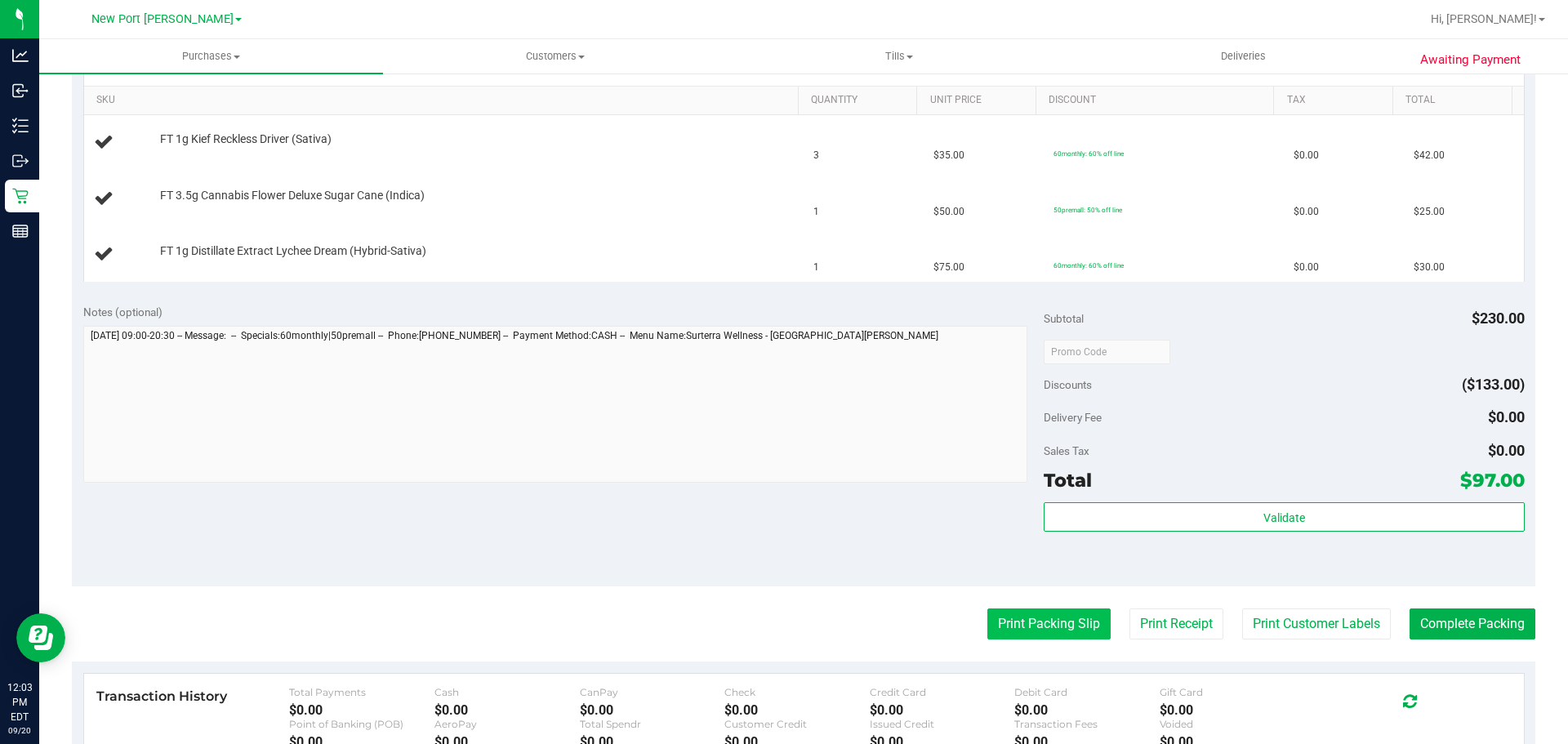
click at [1006, 620] on button "Print Packing Slip" at bounding box center [1050, 624] width 124 height 31
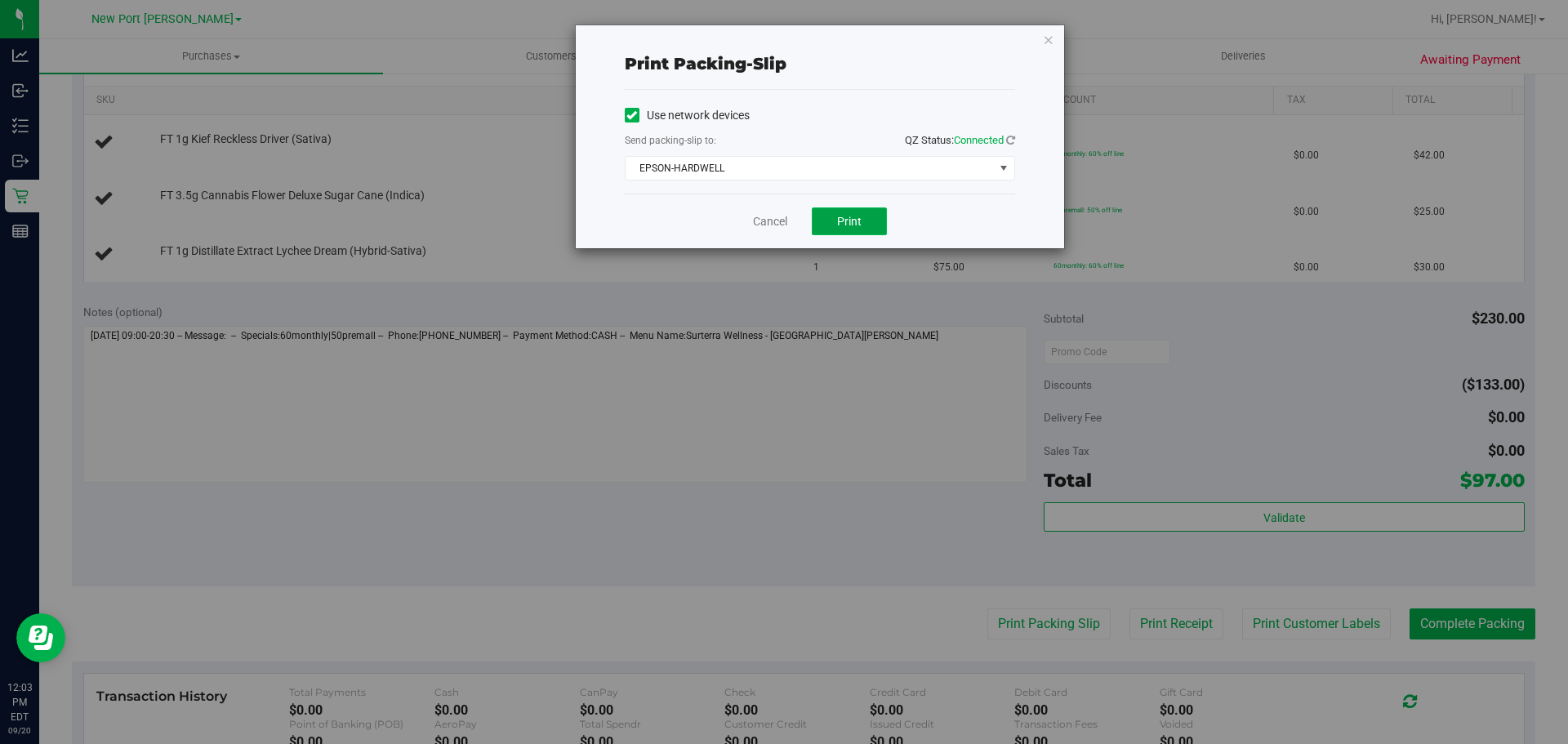
click at [847, 228] on button "Print" at bounding box center [849, 221] width 75 height 28
click at [774, 217] on link "Cancel" at bounding box center [770, 221] width 34 height 18
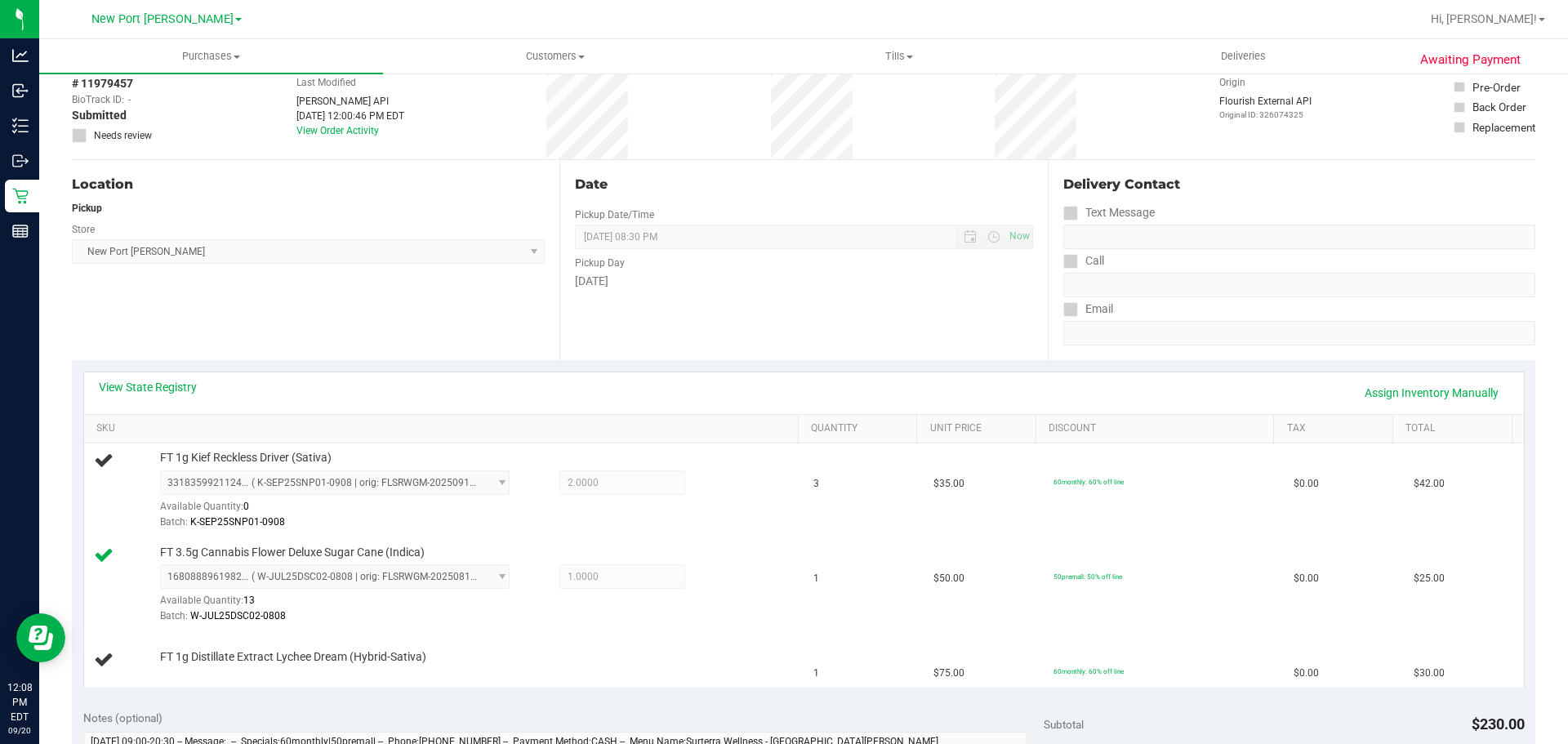
scroll to position [0, 0]
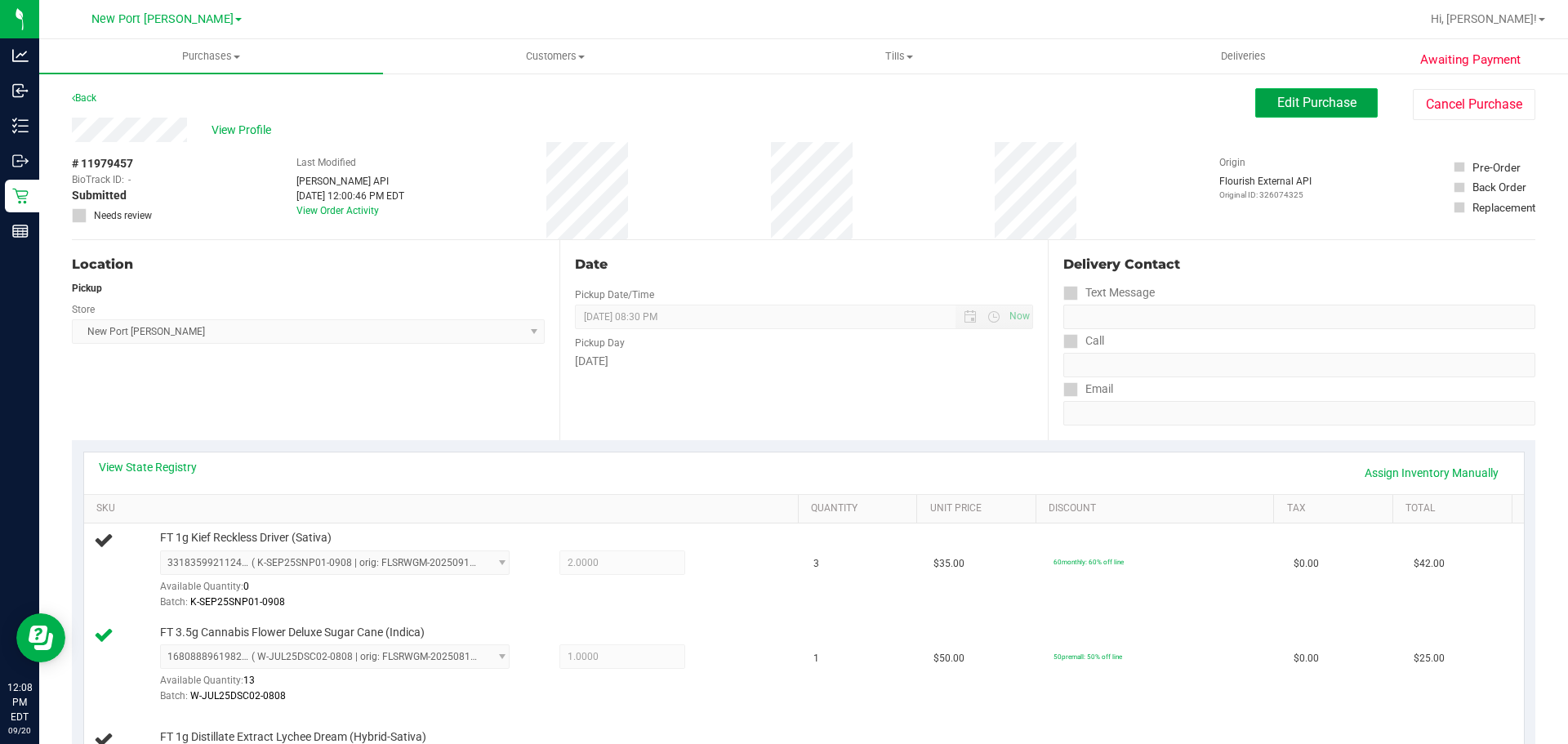
click at [1343, 99] on span "Edit Purchase" at bounding box center [1317, 102] width 79 height 16
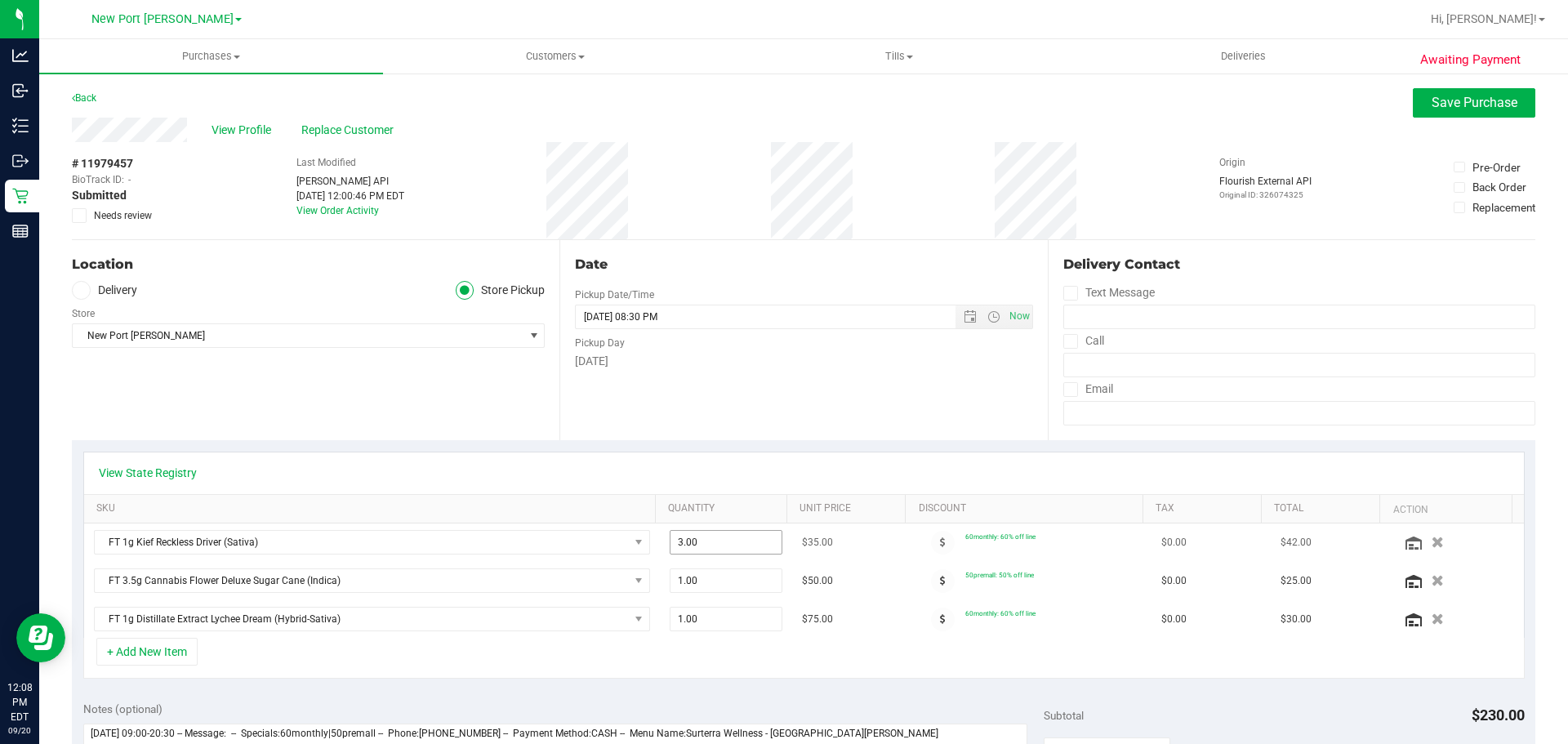
click at [725, 541] on span "3.00 3" at bounding box center [726, 542] width 114 height 24
click at [725, 541] on input "3" at bounding box center [726, 542] width 112 height 23
type input "2"
type input "2.00"
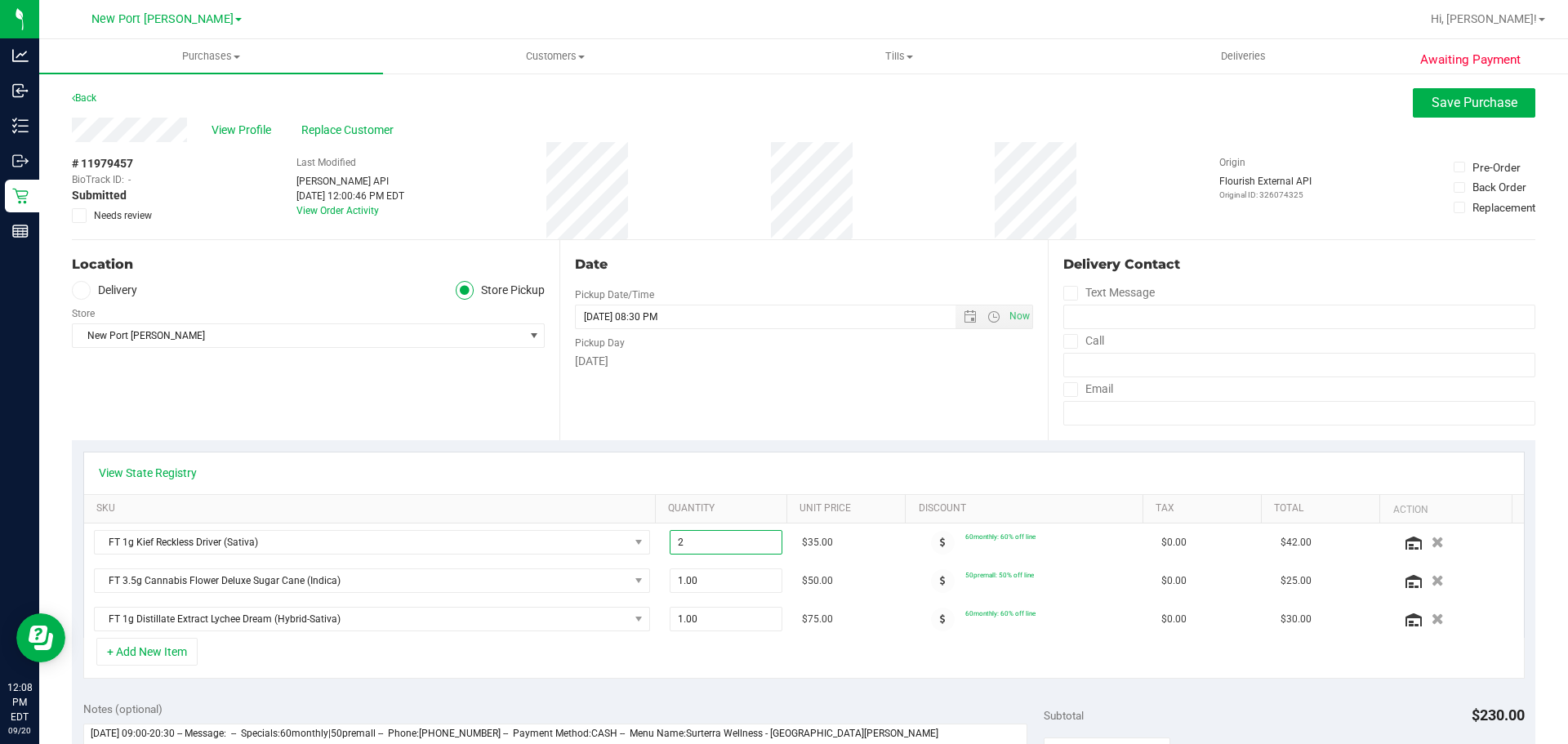
click at [728, 489] on div "View State Registry" at bounding box center [804, 473] width 1440 height 42
click at [1460, 92] on button "Save Purchase" at bounding box center [1474, 103] width 123 height 29
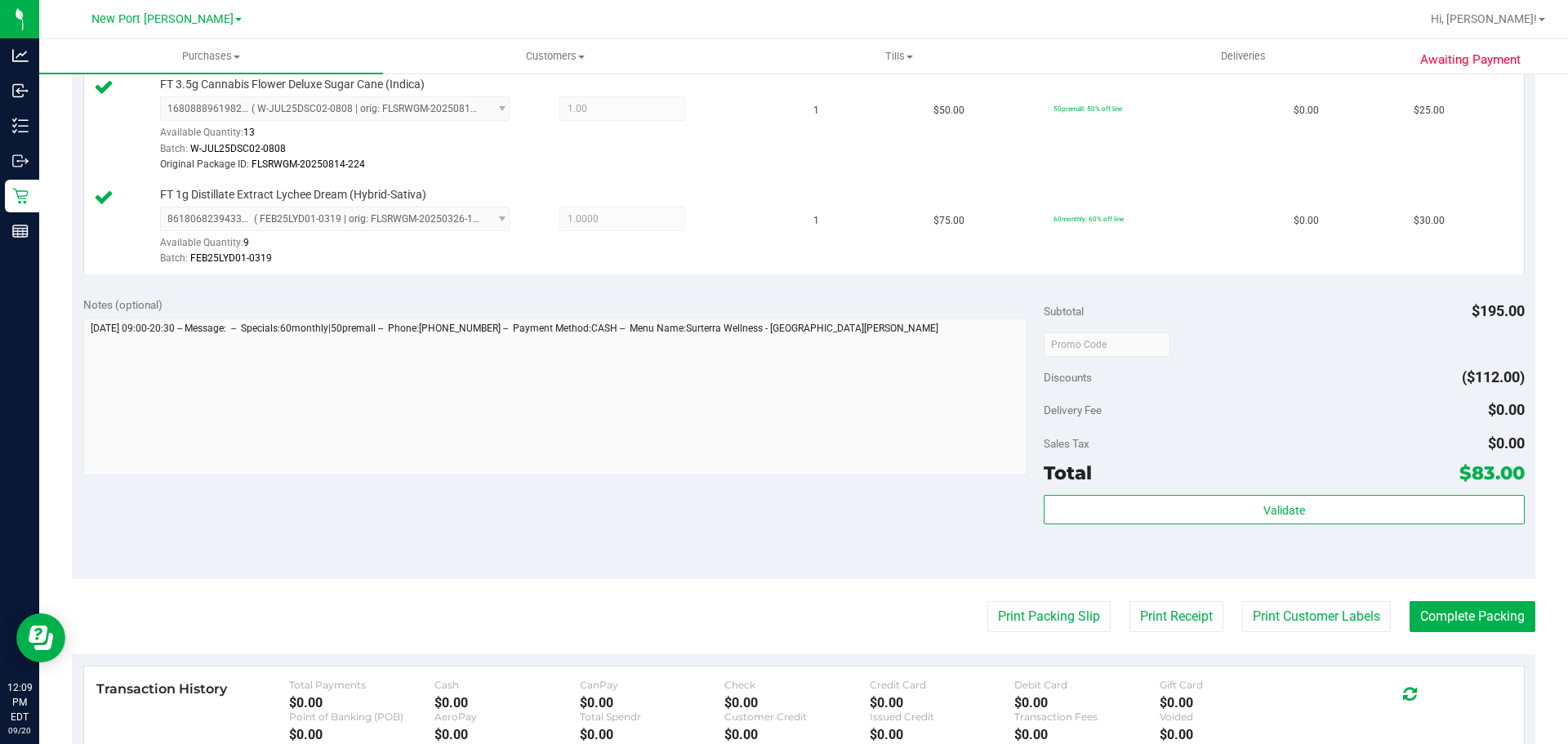
scroll to position [572, 0]
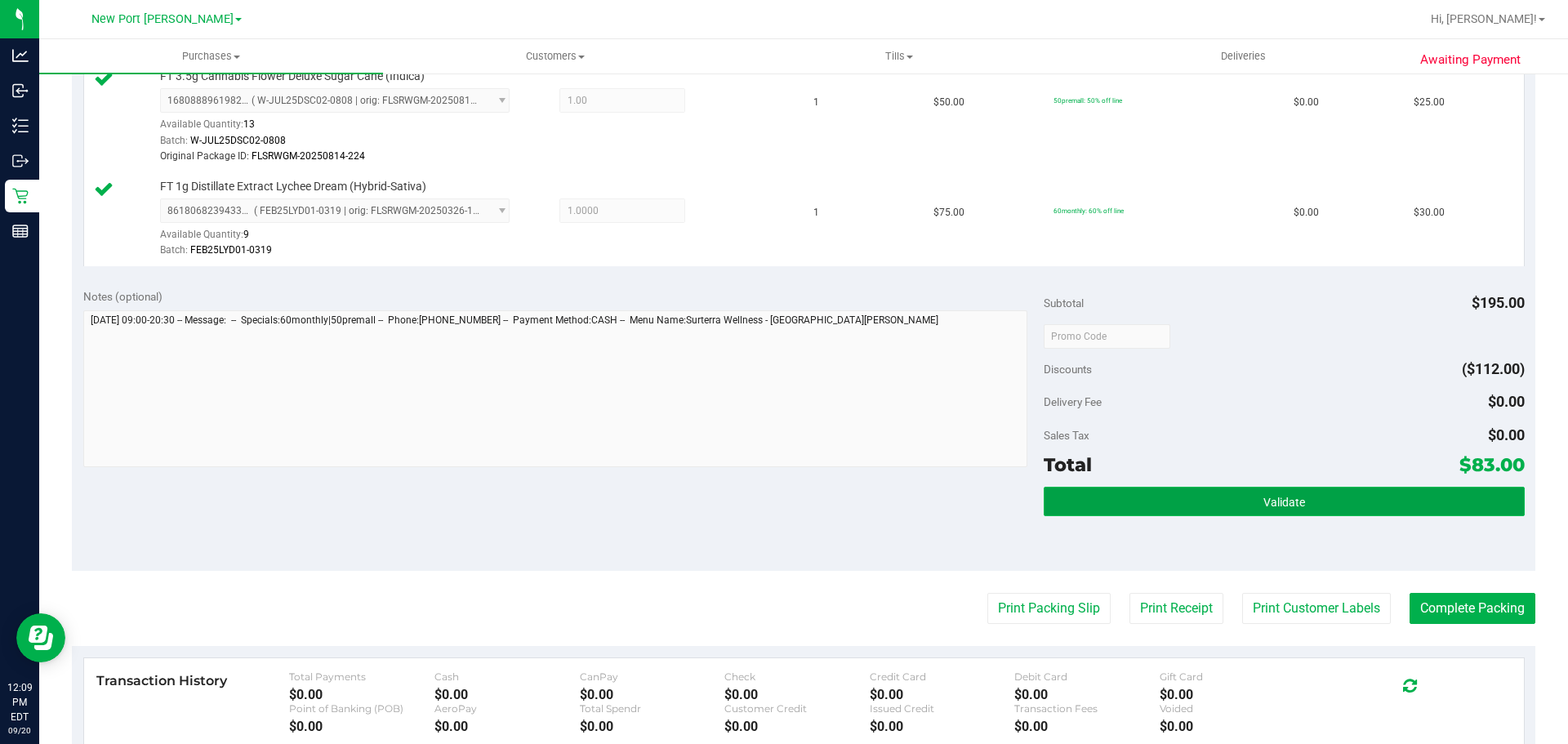
click at [1232, 502] on button "Validate" at bounding box center [1283, 501] width 480 height 29
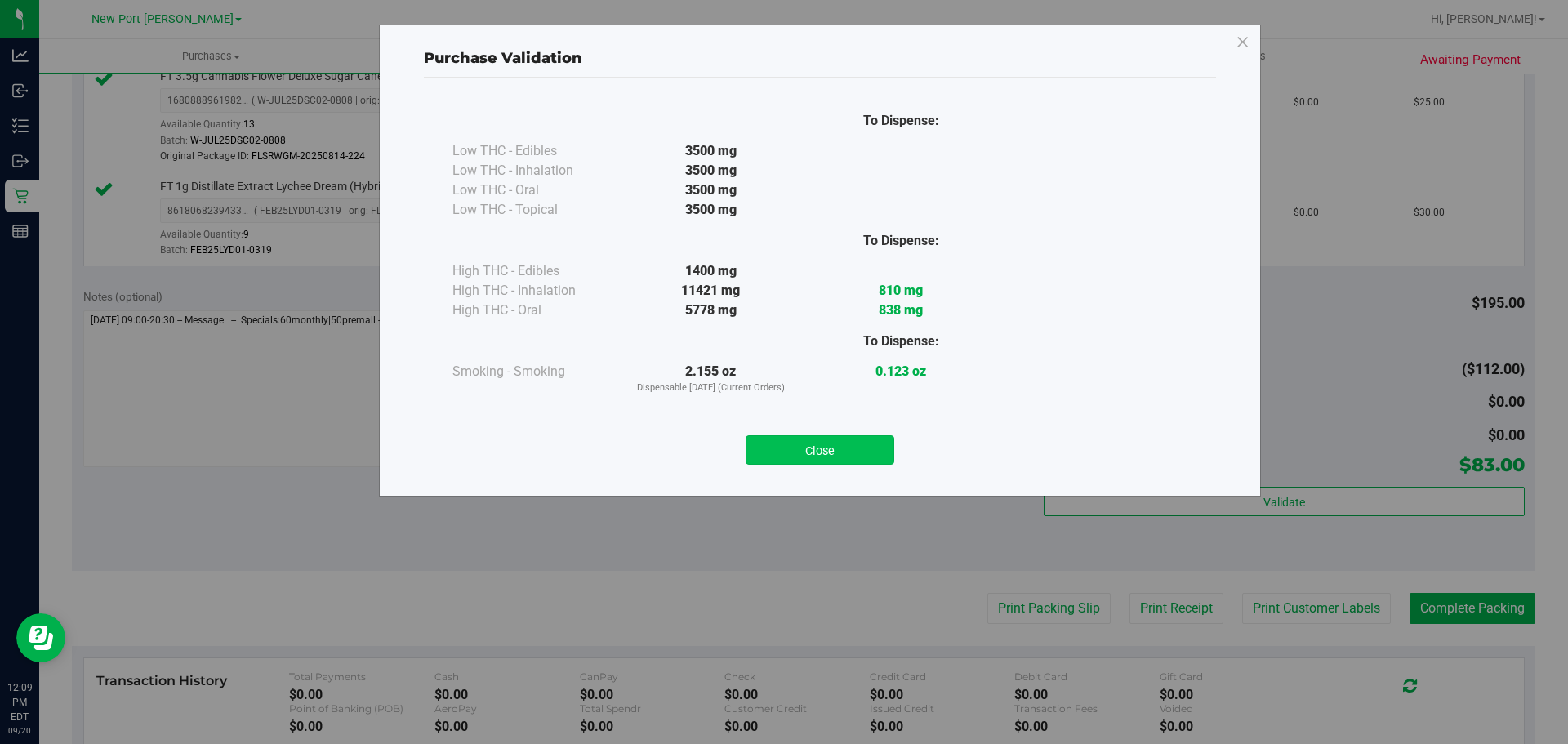
click at [866, 442] on button "Close" at bounding box center [820, 449] width 149 height 29
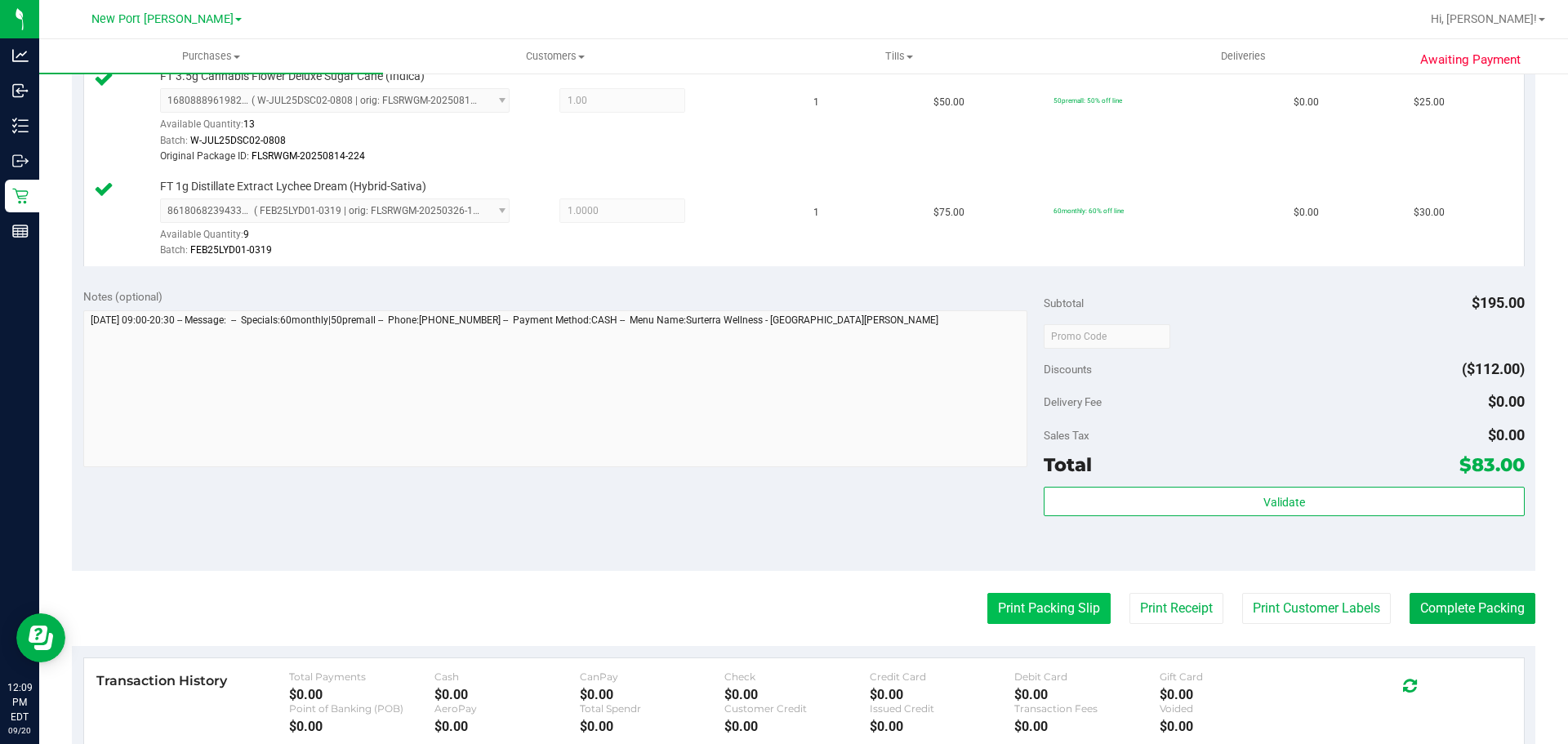
click at [1069, 595] on button "Print Packing Slip" at bounding box center [1050, 608] width 124 height 31
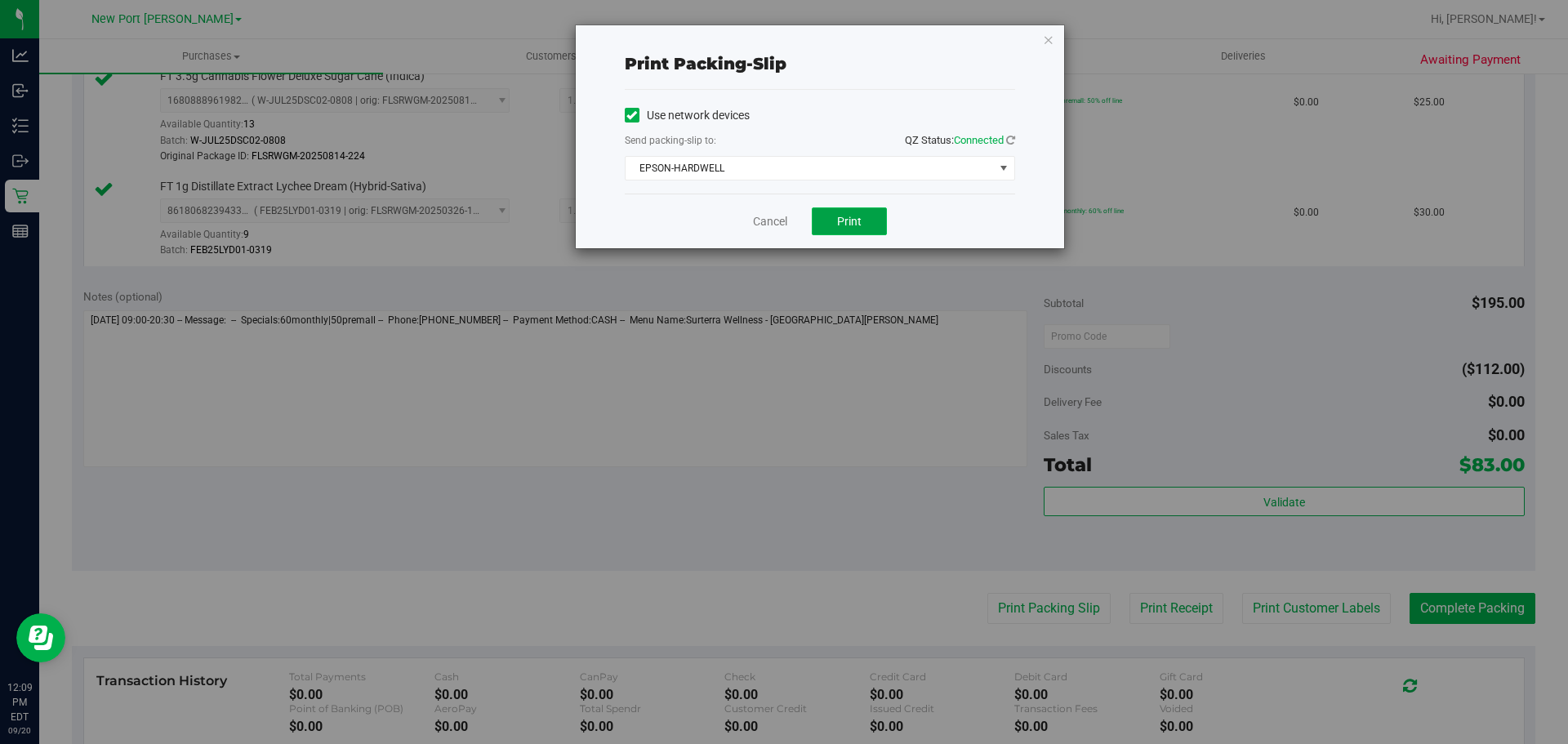
click at [857, 220] on span "Print" at bounding box center [849, 221] width 24 height 13
click at [755, 225] on link "Cancel" at bounding box center [770, 221] width 34 height 18
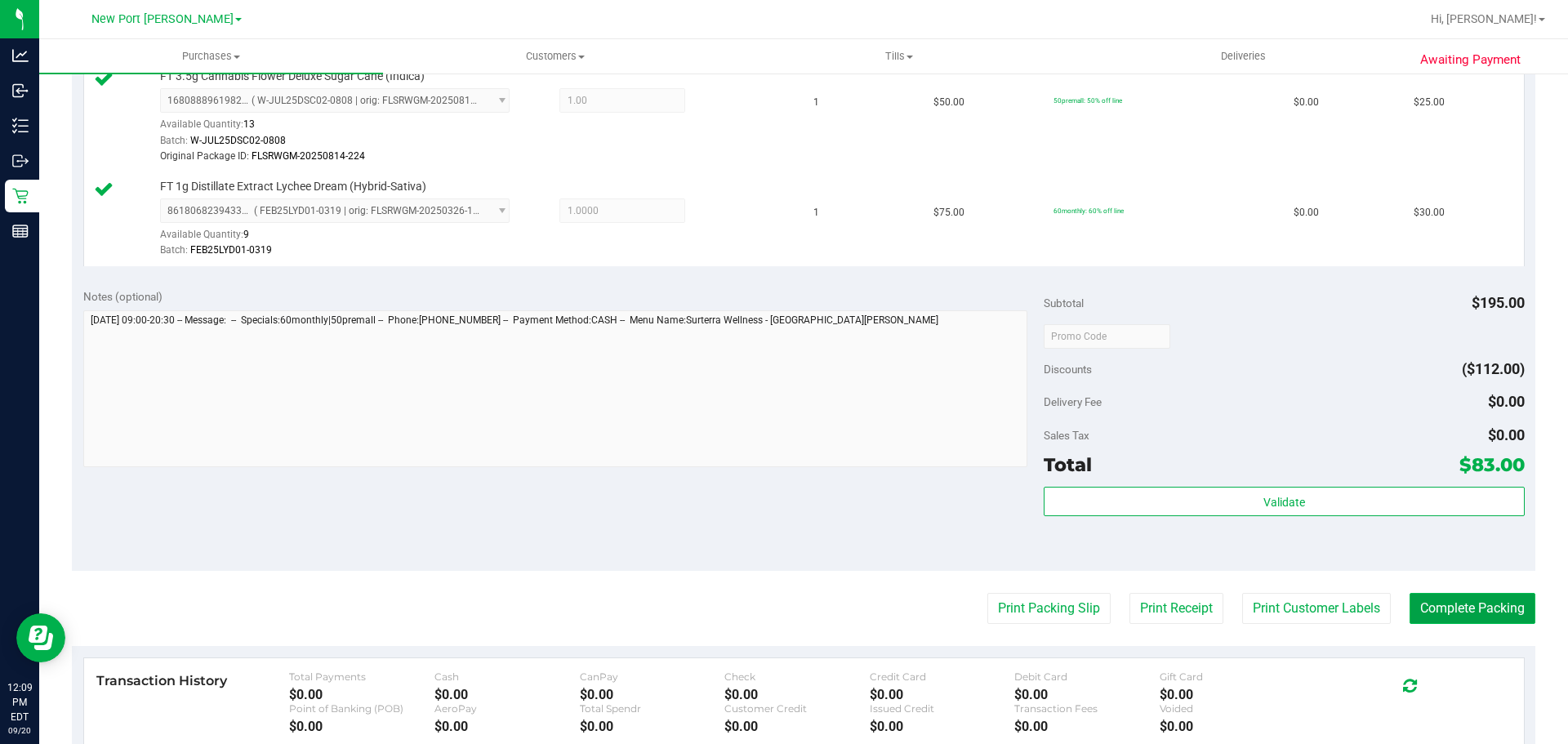
click at [1430, 610] on button "Complete Packing" at bounding box center [1473, 608] width 126 height 31
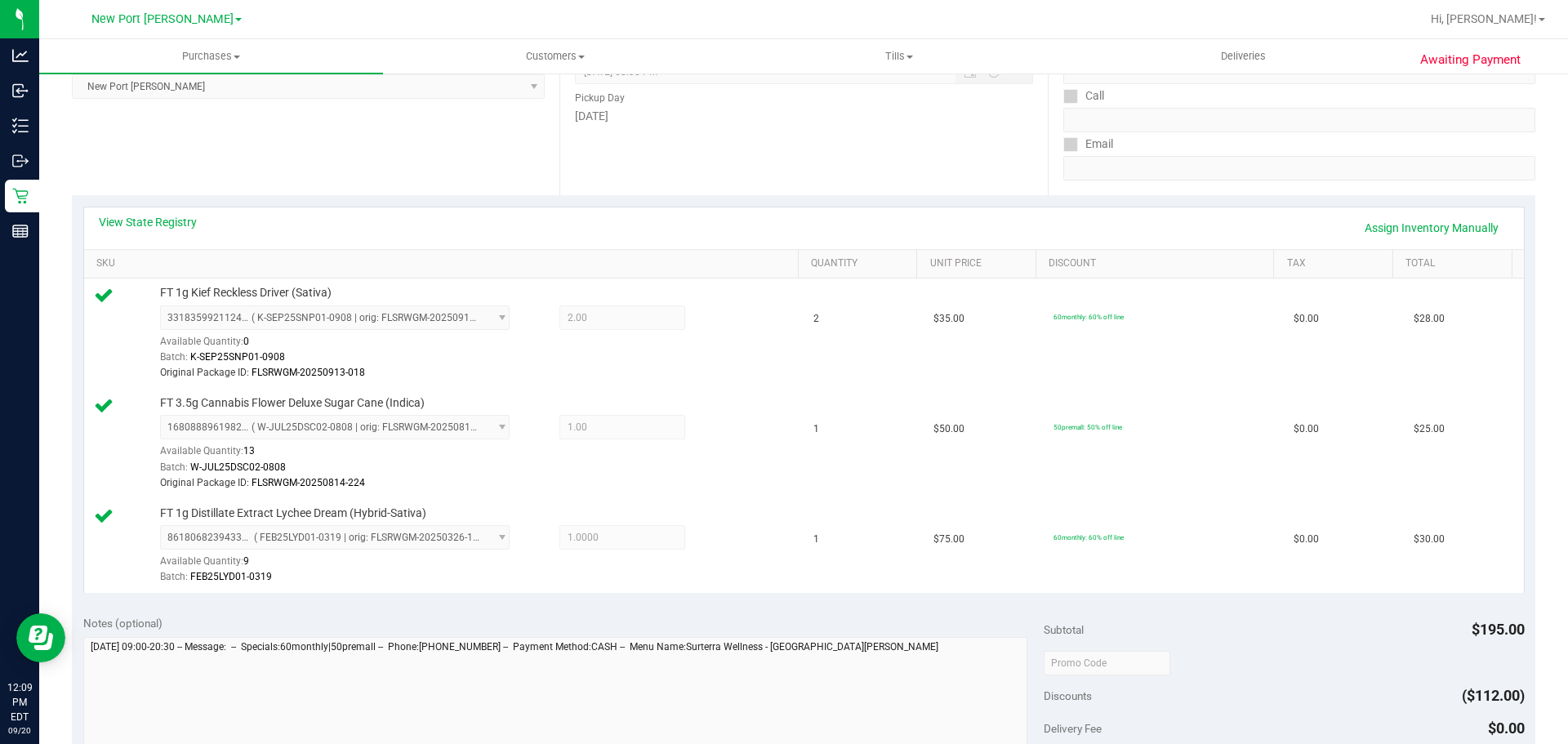
scroll to position [0, 0]
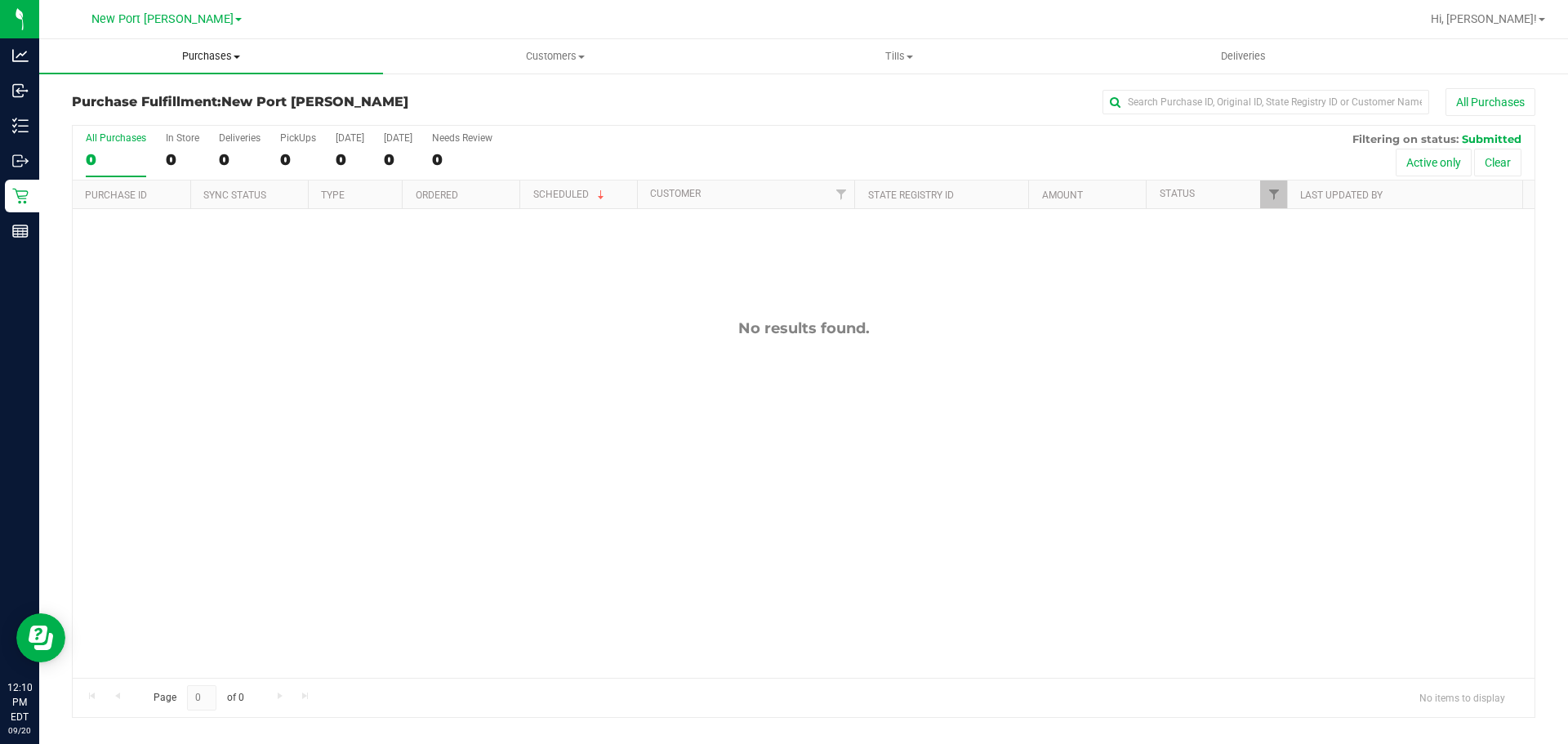
click at [169, 65] on uib-tab-heading "Purchases Summary of purchases Fulfillment All purchases" at bounding box center [211, 56] width 344 height 34
click at [164, 109] on li "Fulfillment" at bounding box center [211, 118] width 344 height 19
click at [220, 59] on span "Purchases" at bounding box center [211, 57] width 344 height 15
click at [194, 124] on li "Fulfillment" at bounding box center [211, 118] width 344 height 19
click at [213, 52] on span "Purchases" at bounding box center [211, 57] width 344 height 15
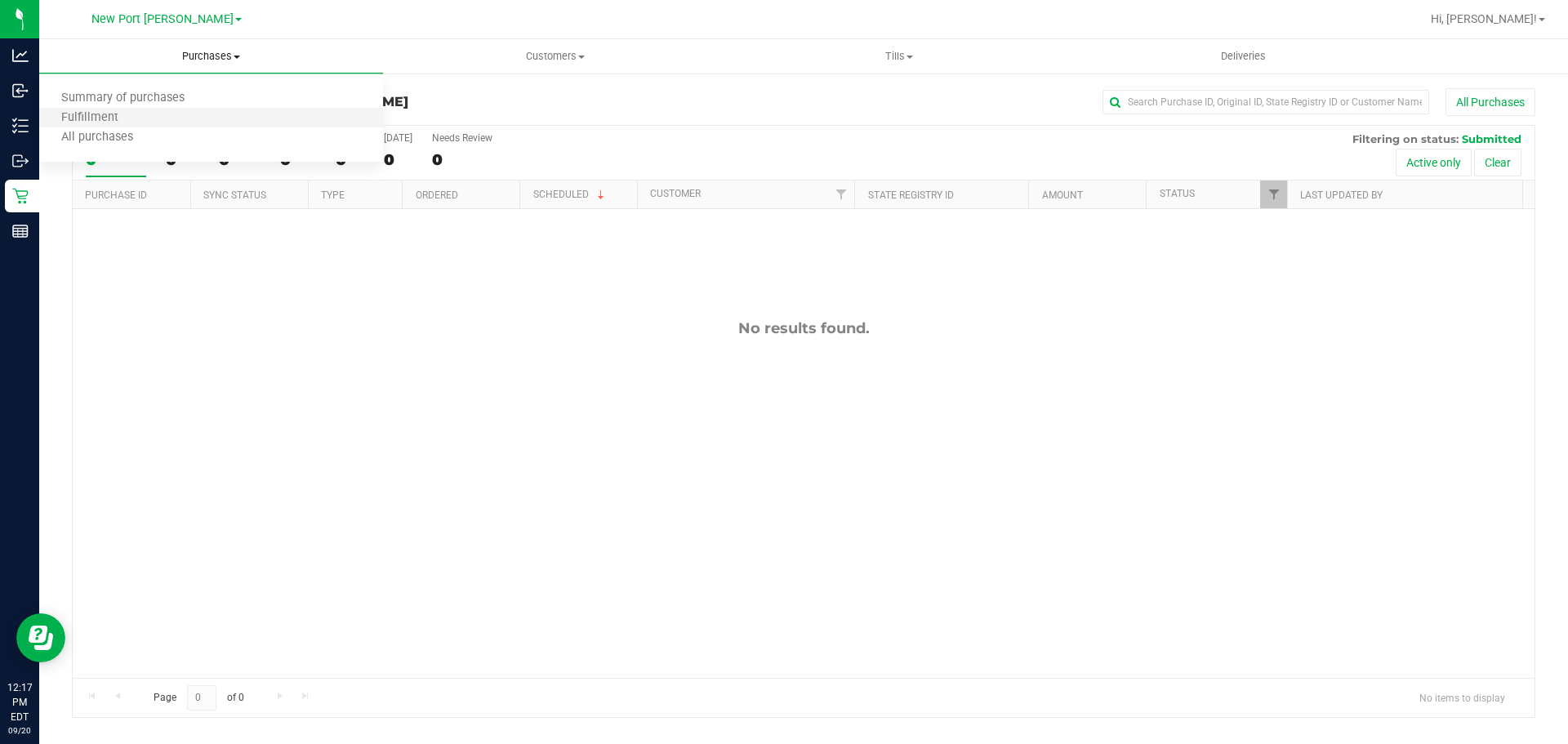
click at [165, 117] on li "Fulfillment" at bounding box center [211, 118] width 344 height 19
click at [227, 54] on span "Purchases" at bounding box center [211, 57] width 344 height 15
click at [201, 116] on li "Fulfillment" at bounding box center [211, 118] width 344 height 19
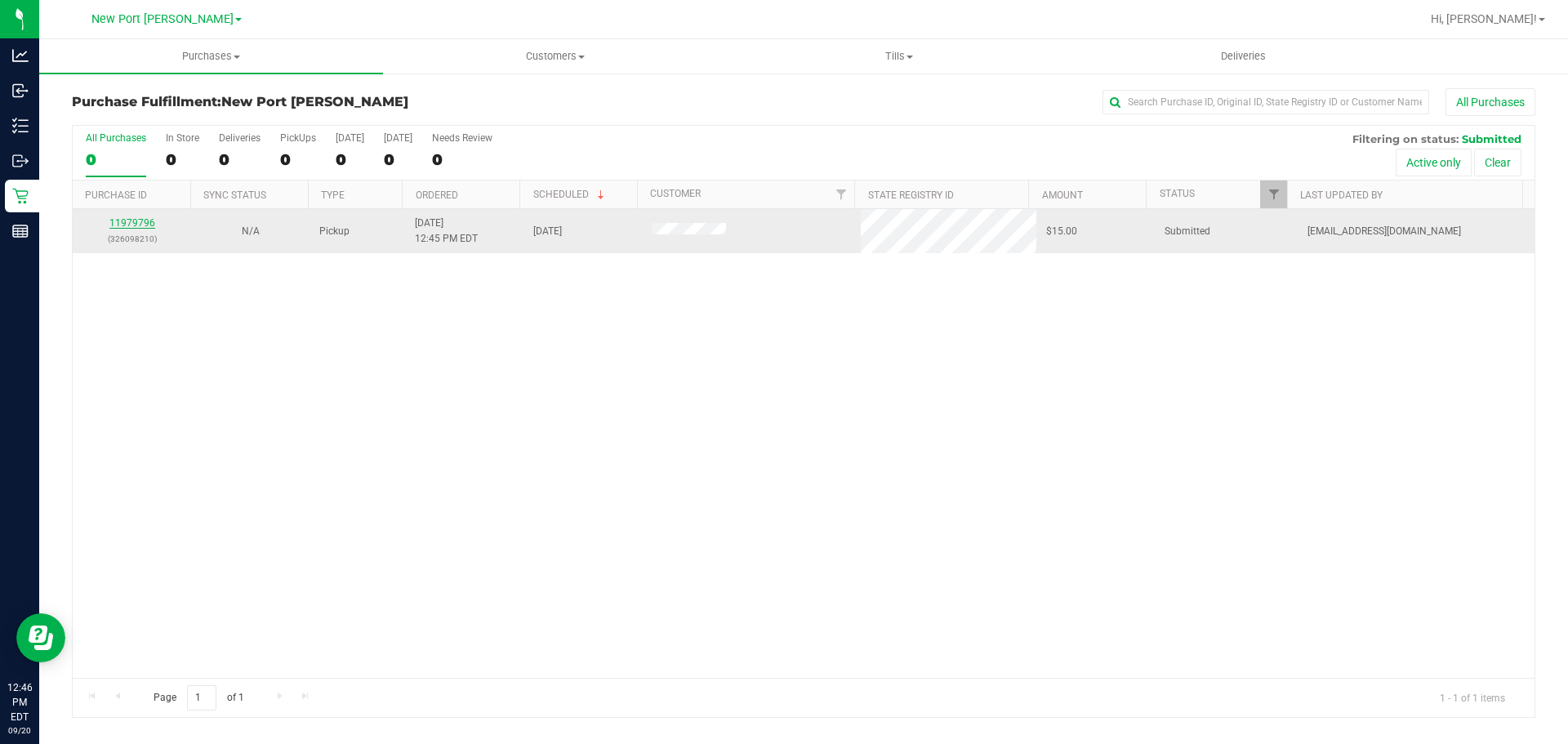
click at [137, 220] on link "11979796" at bounding box center [132, 223] width 46 height 12
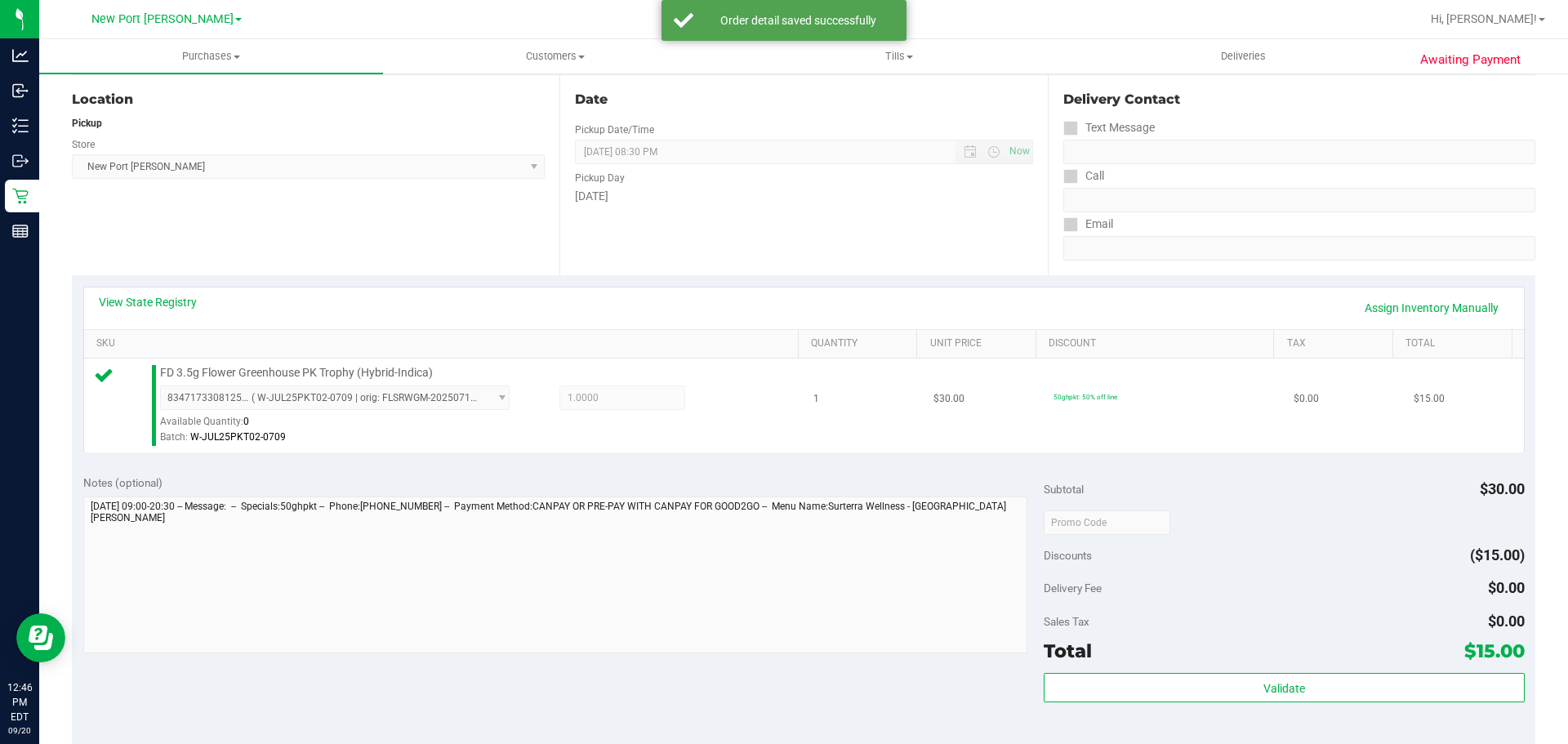
scroll to position [408, 0]
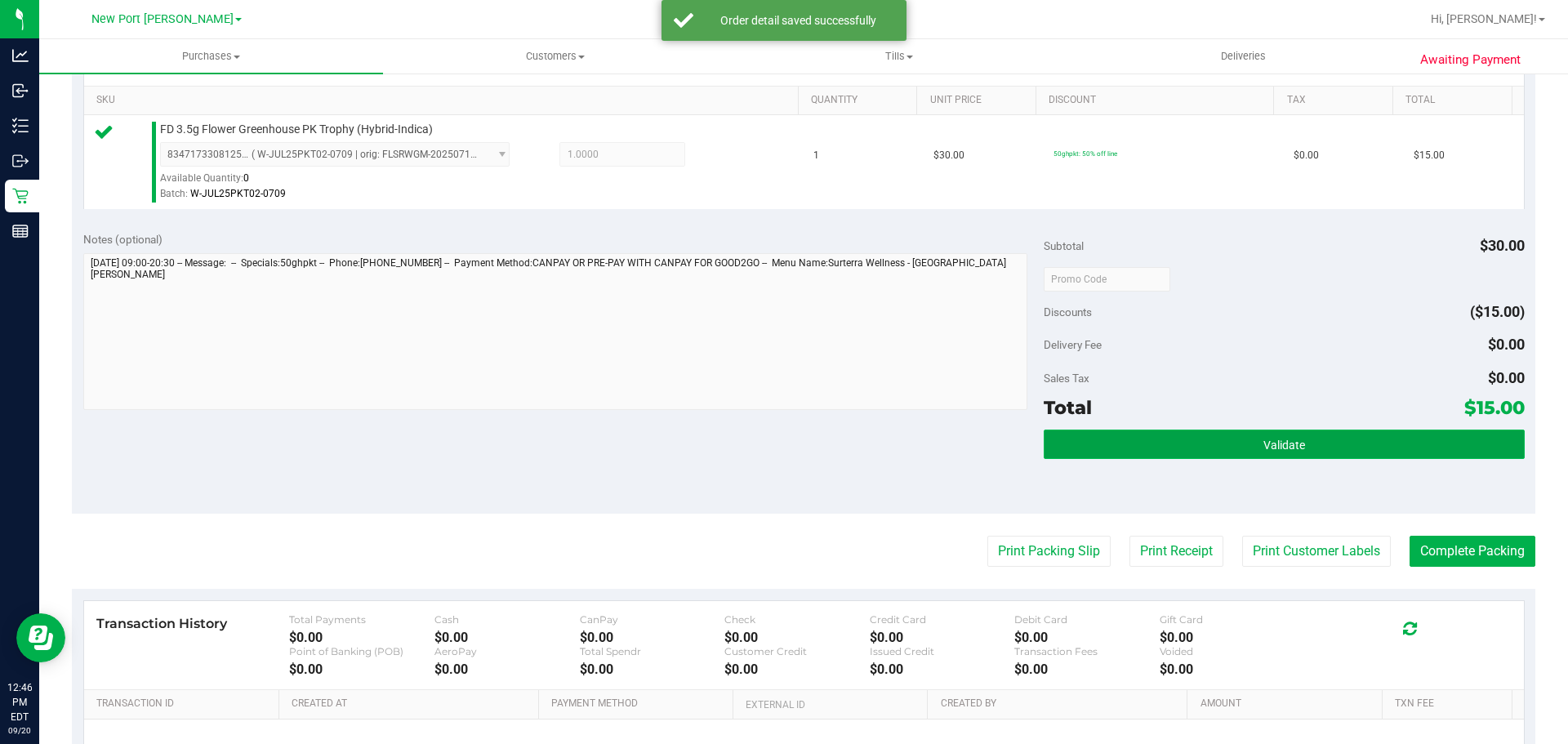
click at [1150, 446] on button "Validate" at bounding box center [1283, 444] width 480 height 29
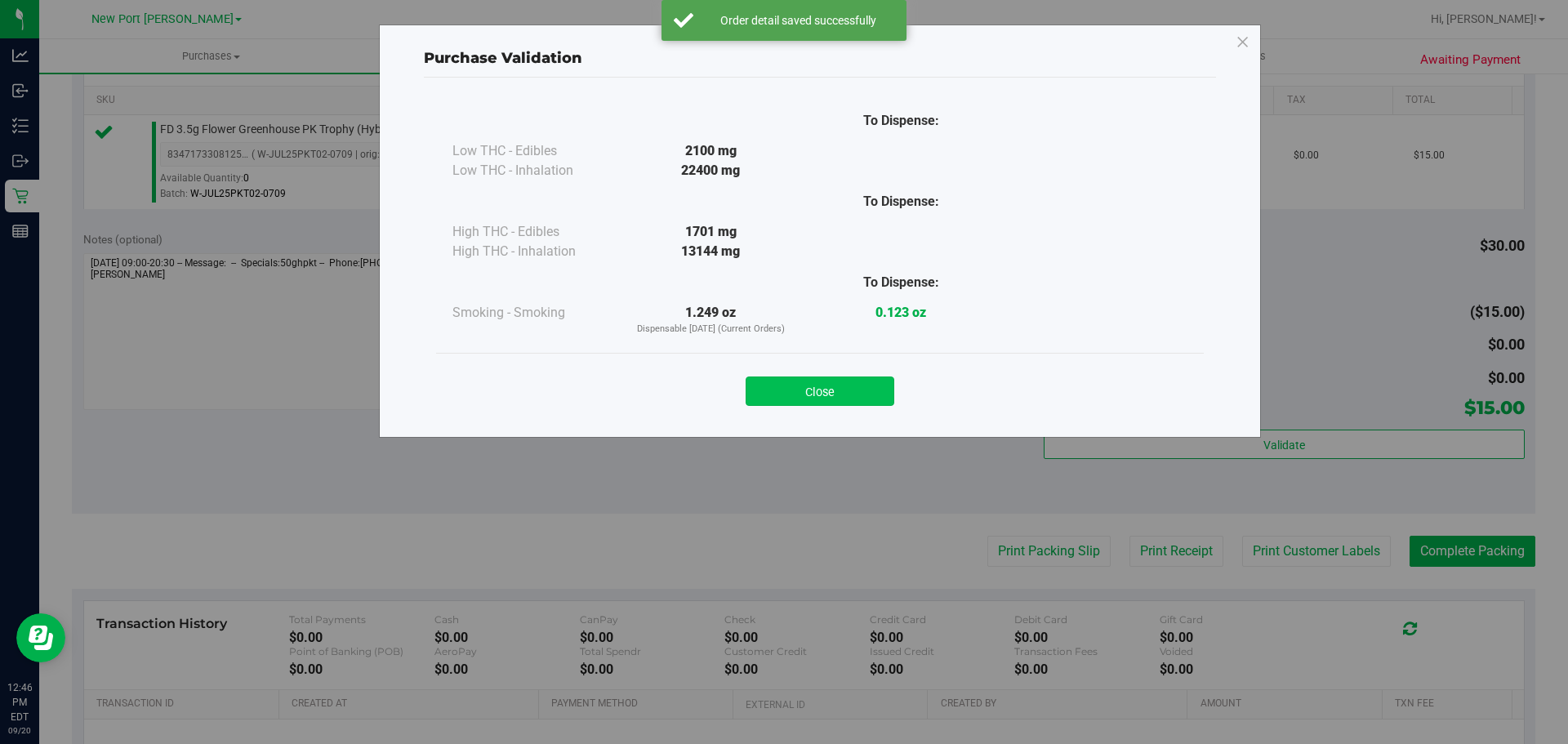
click at [820, 395] on button "Close" at bounding box center [820, 391] width 149 height 29
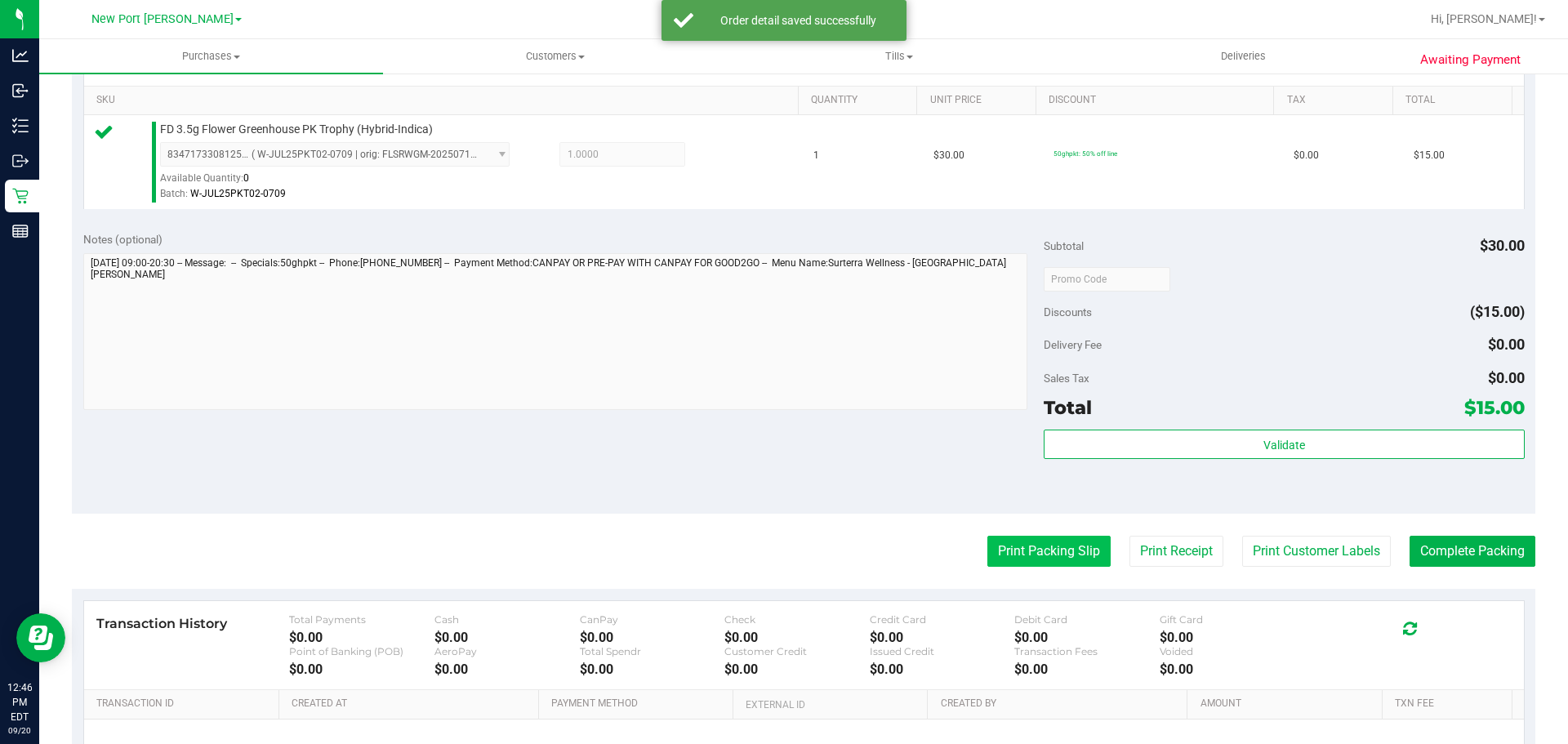
click at [988, 548] on button "Print Packing Slip" at bounding box center [1050, 551] width 124 height 31
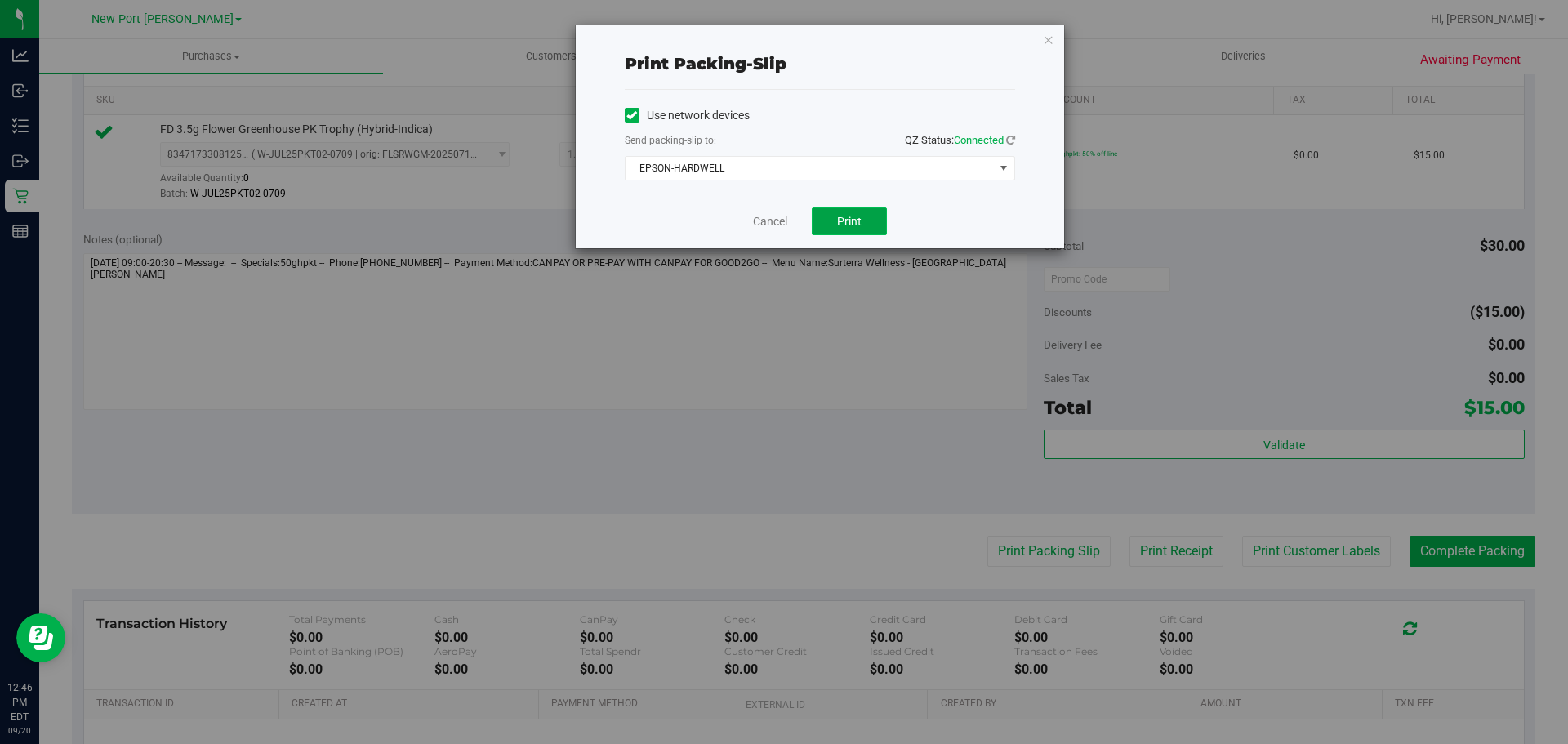
click at [846, 217] on span "Print" at bounding box center [849, 221] width 24 height 13
click at [783, 219] on link "Cancel" at bounding box center [770, 221] width 34 height 18
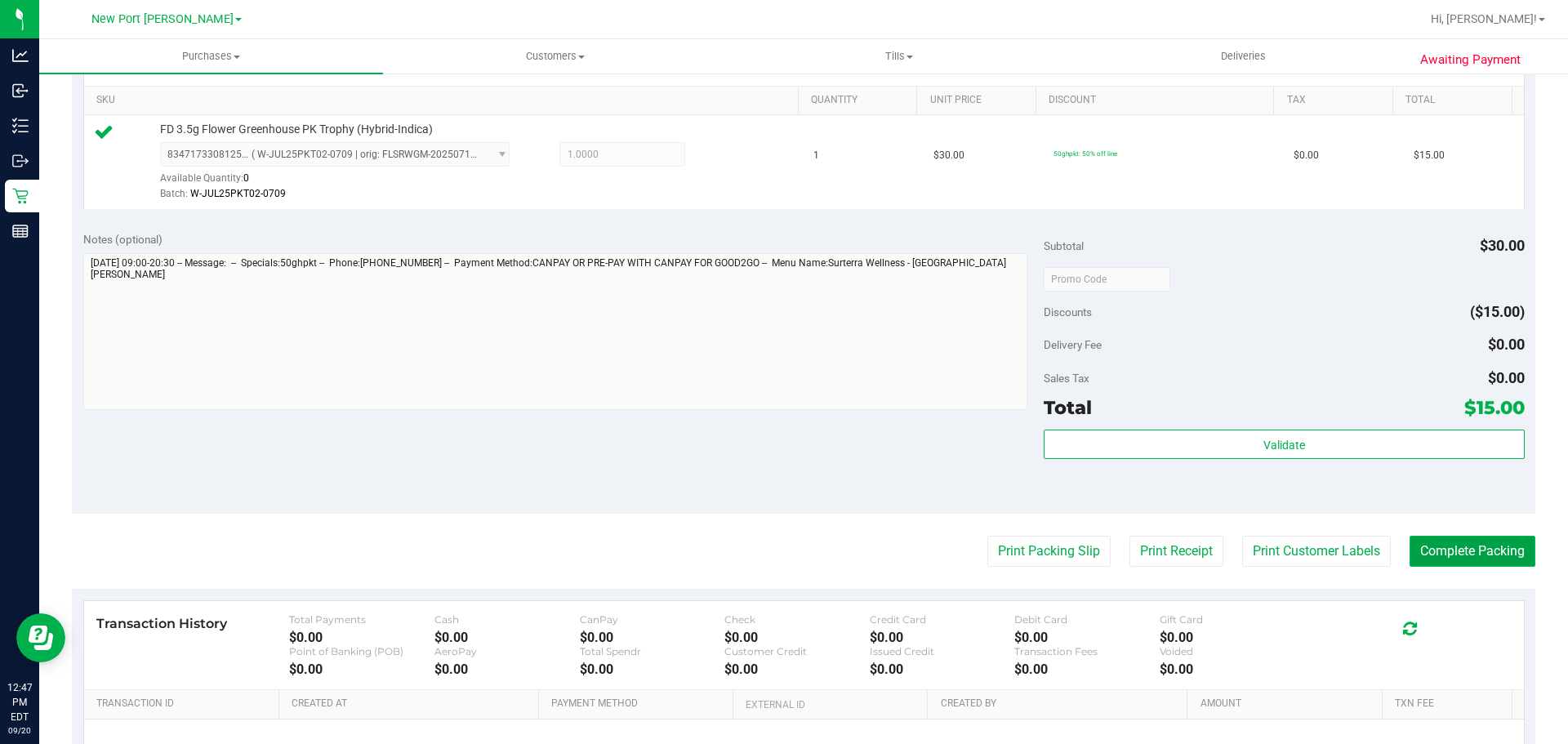
click at [1491, 554] on button "Complete Packing" at bounding box center [1473, 551] width 126 height 31
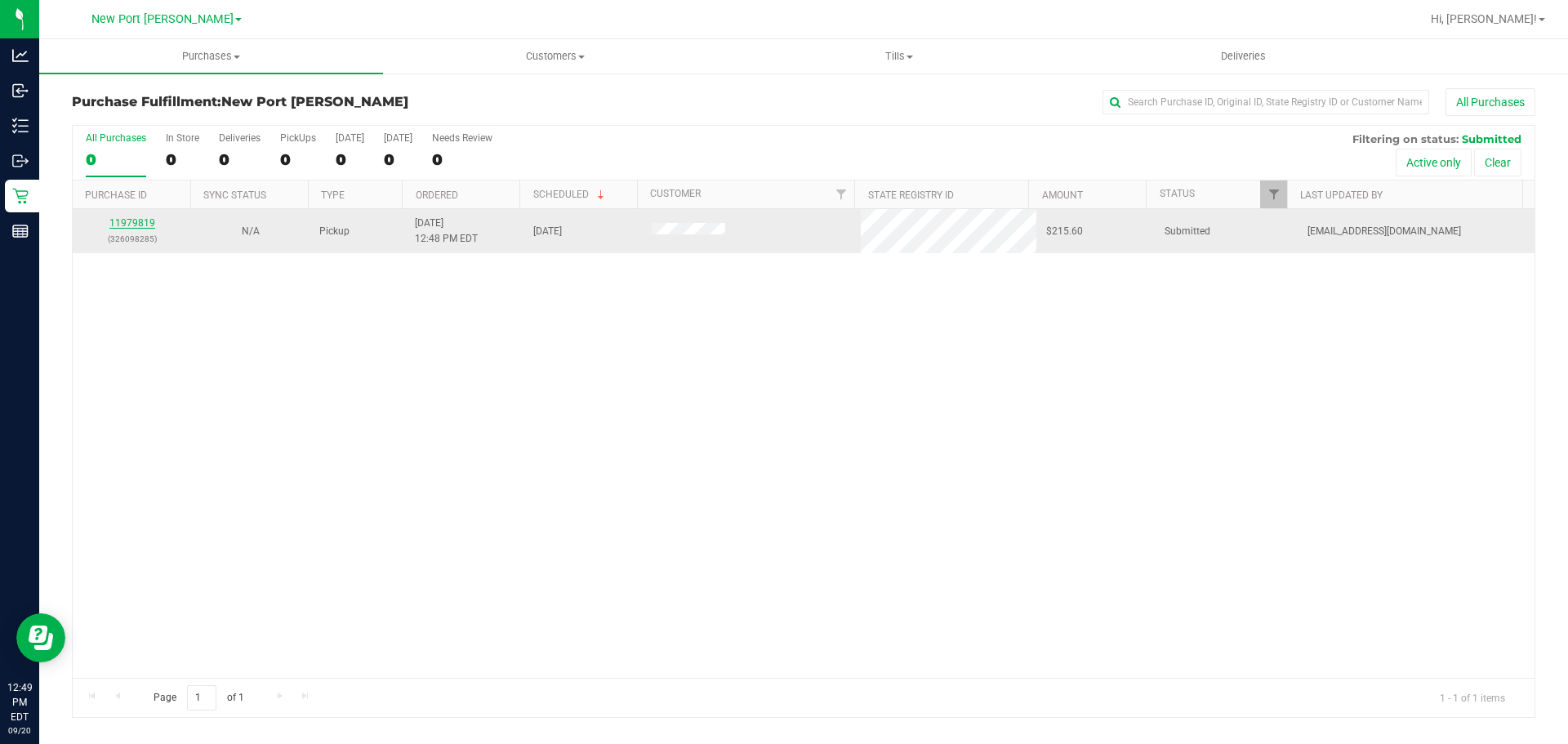
click at [124, 226] on link "11979819" at bounding box center [132, 223] width 46 height 12
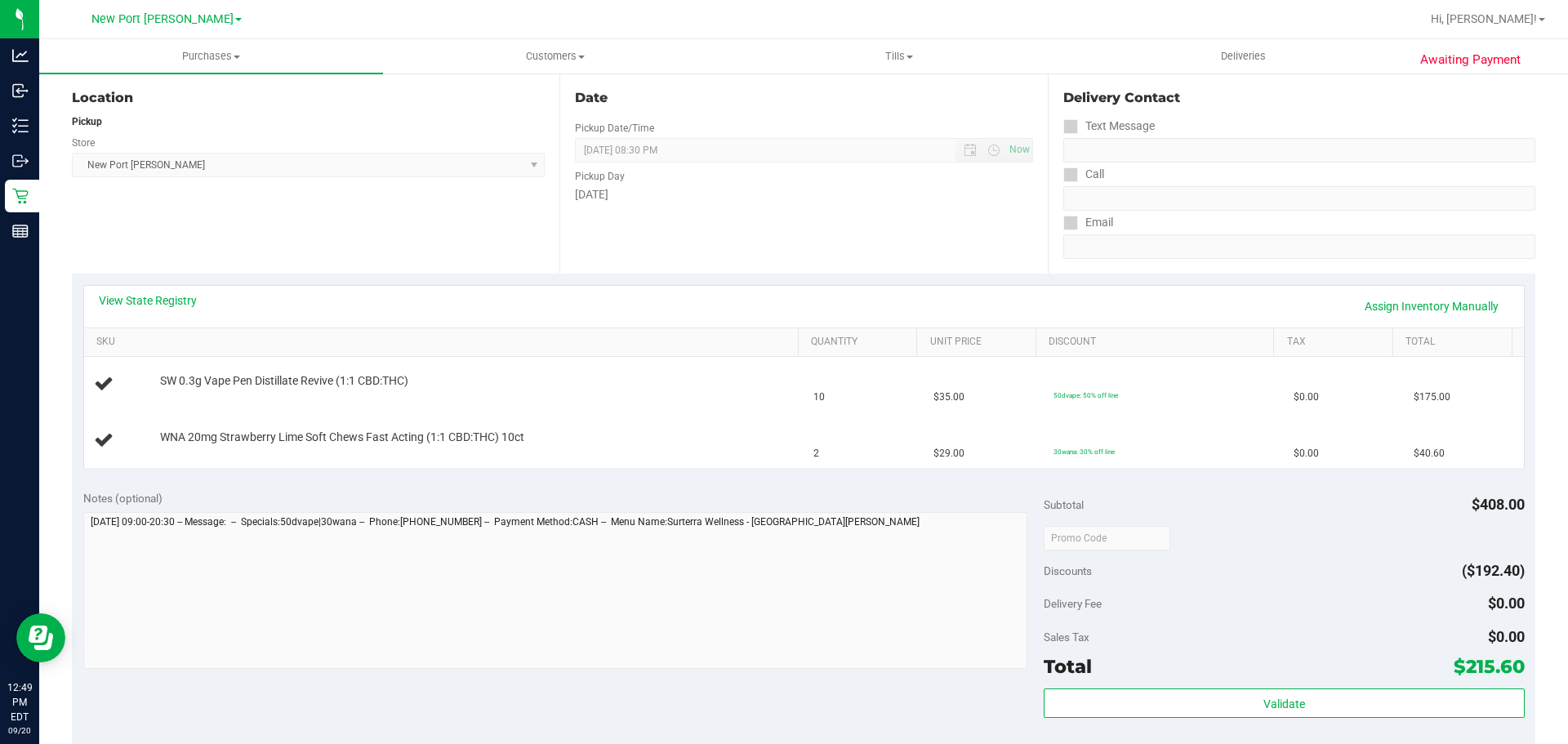
scroll to position [326, 0]
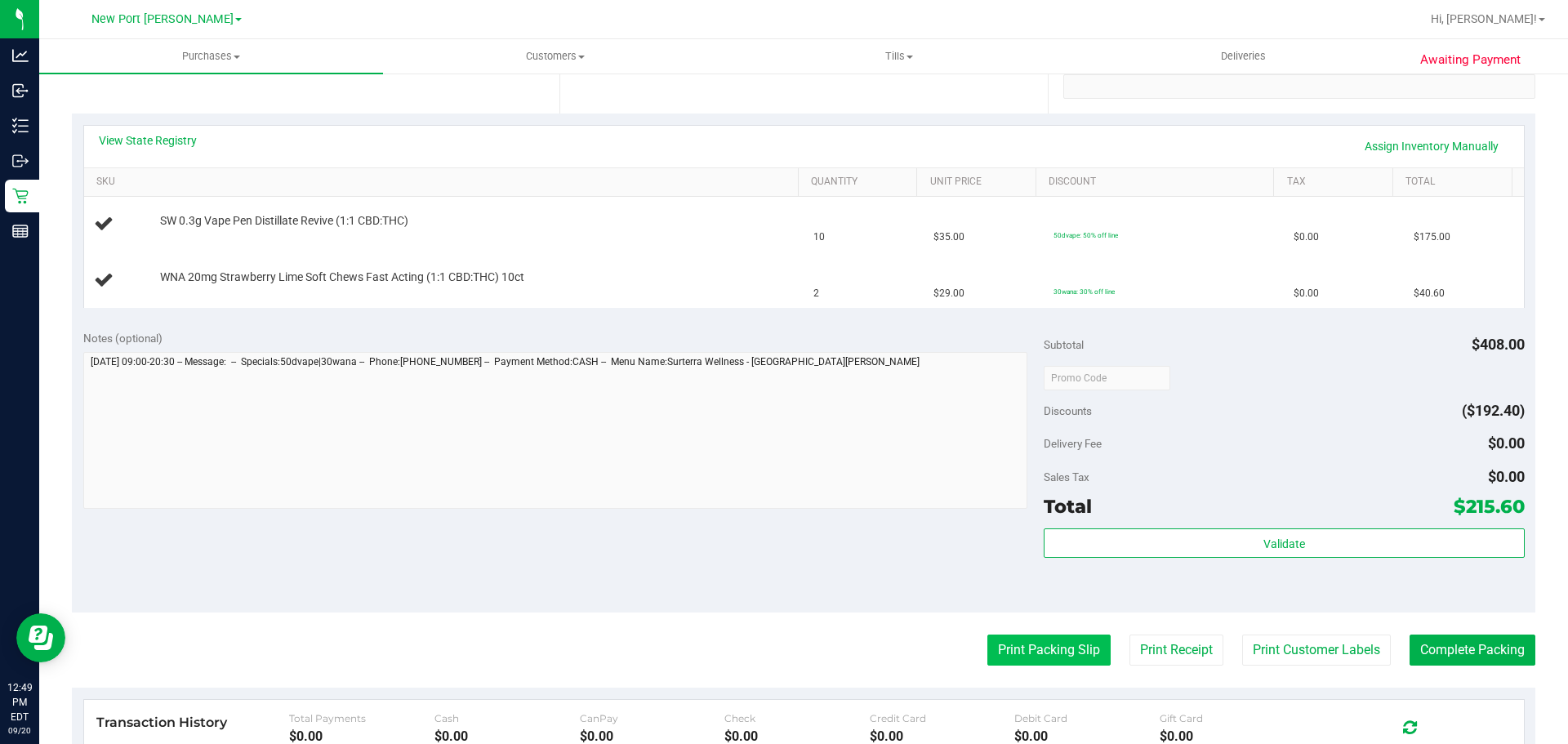
click at [1074, 643] on button "Print Packing Slip" at bounding box center [1050, 650] width 124 height 31
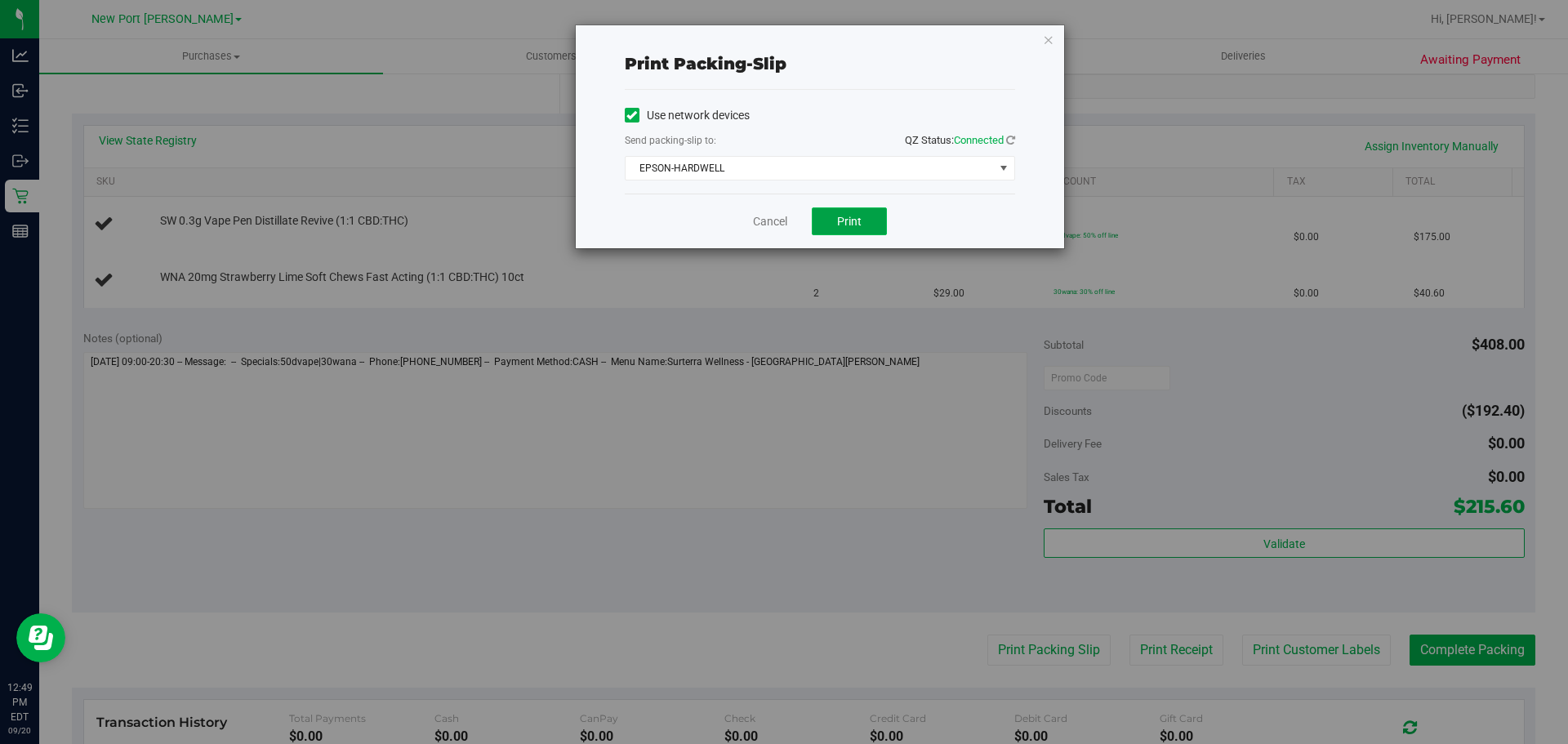
click at [845, 210] on button "Print" at bounding box center [849, 221] width 75 height 28
click at [779, 218] on link "Cancel" at bounding box center [770, 221] width 34 height 18
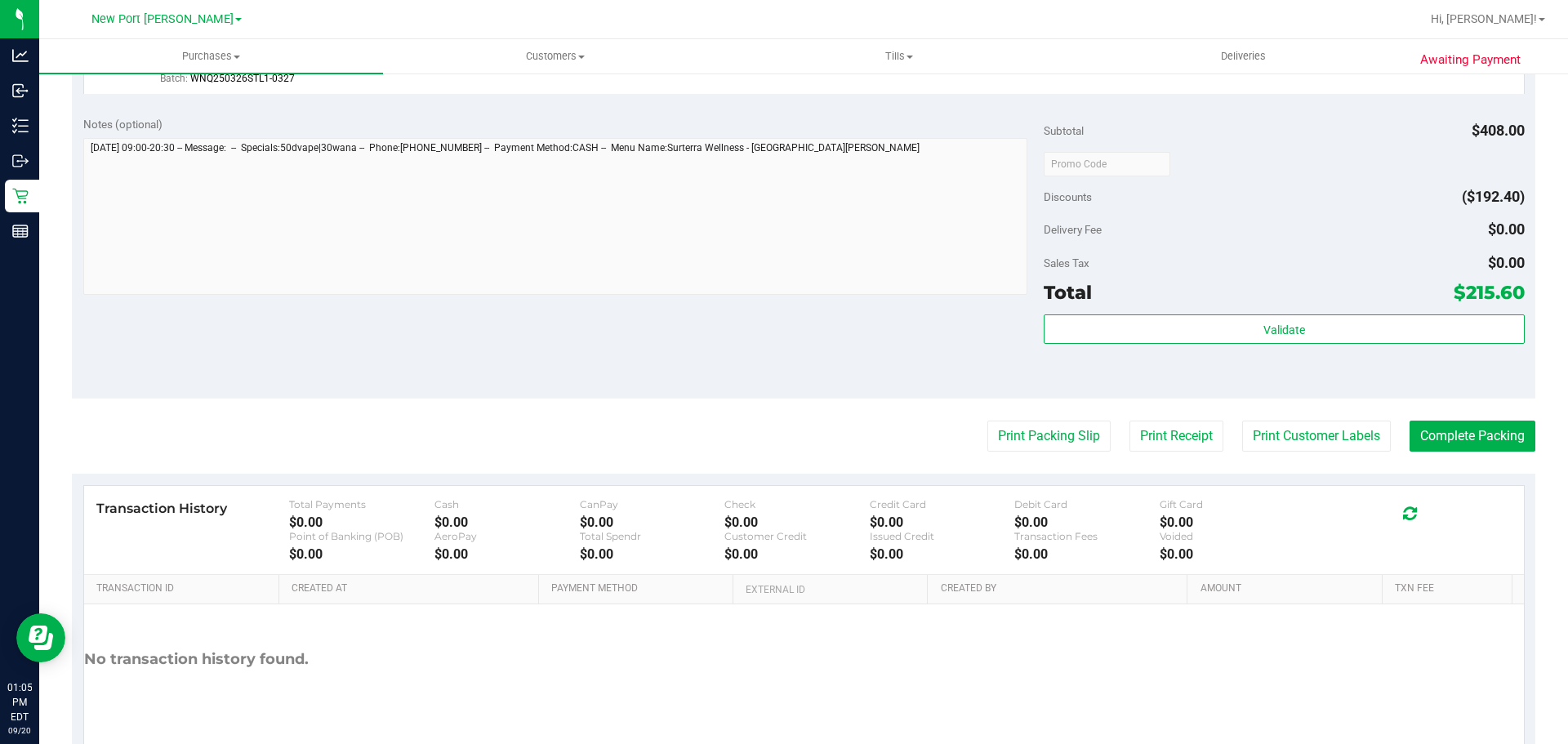
scroll to position [701, 0]
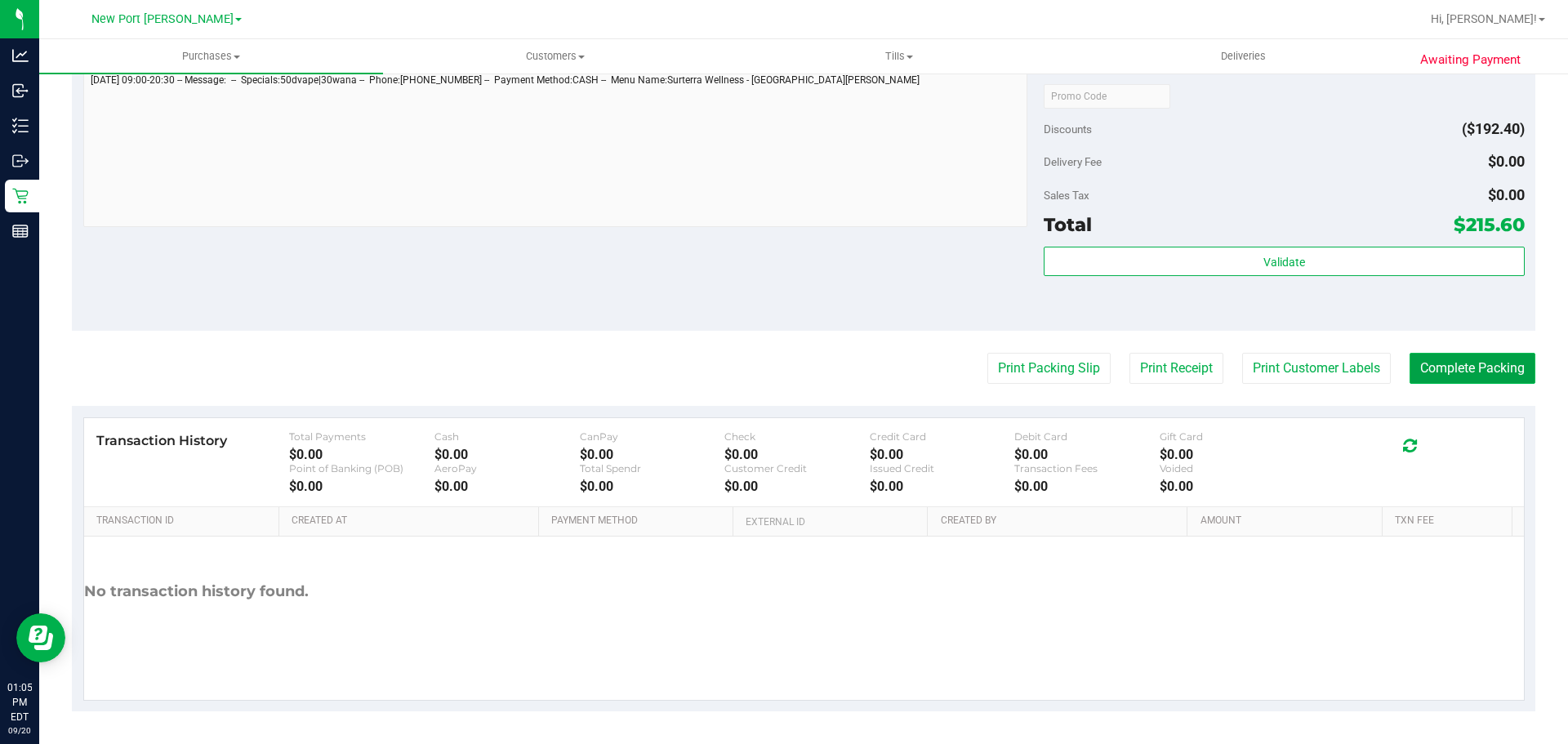
click at [1455, 357] on button "Complete Packing" at bounding box center [1473, 368] width 126 height 31
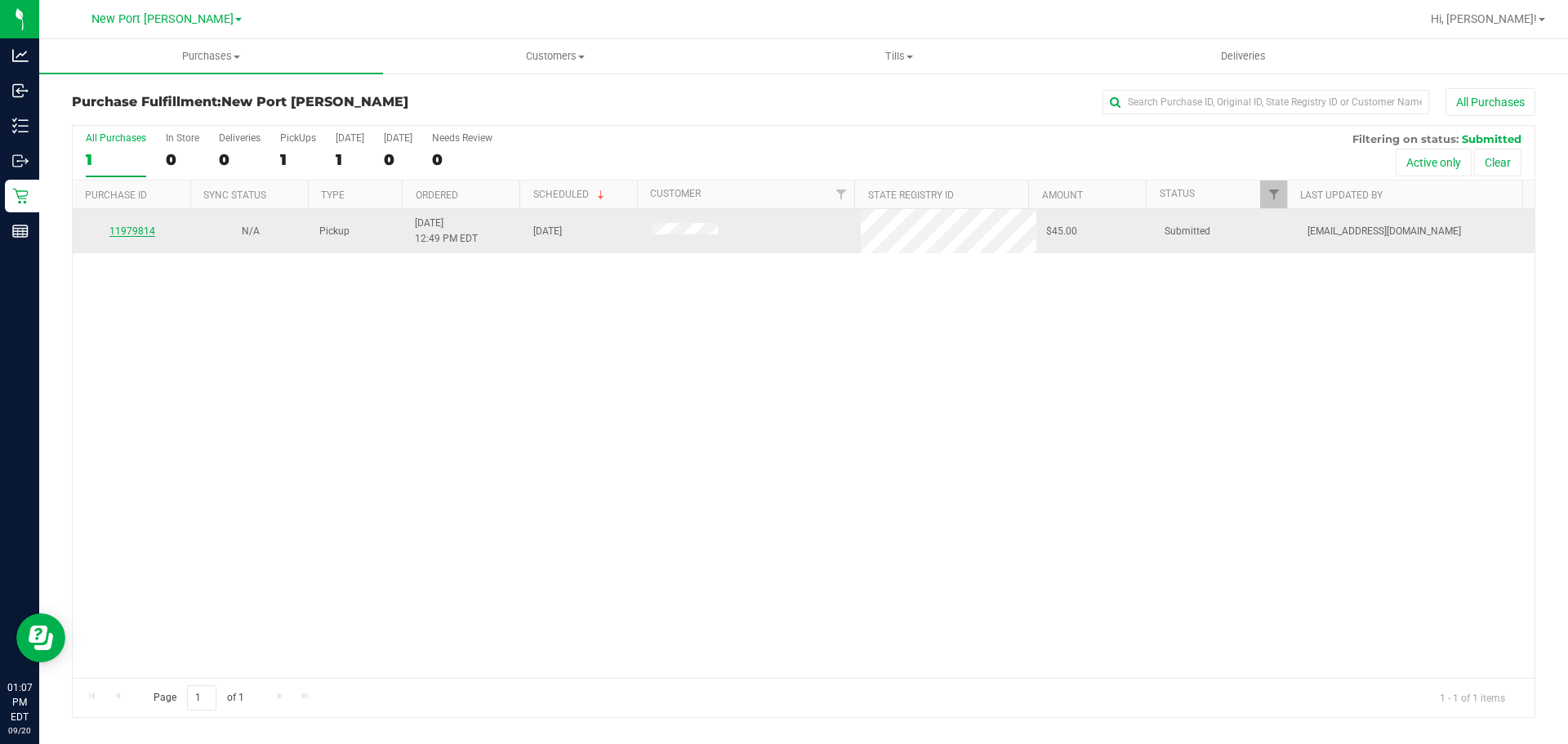
click at [139, 233] on link "11979814" at bounding box center [132, 231] width 46 height 12
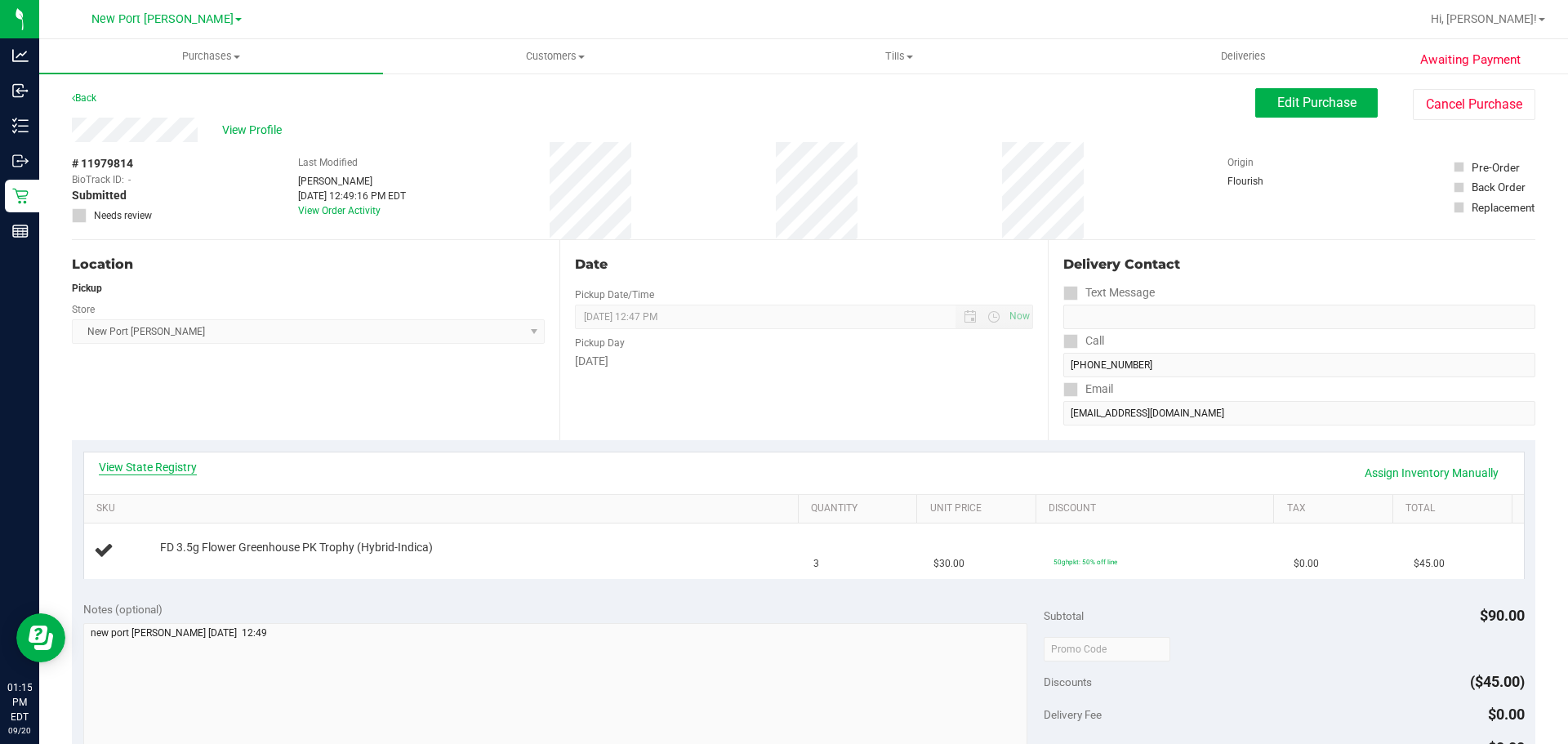
click at [175, 468] on link "View State Registry" at bounding box center [147, 468] width 98 height 17
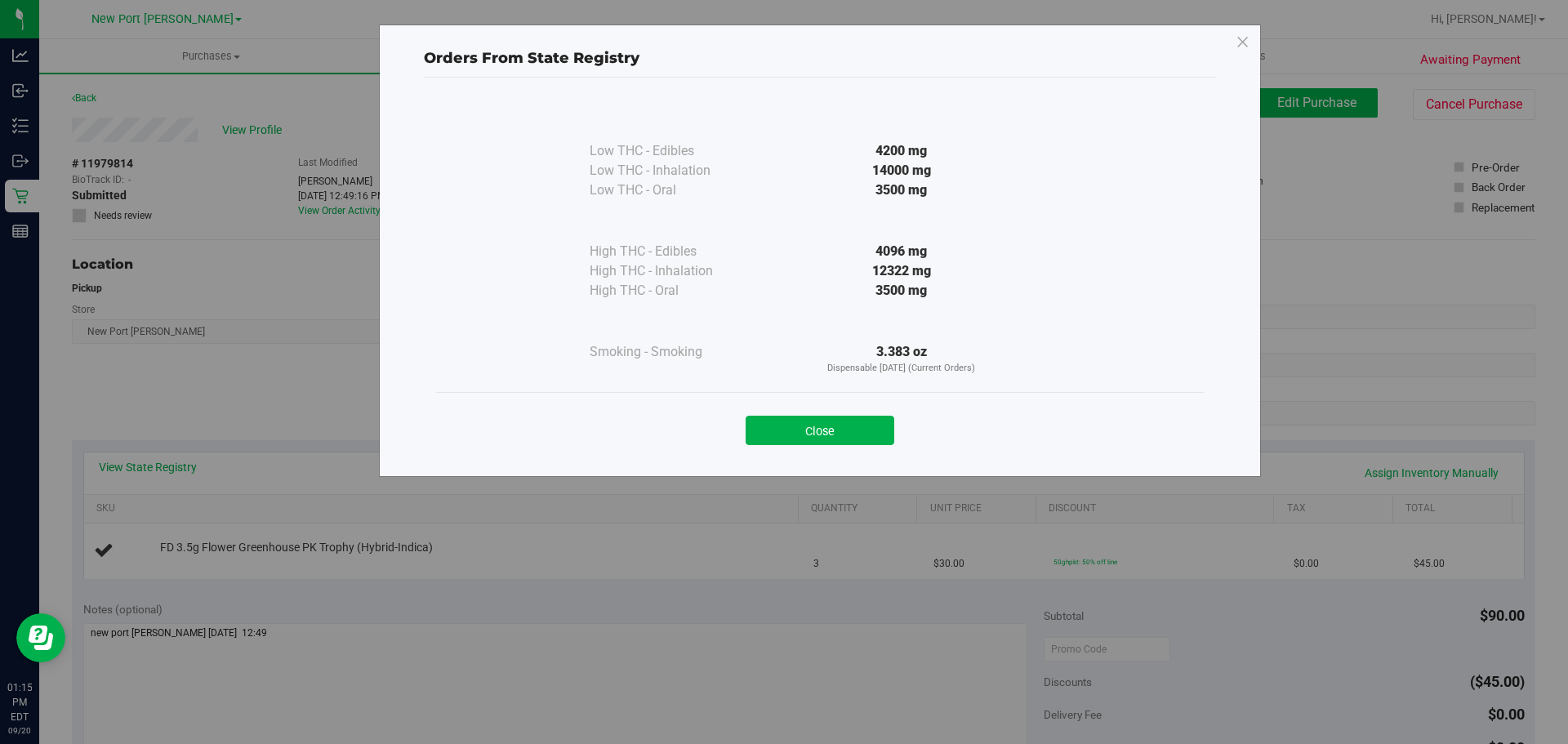
click at [819, 427] on button "Close" at bounding box center [820, 430] width 149 height 29
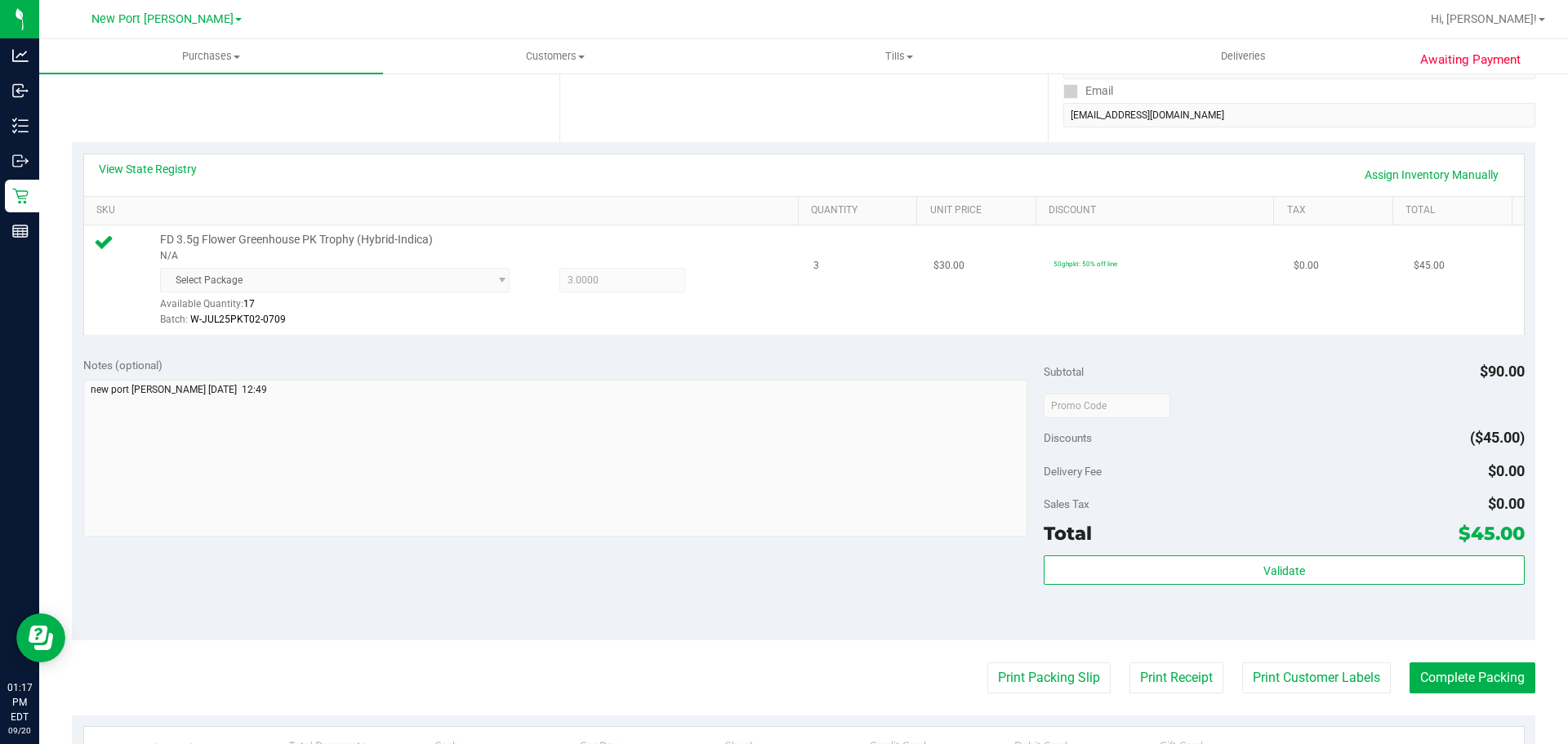
scroll to position [326, 0]
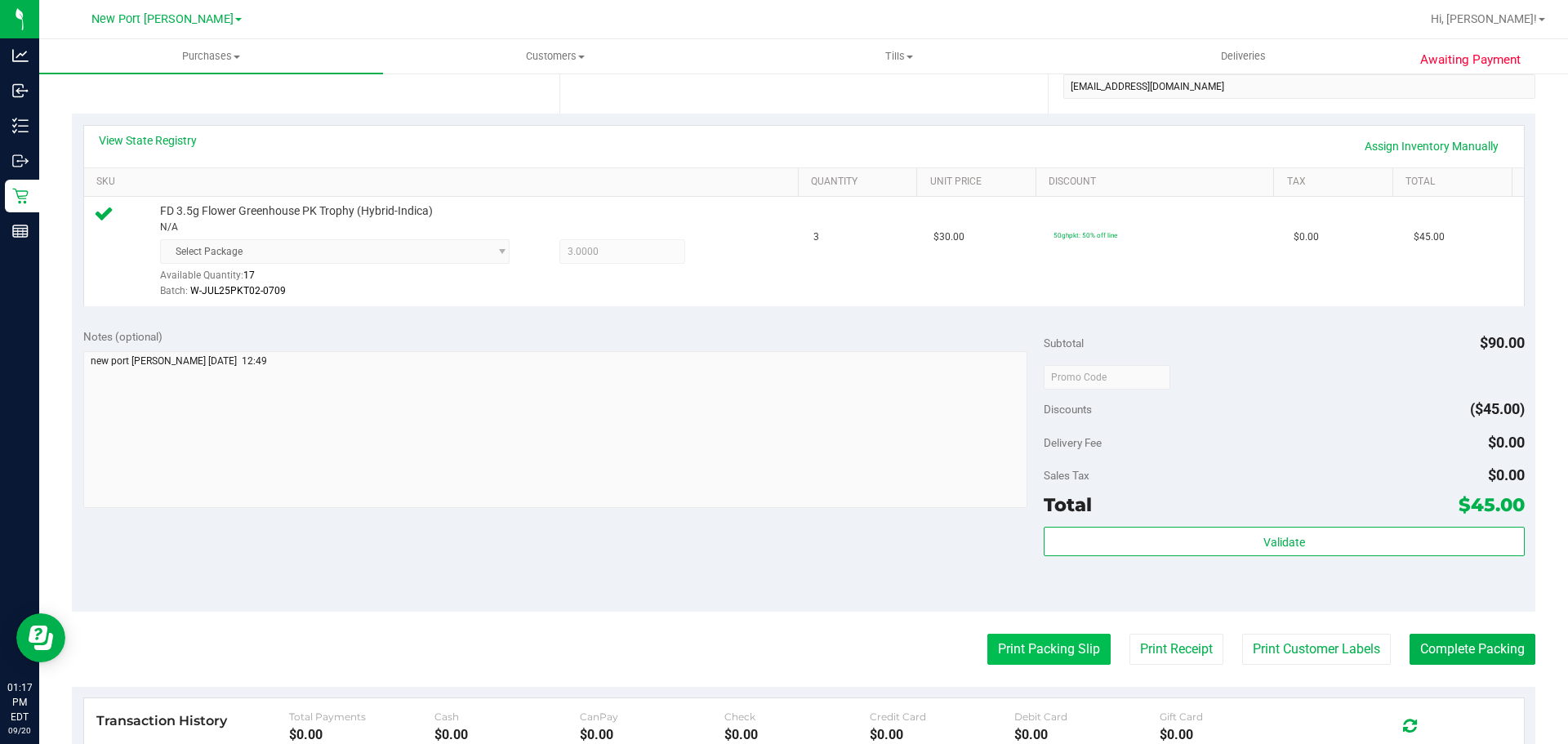
click at [988, 640] on button "Print Packing Slip" at bounding box center [1050, 649] width 124 height 31
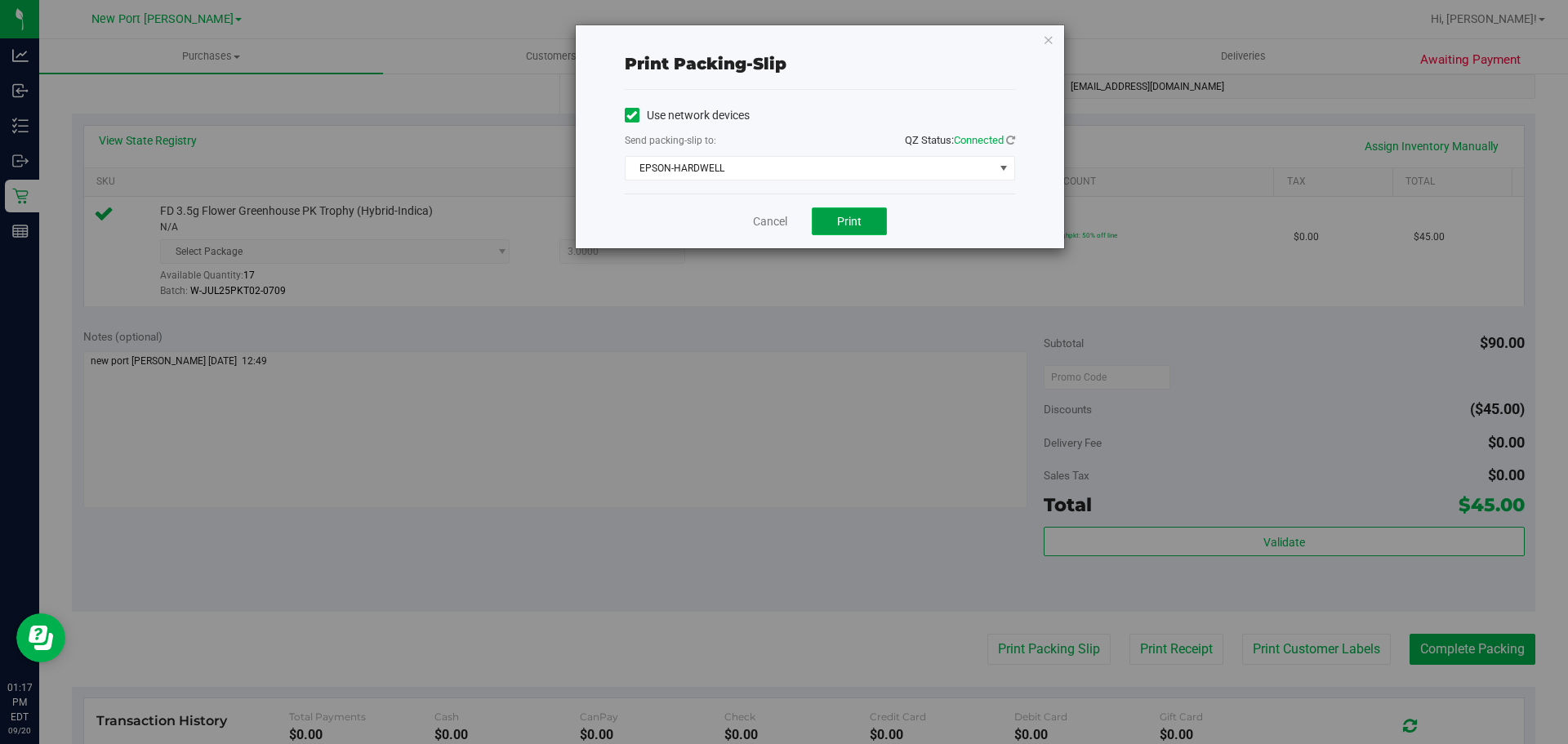
click at [849, 217] on span "Print" at bounding box center [849, 221] width 24 height 13
click at [761, 224] on link "Cancel" at bounding box center [770, 221] width 34 height 18
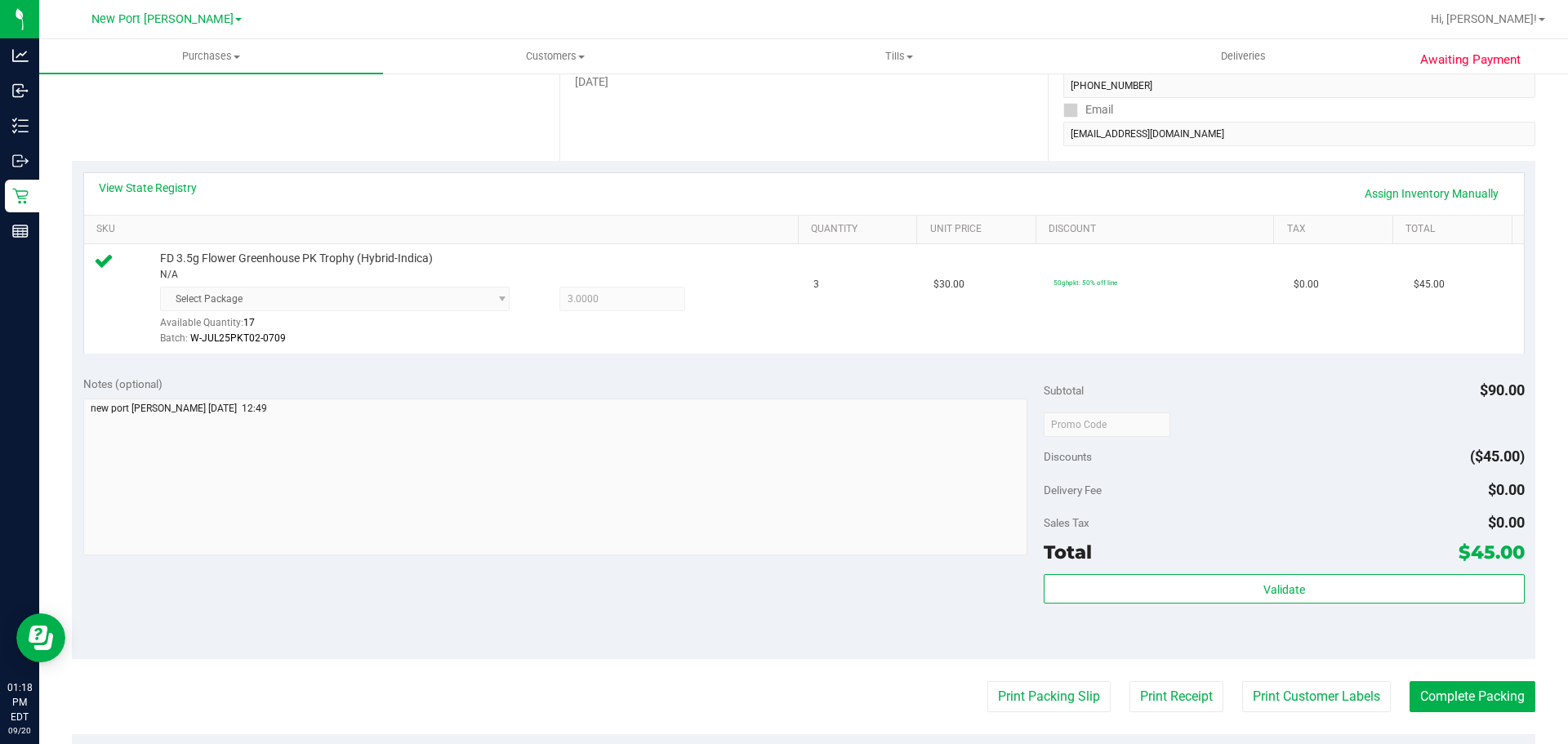
scroll to position [608, 0]
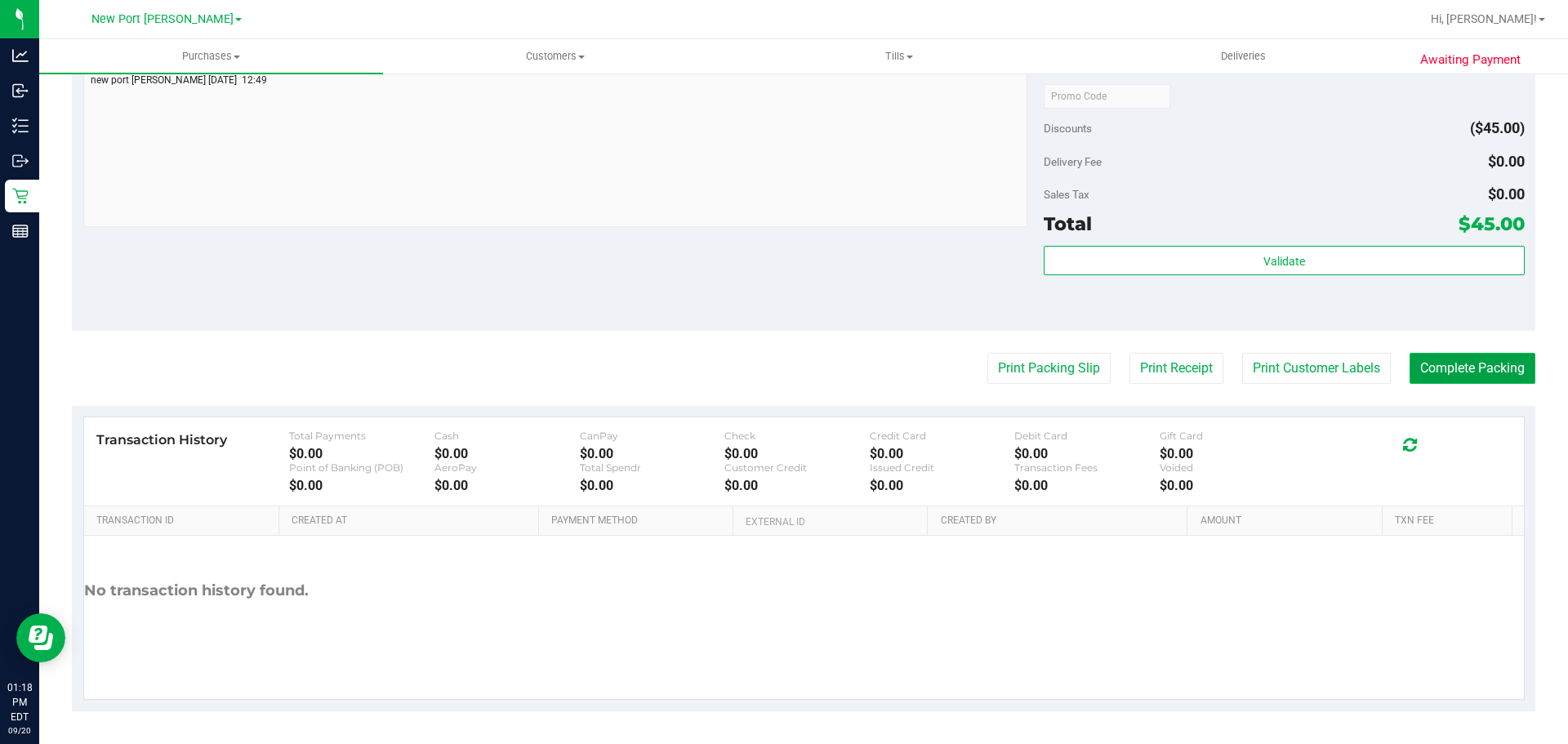
click at [1471, 367] on button "Complete Packing" at bounding box center [1473, 368] width 126 height 31
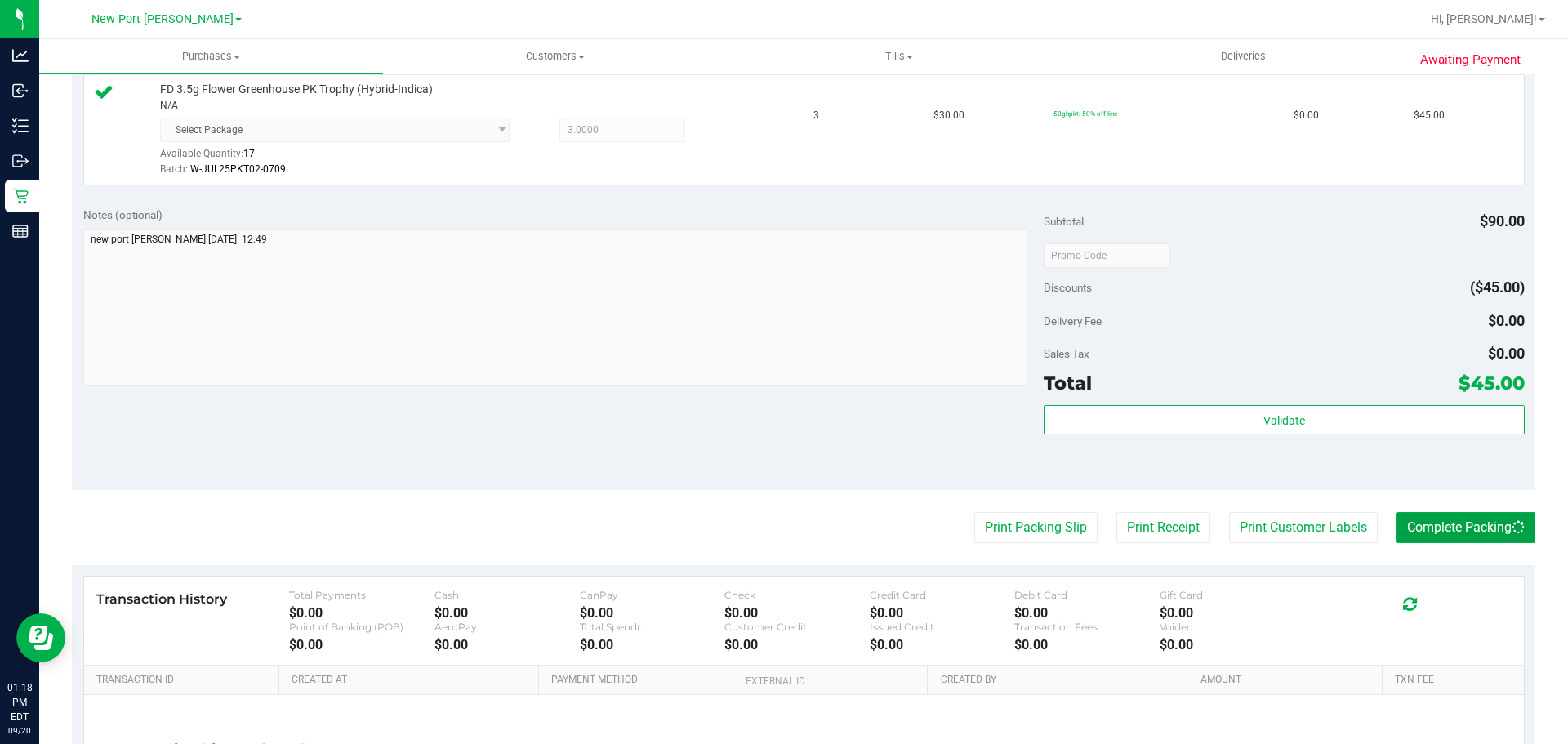
scroll to position [362, 0]
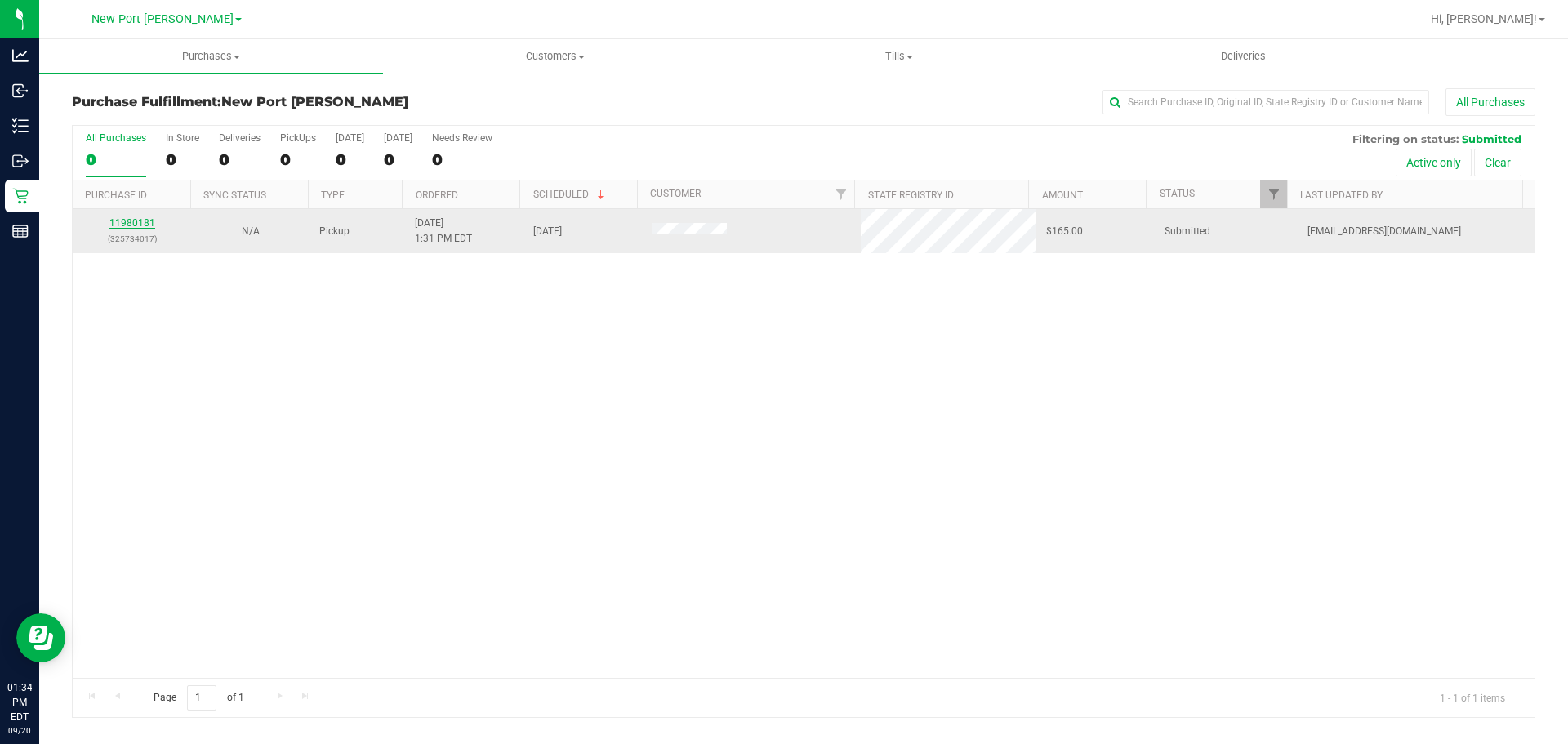
click at [123, 221] on link "11980181" at bounding box center [132, 223] width 46 height 12
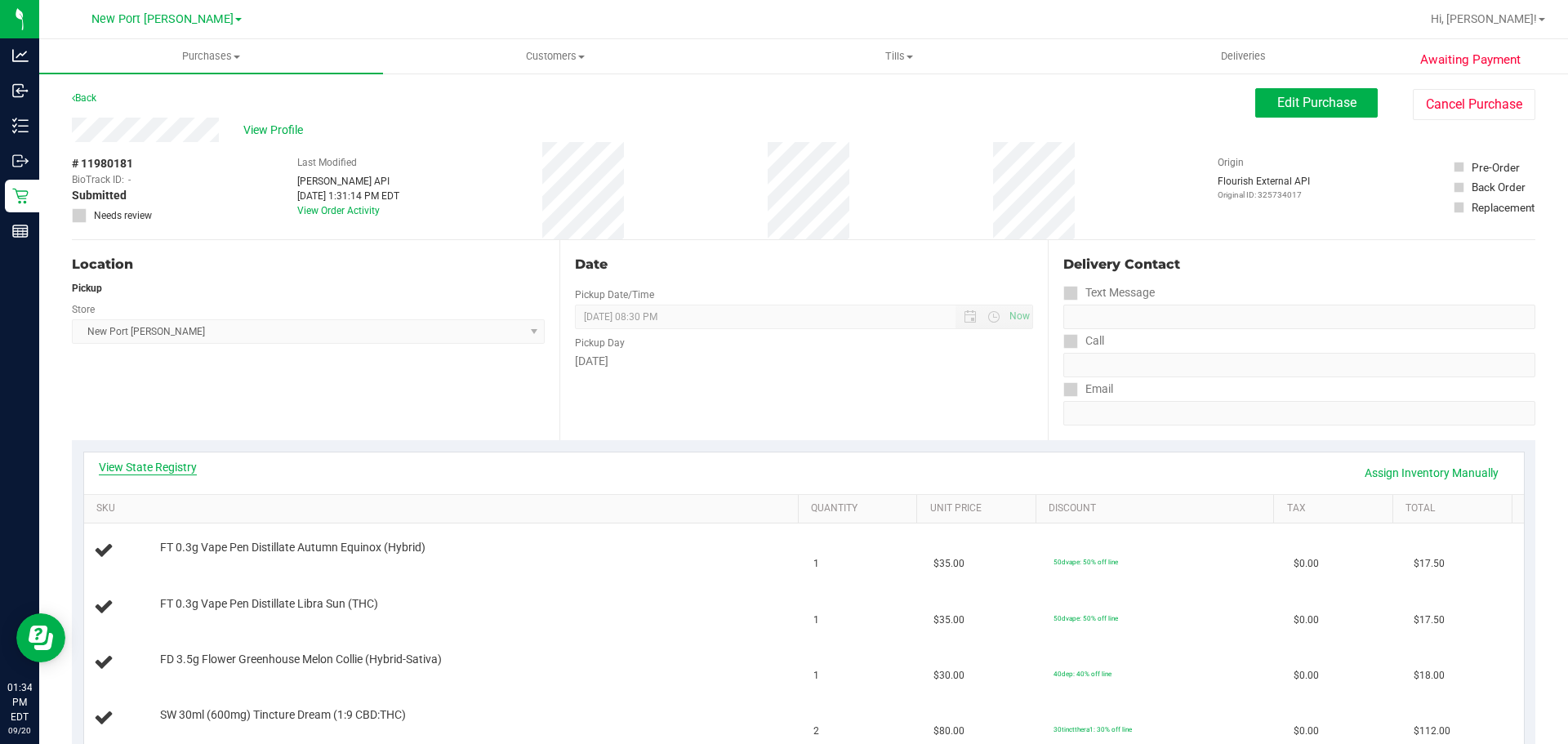
click at [158, 463] on link "View State Registry" at bounding box center [147, 468] width 98 height 17
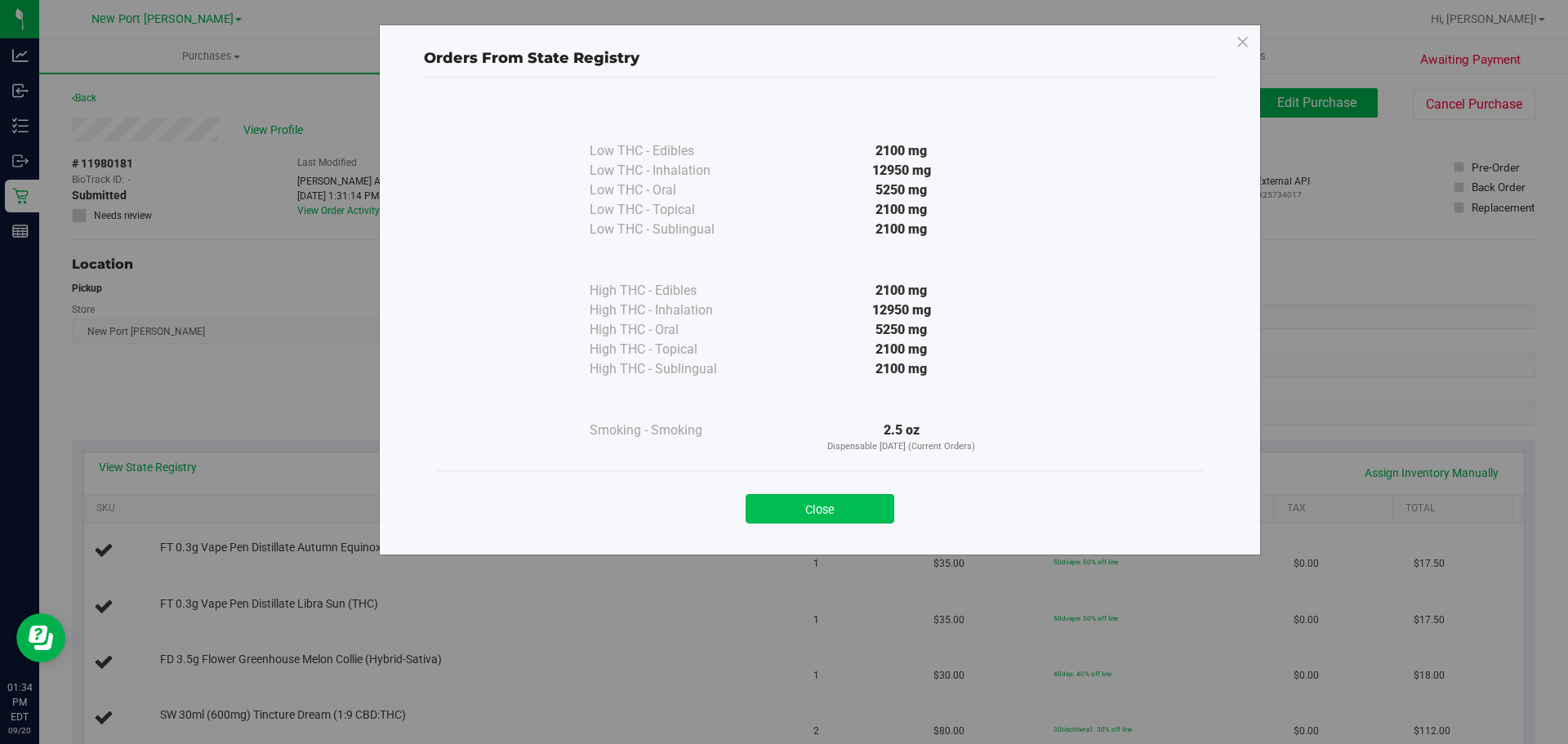
click at [808, 509] on button "Close" at bounding box center [820, 509] width 149 height 29
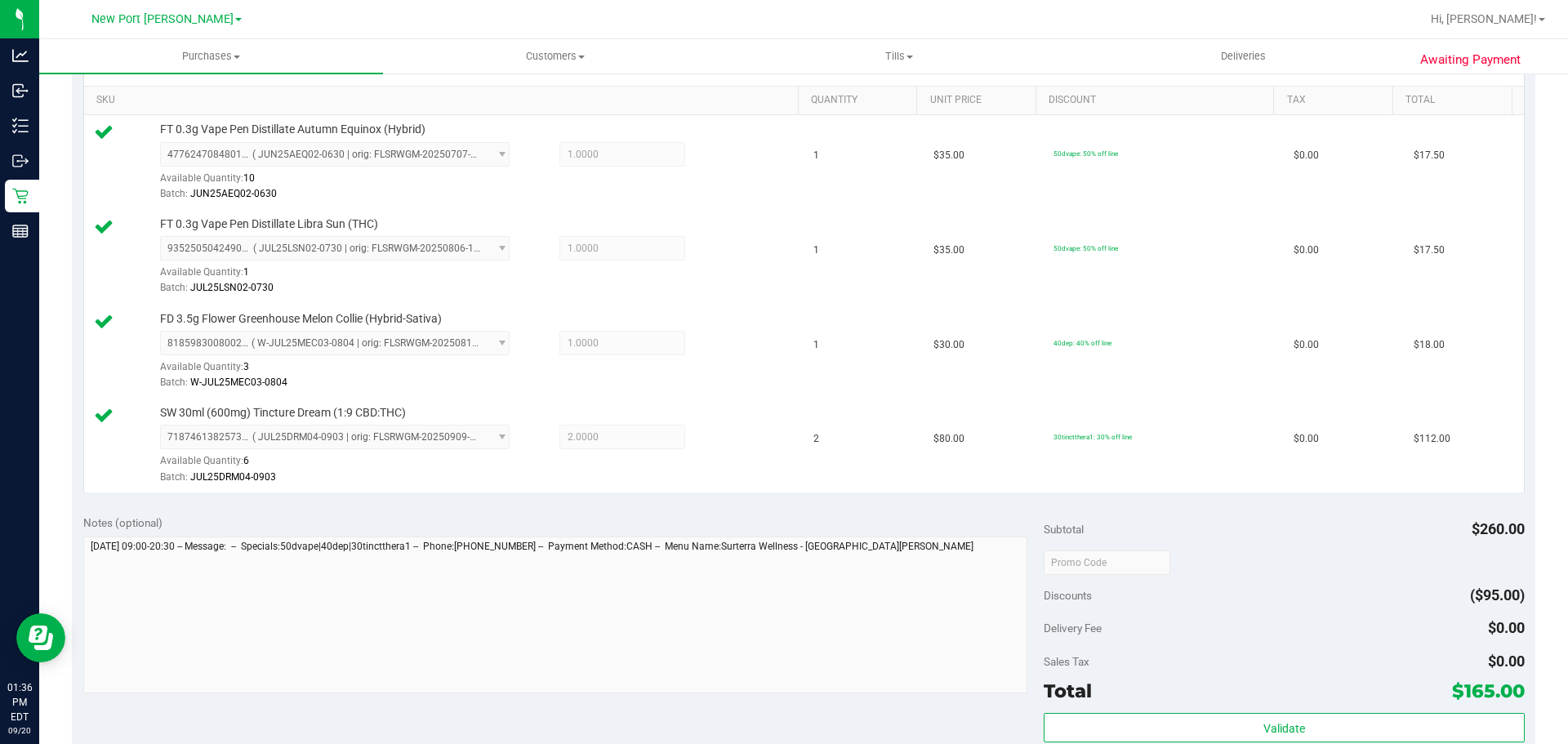
scroll to position [490, 0]
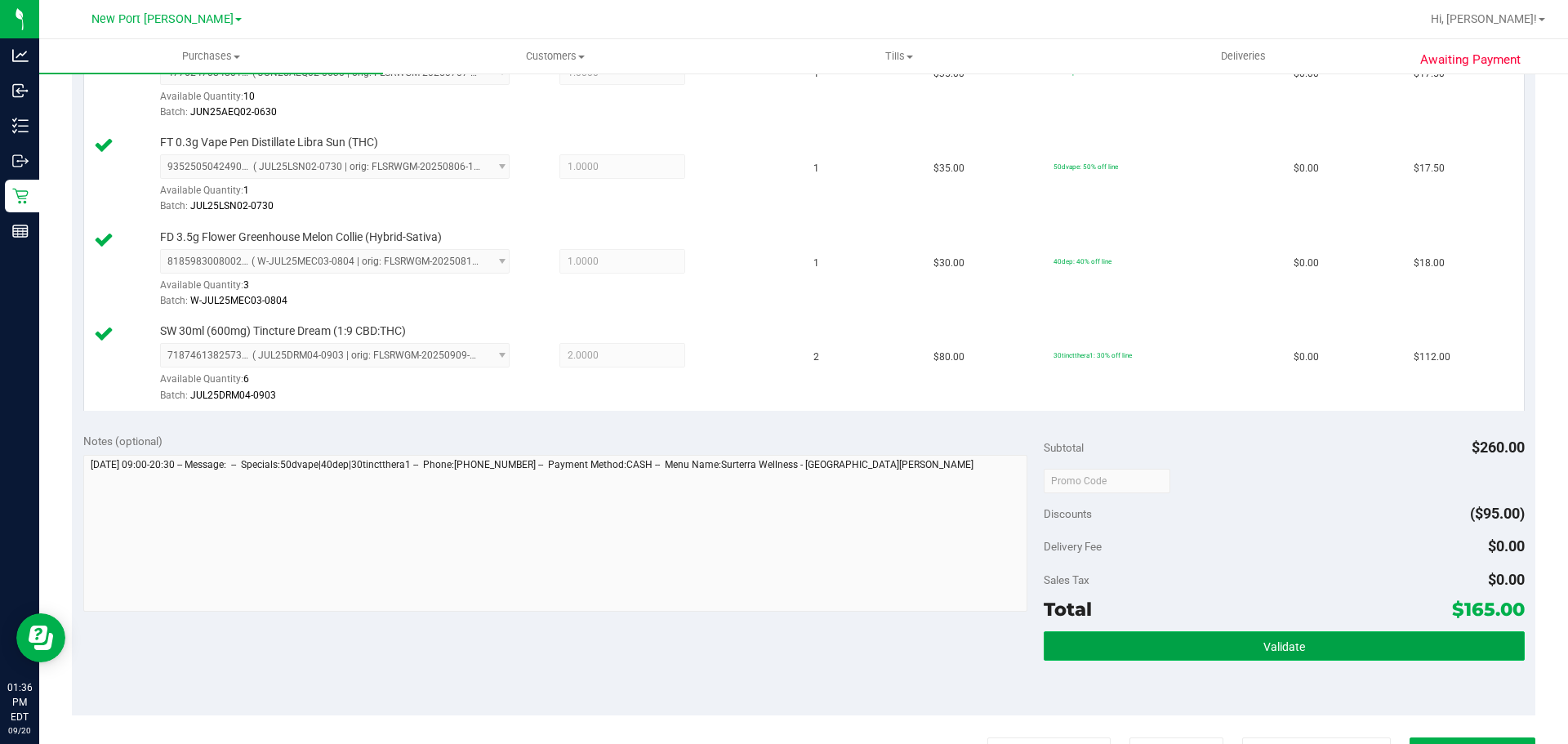
click at [1290, 645] on span "Validate" at bounding box center [1285, 647] width 42 height 13
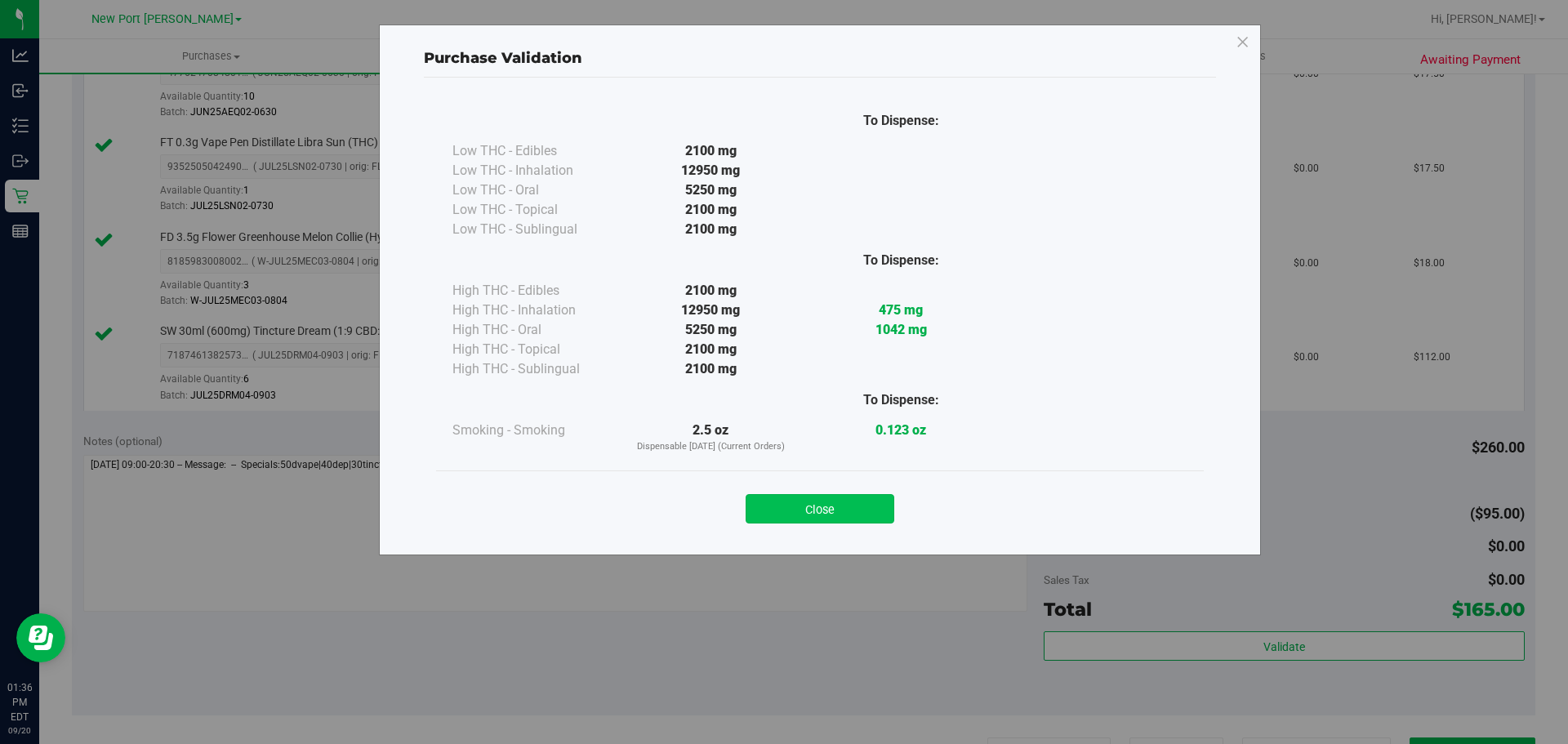
click at [860, 514] on button "Close" at bounding box center [820, 509] width 149 height 29
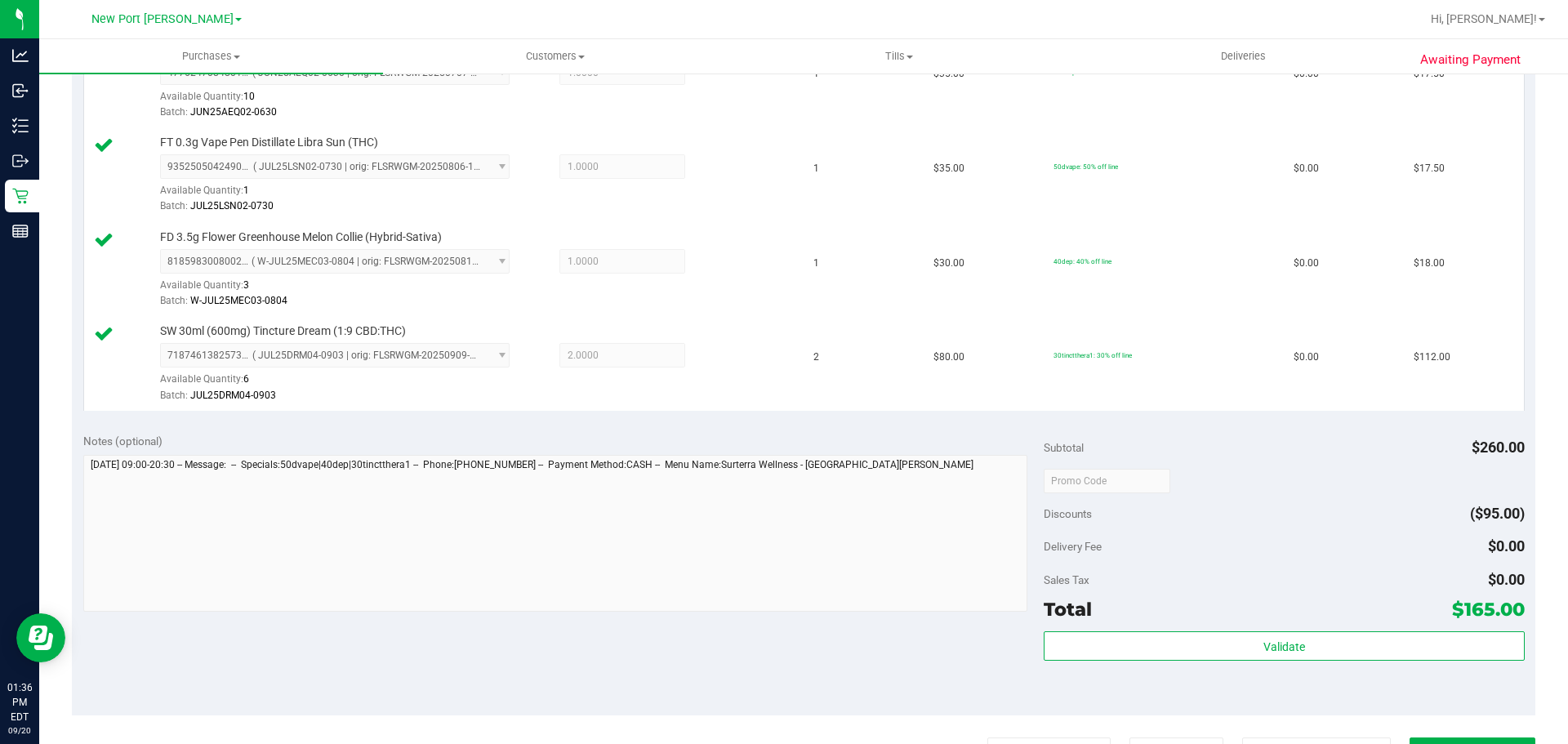
scroll to position [736, 0]
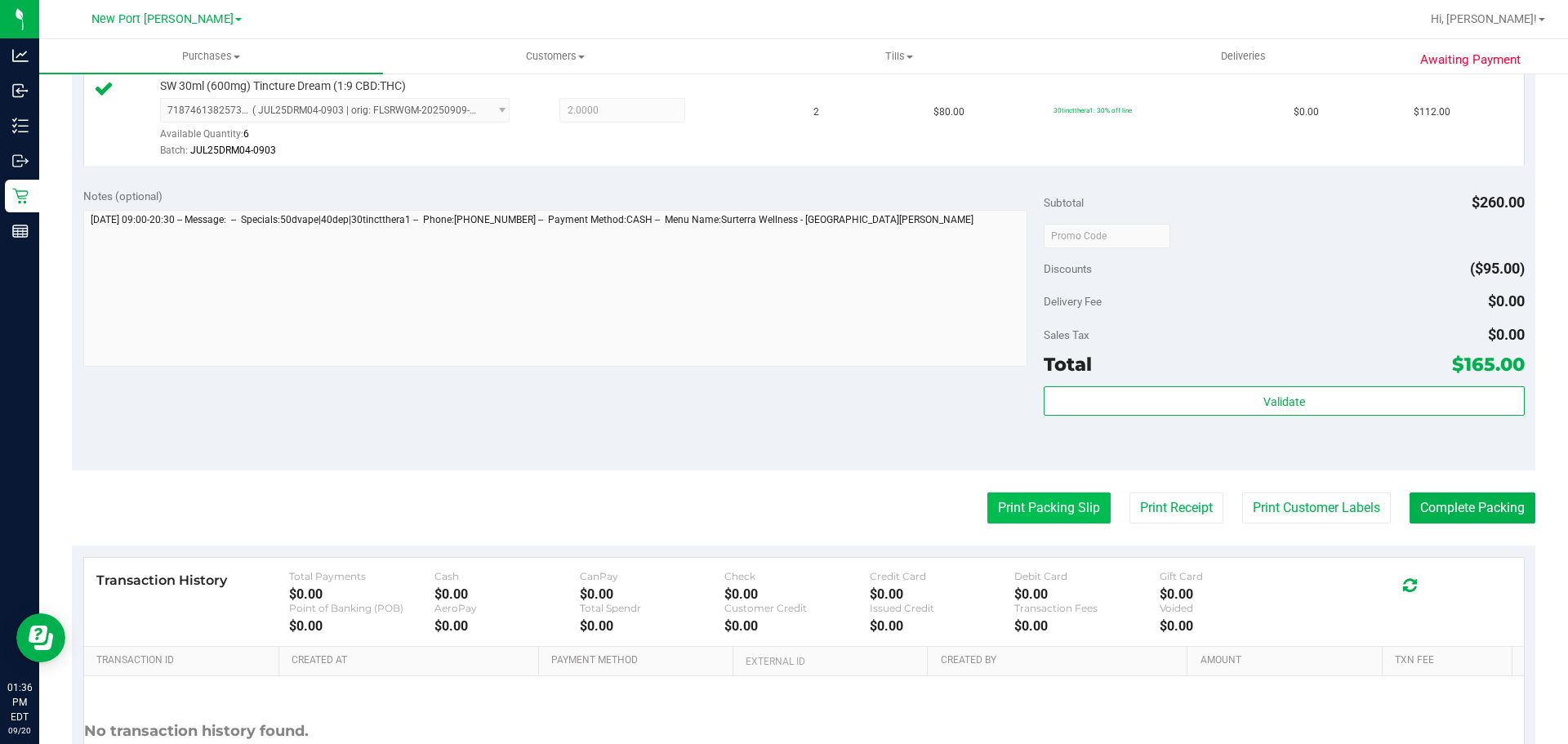
click at [1014, 511] on button "Print Packing Slip" at bounding box center [1050, 508] width 124 height 31
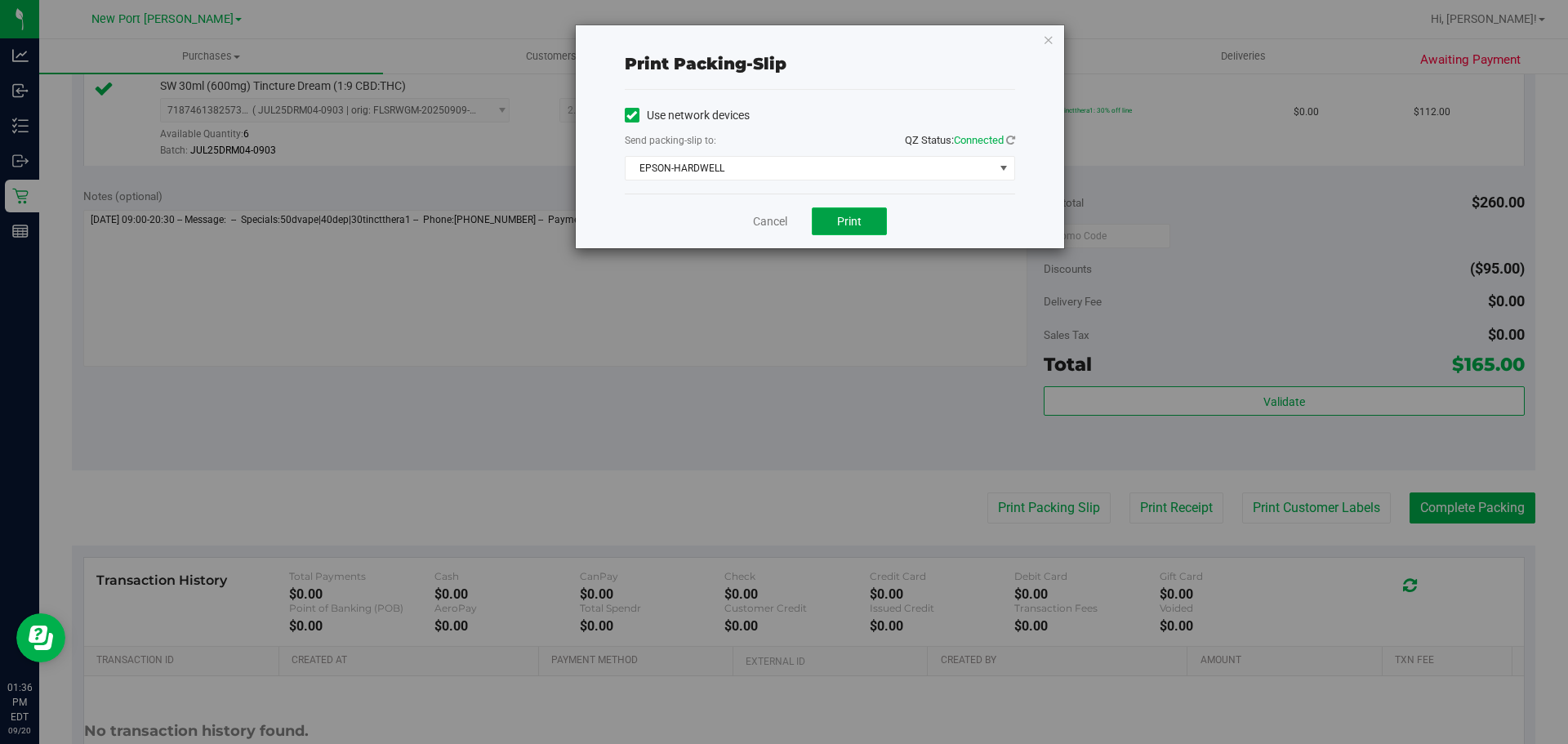
click at [832, 216] on button "Print" at bounding box center [849, 221] width 75 height 28
click at [762, 218] on link "Cancel" at bounding box center [770, 221] width 34 height 18
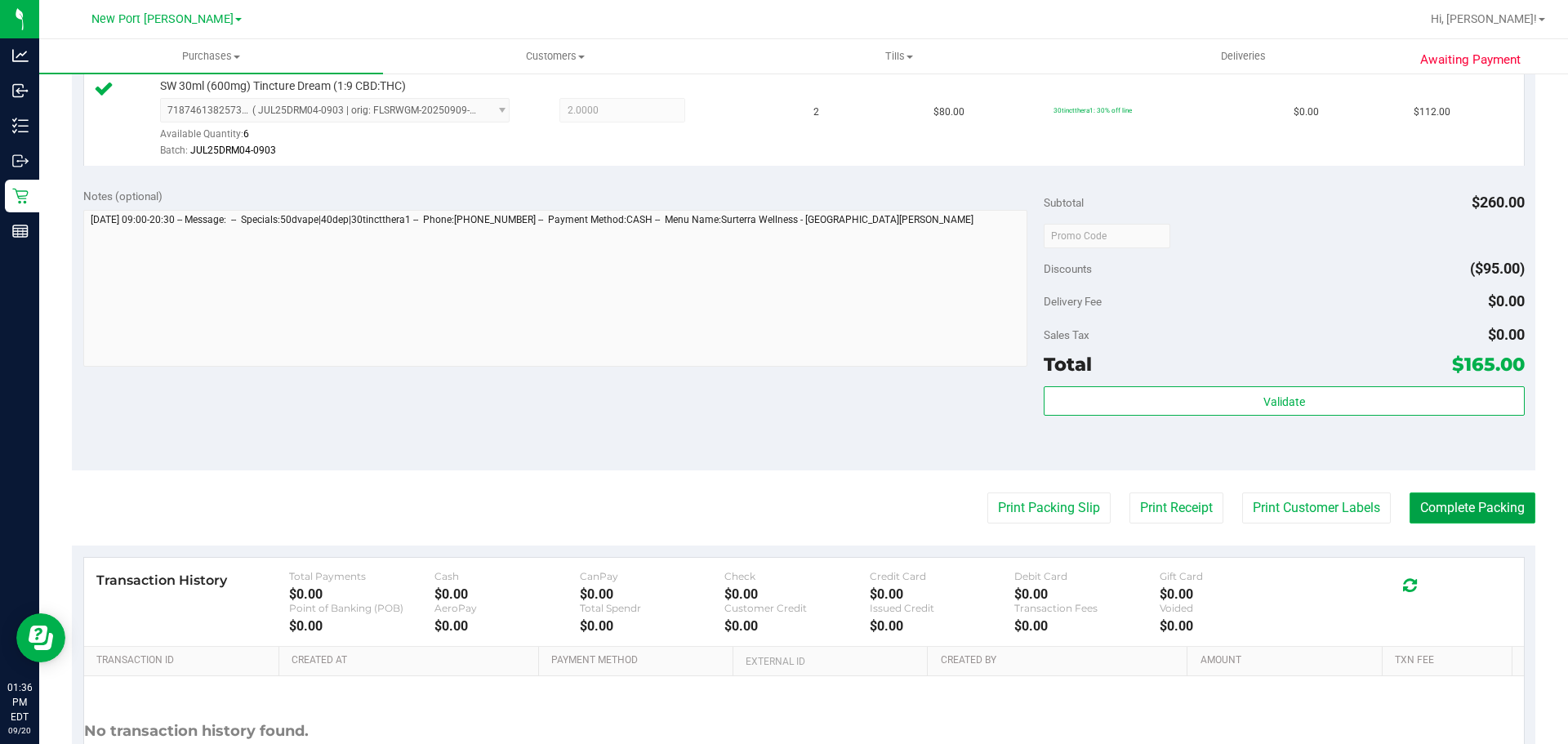
click at [1441, 510] on button "Complete Packing" at bounding box center [1473, 508] width 126 height 31
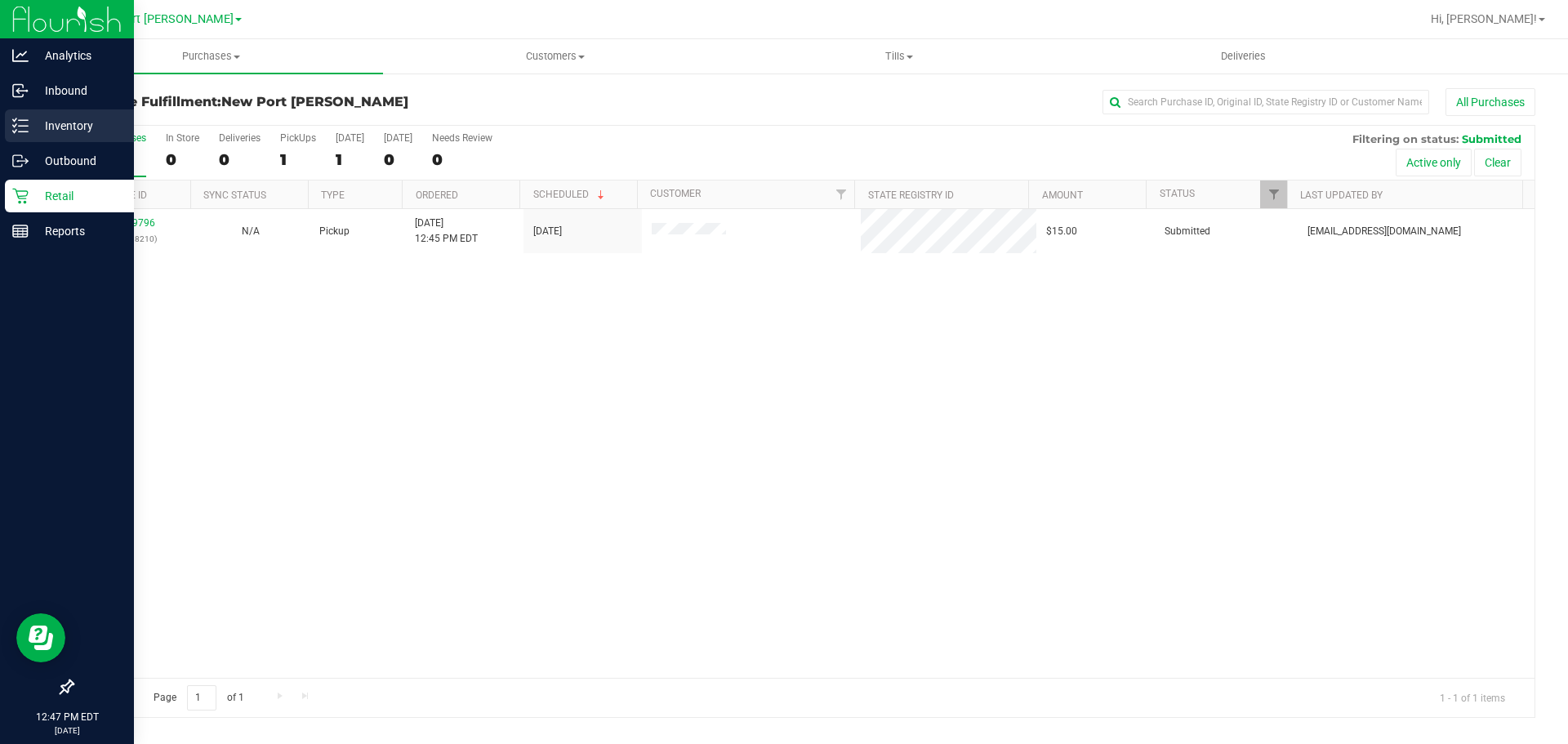
click at [29, 129] on p "Inventory" at bounding box center [77, 125] width 98 height 19
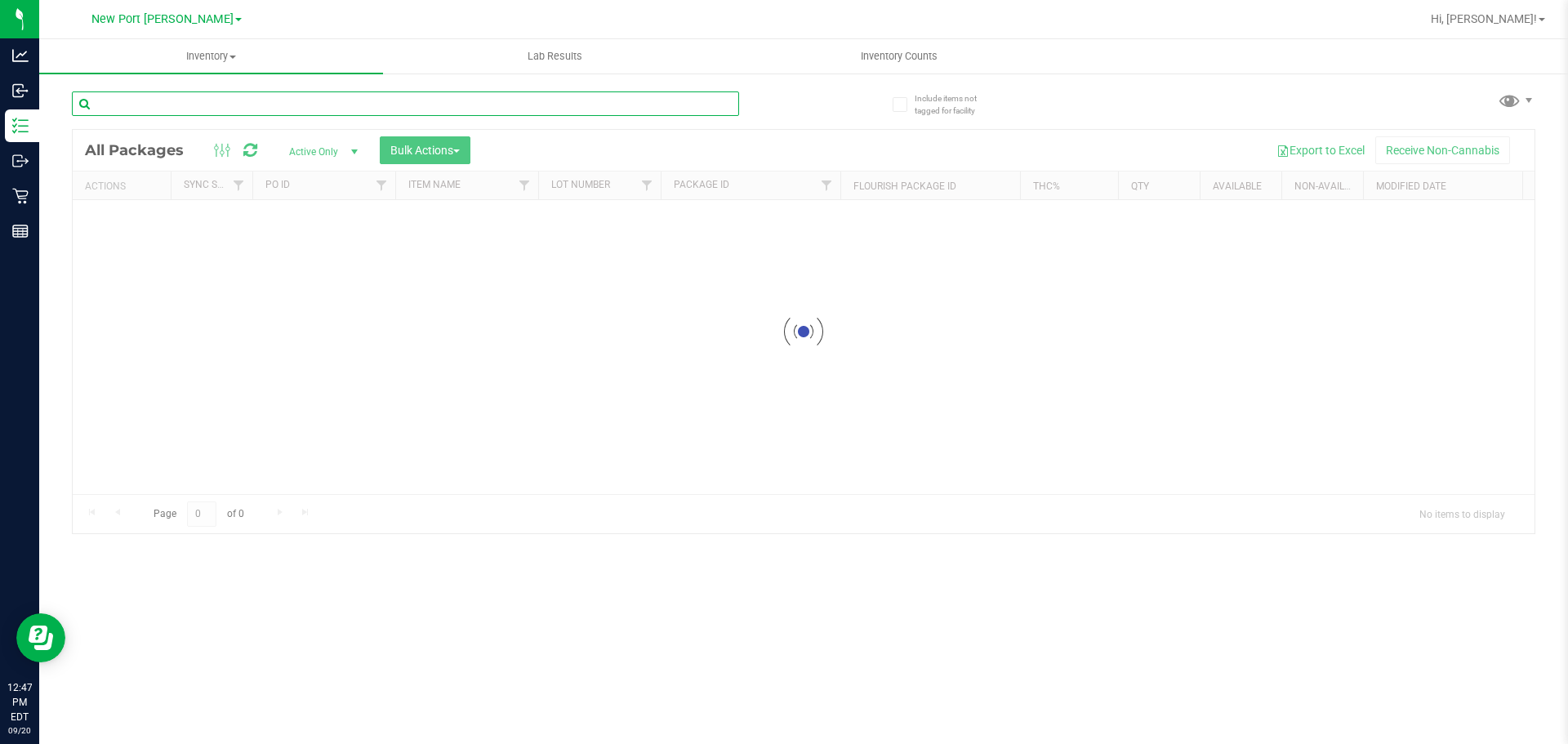
click at [183, 103] on div "Inventory All packages All inventory Waste log Create inventory Lab Results Inv…" at bounding box center [803, 392] width 1529 height 705
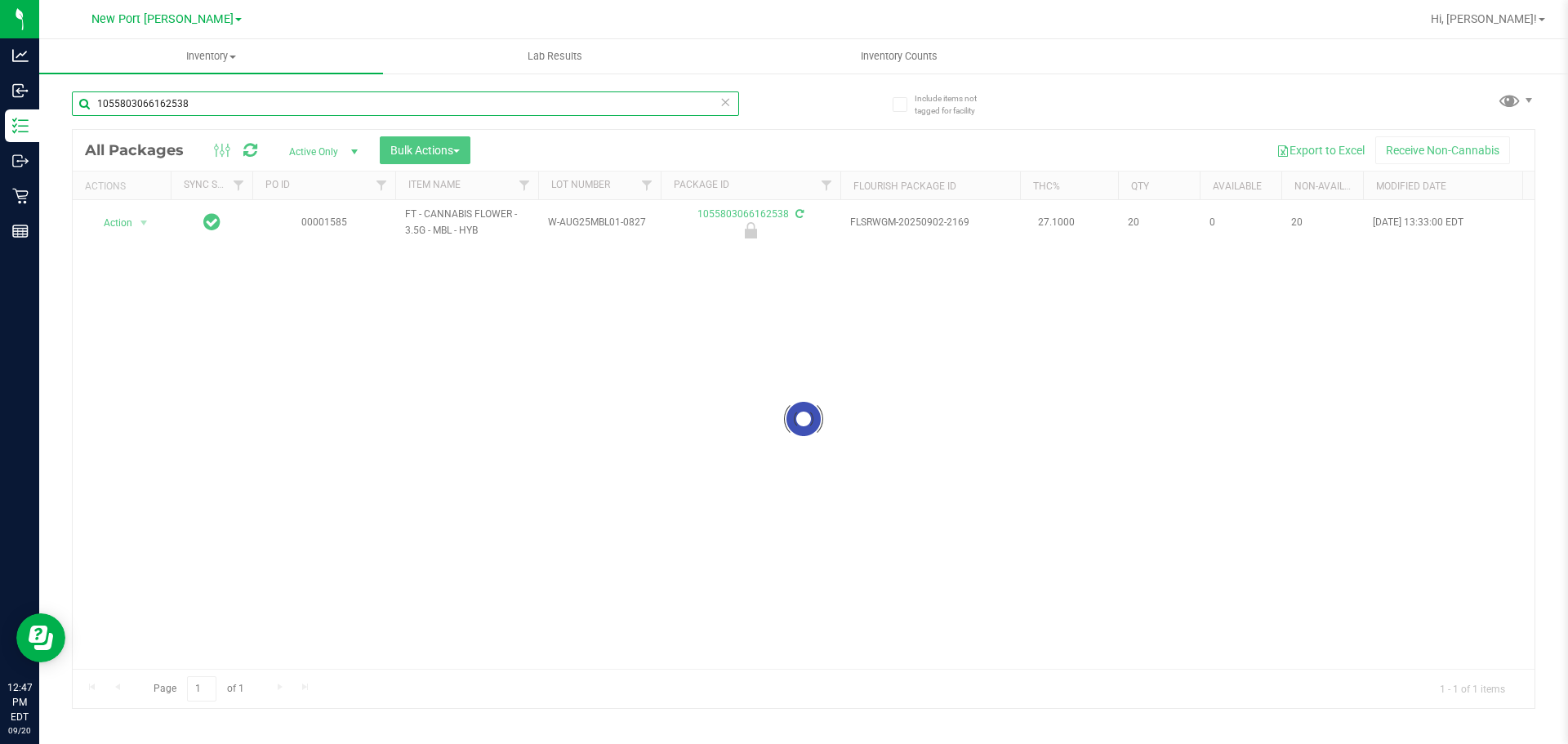
type input "1055803066162538"
click at [132, 215] on div at bounding box center [803, 419] width 1462 height 579
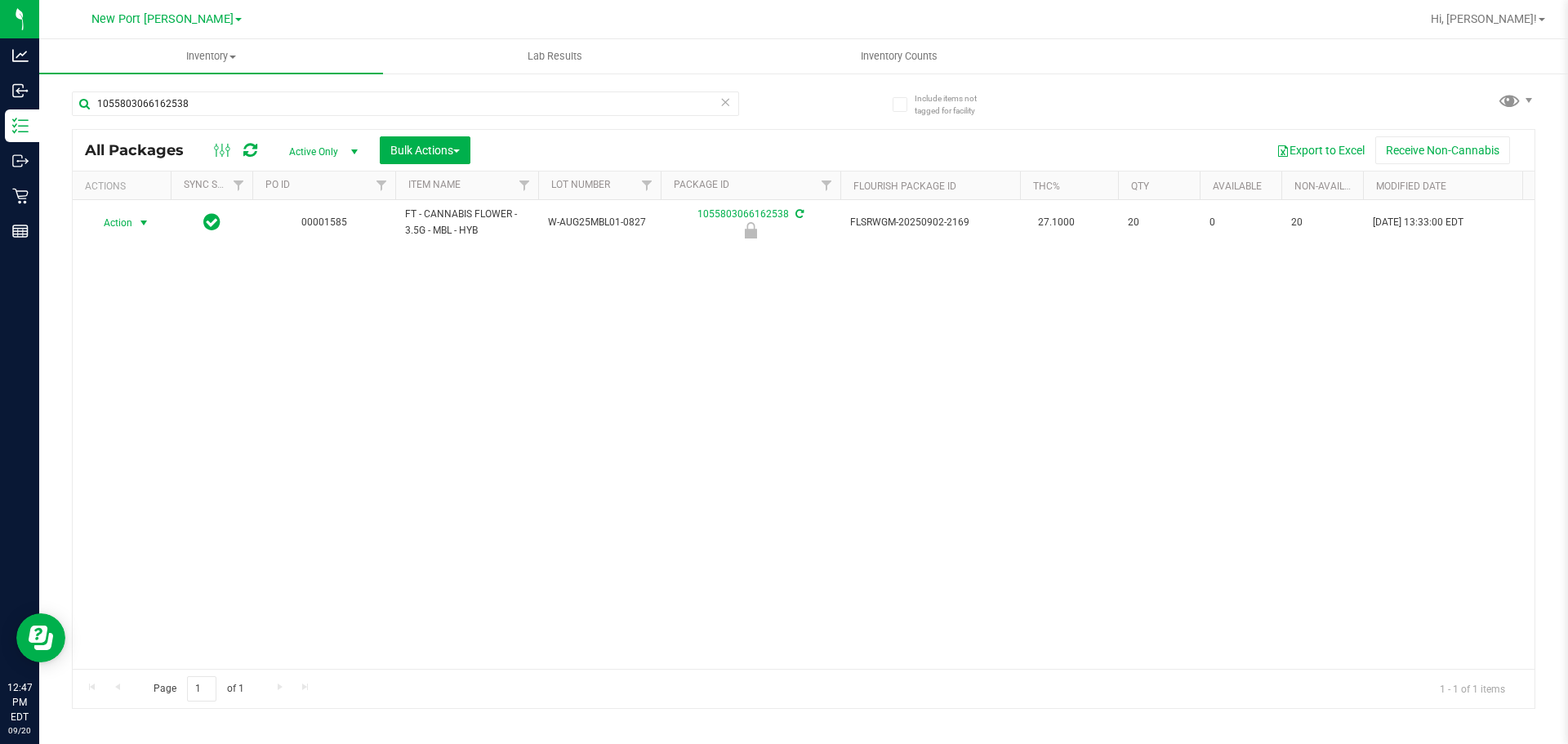
click at [132, 218] on span "Action" at bounding box center [111, 222] width 44 height 23
click at [147, 404] on li "Unlock package" at bounding box center [142, 416] width 104 height 24
click at [223, 99] on input "1055803066162538" at bounding box center [405, 104] width 667 height 24
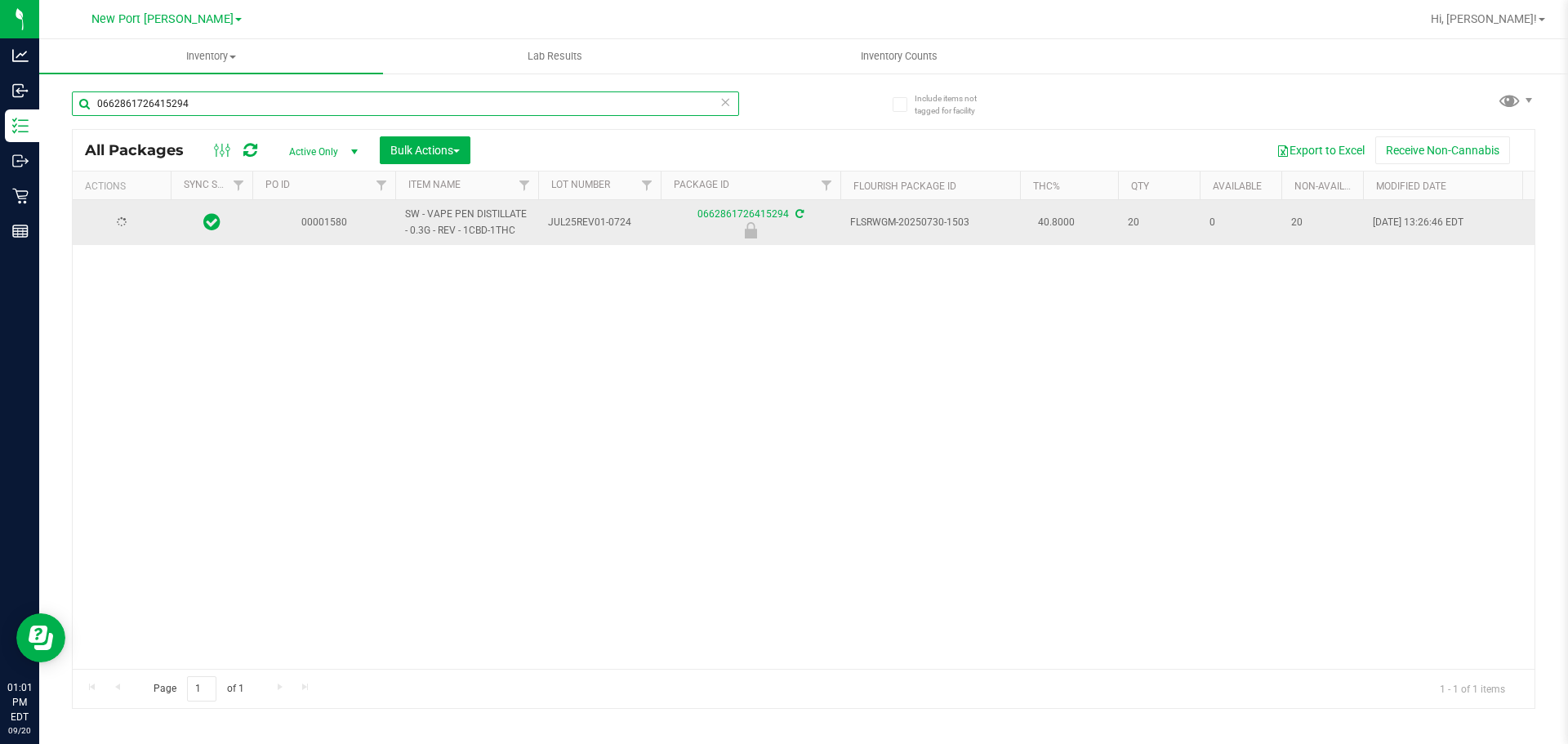
type input "0662861726415294"
click at [142, 225] on span "select" at bounding box center [144, 223] width 13 height 13
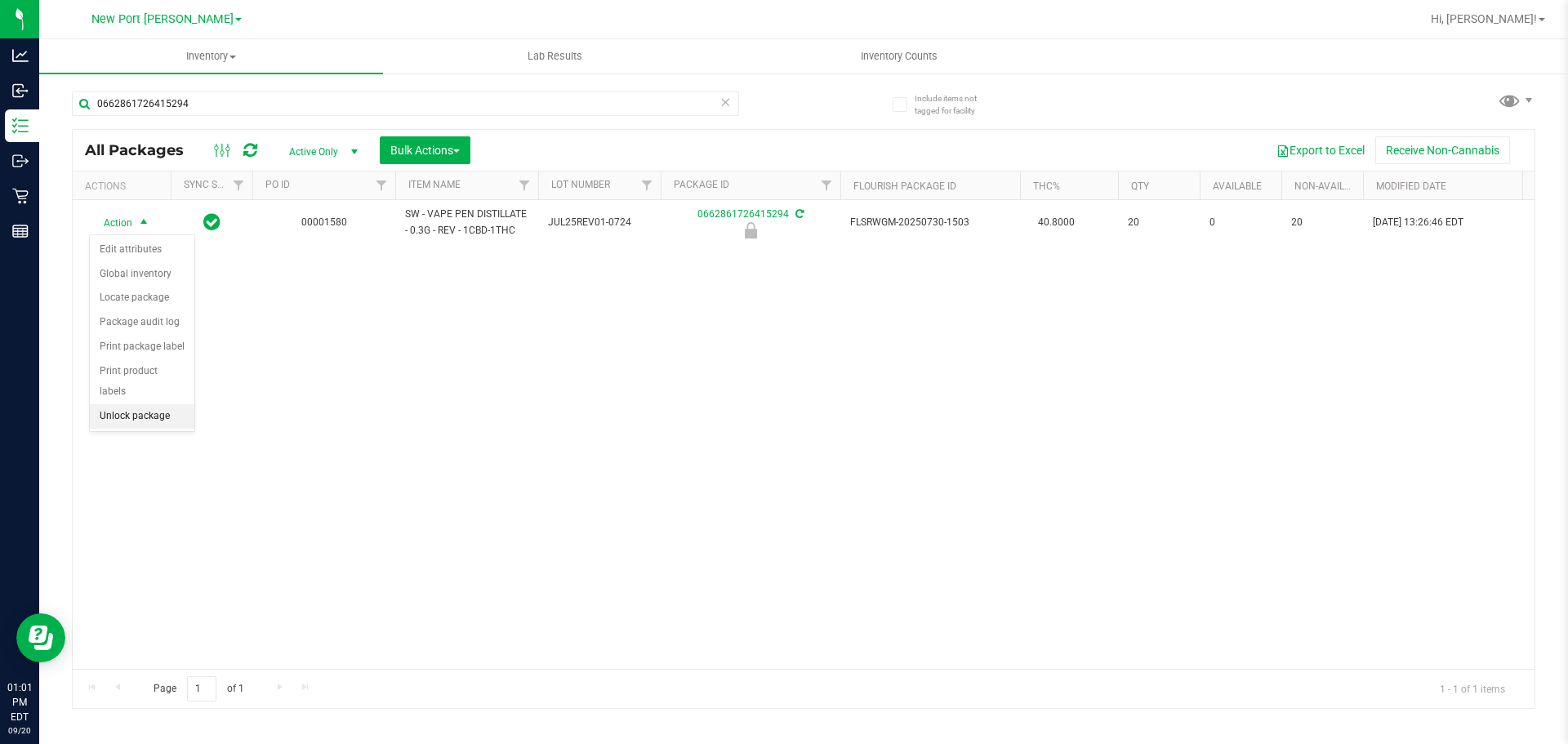
click at [145, 404] on li "Unlock package" at bounding box center [142, 416] width 104 height 24
drag, startPoint x: 66, startPoint y: 124, endPoint x: 152, endPoint y: 154, distance: 91.1
click at [0, 0] on p "Inventory" at bounding box center [0, 0] width 0 height 0
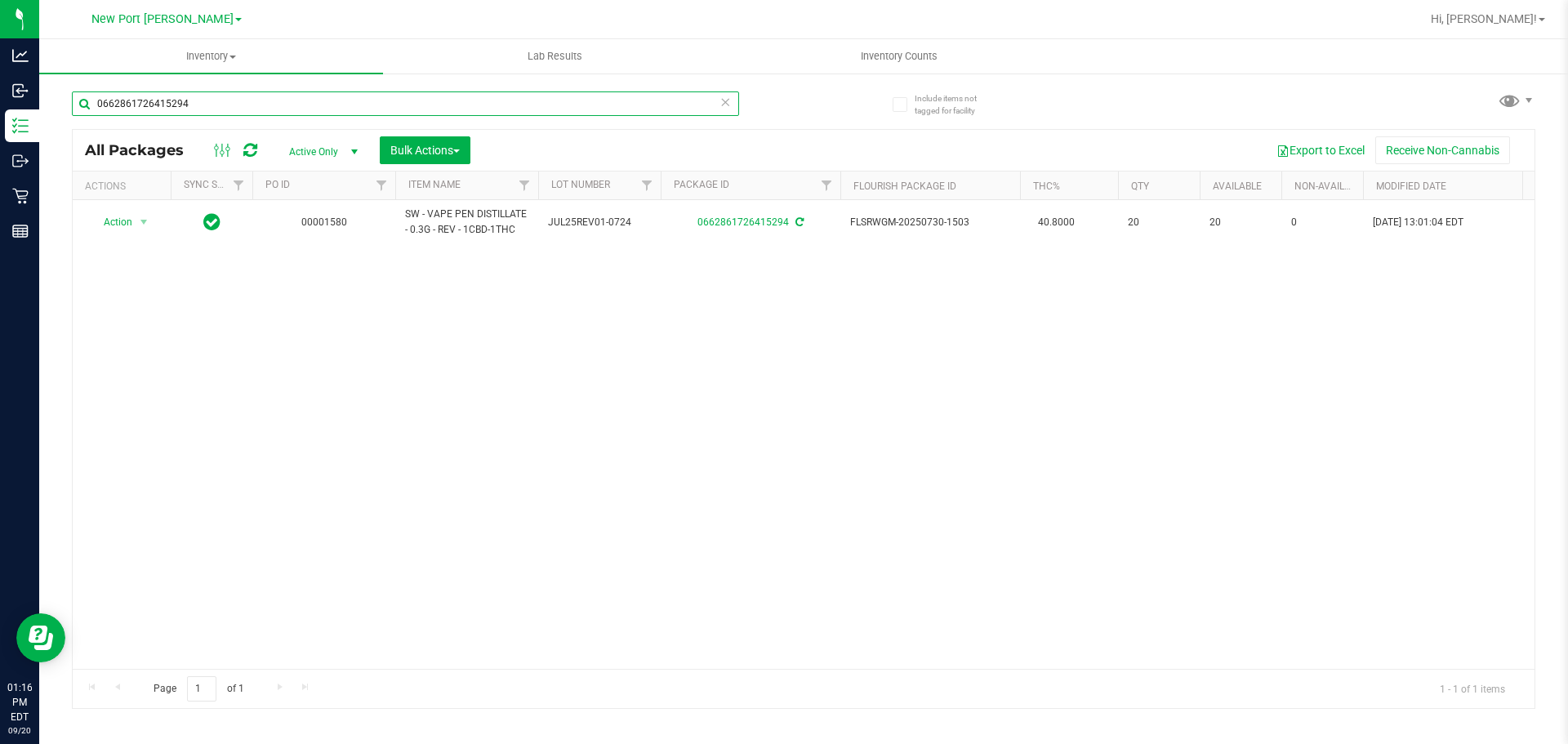
click at [258, 98] on input "0662861726415294" at bounding box center [405, 104] width 667 height 24
type input "0"
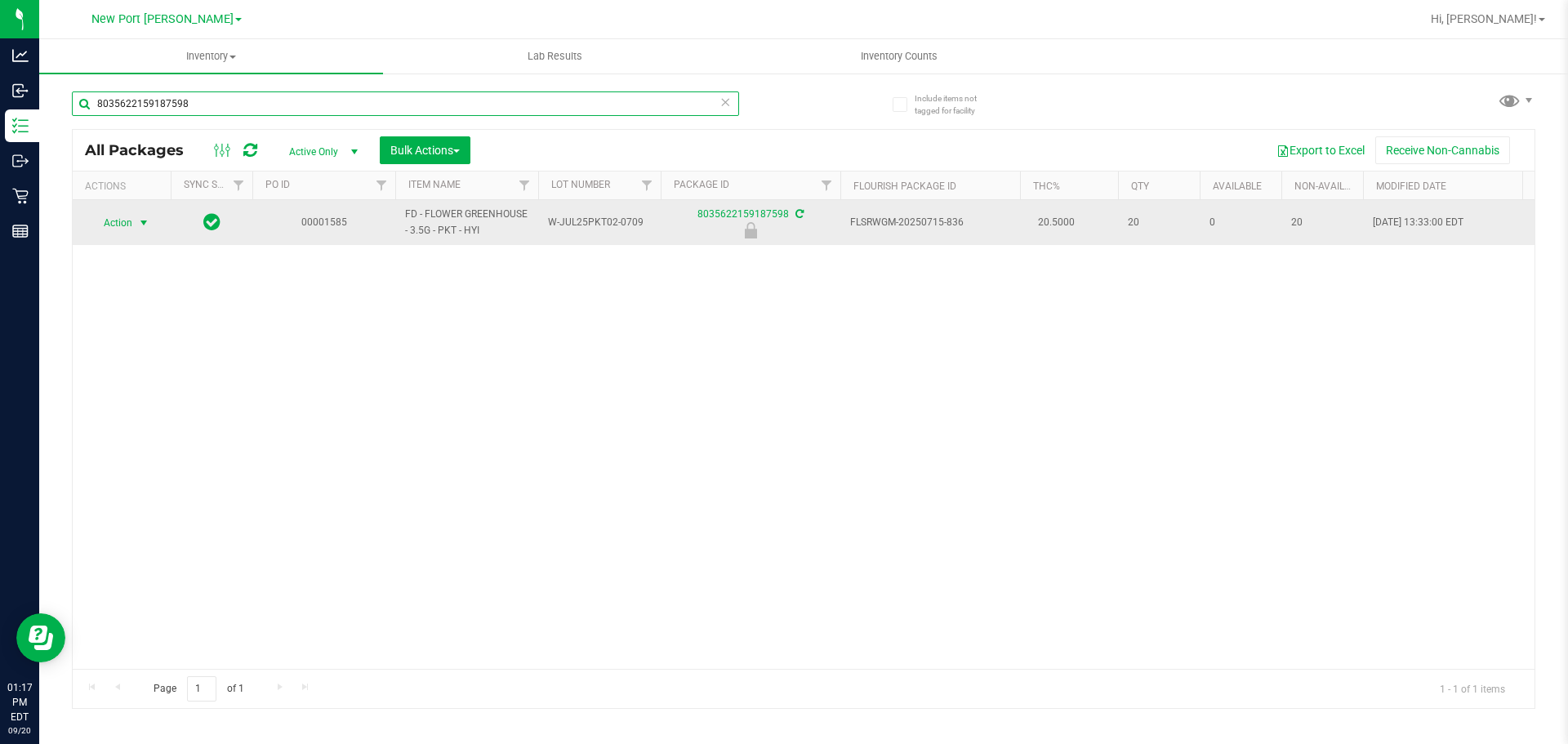
type input "8035622159187598"
click at [143, 224] on span "select" at bounding box center [144, 223] width 13 height 13
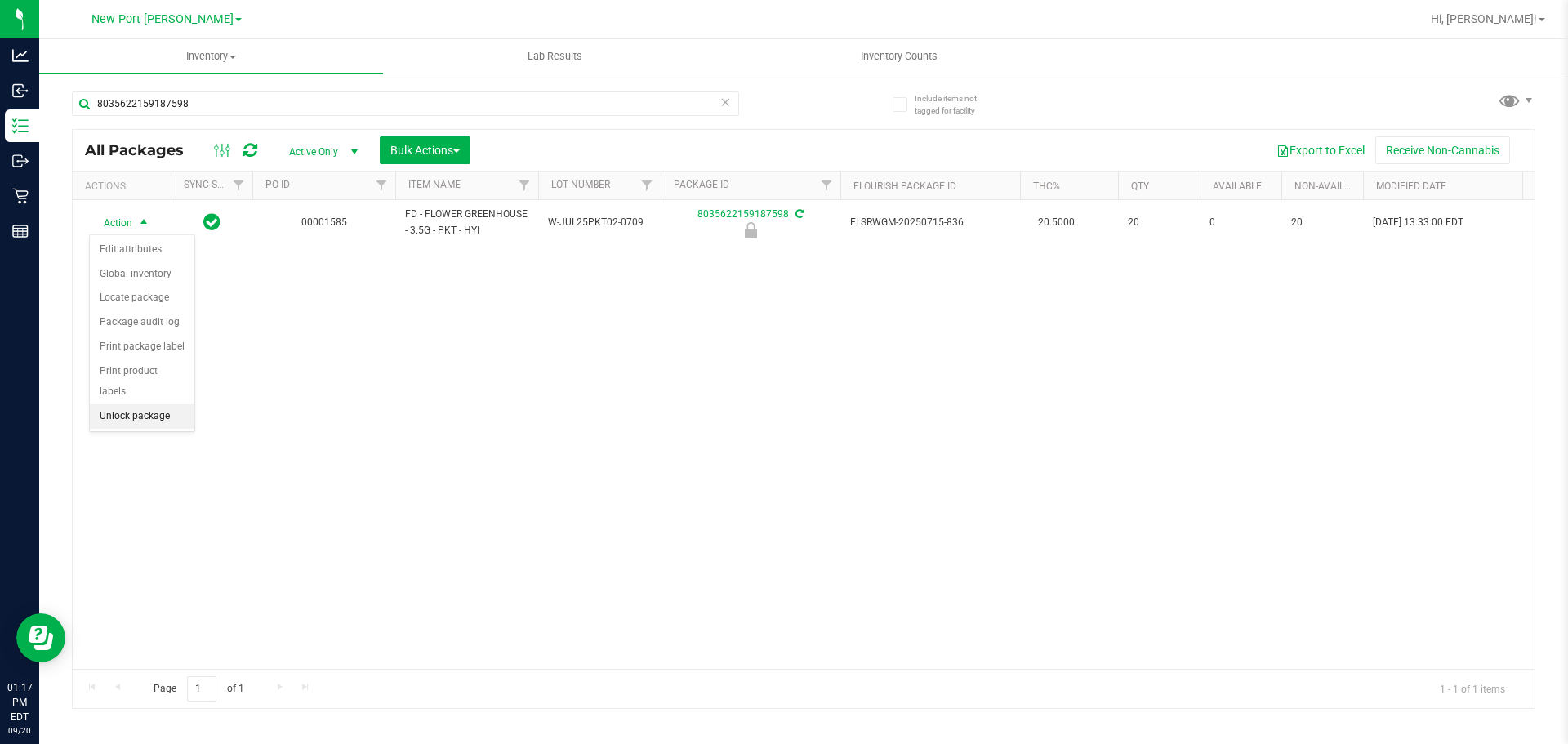
click at [125, 404] on li "Unlock package" at bounding box center [142, 416] width 104 height 24
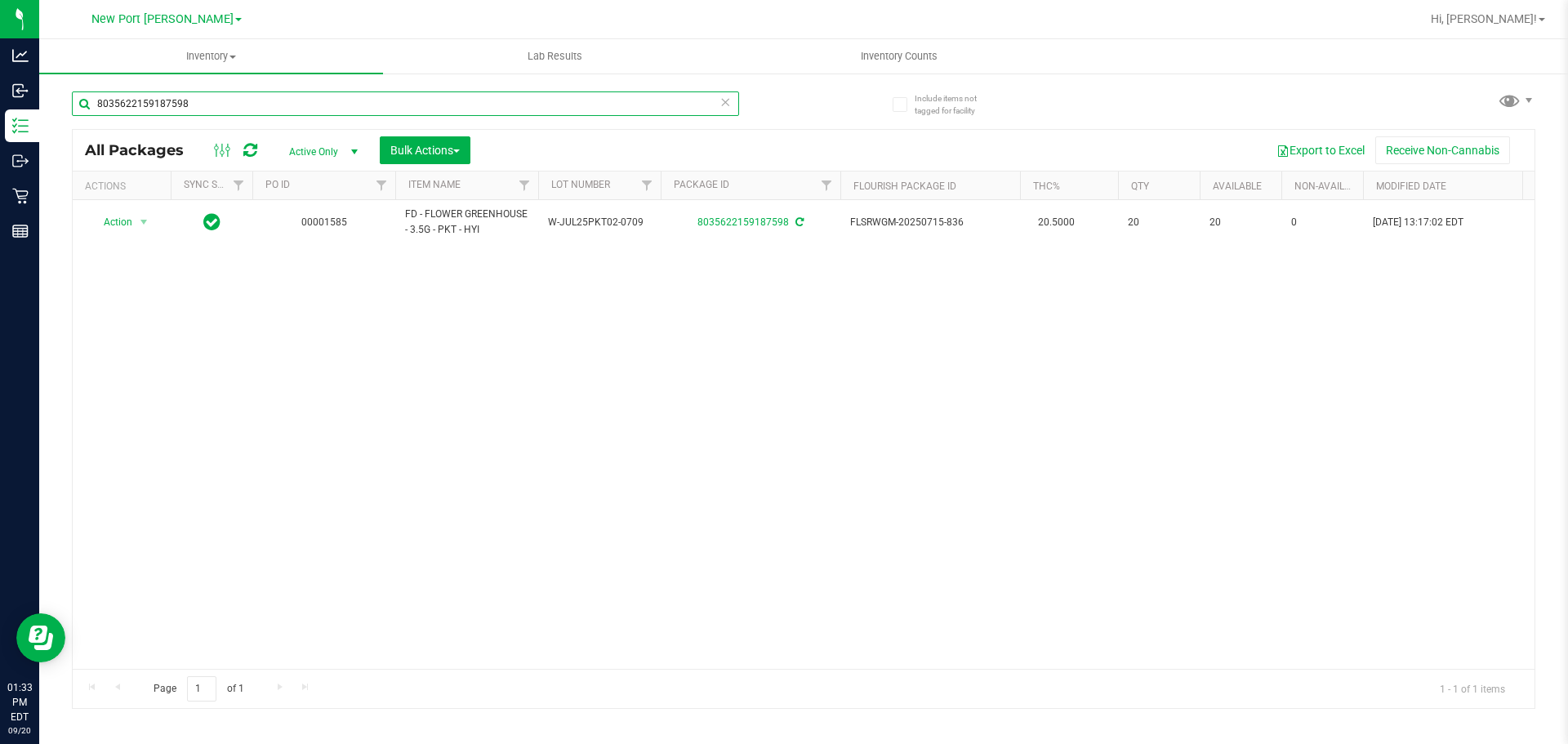
click at [243, 109] on input "8035622159187598" at bounding box center [405, 104] width 667 height 24
type input "8"
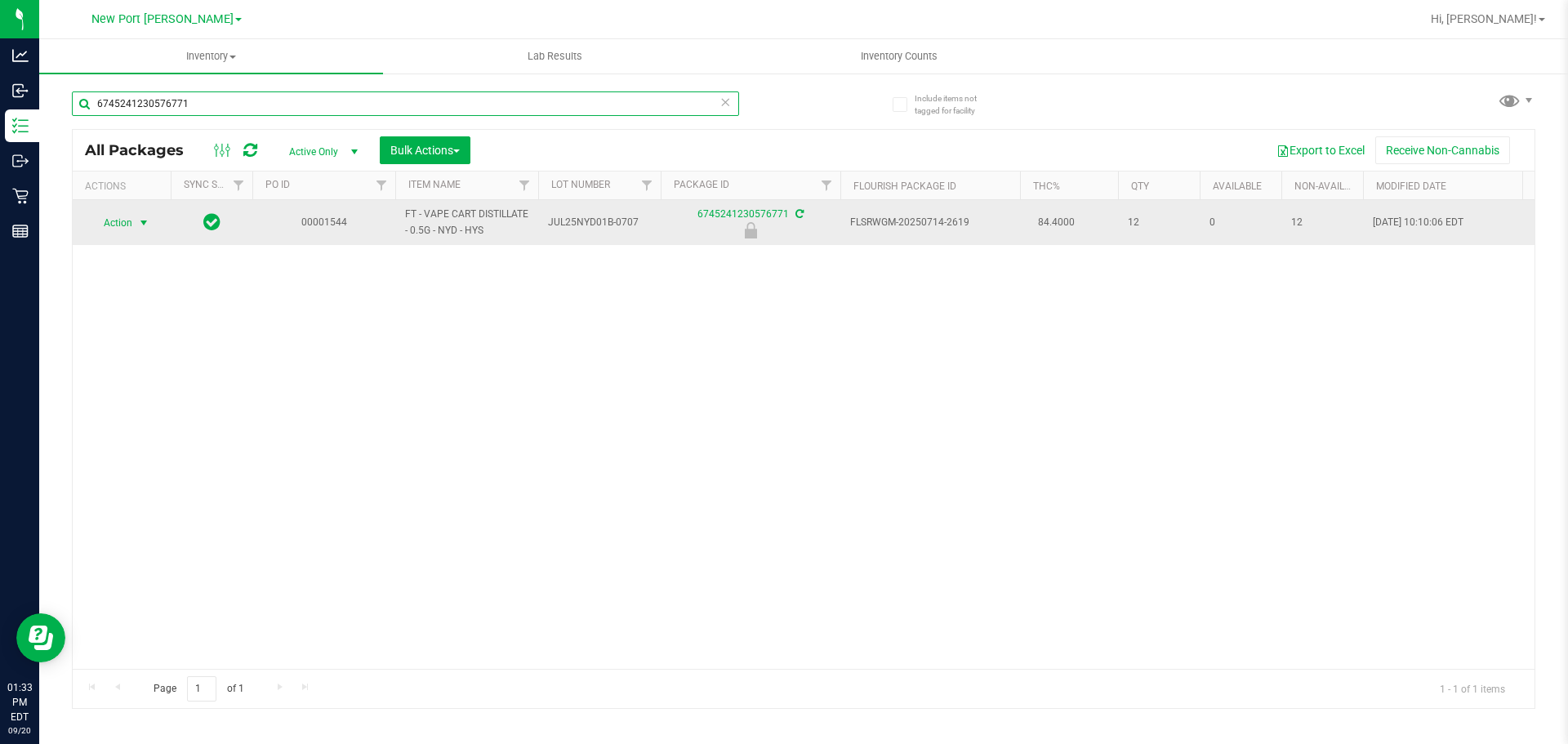
type input "6745241230576771"
click at [150, 221] on span "select" at bounding box center [144, 223] width 13 height 13
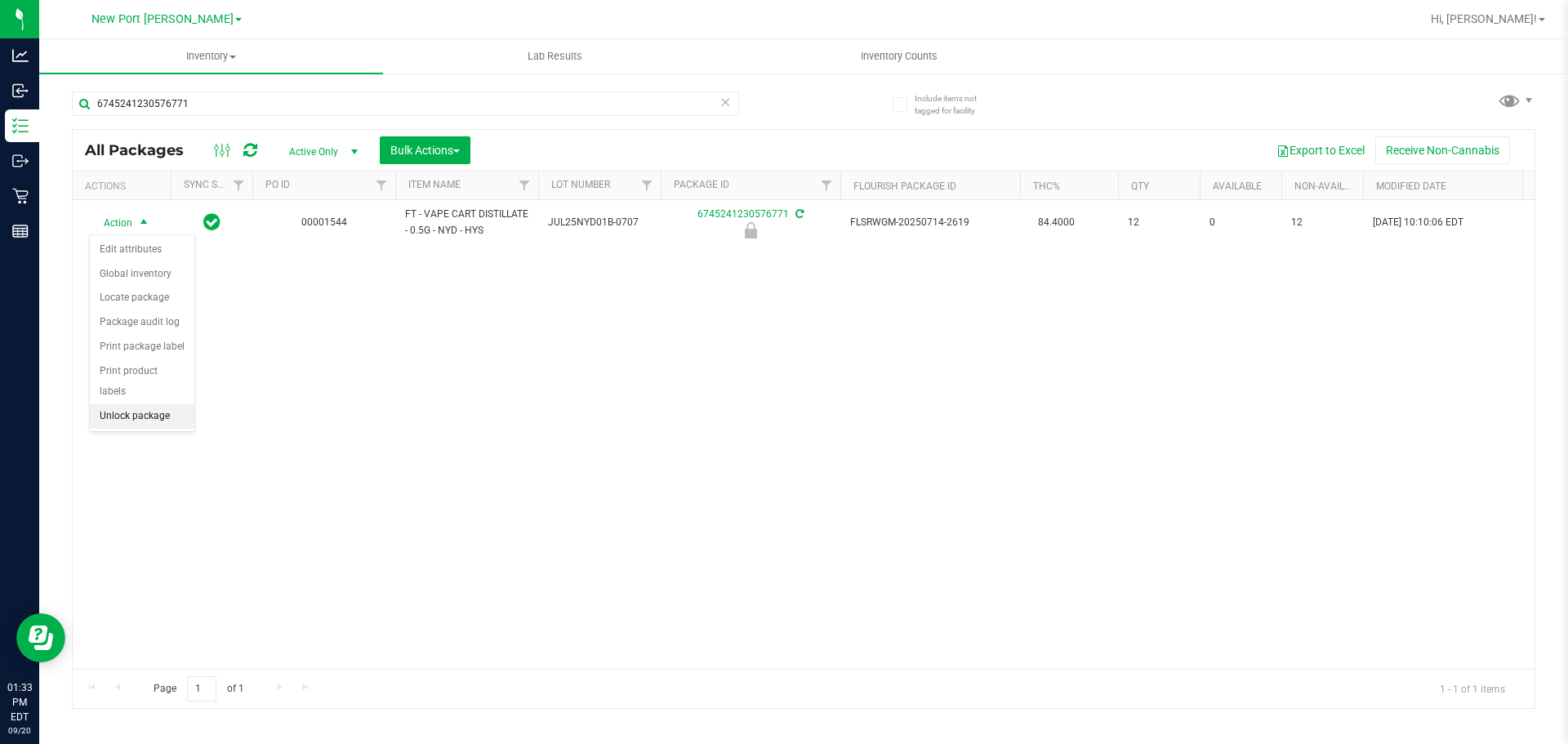
click at [149, 404] on li "Unlock package" at bounding box center [142, 416] width 104 height 24
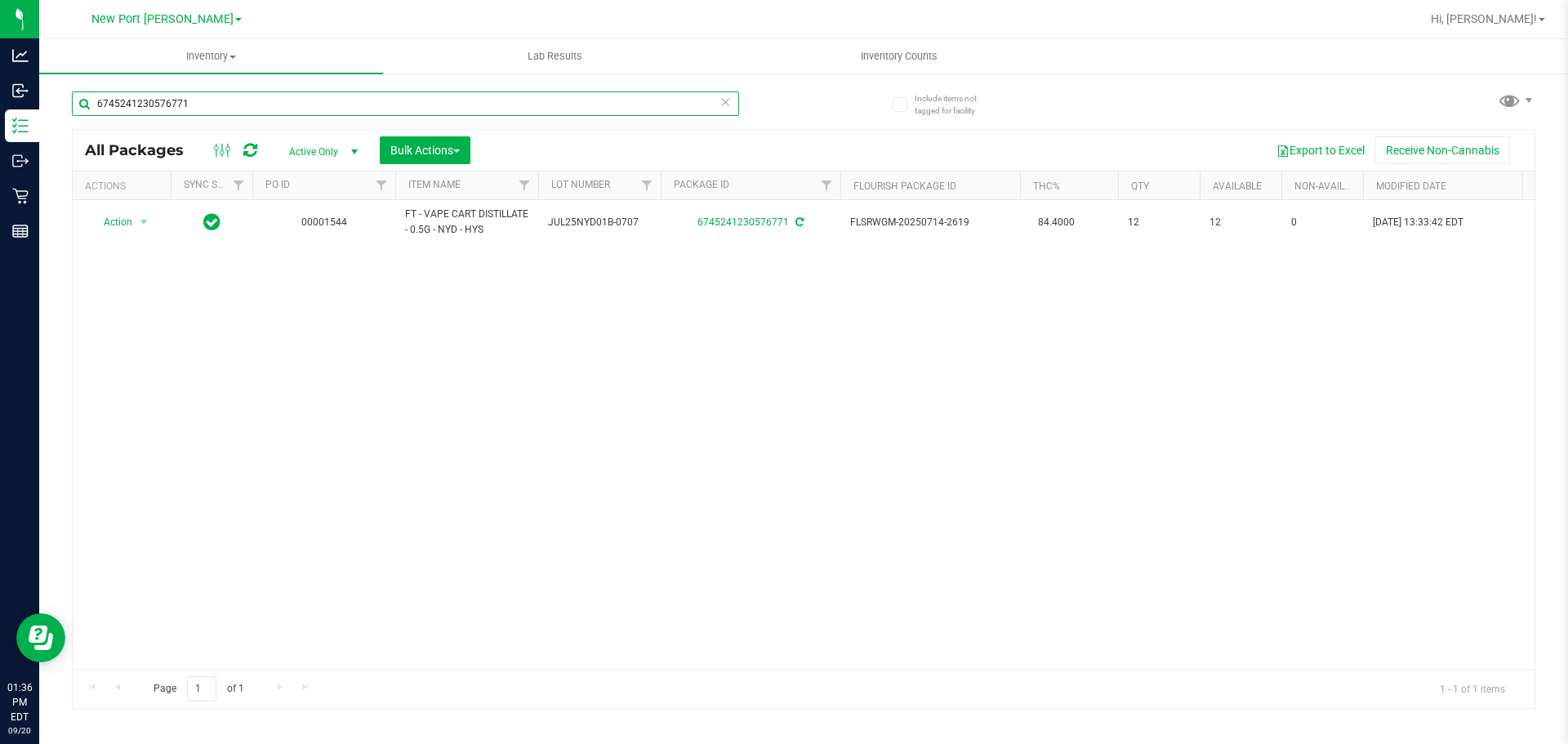
click at [230, 110] on input "6745241230576771" at bounding box center [405, 104] width 667 height 24
type input "6"
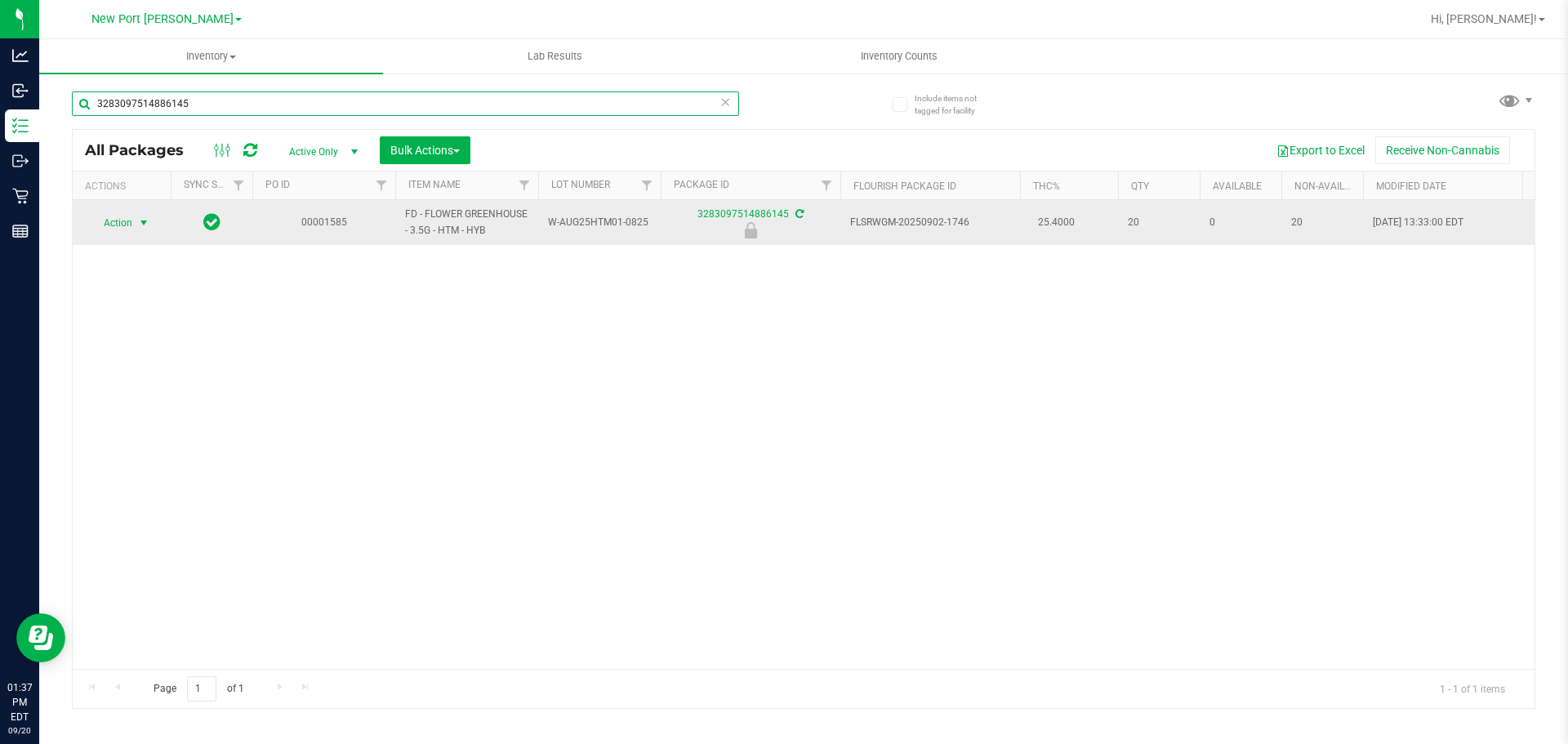
type input "3283097514886145"
click at [143, 222] on span "select" at bounding box center [144, 223] width 13 height 13
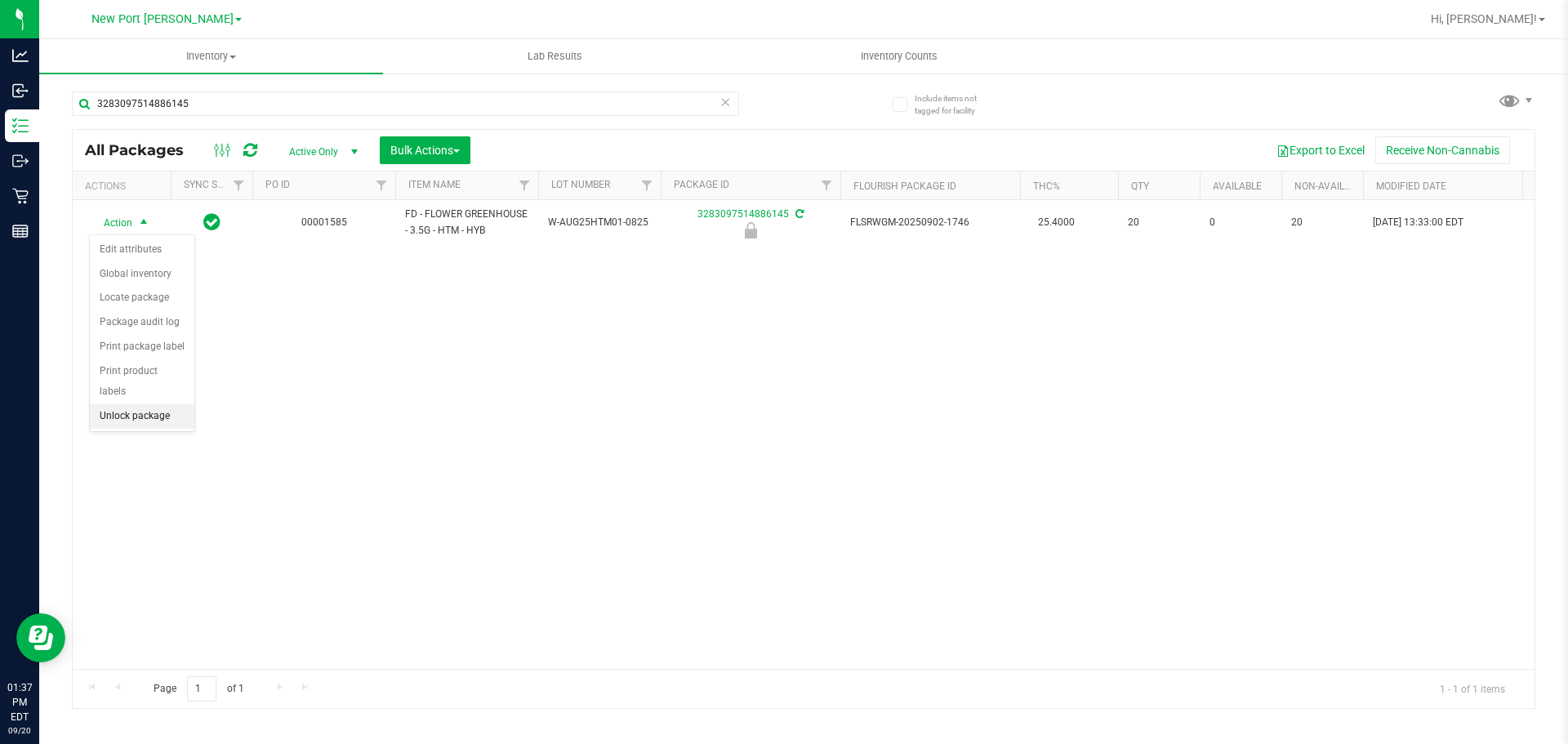
click at [128, 404] on li "Unlock package" at bounding box center [142, 416] width 104 height 24
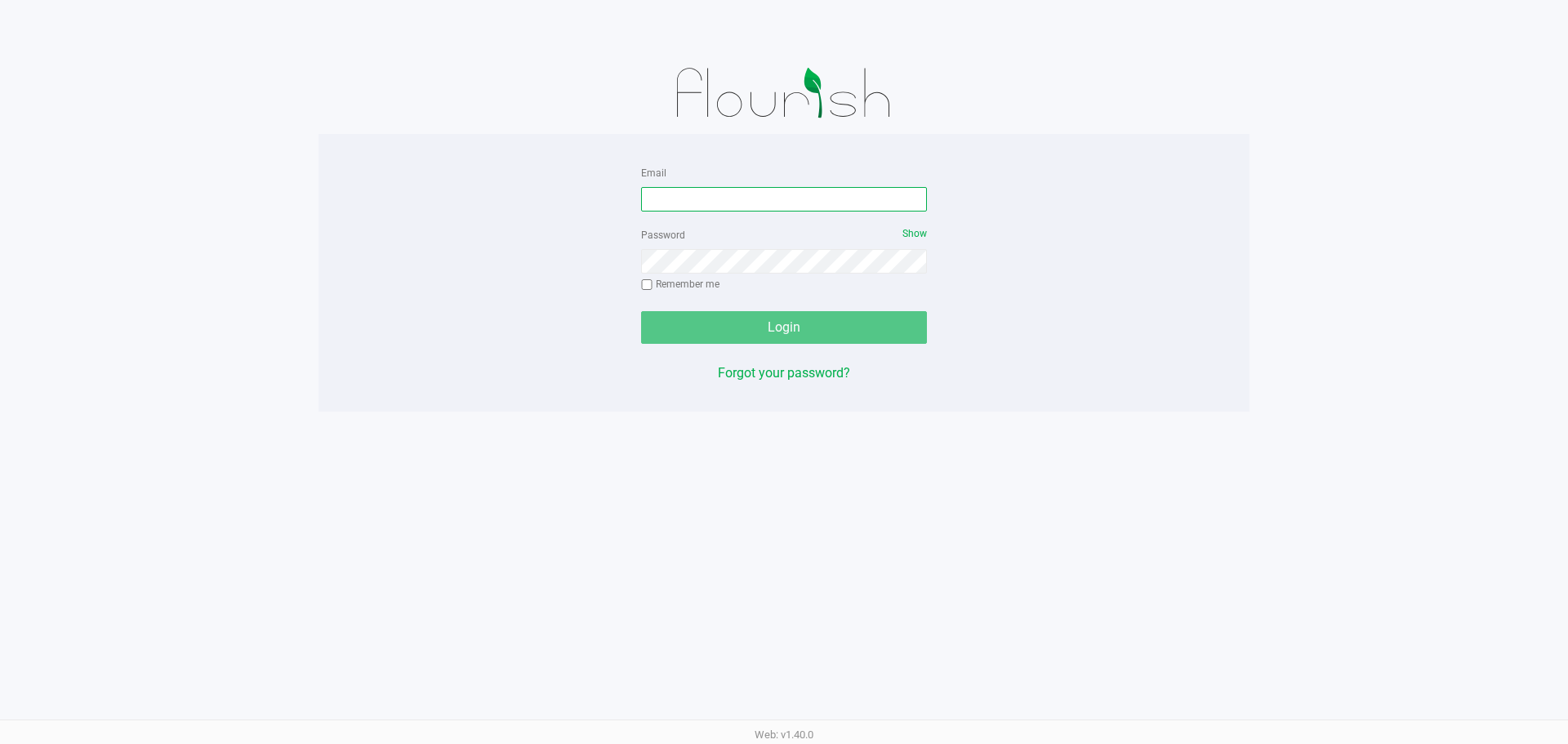
click at [715, 195] on input "Email" at bounding box center [784, 199] width 286 height 24
type input "[EMAIL_ADDRESS][DOMAIN_NAME]"
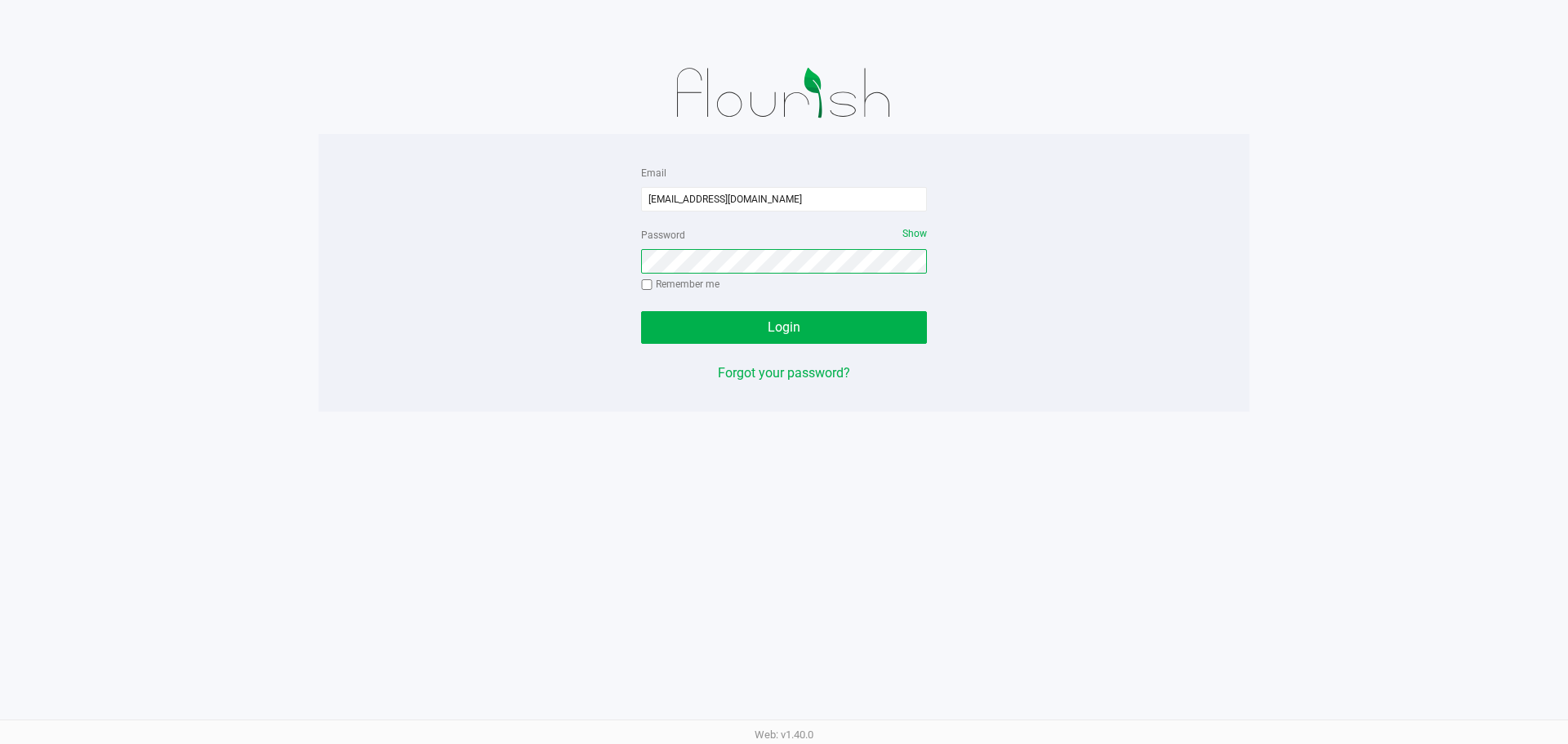
click at [641, 311] on button "Login" at bounding box center [784, 327] width 286 height 33
